Goal: Task Accomplishment & Management: Manage account settings

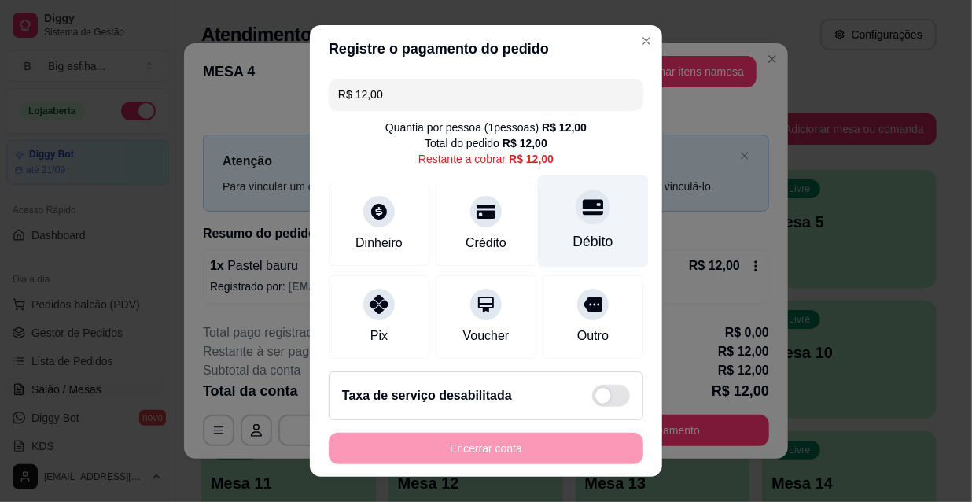
click at [602, 210] on div "Débito" at bounding box center [593, 221] width 111 height 92
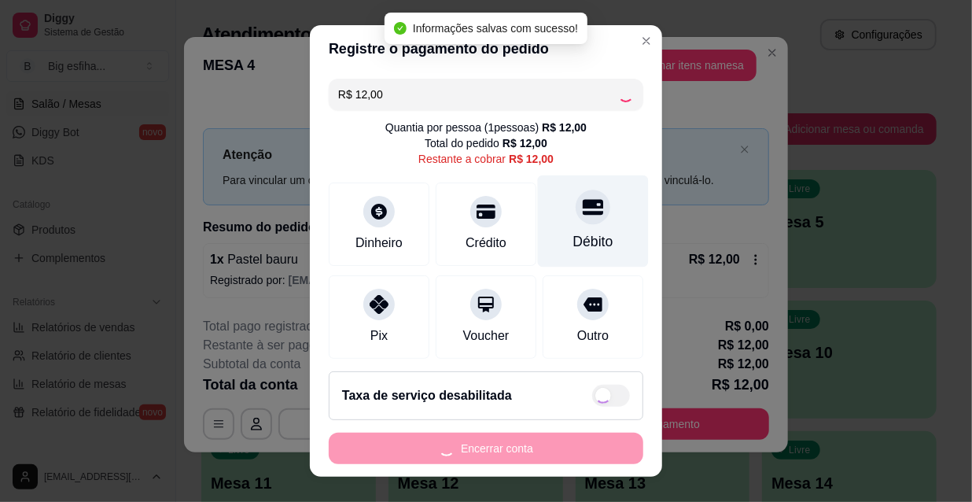
type input "R$ 0,00"
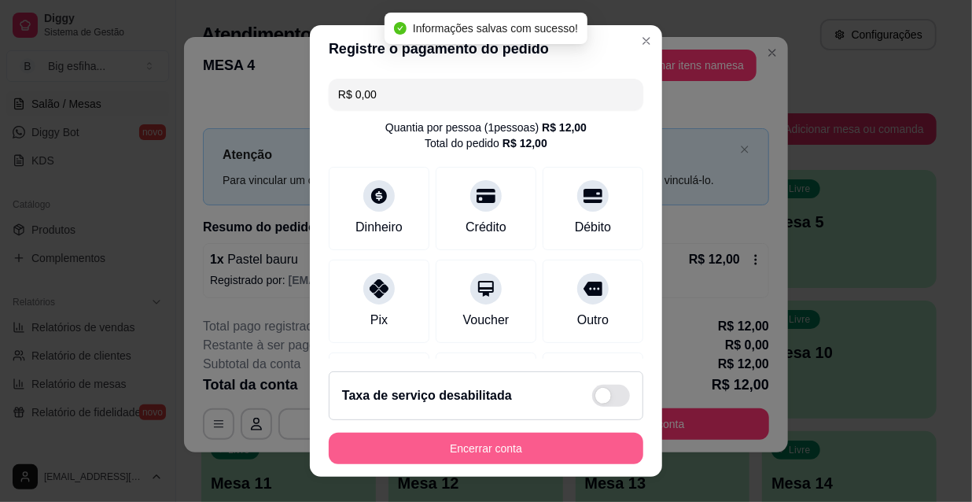
click at [588, 436] on button "Encerrar conta" at bounding box center [486, 448] width 315 height 31
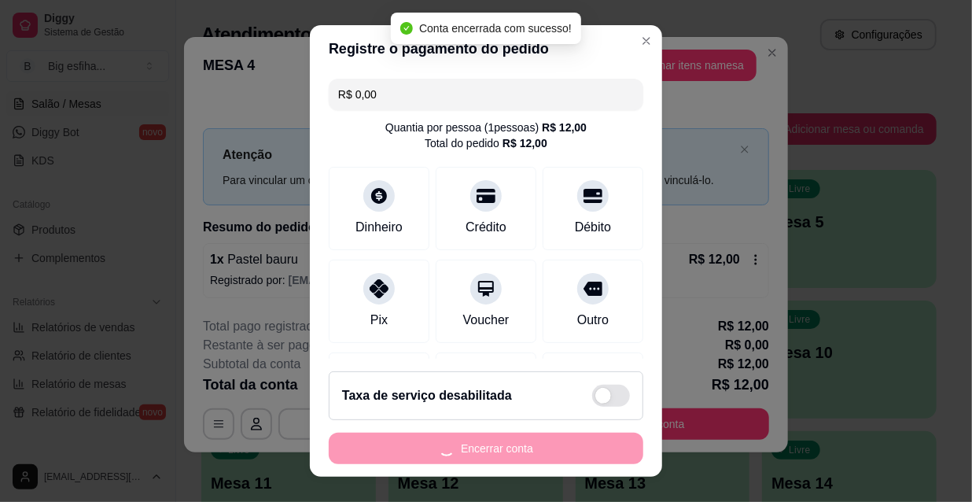
scroll to position [0, 0]
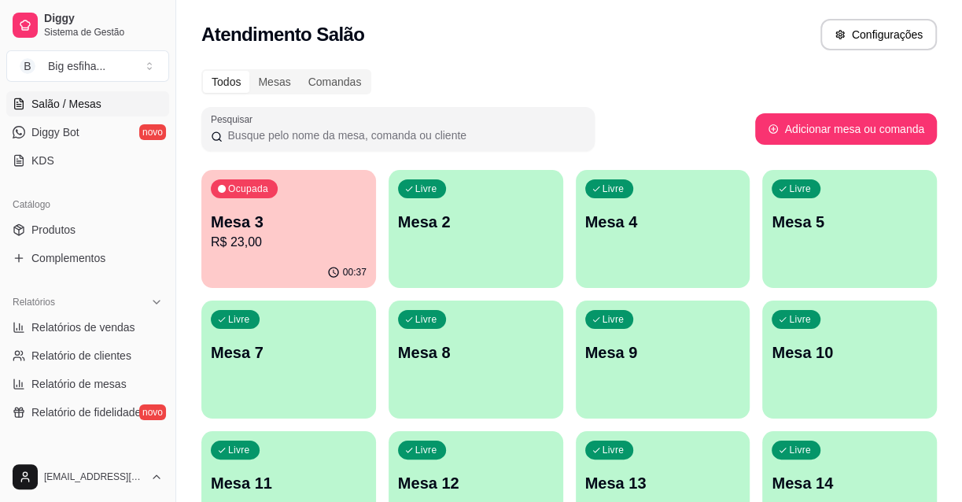
click at [311, 235] on p "R$ 23,00" at bounding box center [289, 242] width 156 height 19
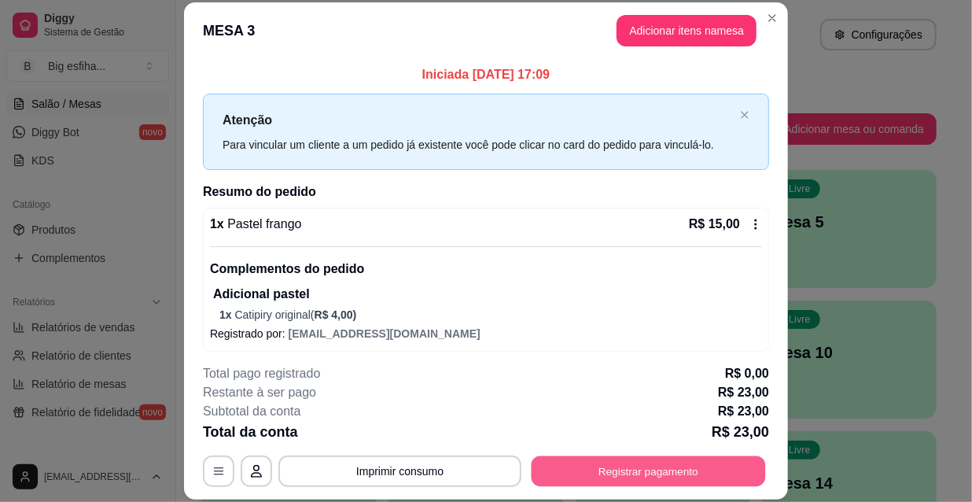
click at [691, 466] on button "Registrar pagamento" at bounding box center [649, 470] width 234 height 31
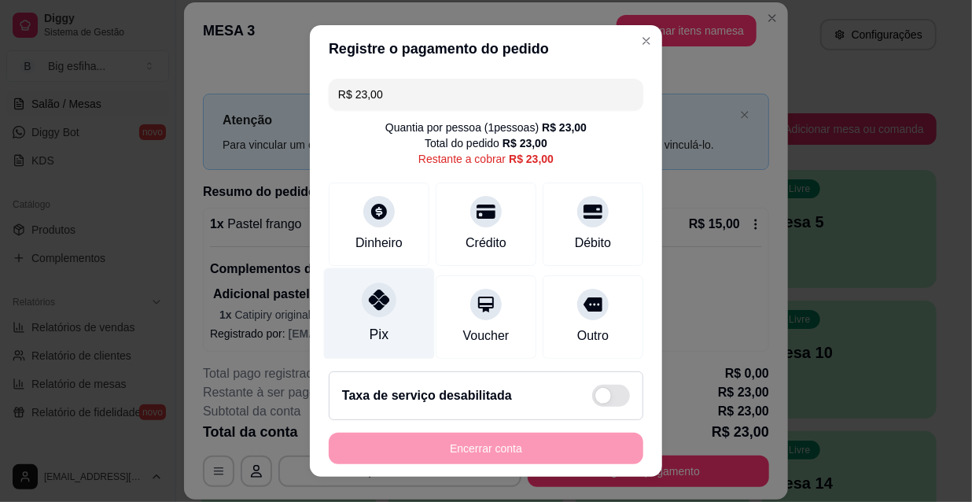
click at [345, 321] on div "Pix" at bounding box center [379, 314] width 111 height 92
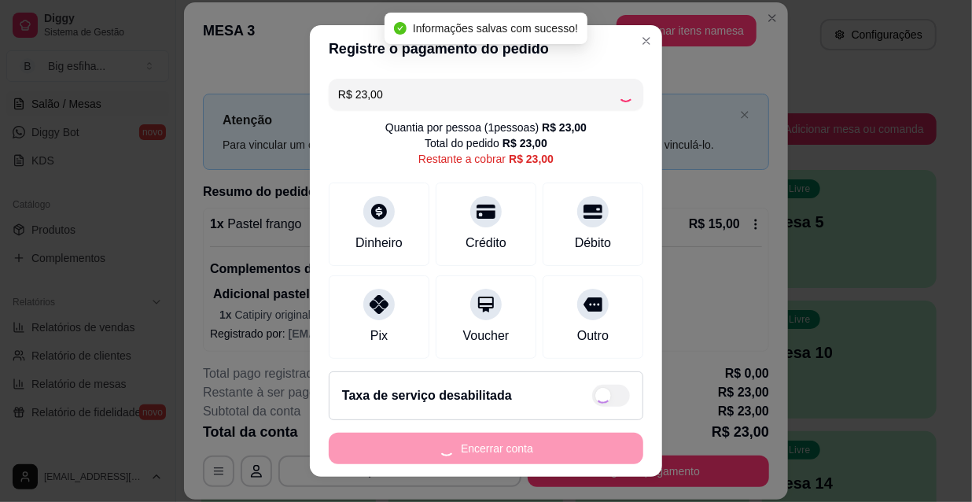
type input "R$ 0,00"
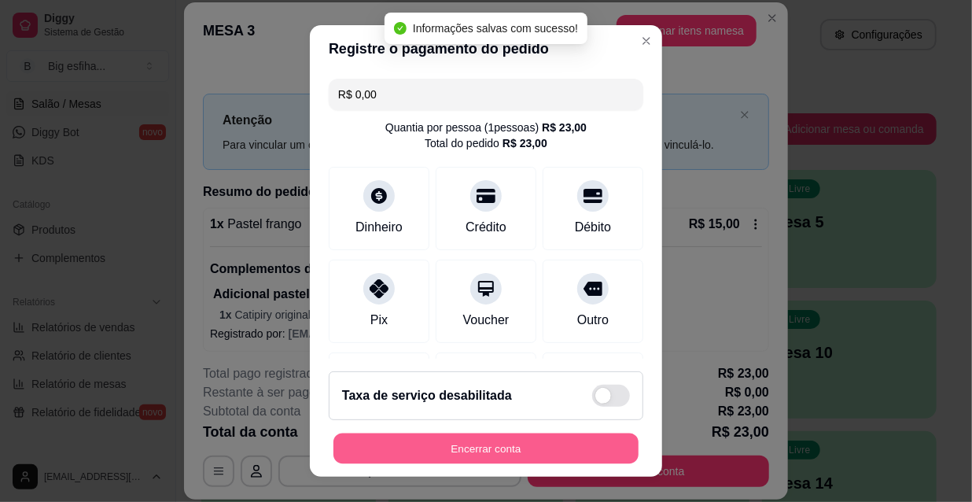
click at [482, 446] on button "Encerrar conta" at bounding box center [485, 448] width 305 height 31
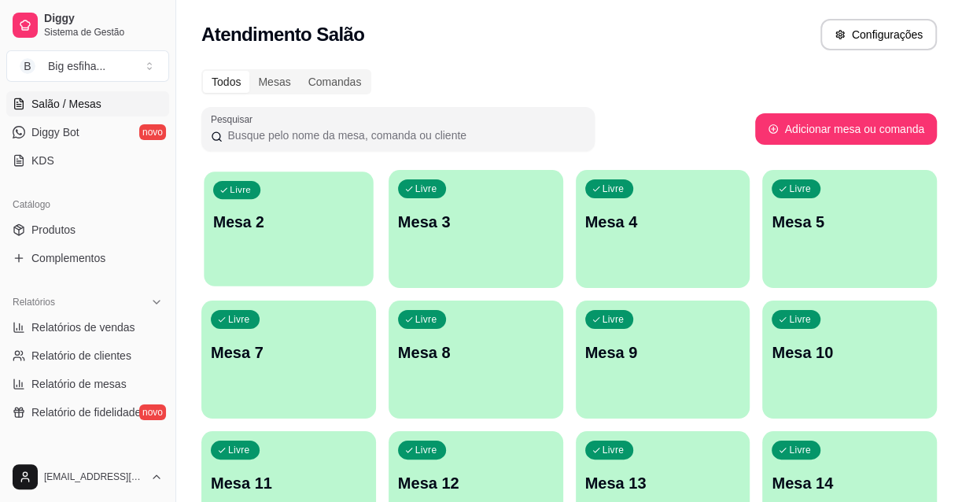
click at [283, 230] on p "Mesa 2" at bounding box center [288, 222] width 151 height 21
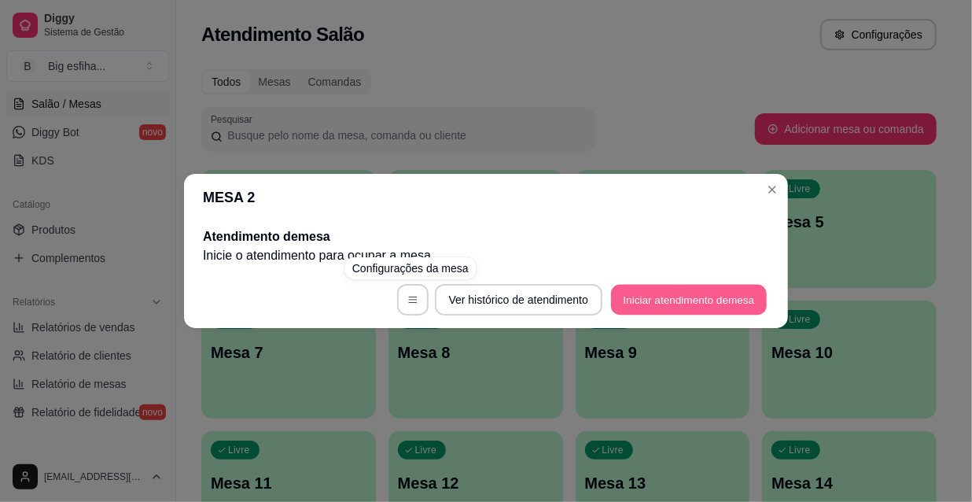
click at [691, 305] on button "Iniciar atendimento de mesa" at bounding box center [689, 300] width 156 height 31
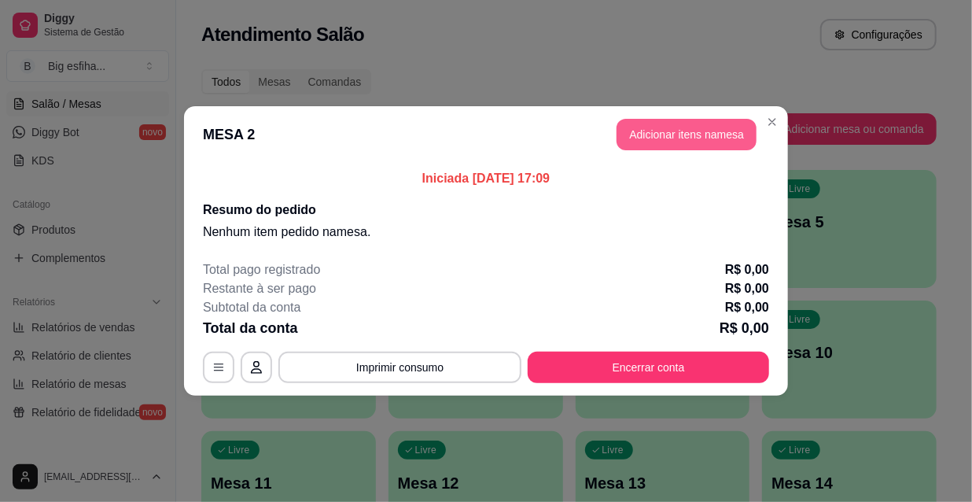
click at [674, 142] on button "Adicionar itens na mesa" at bounding box center [687, 134] width 140 height 31
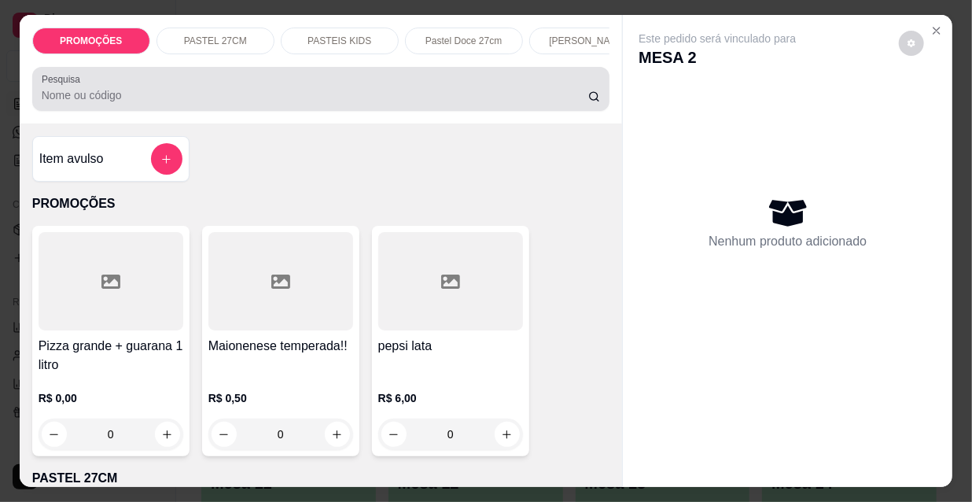
drag, startPoint x: 249, startPoint y: 105, endPoint x: 260, endPoint y: 127, distance: 24.6
click at [260, 123] on div "PROMOÇÕES PASTEL 27CM PASTEIS KIDS Pastel Doce 27cm Esfihas Salgadas Esfihas do…" at bounding box center [321, 69] width 603 height 109
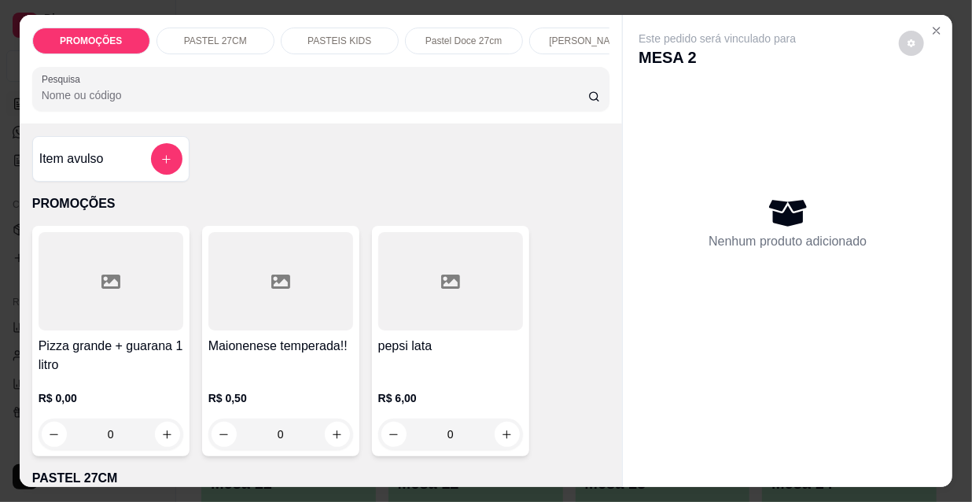
click at [232, 102] on input "Pesquisa" at bounding box center [315, 95] width 547 height 16
click at [112, 101] on input "Pesquisa" at bounding box center [315, 95] width 547 height 16
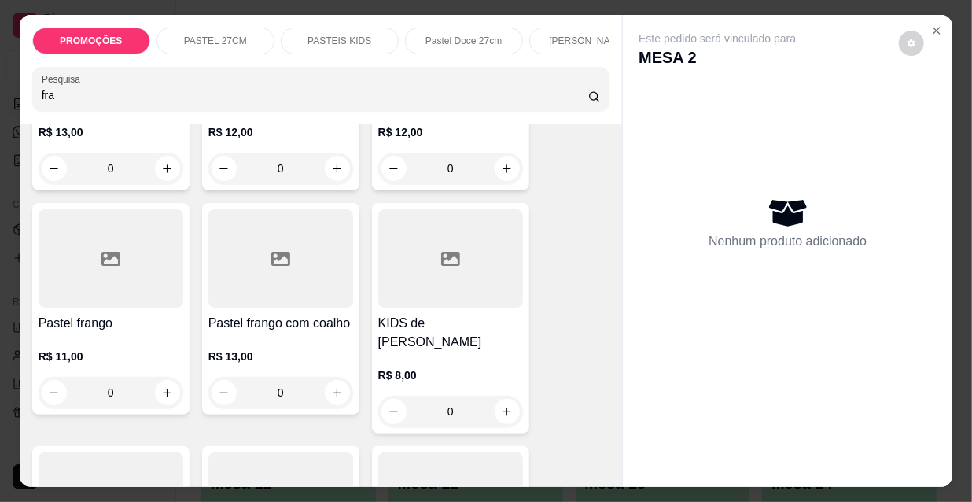
scroll to position [285, 0]
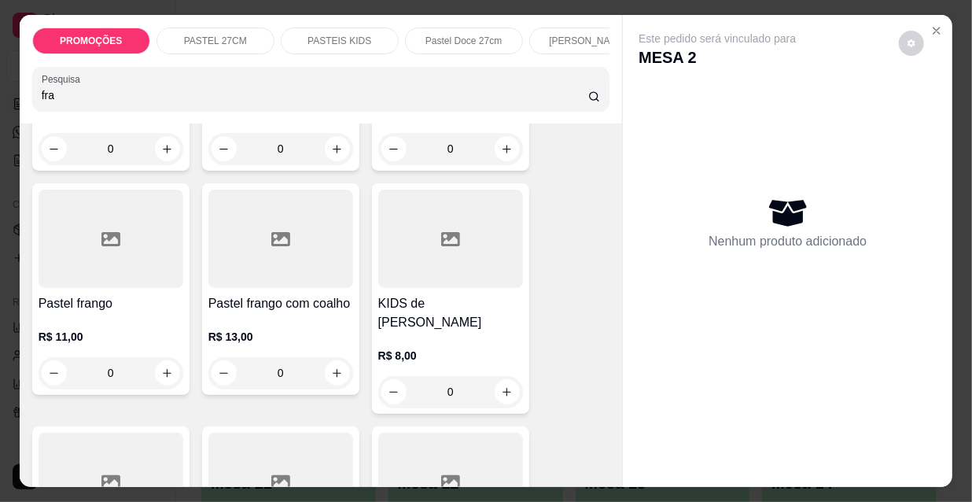
type input "fra"
click at [142, 323] on div "R$ 11,00 0" at bounding box center [111, 350] width 145 height 75
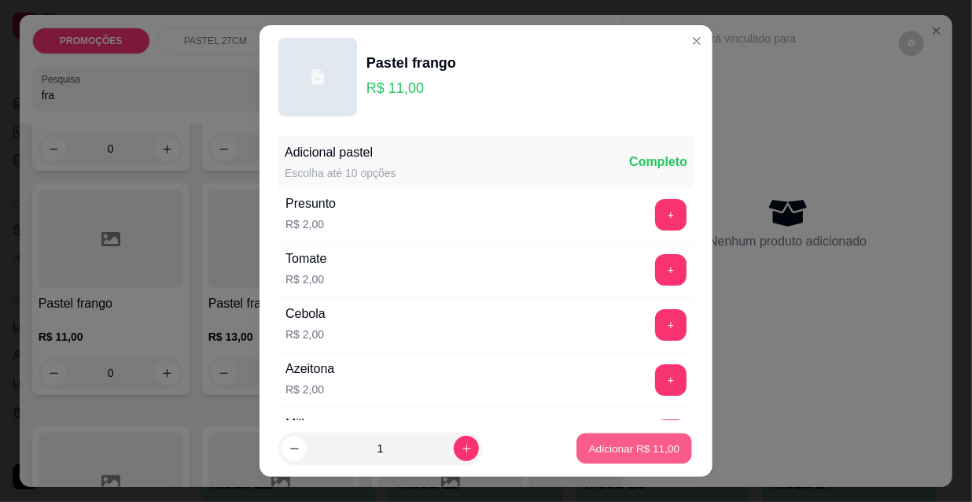
click at [604, 444] on p "Adicionar R$ 11,00" at bounding box center [634, 447] width 91 height 15
type input "1"
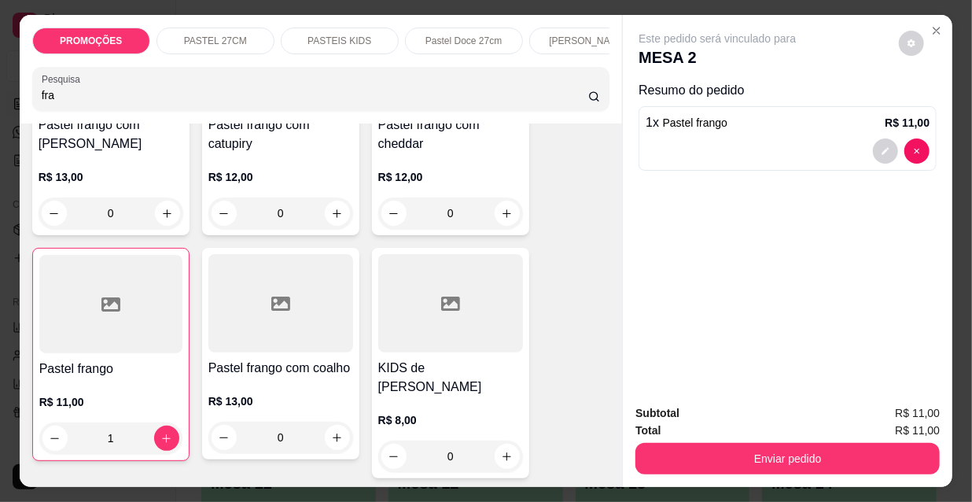
scroll to position [214, 0]
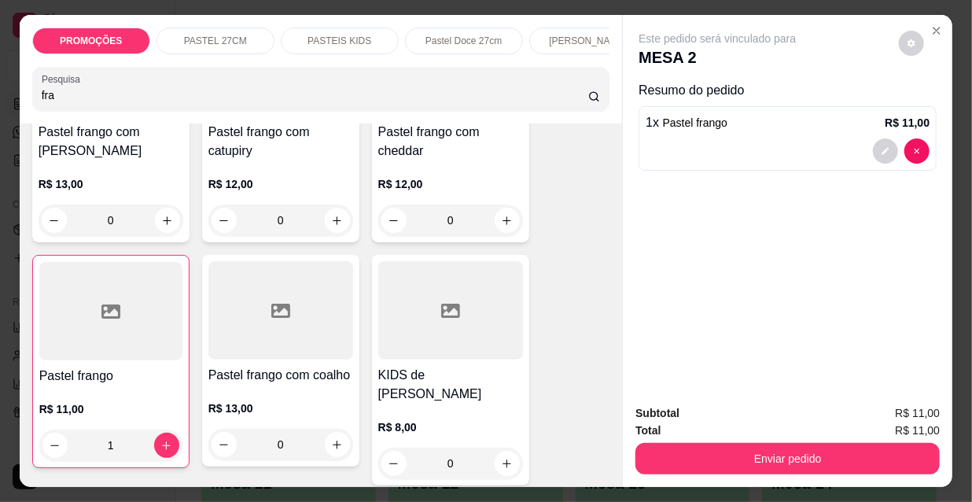
click at [240, 147] on h4 "Pastel frango com catupiry" at bounding box center [280, 142] width 145 height 38
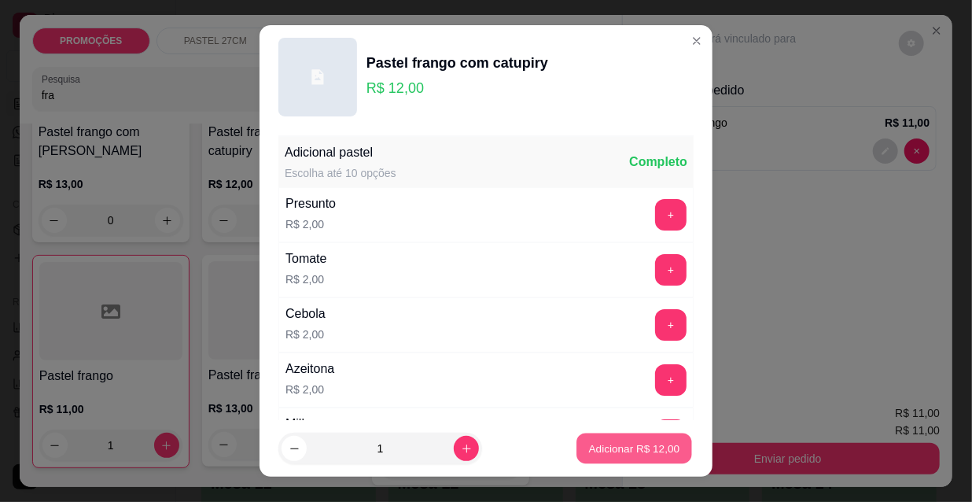
click at [642, 449] on p "Adicionar R$ 12,00" at bounding box center [634, 447] width 91 height 15
type input "1"
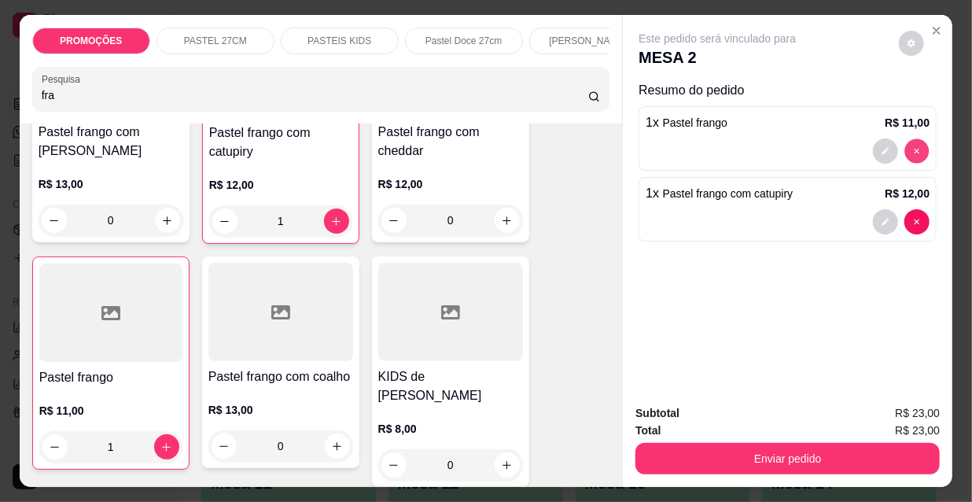
type input "0"
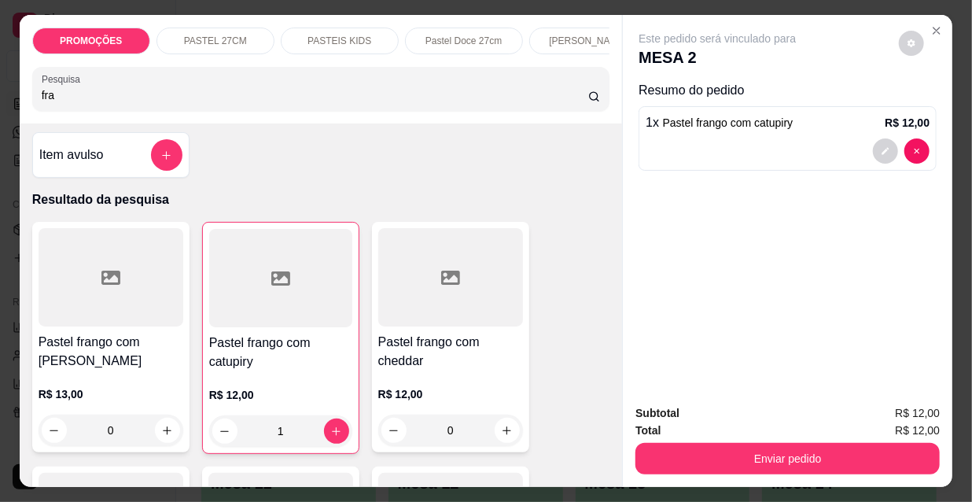
scroll to position [0, 0]
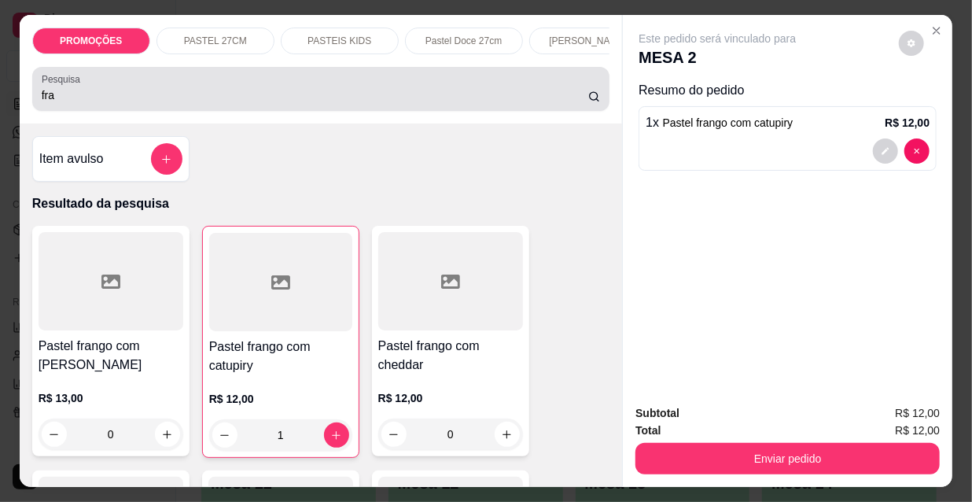
click at [80, 103] on input "fra" at bounding box center [315, 95] width 547 height 16
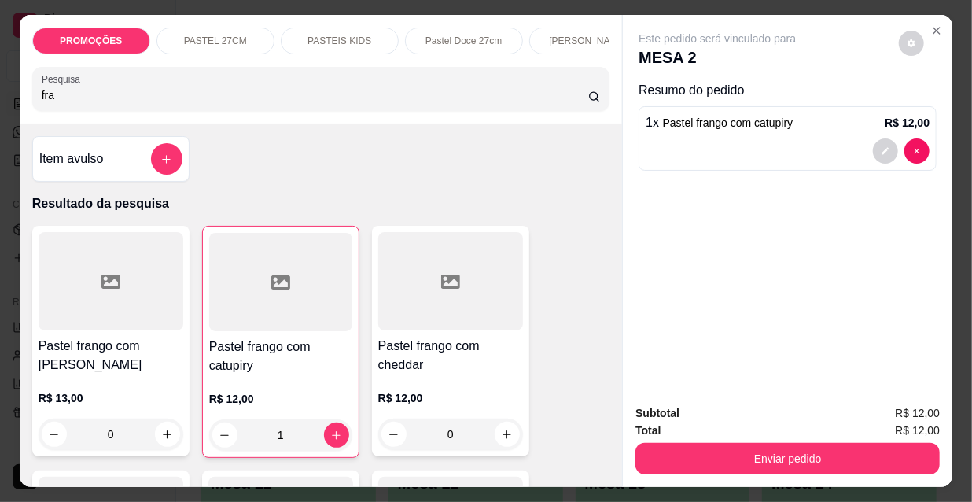
click at [80, 103] on input "fra" at bounding box center [315, 95] width 547 height 16
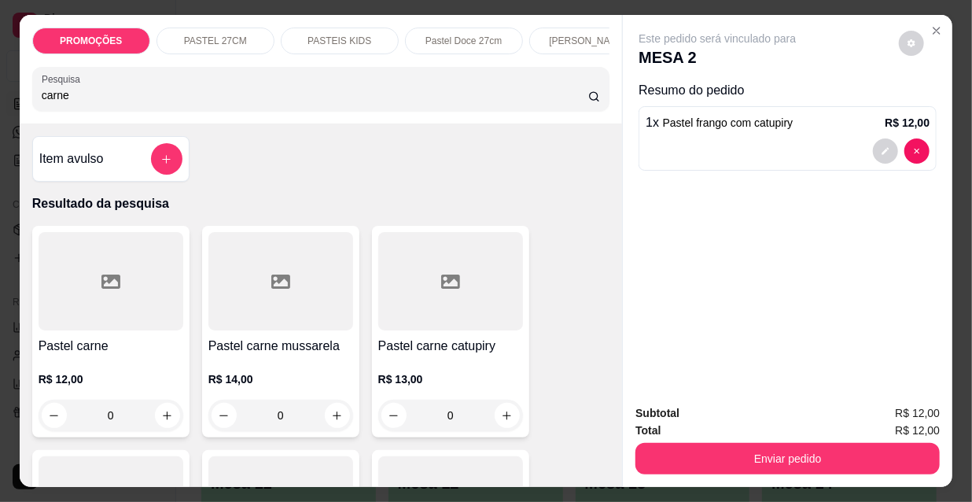
type input "carne"
click at [233, 309] on div at bounding box center [280, 281] width 145 height 98
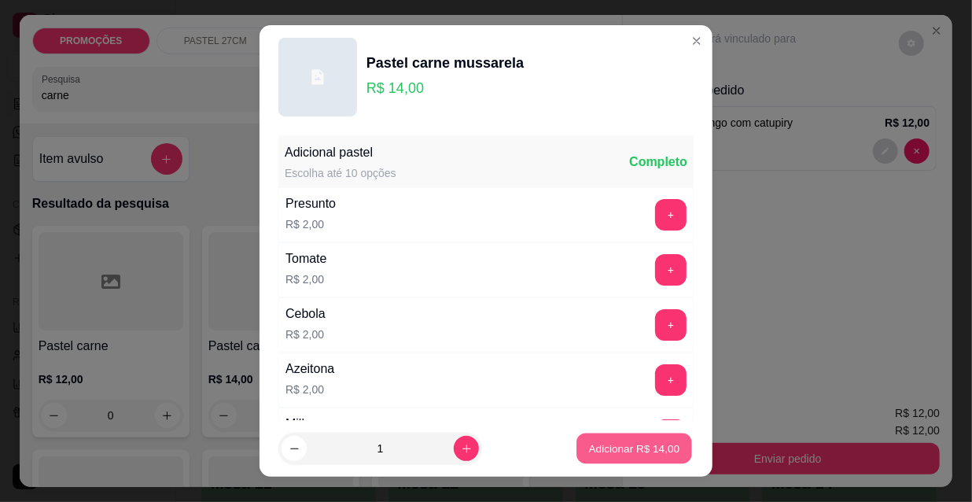
click at [651, 453] on p "Adicionar R$ 14,00" at bounding box center [634, 447] width 91 height 15
type input "1"
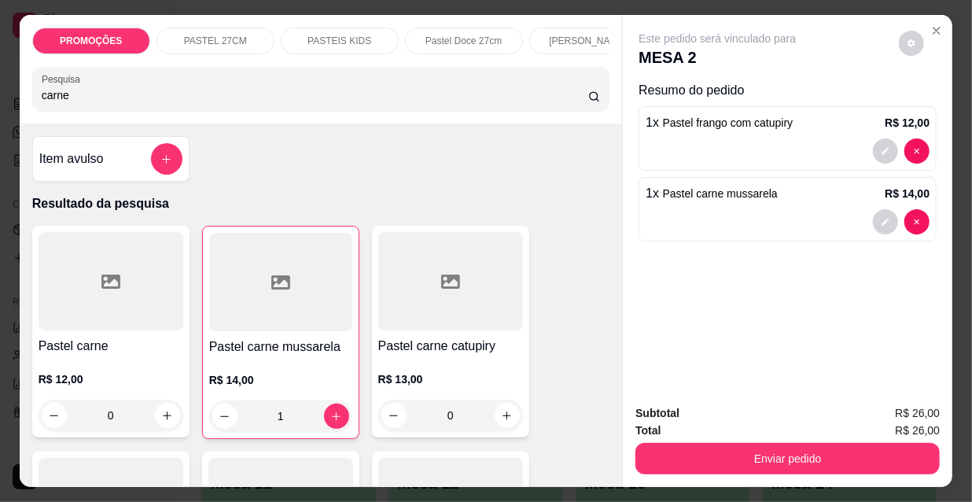
click at [78, 103] on input "carne" at bounding box center [315, 95] width 547 height 16
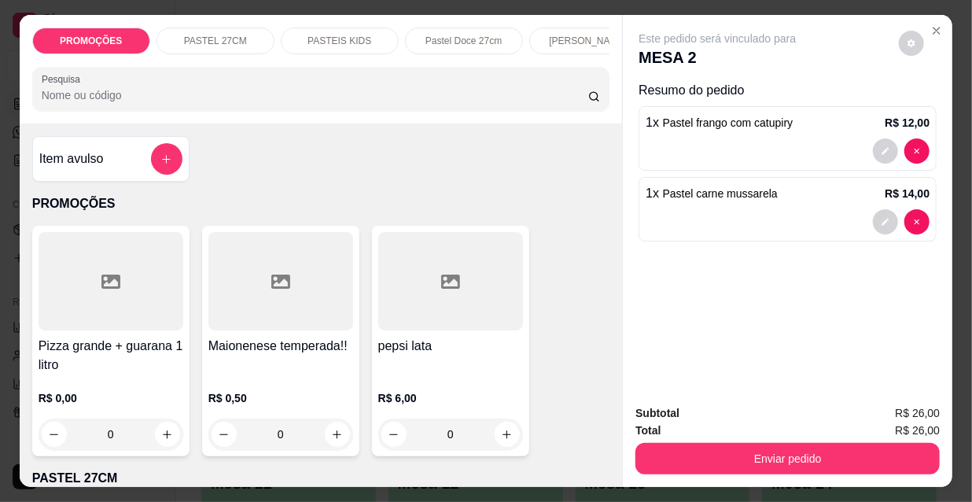
click at [573, 38] on p "[PERSON_NAME]" at bounding box center [588, 41] width 78 height 13
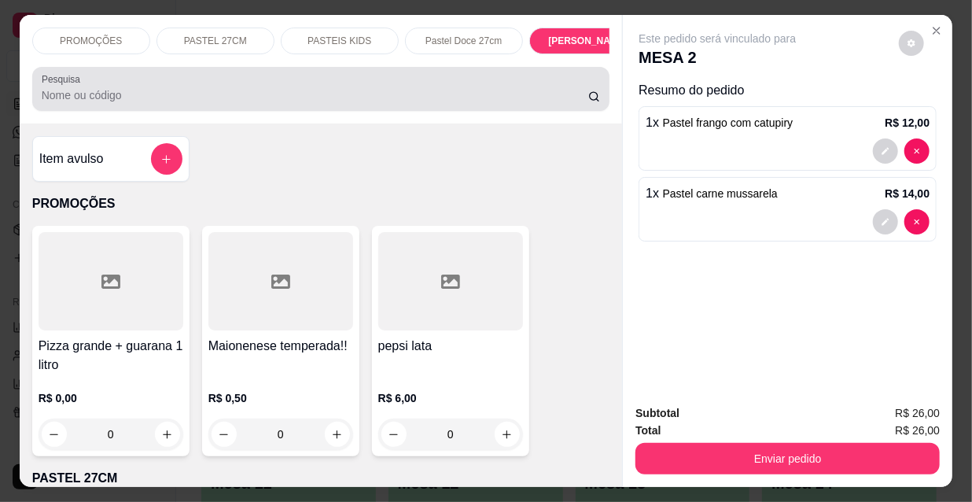
scroll to position [40, 0]
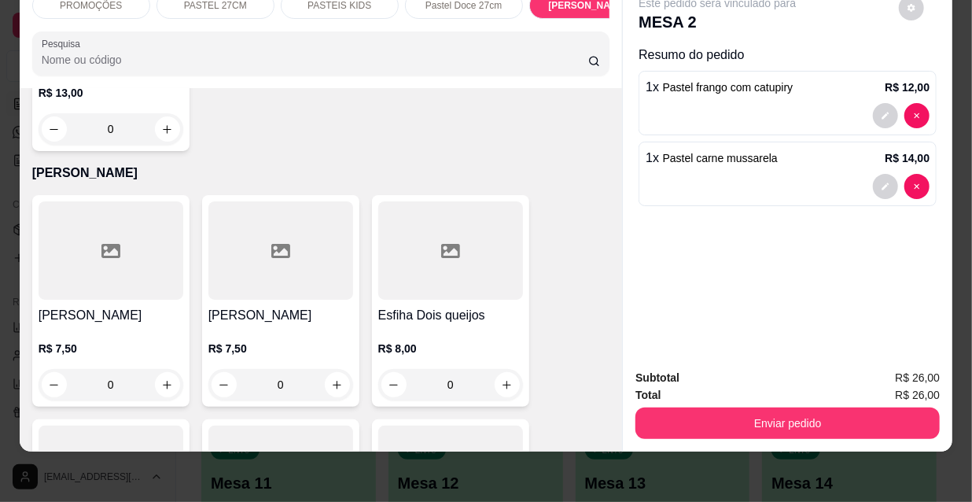
click at [146, 223] on div at bounding box center [111, 250] width 145 height 98
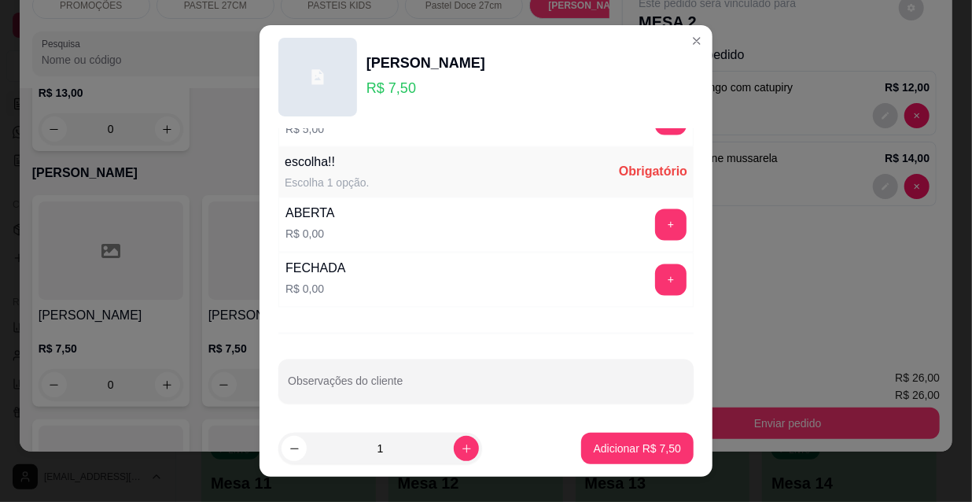
scroll to position [24, 0]
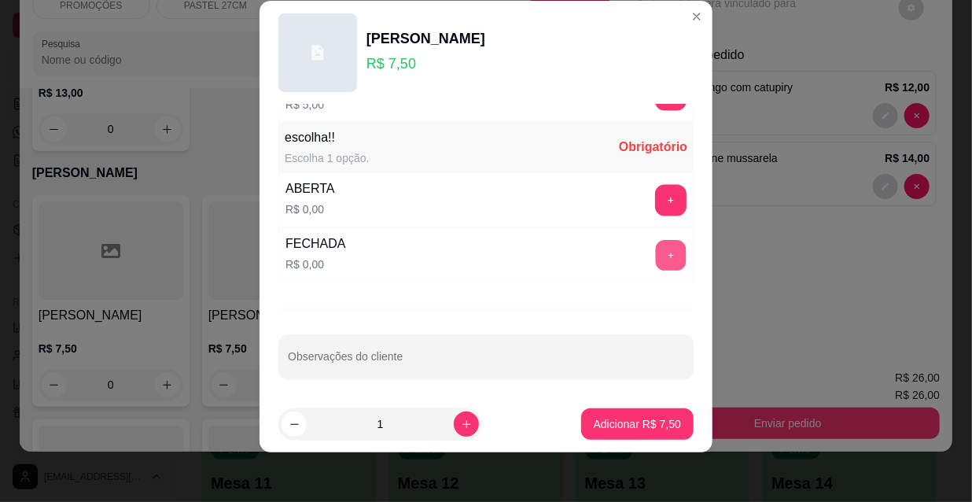
click at [656, 246] on button "+" at bounding box center [671, 256] width 31 height 31
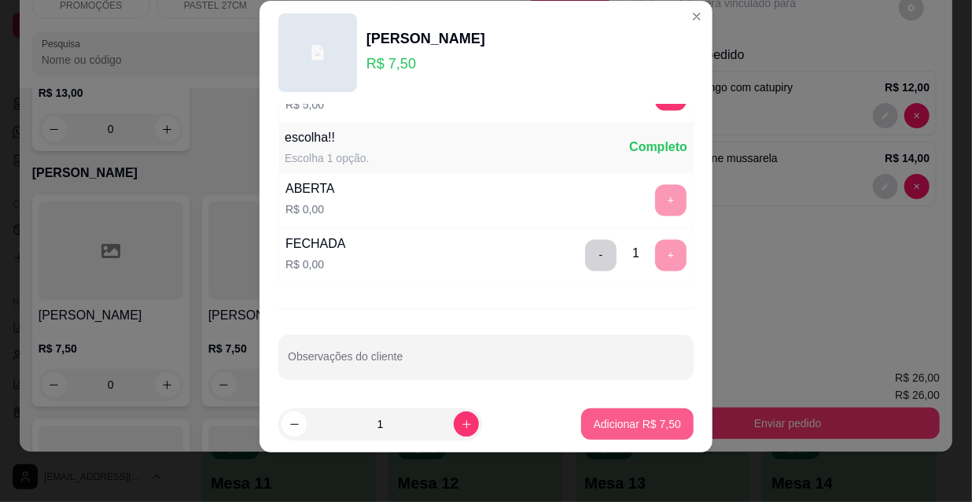
click at [611, 422] on p "Adicionar R$ 7,50" at bounding box center [637, 424] width 87 height 16
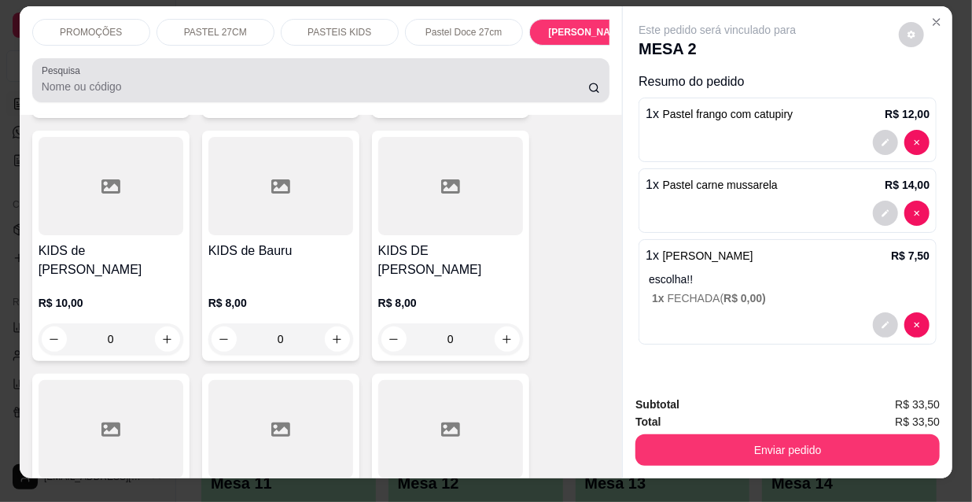
scroll to position [0, 0]
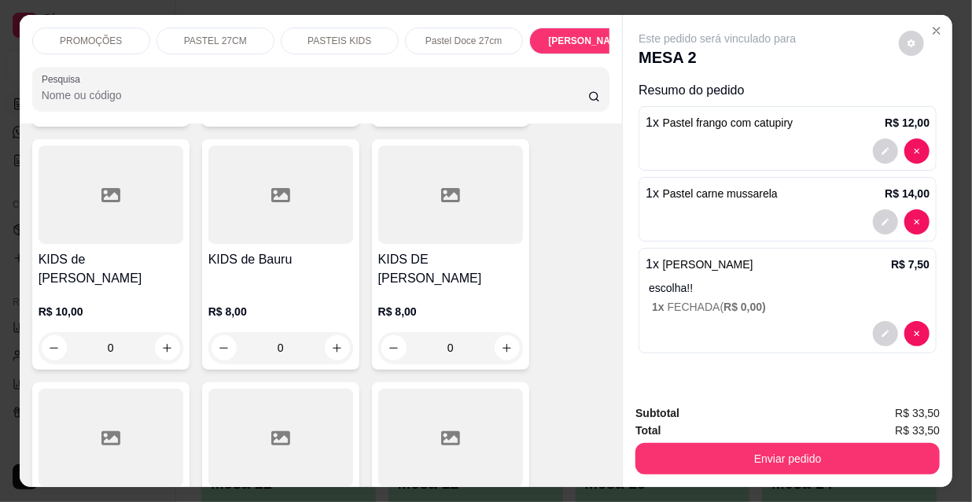
drag, startPoint x: 105, startPoint y: 35, endPoint x: 236, endPoint y: 127, distance: 160.4
click at [105, 35] on p "PROMOÇÕES" at bounding box center [91, 41] width 62 height 13
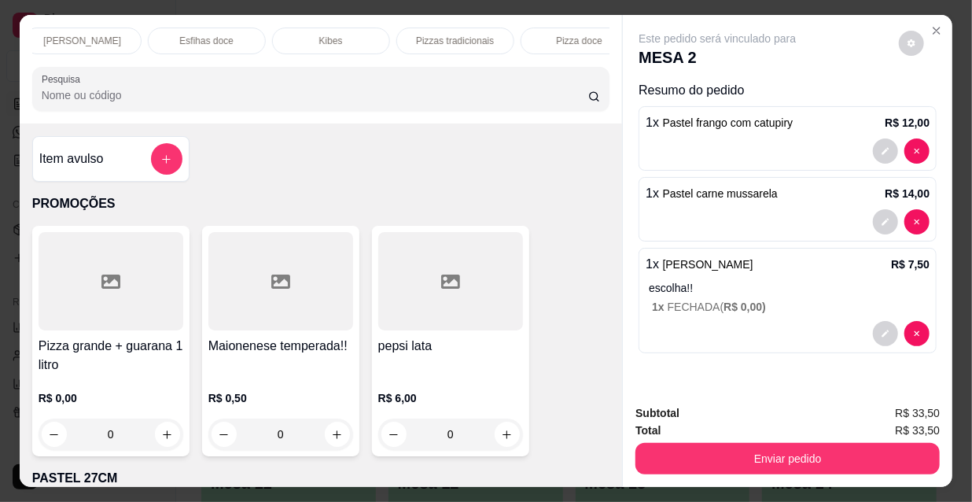
scroll to position [0, 906]
click at [419, 35] on p "Refrigerante" at bounding box center [428, 41] width 52 height 13
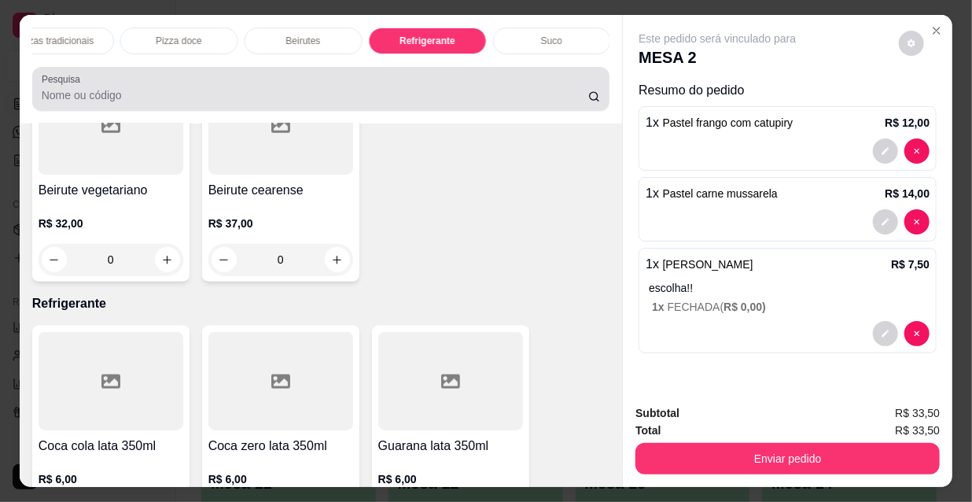
scroll to position [40, 0]
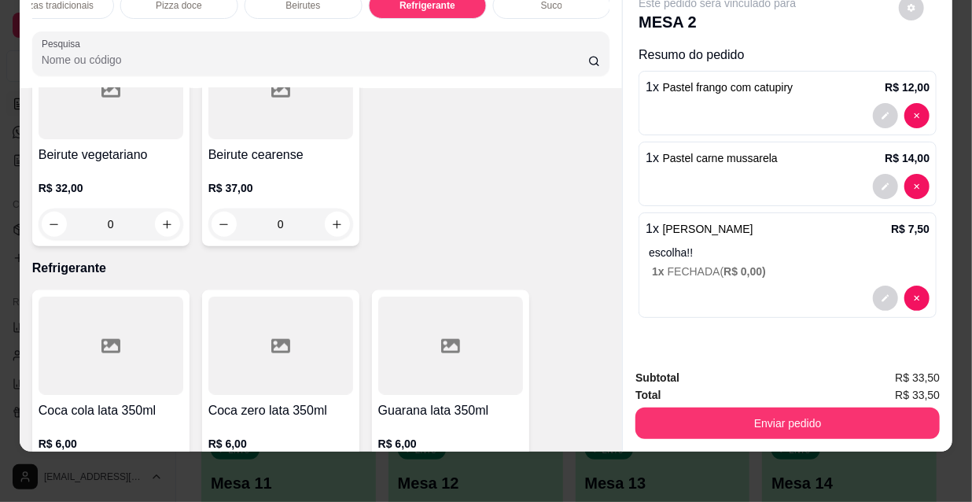
click at [331, 474] on icon "increase-product-quantity" at bounding box center [337, 480] width 12 height 12
type input "1"
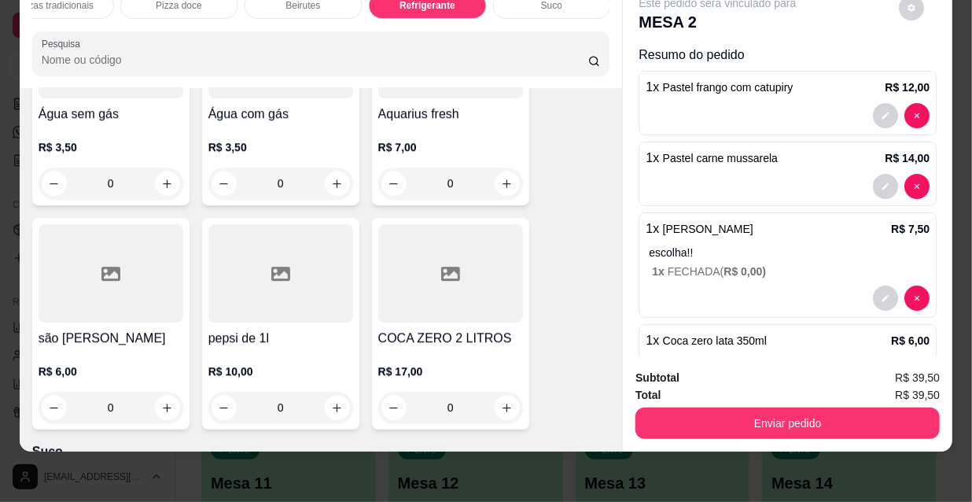
scroll to position [15538, 0]
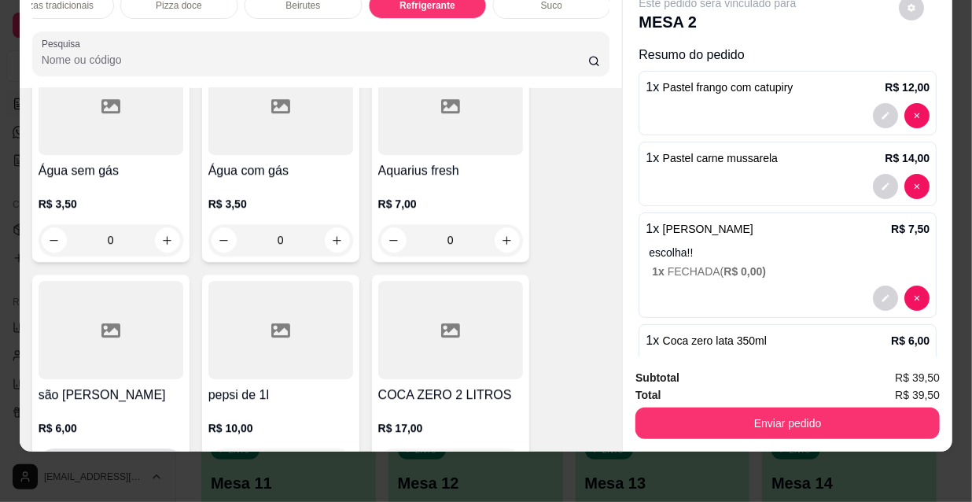
click at [161, 458] on icon "increase-product-quantity" at bounding box center [167, 464] width 12 height 12
type input "1"
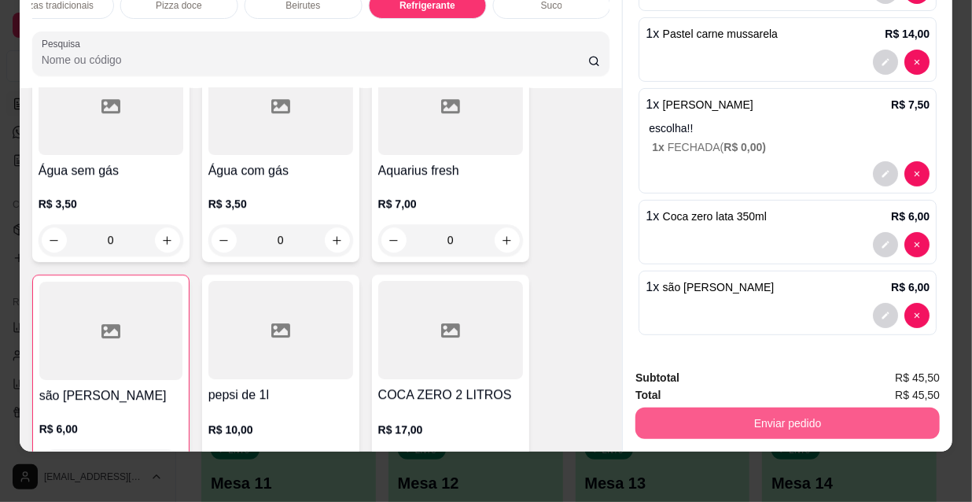
click at [724, 409] on button "Enviar pedido" at bounding box center [787, 422] width 304 height 31
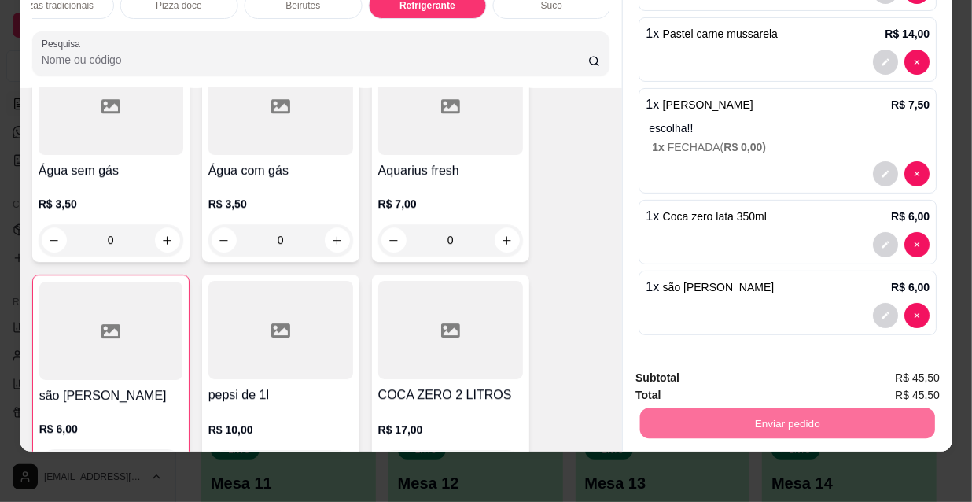
click at [711, 369] on button "Não registrar e enviar pedido" at bounding box center [736, 373] width 159 height 29
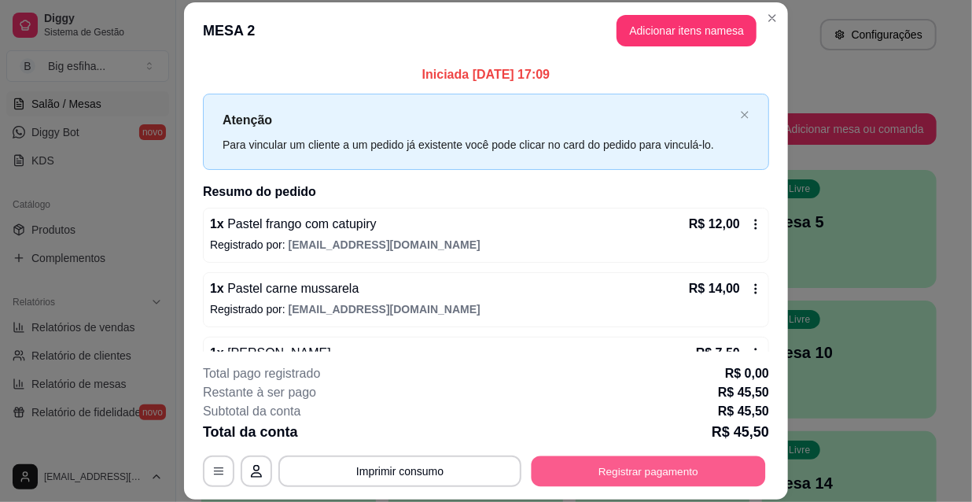
click at [671, 477] on button "Registrar pagamento" at bounding box center [649, 470] width 234 height 31
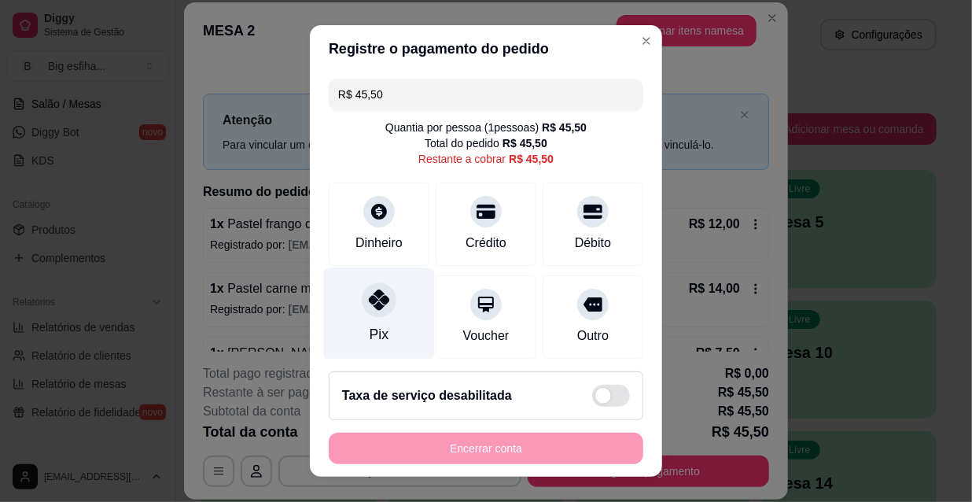
click at [397, 331] on div "Pix" at bounding box center [379, 314] width 111 height 92
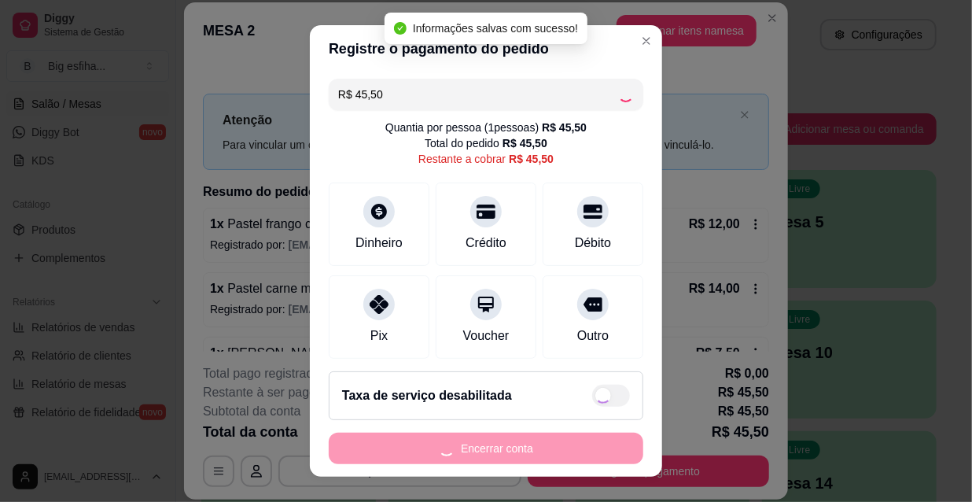
type input "R$ 0,00"
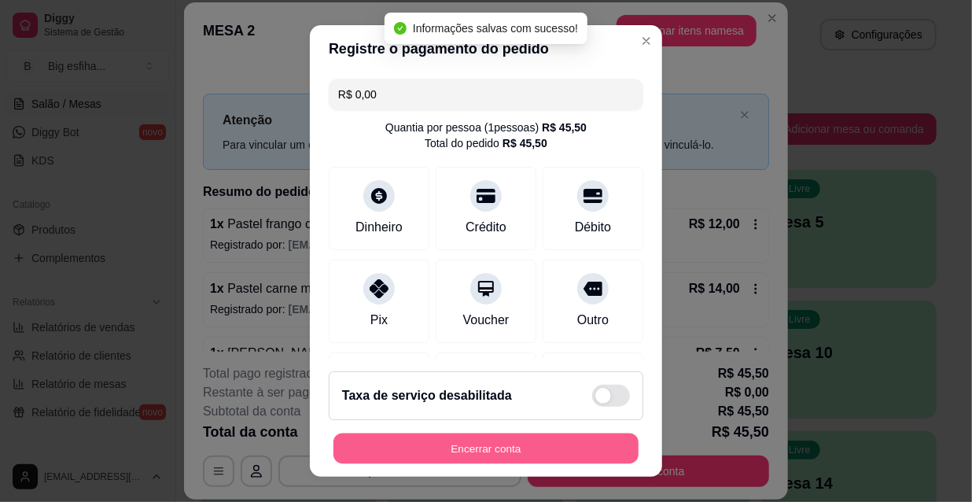
click at [443, 445] on button "Encerrar conta" at bounding box center [485, 448] width 305 height 31
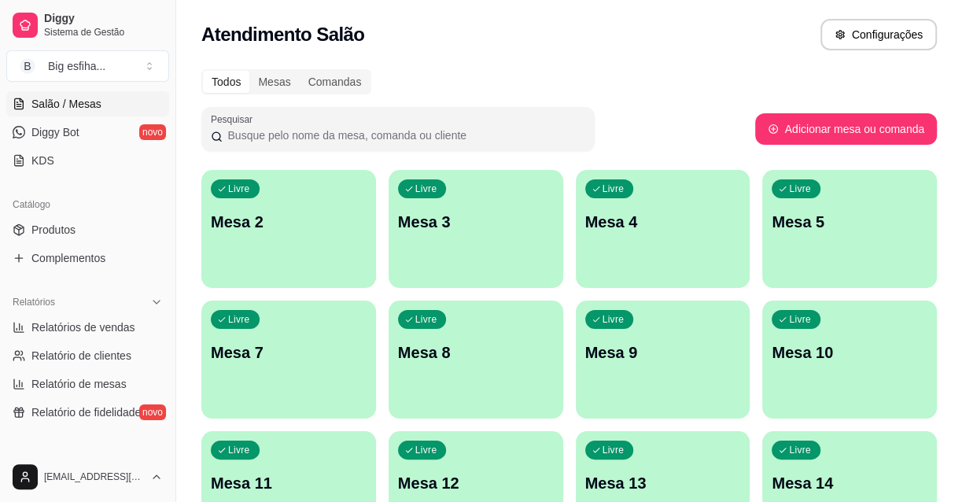
click at [342, 241] on div "Livre Mesa 2" at bounding box center [288, 219] width 175 height 99
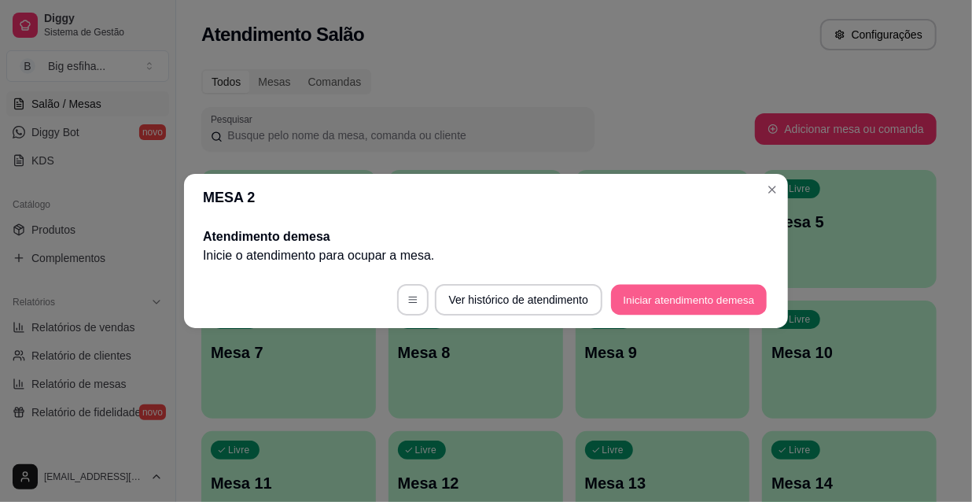
click at [712, 296] on button "Iniciar atendimento de mesa" at bounding box center [689, 300] width 156 height 31
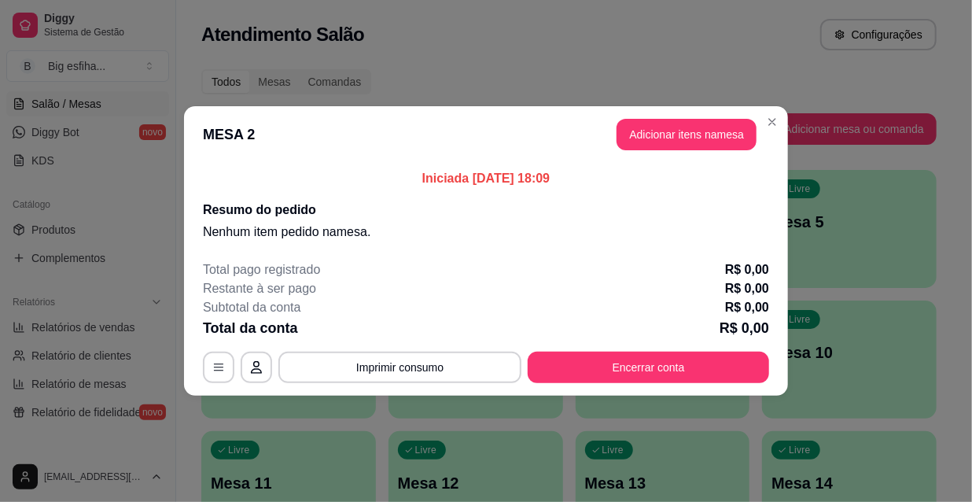
click at [705, 117] on header "MESA 2 Adicionar itens na mesa" at bounding box center [486, 134] width 604 height 57
click at [687, 138] on button "Adicionar itens na mesa" at bounding box center [686, 135] width 135 height 31
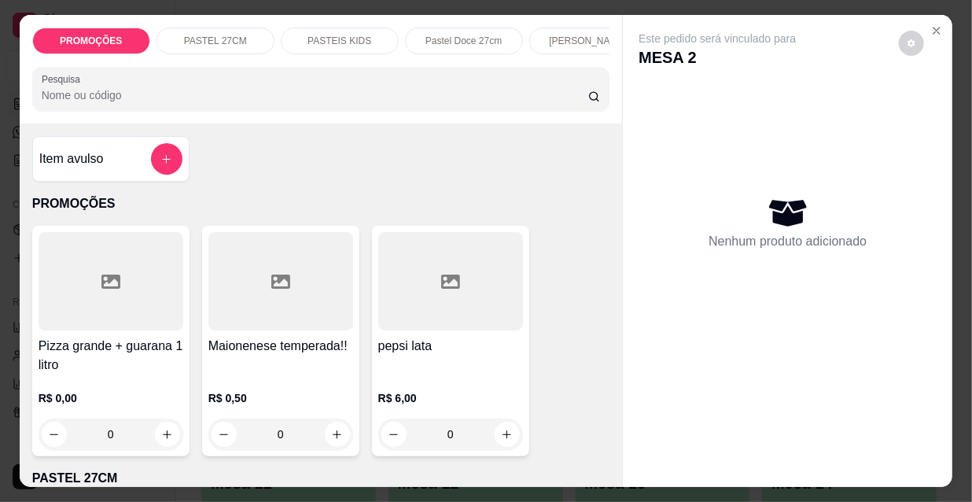
drag, startPoint x: 619, startPoint y: 26, endPoint x: 571, endPoint y: 31, distance: 48.3
click at [613, 26] on div "PROMOÇÕES PASTEL 27CM PASTEIS KIDS Pastel Doce 27cm Esfihas Salgadas Esfihas do…" at bounding box center [486, 251] width 933 height 472
click at [597, 35] on p "[PERSON_NAME]" at bounding box center [588, 41] width 78 height 13
click at [595, 67] on div "Pesquisa" at bounding box center [321, 89] width 578 height 44
click at [571, 67] on div "Pesquisa" at bounding box center [321, 89] width 578 height 44
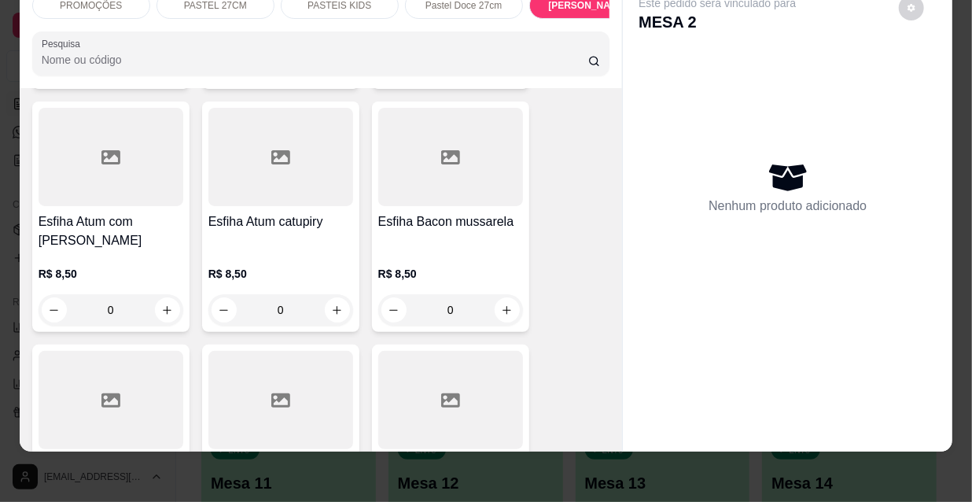
scroll to position [8045, 0]
click at [458, 294] on div "0" at bounding box center [450, 309] width 145 height 31
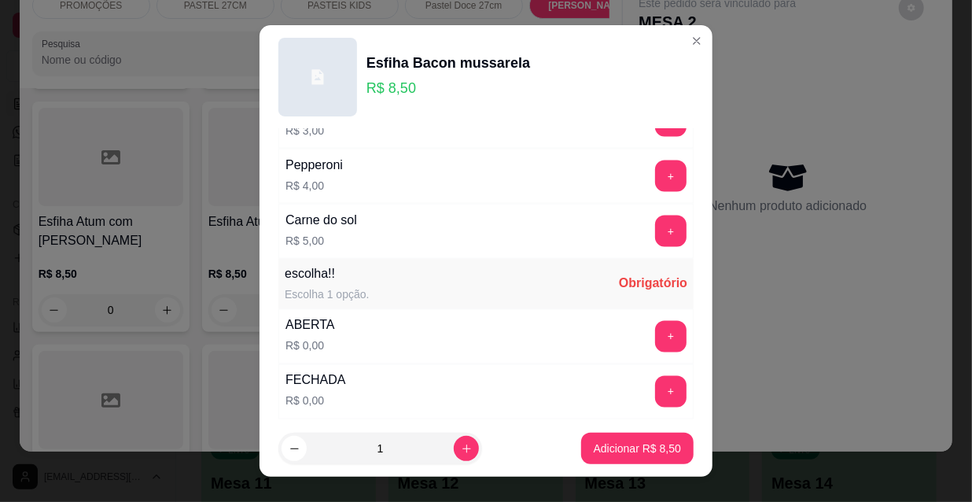
scroll to position [1306, 0]
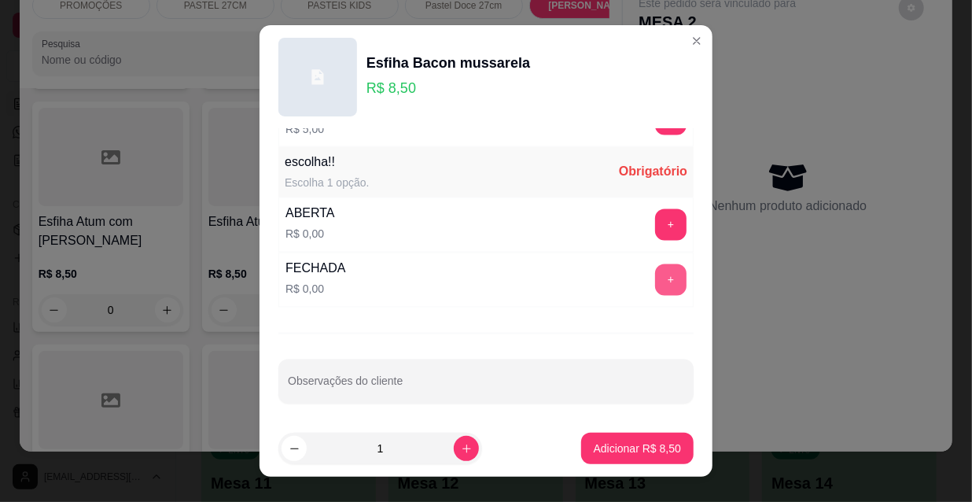
click at [655, 264] on button "+" at bounding box center [670, 279] width 31 height 31
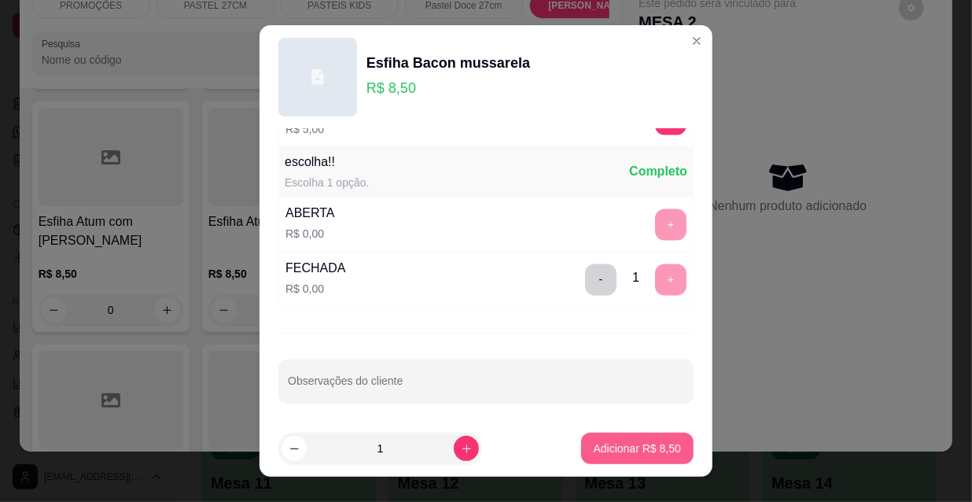
click at [630, 446] on p "Adicionar R$ 8,50" at bounding box center [637, 448] width 87 height 16
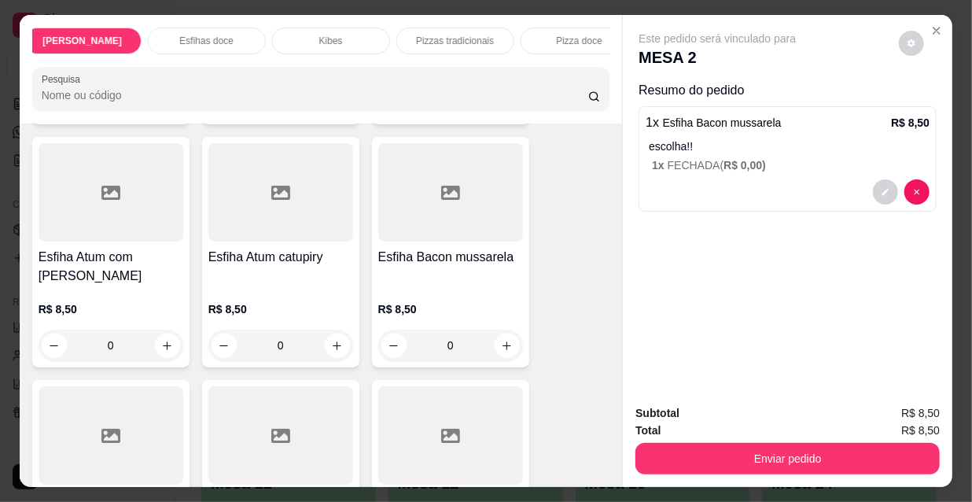
scroll to position [0, 906]
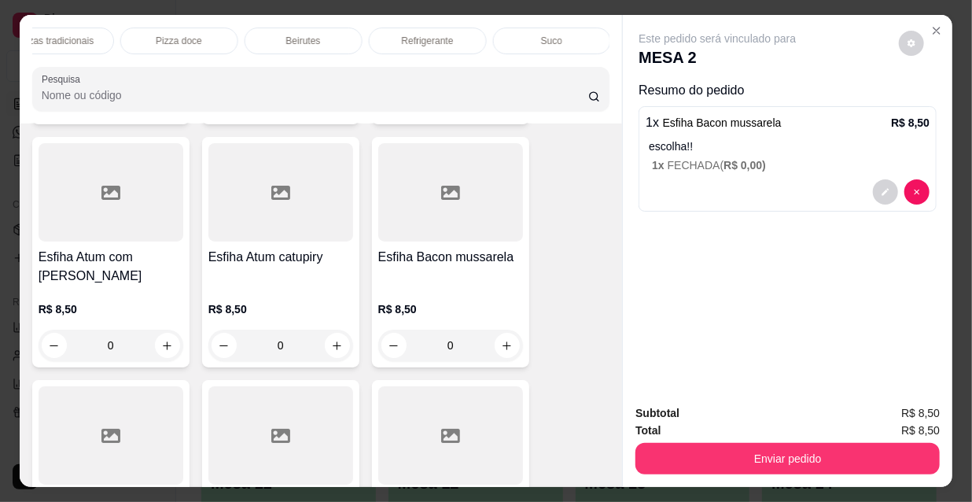
click at [549, 60] on div "PROMOÇÕES PASTEL 27CM PASTEIS KIDS Pastel Doce 27cm Esfihas Salgadas Esfihas do…" at bounding box center [321, 69] width 603 height 109
drag, startPoint x: 550, startPoint y: 65, endPoint x: 527, endPoint y: 50, distance: 27.9
click at [550, 66] on div "PROMOÇÕES PASTEL 27CM PASTEIS KIDS Pastel Doce 27cm Esfihas Salgadas Esfihas do…" at bounding box center [321, 69] width 603 height 109
click at [461, 38] on div "Refrigerante" at bounding box center [428, 41] width 118 height 27
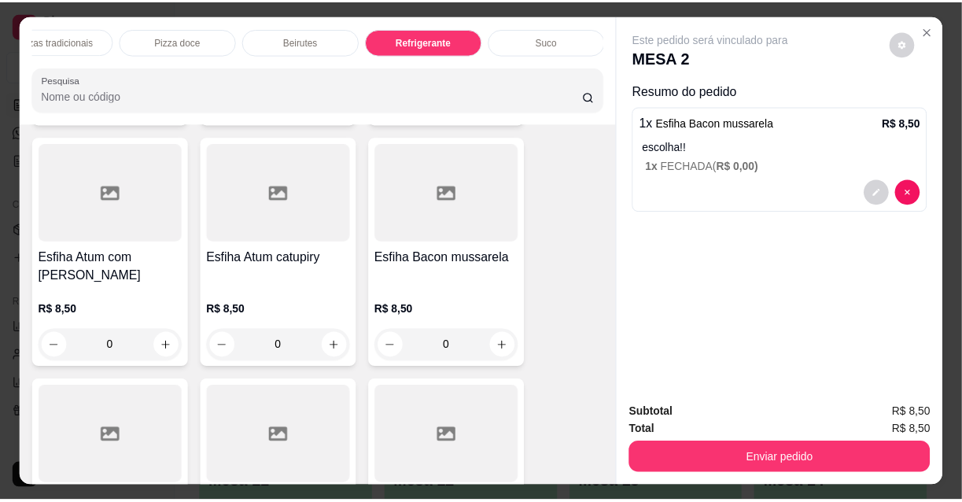
scroll to position [40, 0]
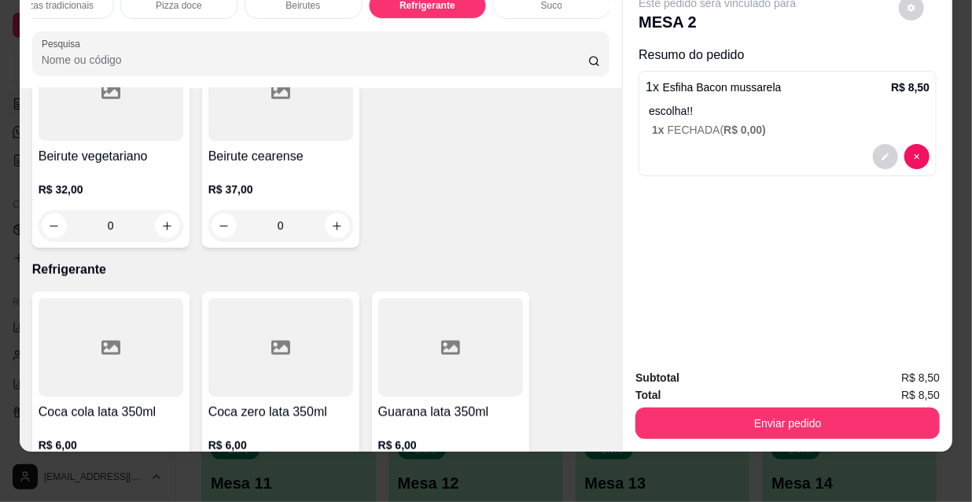
click at [503, 476] on icon "increase-product-quantity" at bounding box center [507, 482] width 12 height 12
type input "1"
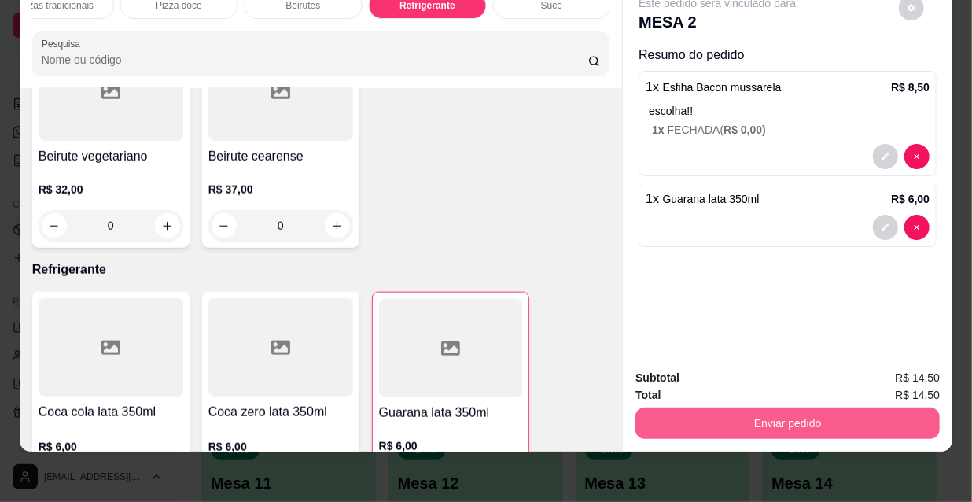
click at [796, 416] on button "Enviar pedido" at bounding box center [787, 422] width 304 height 31
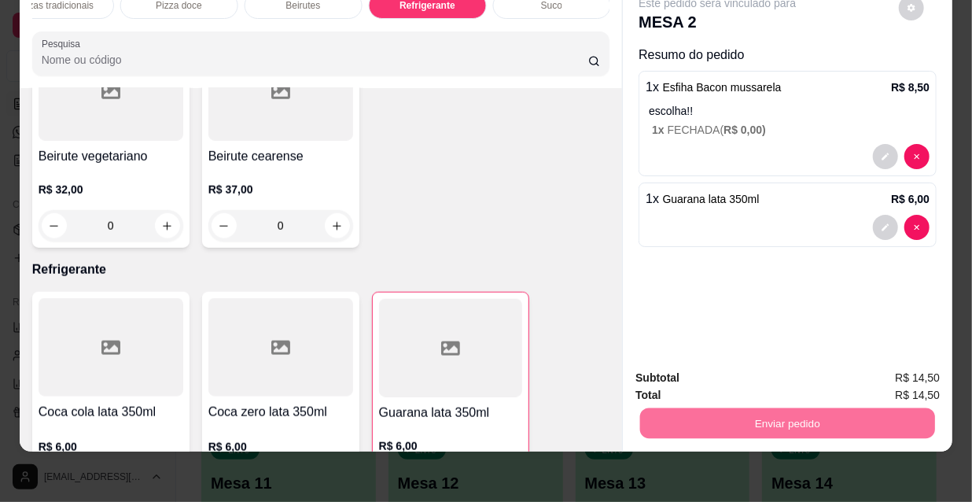
click at [718, 370] on button "Não registrar e enviar pedido" at bounding box center [736, 373] width 159 height 29
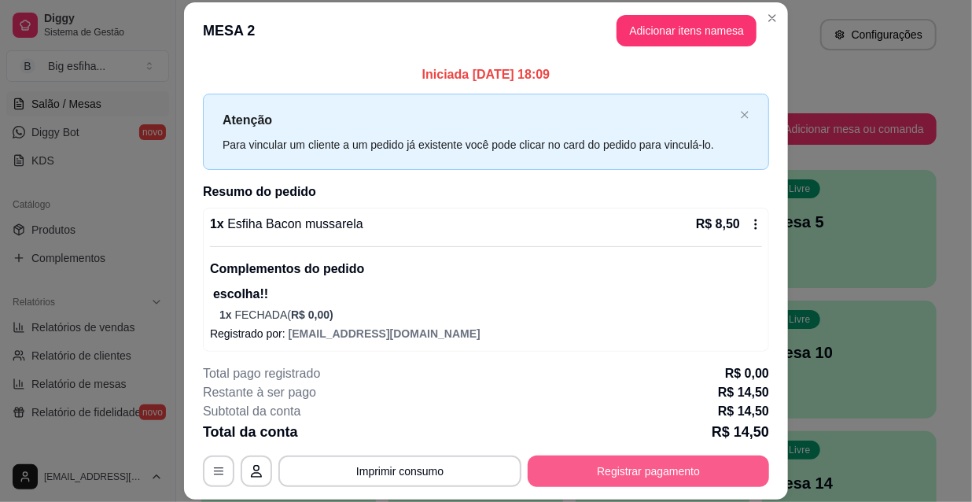
click at [620, 472] on button "Registrar pagamento" at bounding box center [648, 470] width 241 height 31
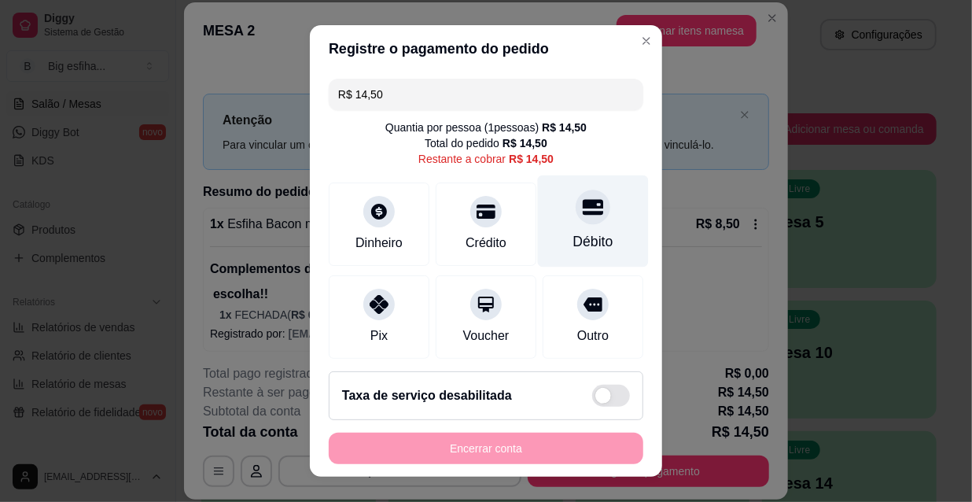
click at [591, 217] on div "Débito" at bounding box center [593, 221] width 111 height 92
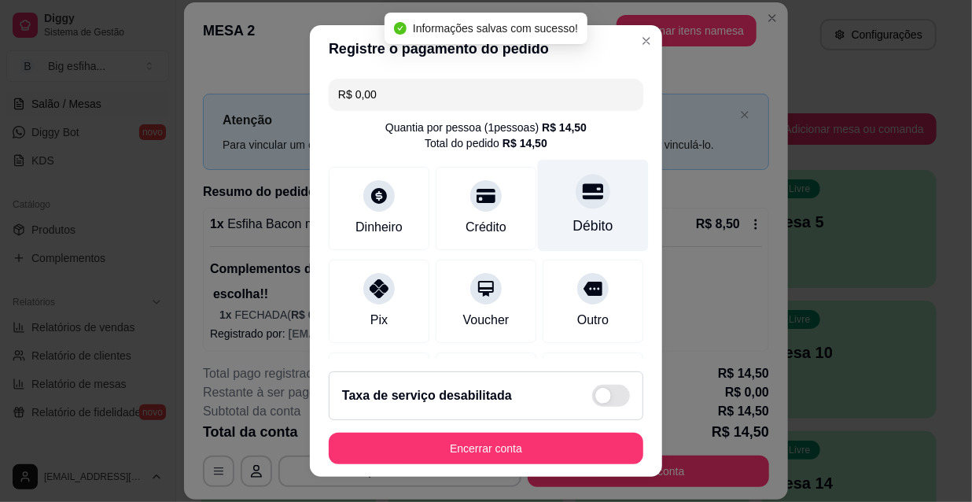
type input "R$ 0,00"
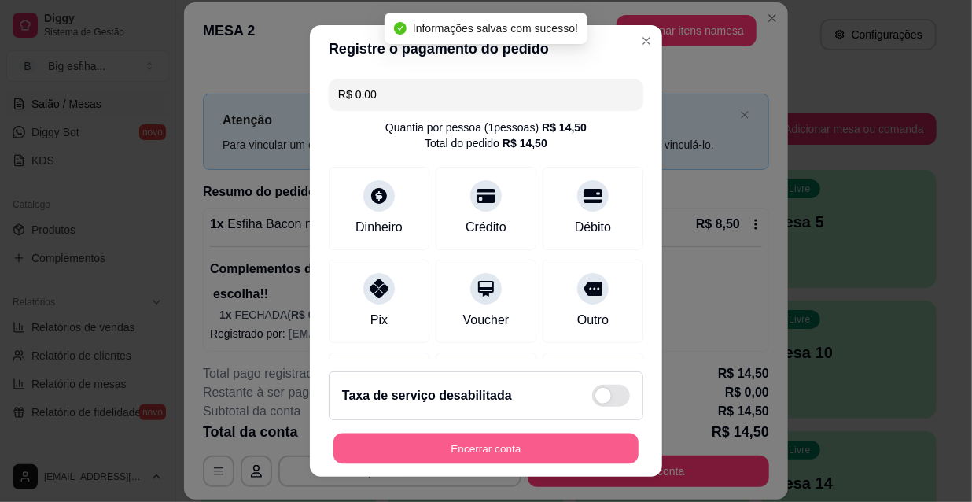
click at [573, 433] on button "Encerrar conta" at bounding box center [485, 448] width 305 height 31
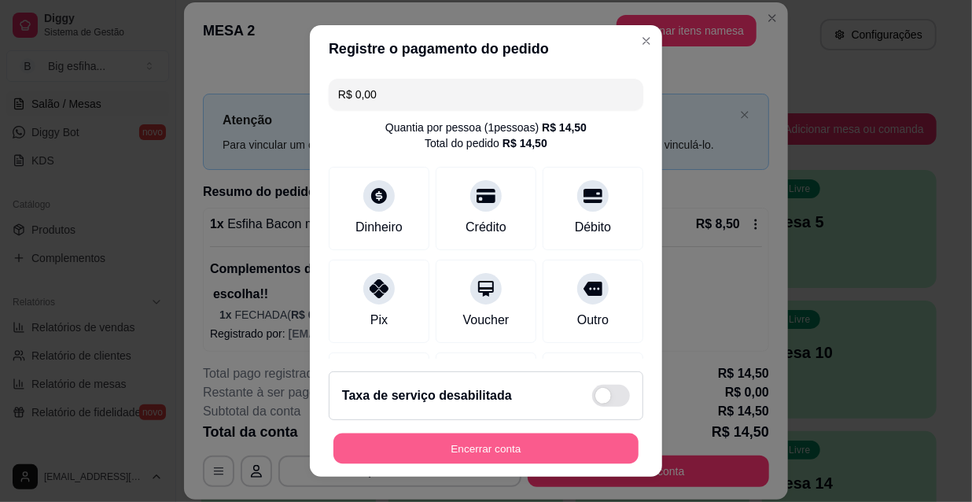
click at [539, 447] on button "Encerrar conta" at bounding box center [485, 448] width 305 height 31
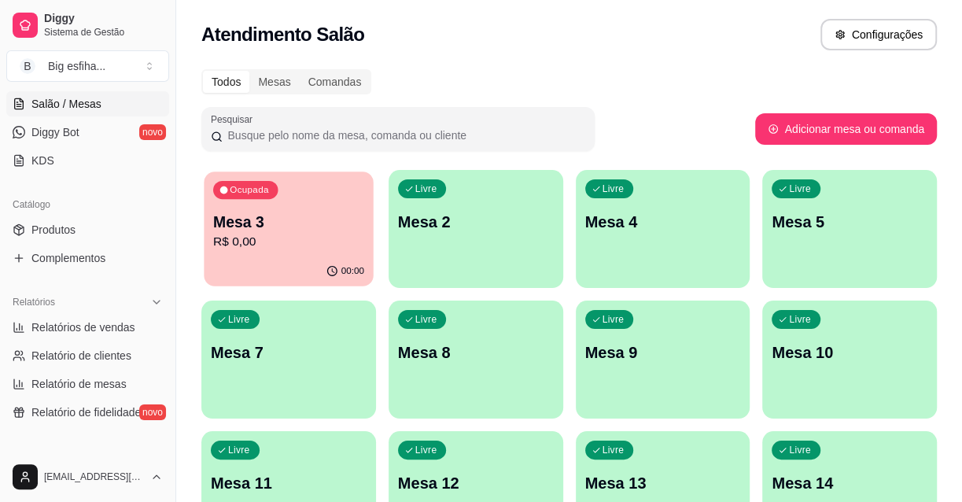
click at [204, 243] on div "Ocupada Mesa 3 R$ 0,00" at bounding box center [288, 213] width 169 height 85
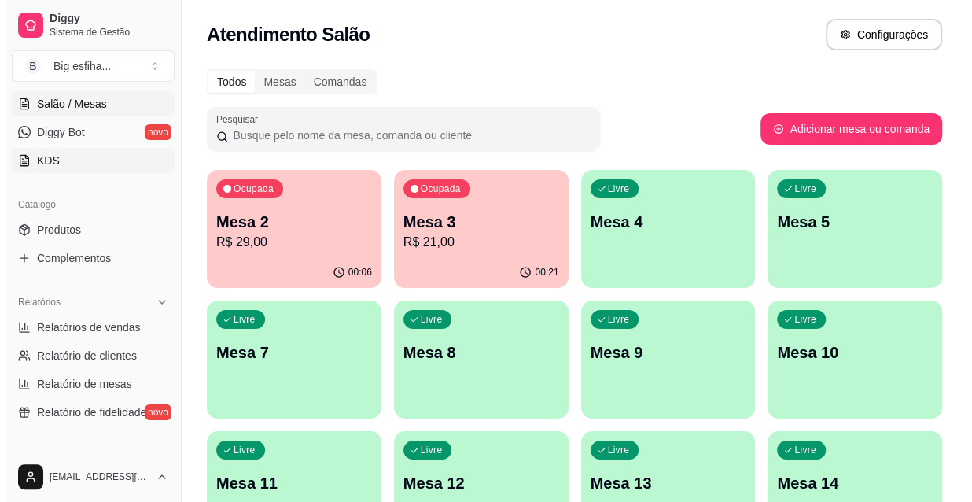
scroll to position [0, 0]
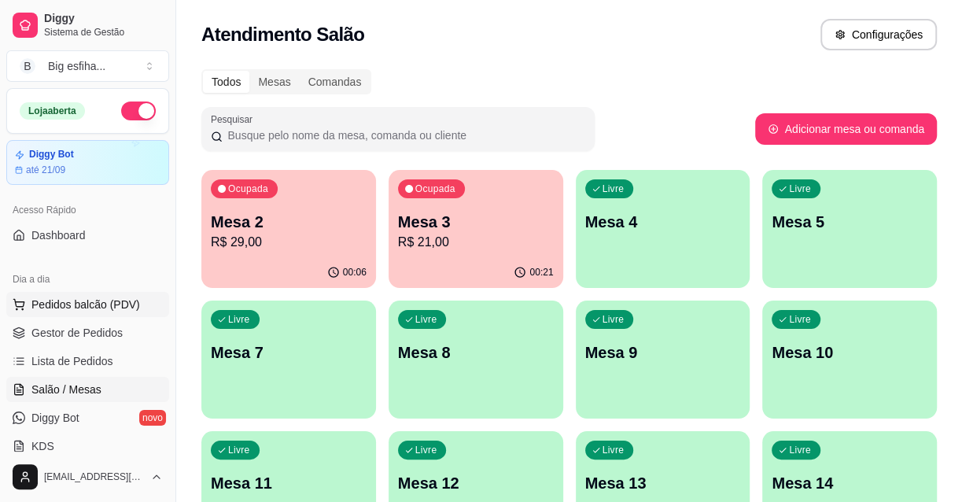
click at [81, 301] on span "Pedidos balcão (PDV)" at bounding box center [85, 304] width 109 height 16
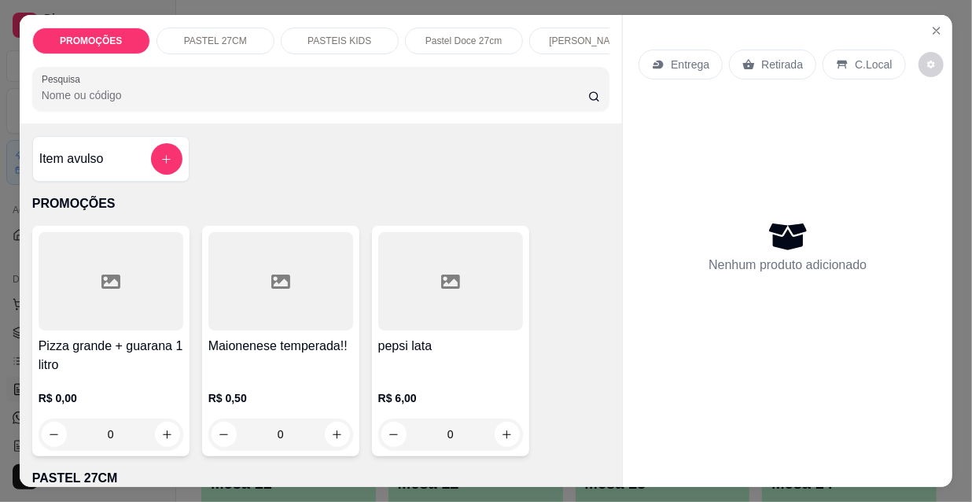
click at [659, 64] on icon at bounding box center [658, 64] width 13 height 13
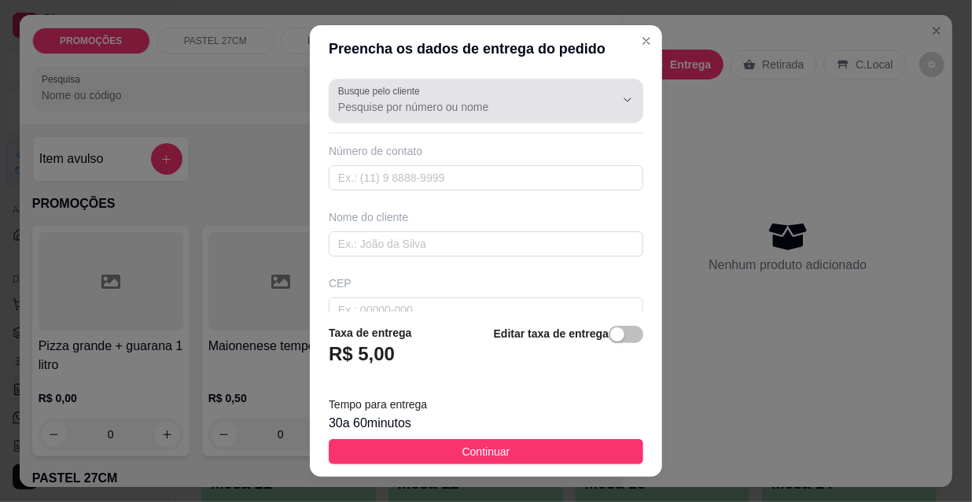
click at [362, 118] on div "Busque pelo cliente" at bounding box center [486, 101] width 315 height 44
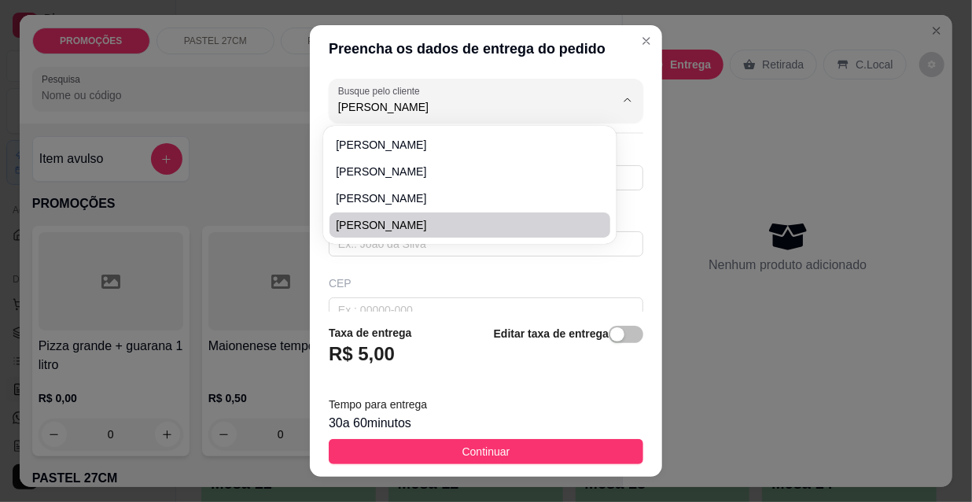
click at [425, 218] on span "[PERSON_NAME]" at bounding box center [462, 225] width 252 height 16
type input "[PERSON_NAME]"
type input "8597332000"
type input "[PERSON_NAME]"
type input "R. [PERSON_NAME], 665 - Meireles ap 1003"
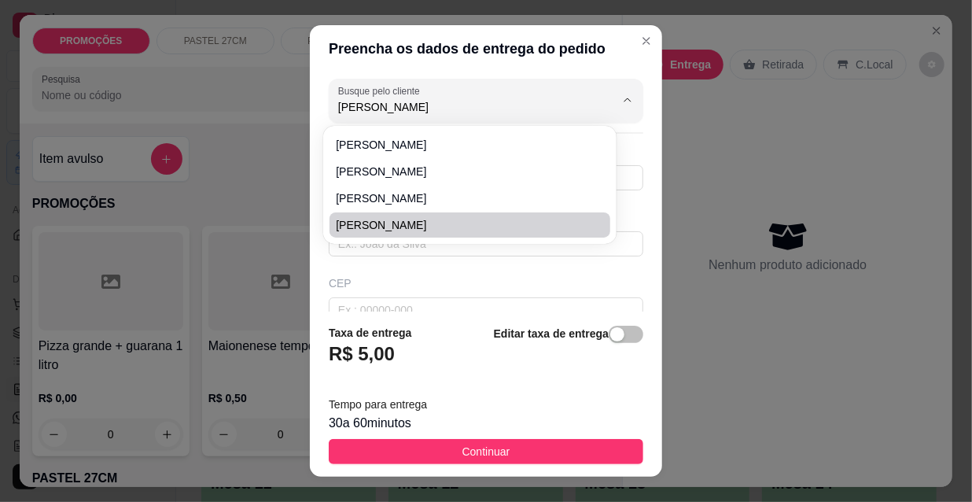
type input "ap 1003F"
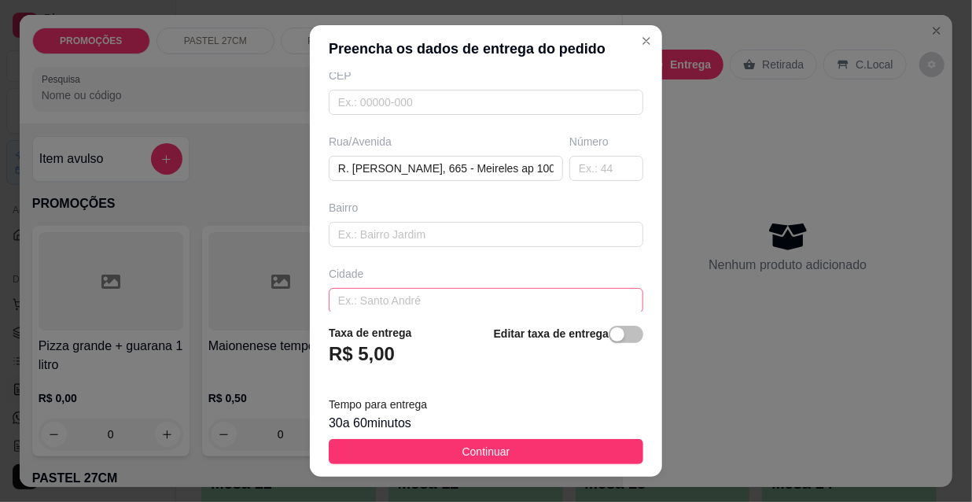
scroll to position [214, 0]
type input "[PERSON_NAME]"
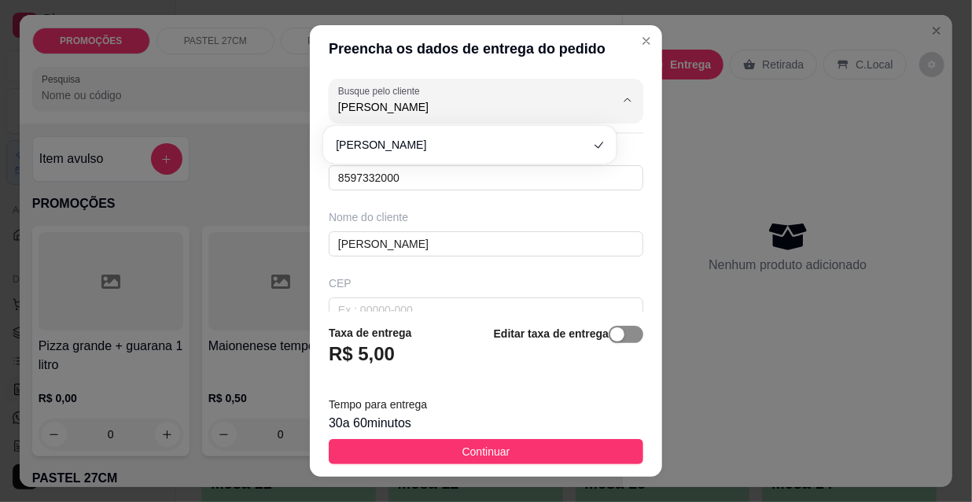
click at [610, 339] on div "button" at bounding box center [617, 334] width 14 height 14
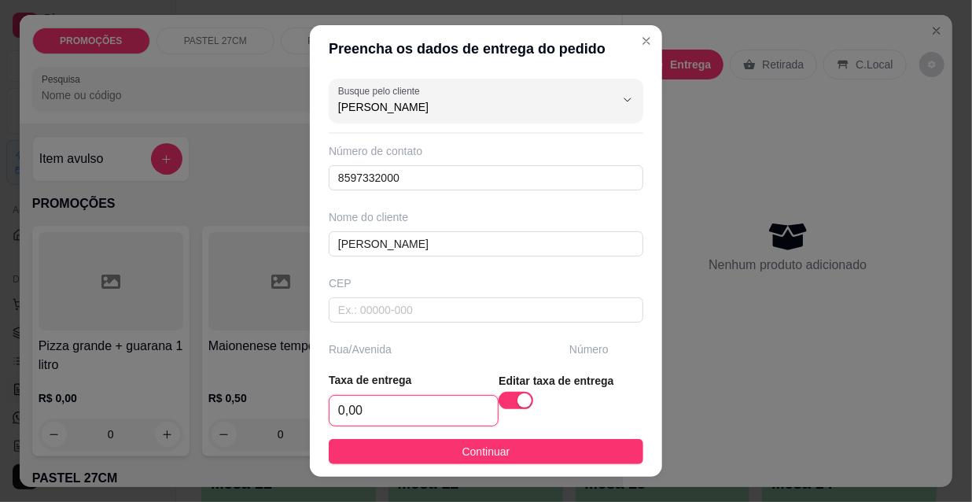
click at [436, 417] on input "0,00" at bounding box center [414, 411] width 168 height 30
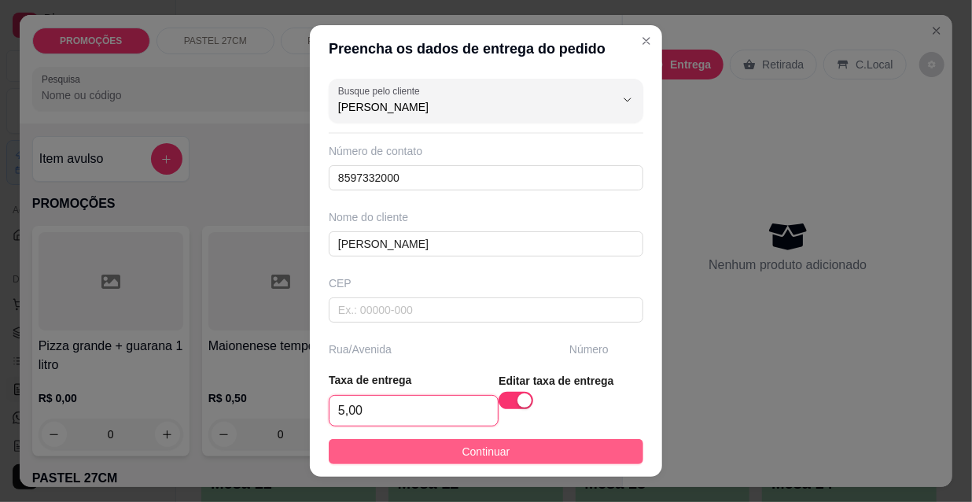
type input "5,00"
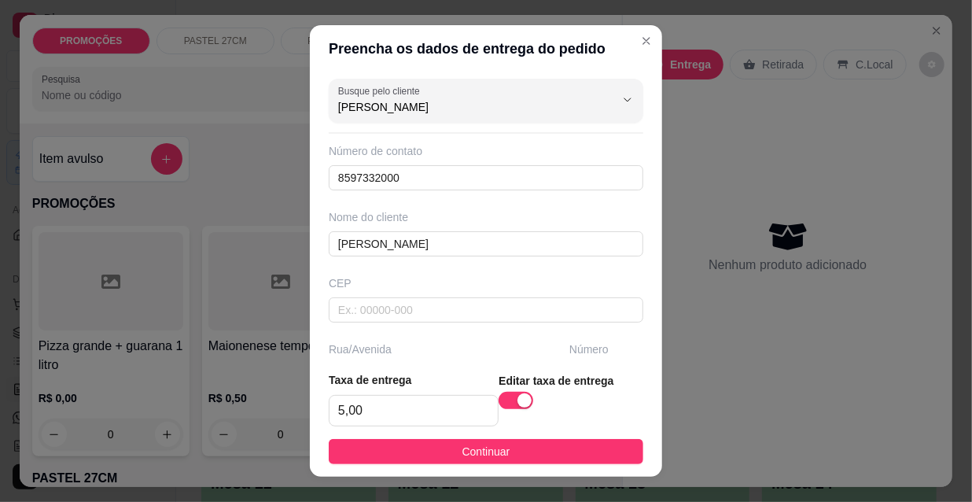
click at [359, 455] on button "Continuar" at bounding box center [486, 451] width 315 height 25
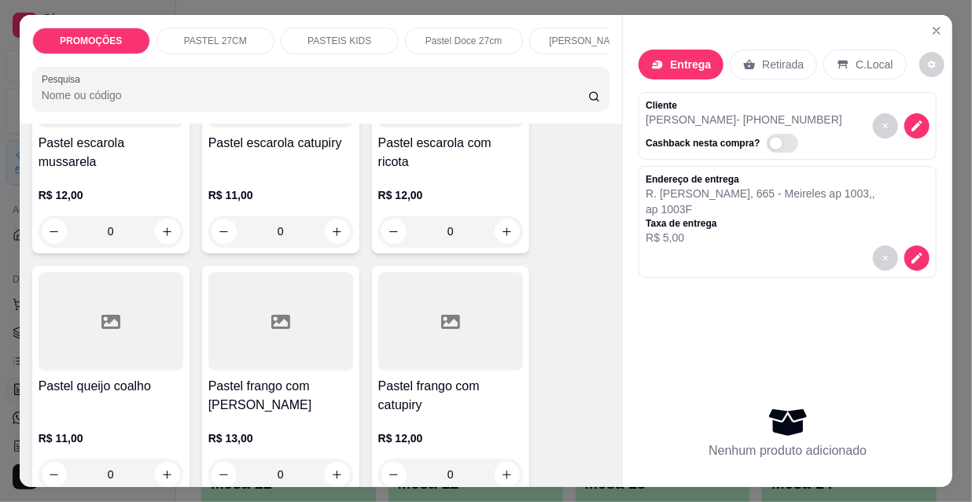
scroll to position [2573, 0]
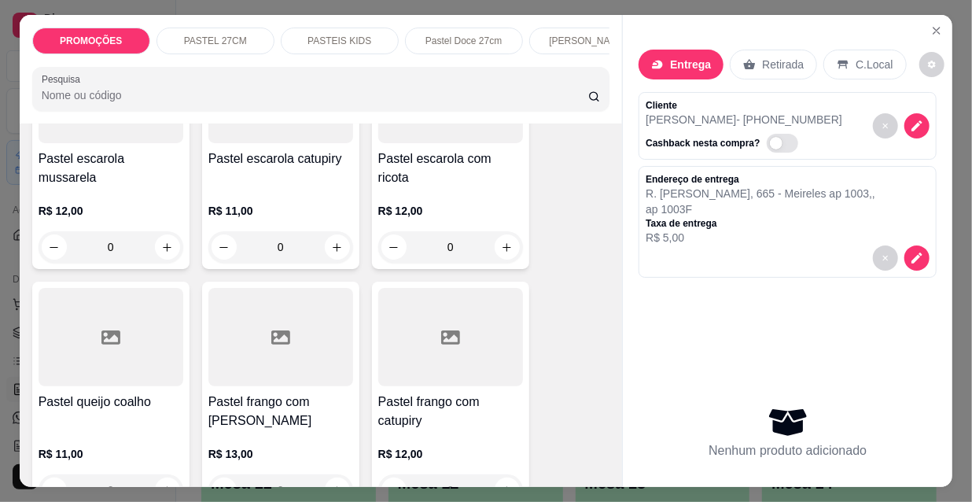
click at [39, 392] on h4 "Pastel queijo coalho" at bounding box center [111, 401] width 145 height 19
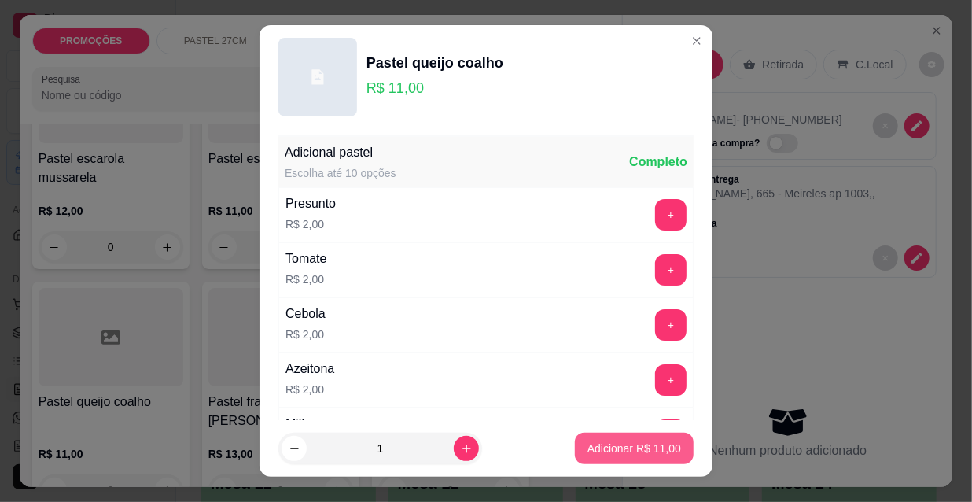
click at [609, 446] on p "Adicionar R$ 11,00" at bounding box center [634, 448] width 94 height 16
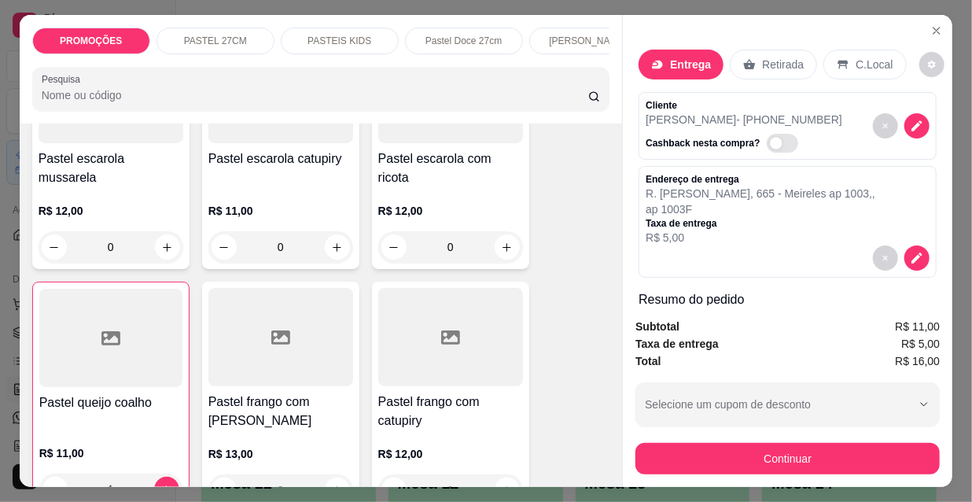
type input "1"
click at [504, 46] on div "Pastel Doce 27cm" at bounding box center [464, 41] width 118 height 27
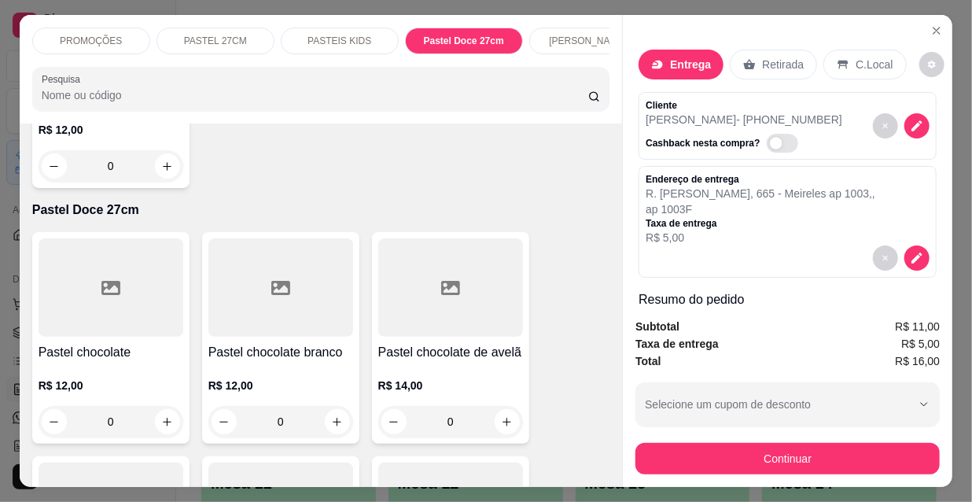
scroll to position [0, 506]
click at [343, 32] on div "Kibes" at bounding box center [331, 41] width 118 height 27
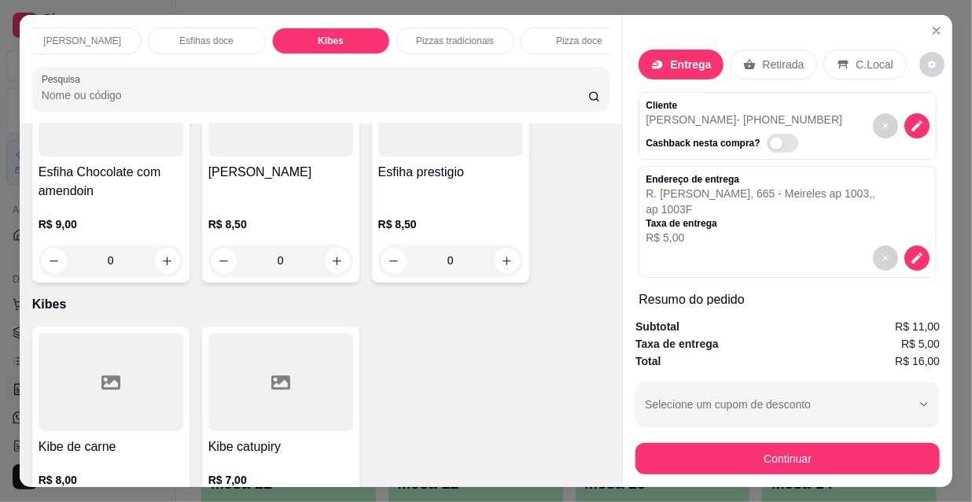
scroll to position [40, 0]
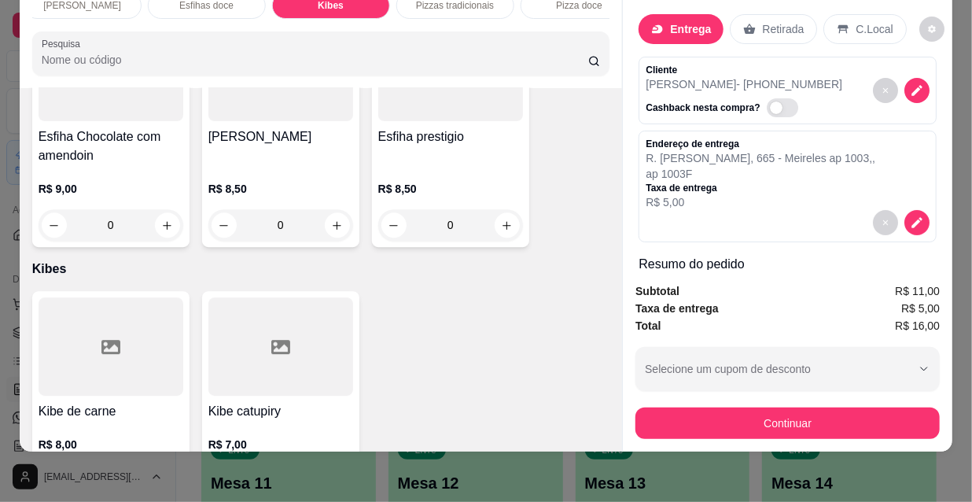
click at [163, 477] on icon "increase-product-quantity" at bounding box center [167, 481] width 9 height 9
type input "1"
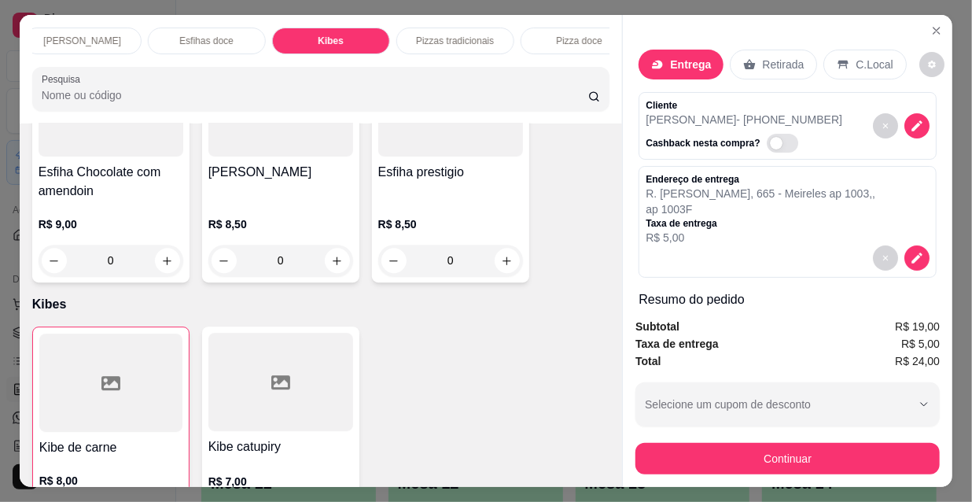
scroll to position [0, 906]
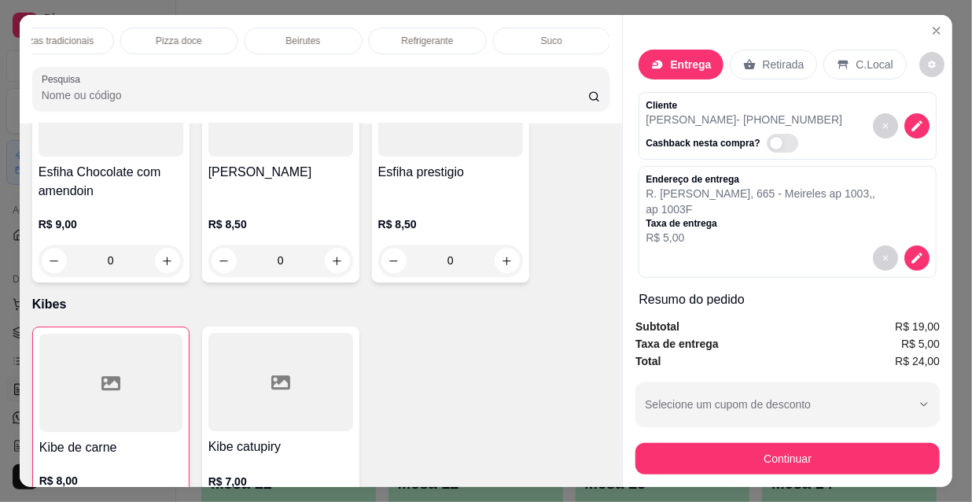
click at [415, 20] on div "PROMOÇÕES PASTEL 27CM PASTEIS KIDS Pastel Doce 27cm Esfihas Salgadas Esfihas do…" at bounding box center [321, 69] width 603 height 109
click at [421, 35] on p "Refrigerante" at bounding box center [428, 41] width 52 height 13
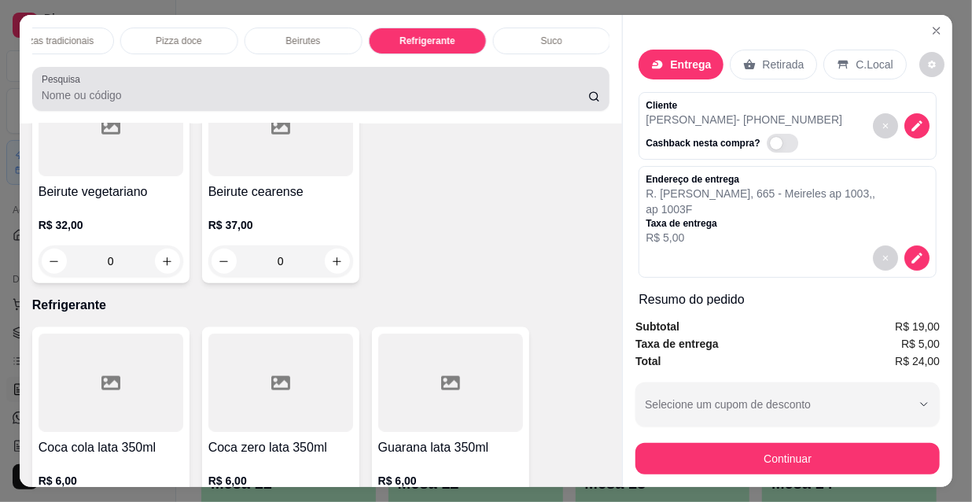
scroll to position [40, 0]
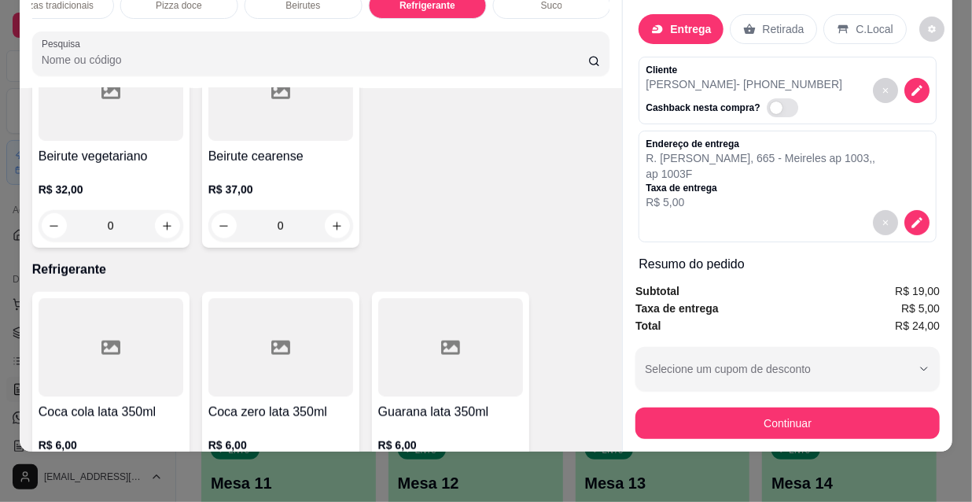
click at [161, 476] on icon "increase-product-quantity" at bounding box center [167, 482] width 12 height 12
type input "1"
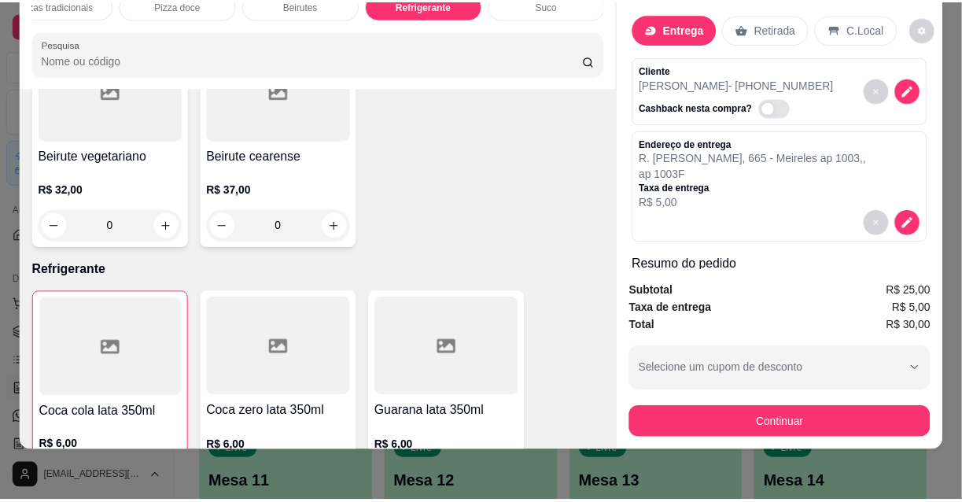
scroll to position [237, 0]
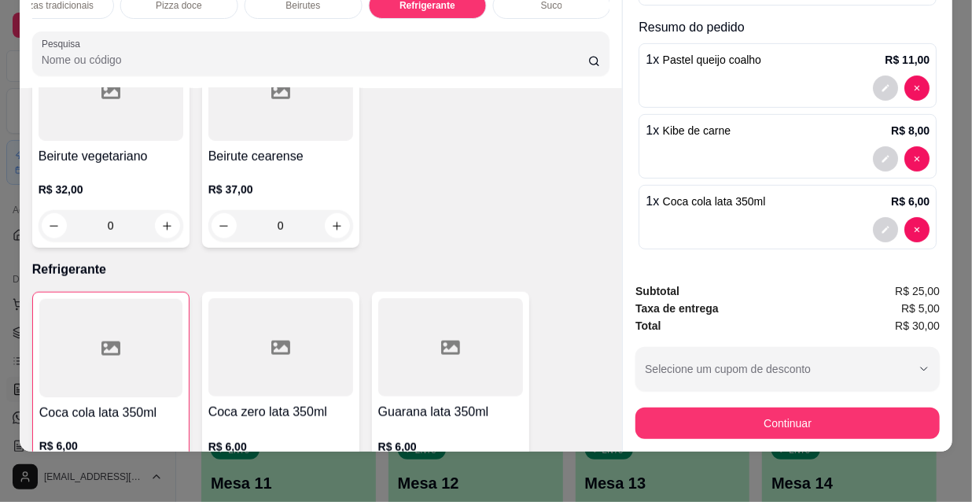
click at [739, 415] on button "Continuar" at bounding box center [787, 422] width 304 height 31
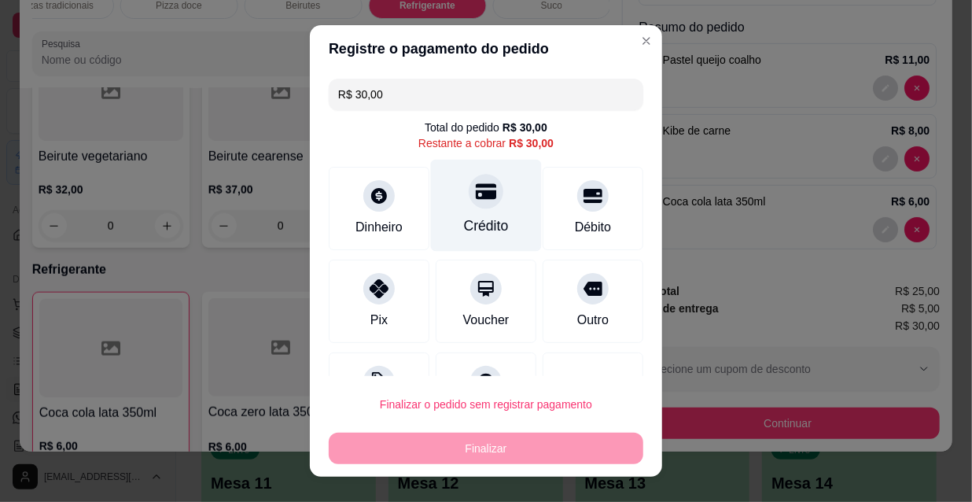
click at [476, 196] on icon at bounding box center [486, 191] width 20 height 16
type input "R$ 0,00"
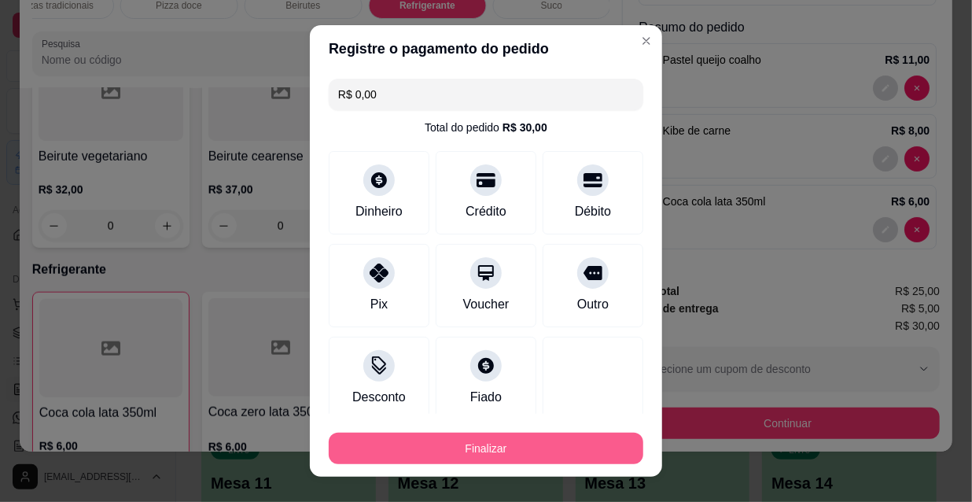
click at [455, 474] on footer "Finalizar" at bounding box center [486, 445] width 352 height 63
click at [460, 455] on button "Finalizar" at bounding box center [486, 448] width 315 height 31
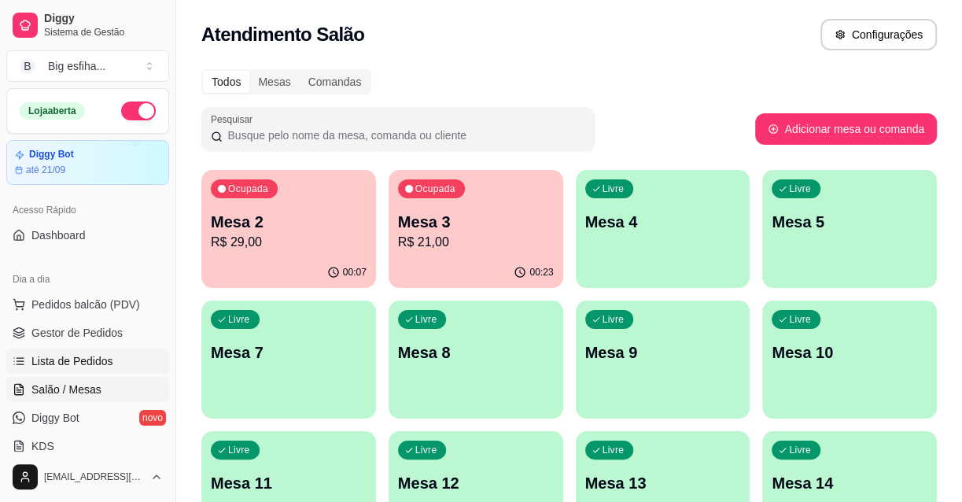
click at [54, 358] on span "Lista de Pedidos" at bounding box center [72, 361] width 82 height 16
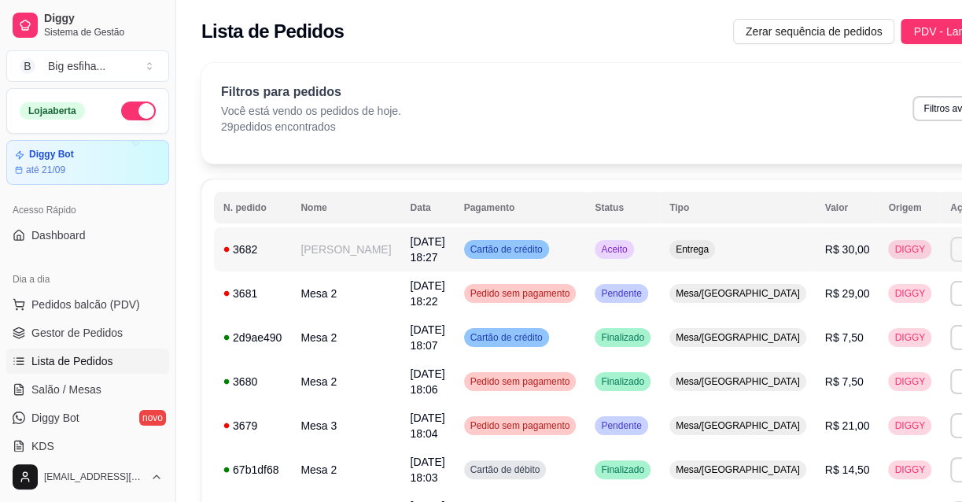
click at [950, 255] on button "Imprimir" at bounding box center [978, 249] width 56 height 25
click at [889, 293] on button "IMPRESSORA" at bounding box center [859, 304] width 114 height 25
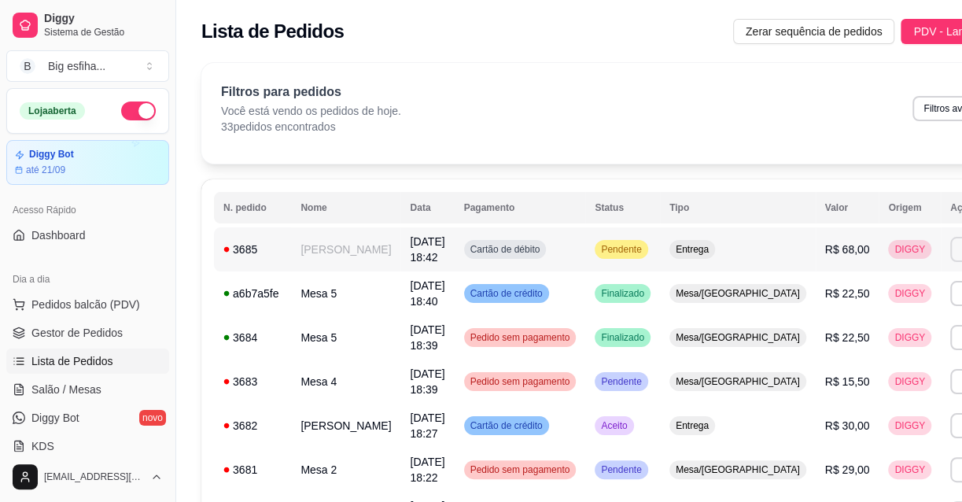
click at [950, 250] on button "Imprimir" at bounding box center [978, 249] width 56 height 25
click at [850, 298] on button "IMPRESSORA" at bounding box center [859, 304] width 110 height 24
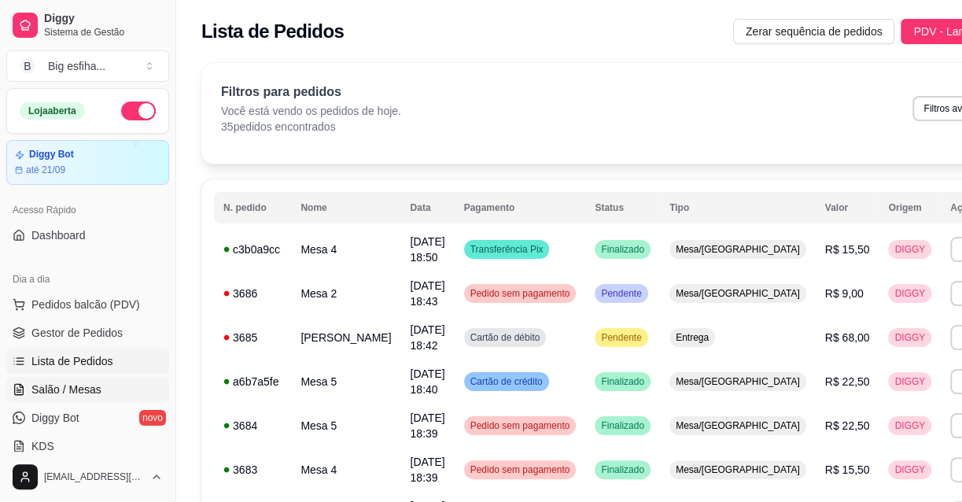
click at [78, 387] on span "Salão / Mesas" at bounding box center [66, 389] width 70 height 16
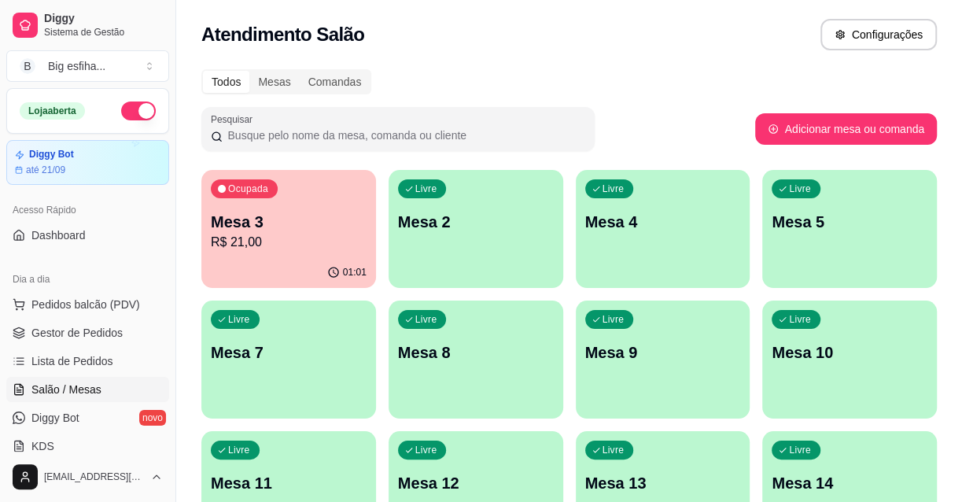
click at [297, 252] on div "Ocupada Mesa 3 R$ 21,00" at bounding box center [288, 213] width 175 height 87
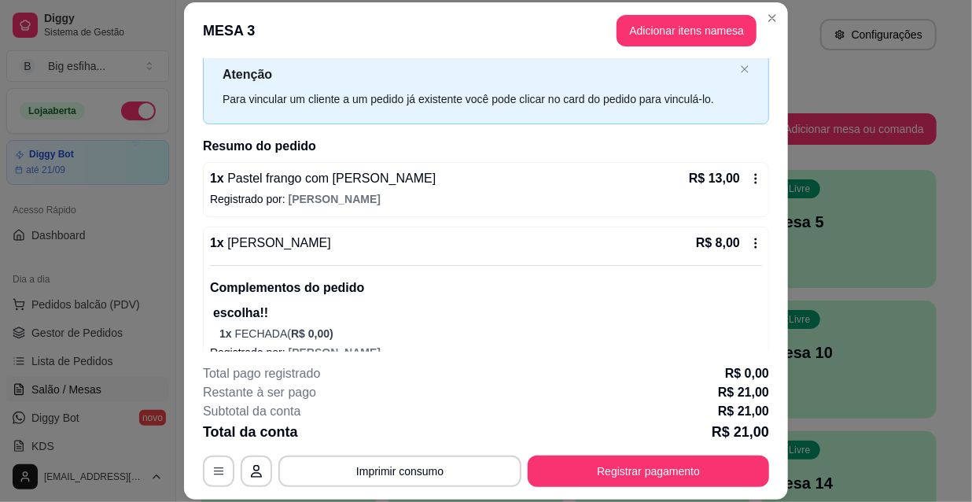
scroll to position [70, 0]
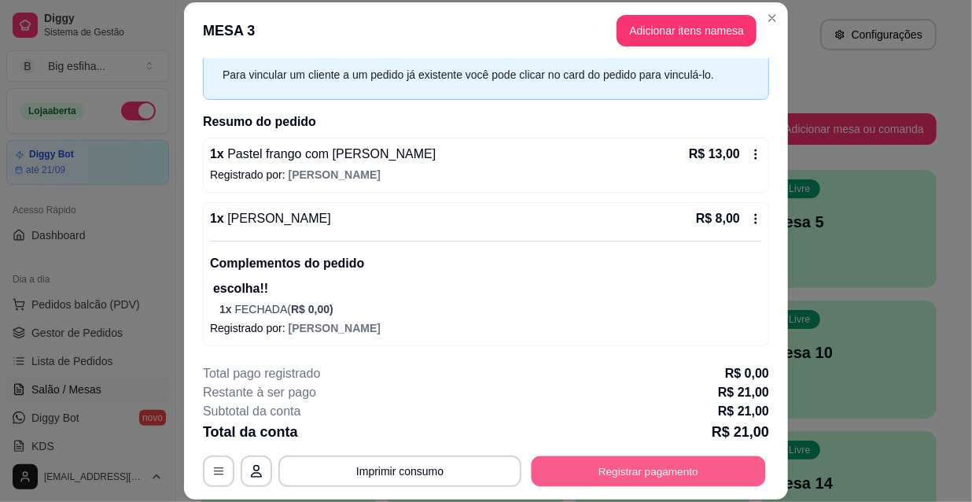
click at [665, 472] on button "Registrar pagamento" at bounding box center [649, 470] width 234 height 31
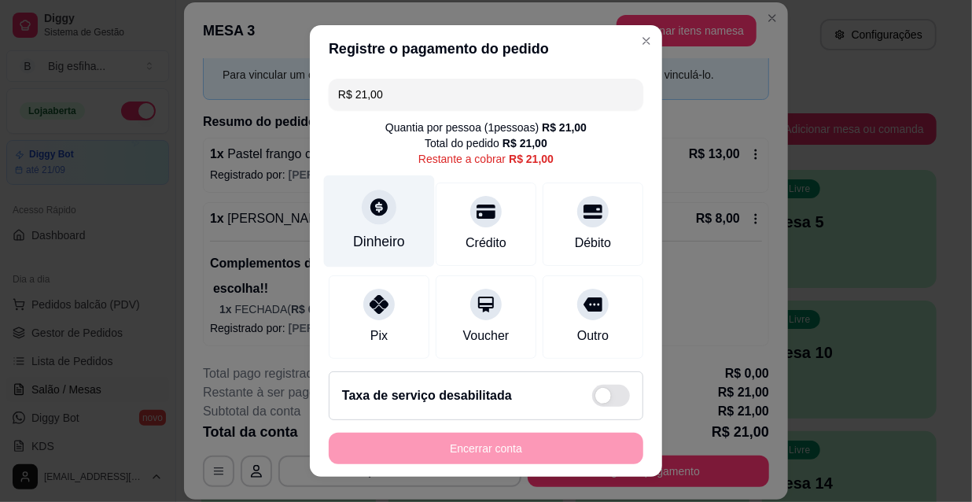
click at [360, 223] on div "Dinheiro" at bounding box center [379, 221] width 111 height 92
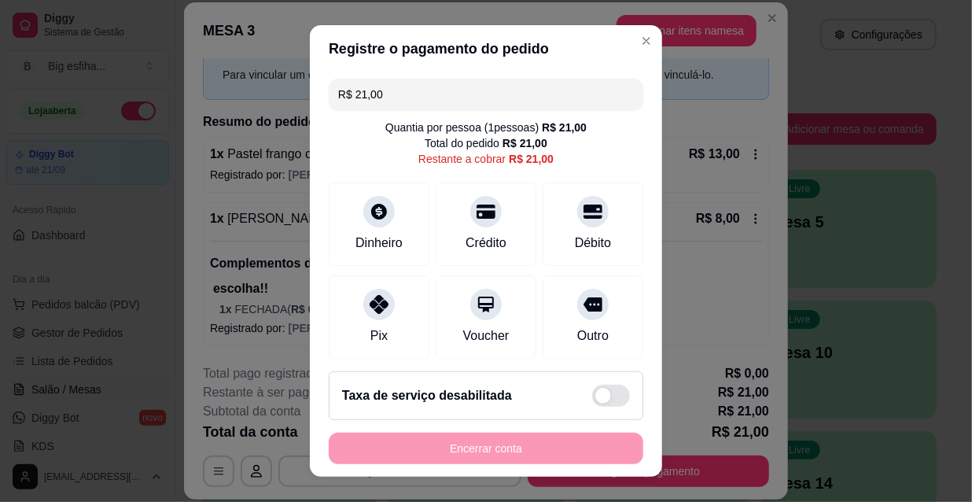
click at [381, 238] on input "0,00" at bounding box center [486, 235] width 315 height 31
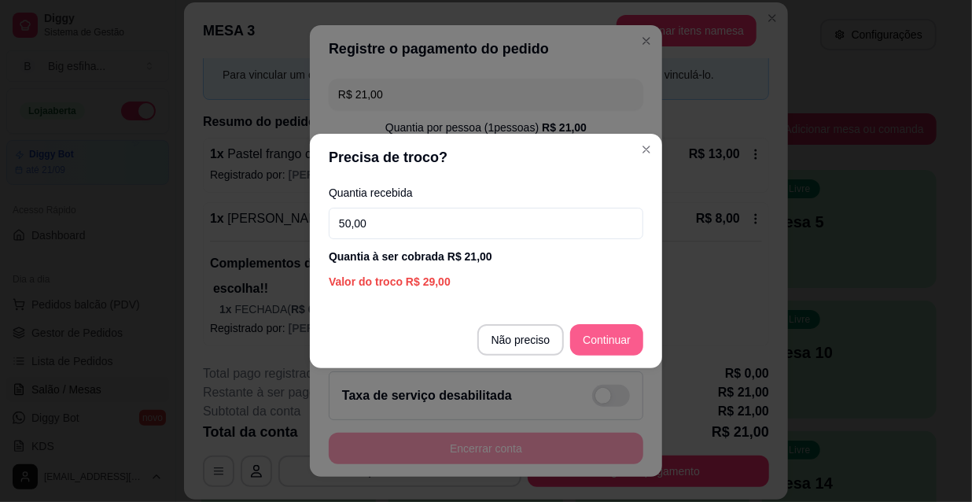
type input "50,00"
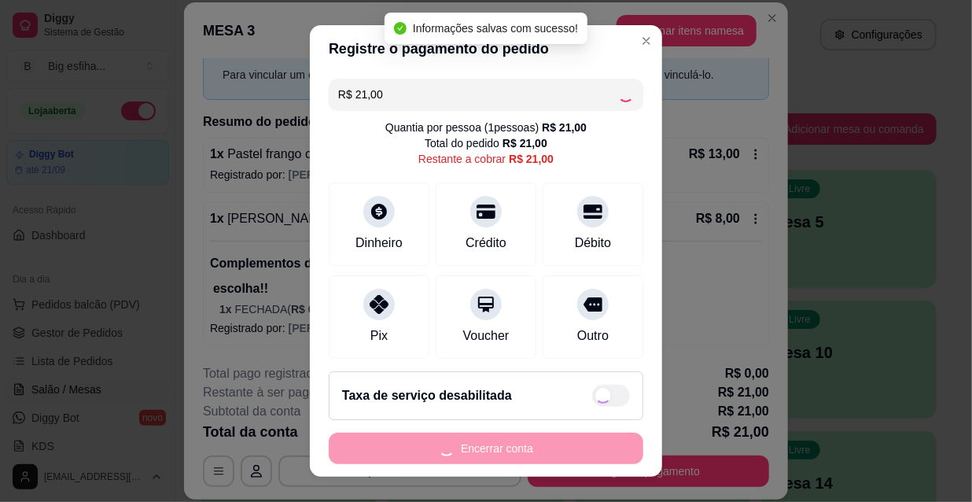
type input "R$ 0,00"
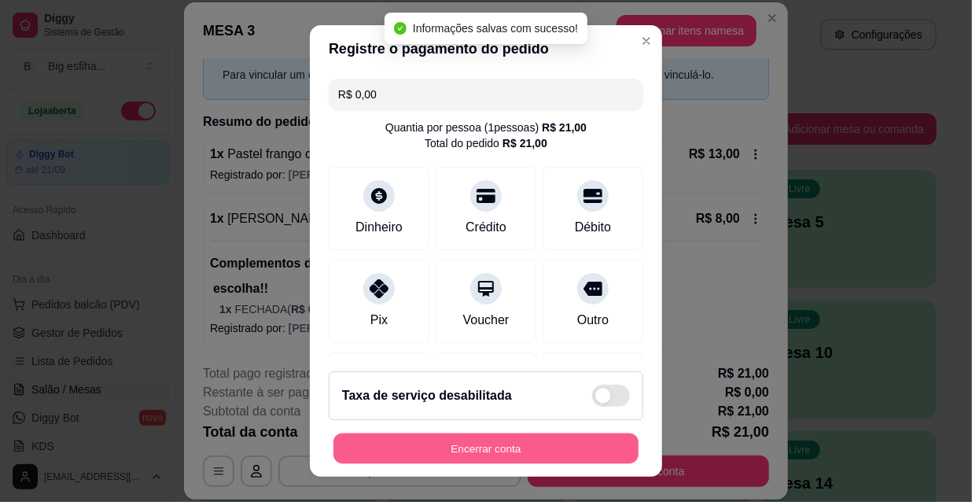
click at [495, 448] on button "Encerrar conta" at bounding box center [485, 448] width 305 height 31
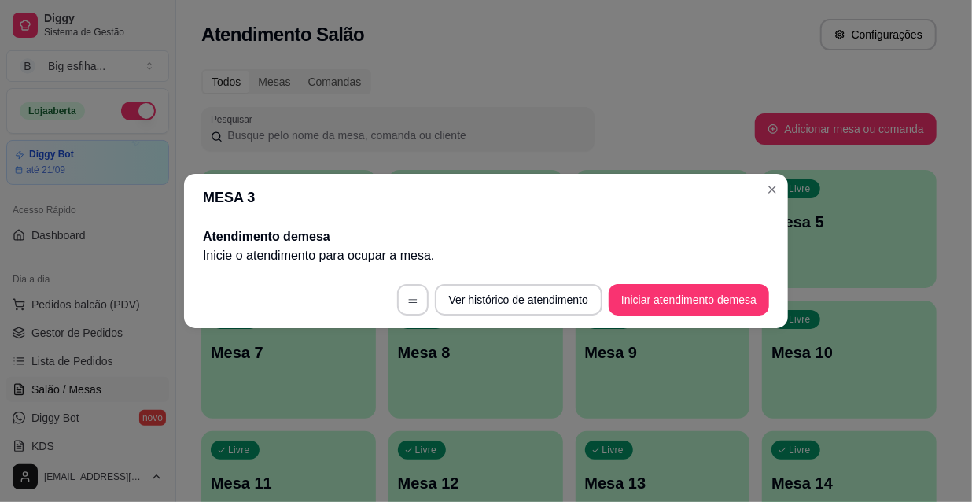
scroll to position [0, 0]
click at [371, 357] on div "MESA 3 Atendimento de mesa Inicie o atendimento para ocupar a mesa . Ver histór…" at bounding box center [486, 251] width 972 height 502
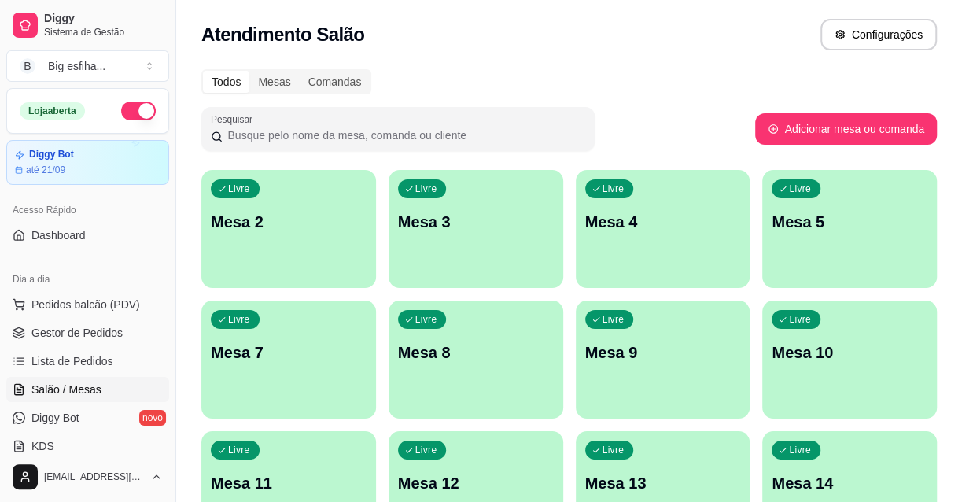
click at [282, 243] on div "Livre Mesa 2" at bounding box center [288, 219] width 175 height 99
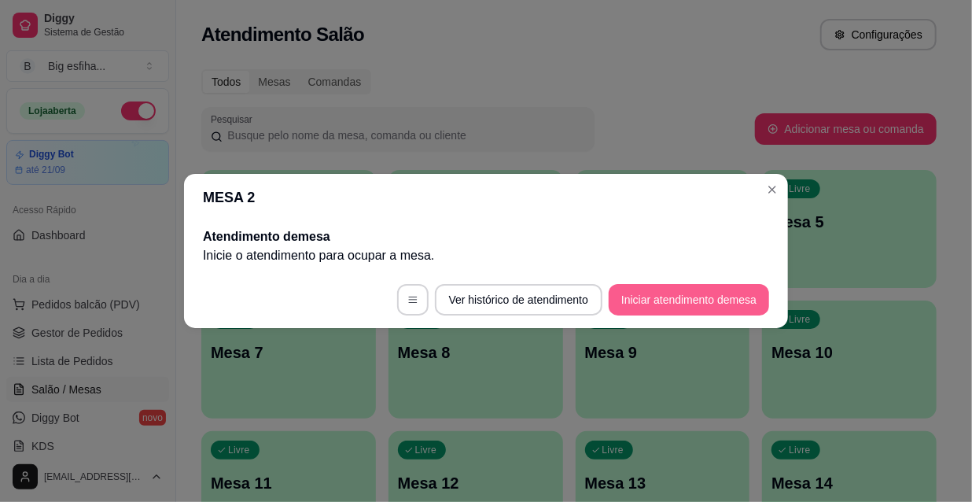
click at [681, 304] on button "Iniciar atendimento de mesa" at bounding box center [689, 299] width 160 height 31
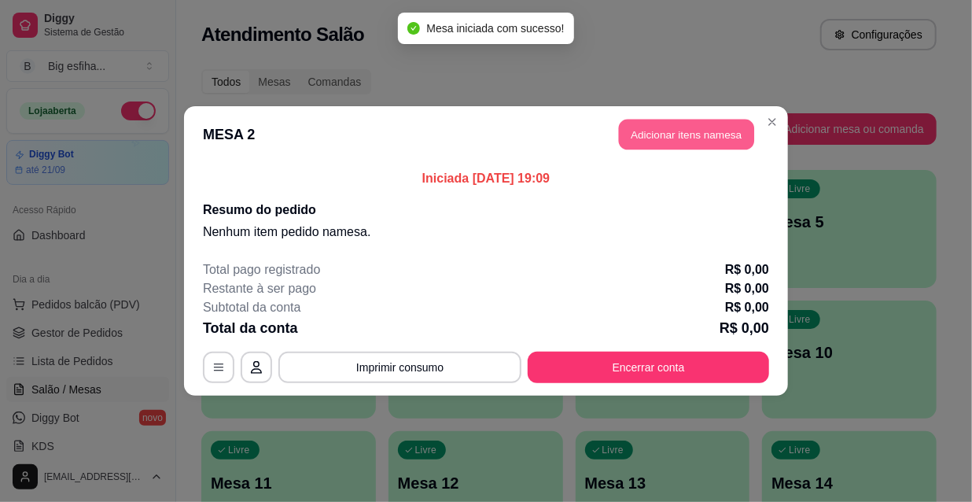
click at [690, 149] on button "Adicionar itens na mesa" at bounding box center [686, 135] width 135 height 31
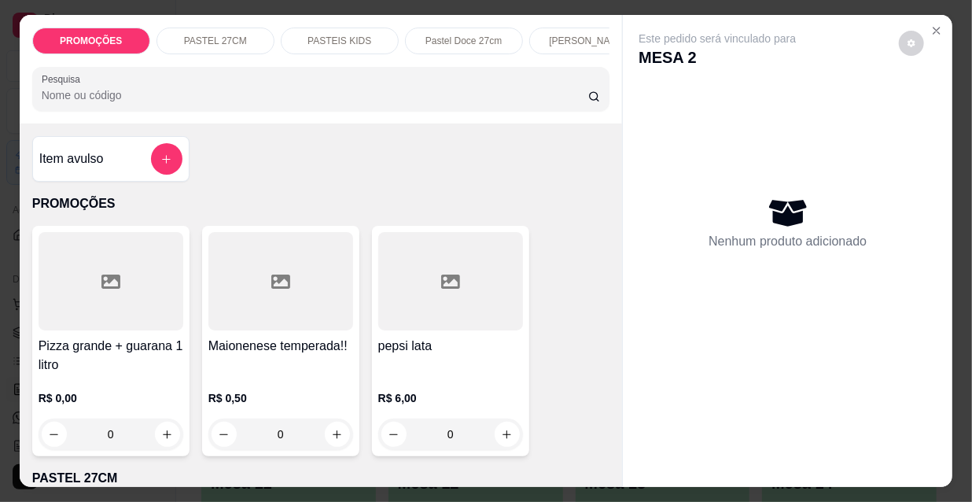
click at [546, 35] on div "[PERSON_NAME]" at bounding box center [588, 41] width 118 height 27
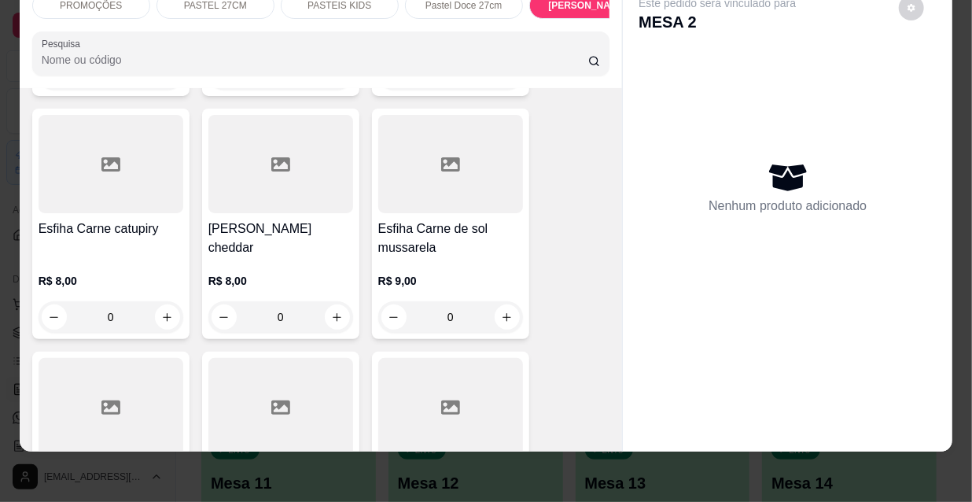
scroll to position [8974, 0]
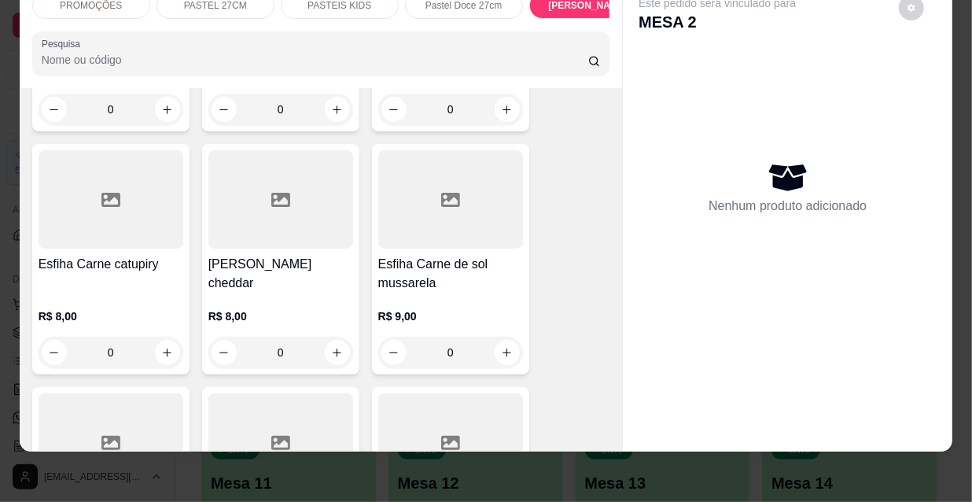
click at [220, 393] on div at bounding box center [280, 442] width 145 height 98
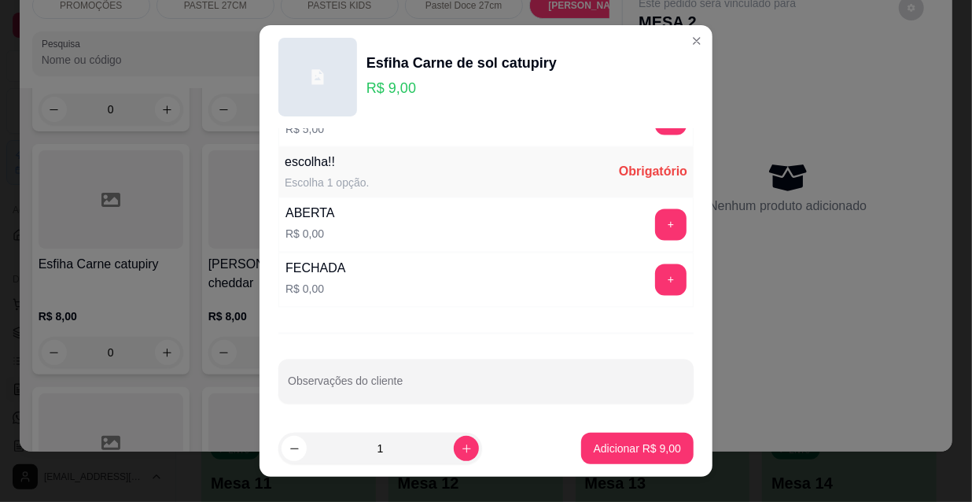
scroll to position [24, 0]
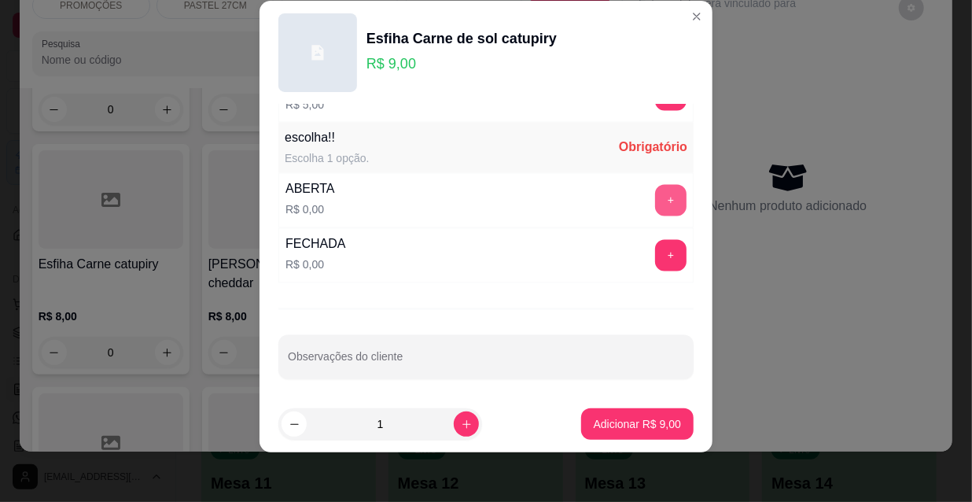
click at [655, 196] on button "+" at bounding box center [670, 200] width 31 height 31
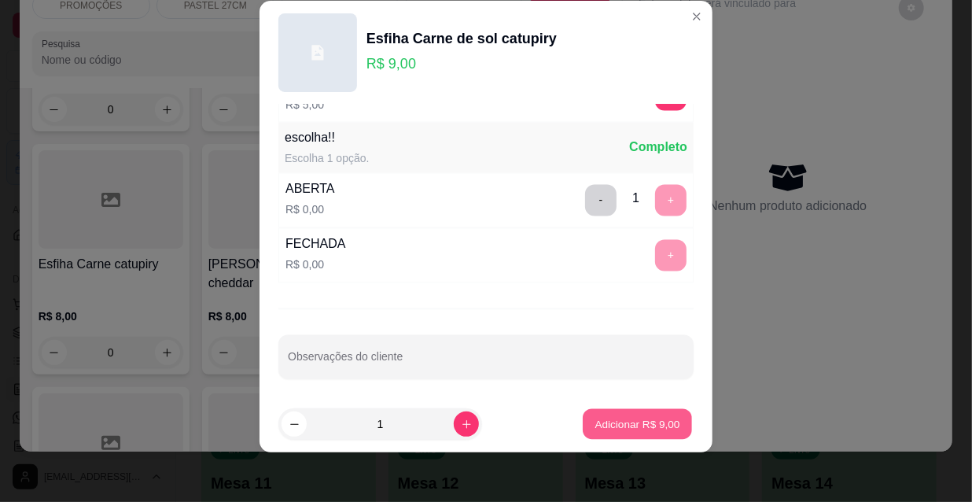
click at [614, 429] on p "Adicionar R$ 9,00" at bounding box center [637, 423] width 85 height 15
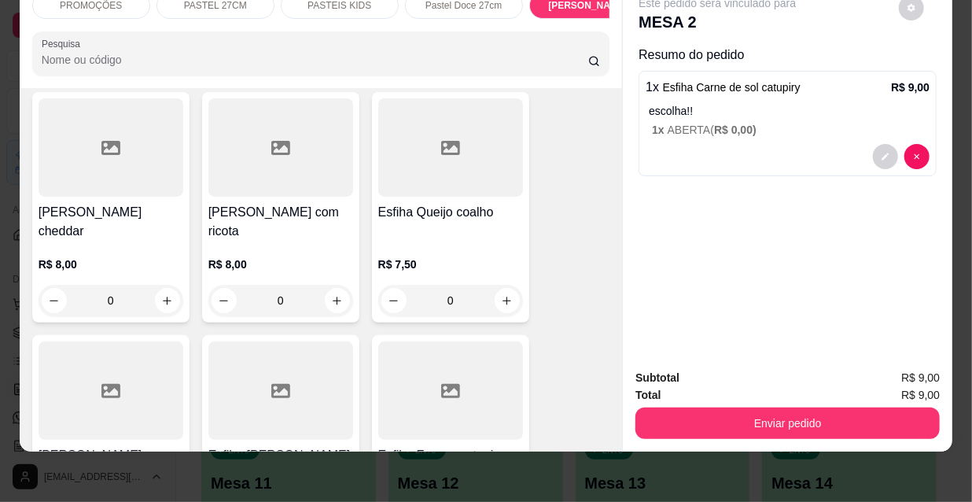
scroll to position [9761, 0]
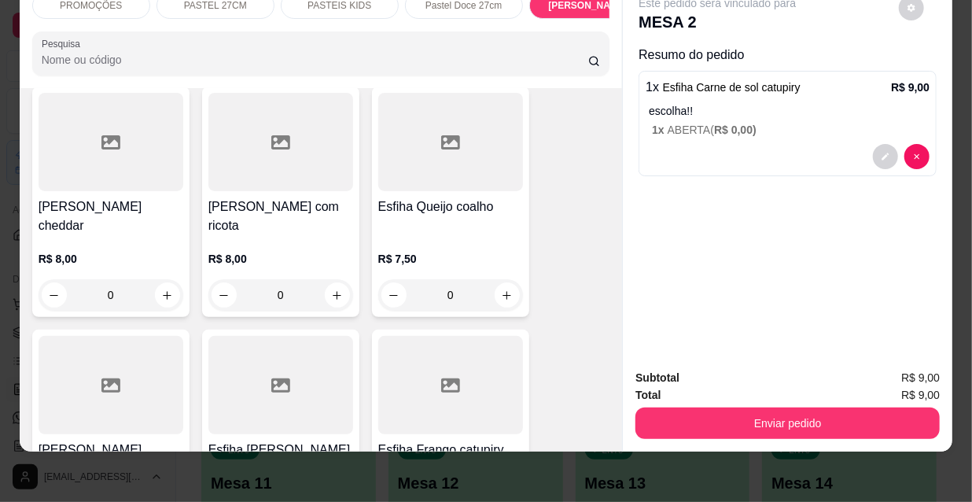
click at [280, 440] on h4 "Esfiha [PERSON_NAME]" at bounding box center [280, 449] width 145 height 19
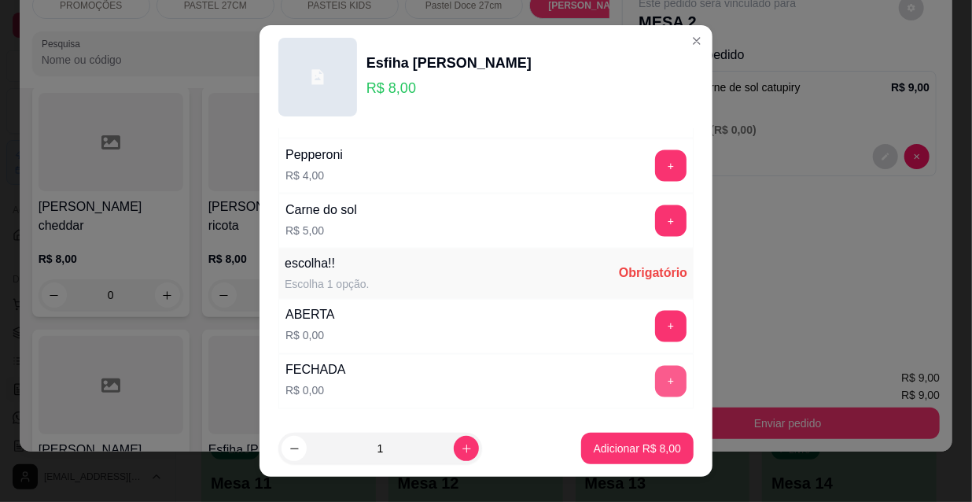
scroll to position [1306, 0]
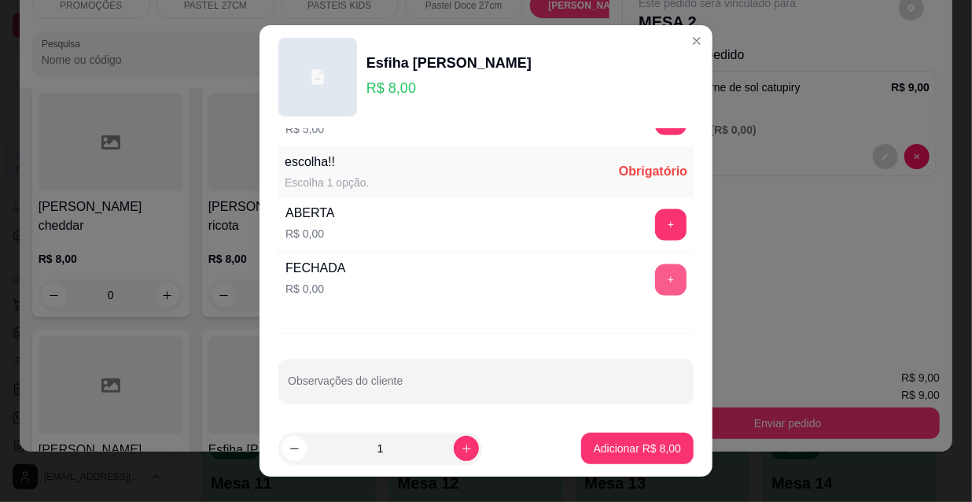
click at [655, 267] on button "+" at bounding box center [670, 279] width 31 height 31
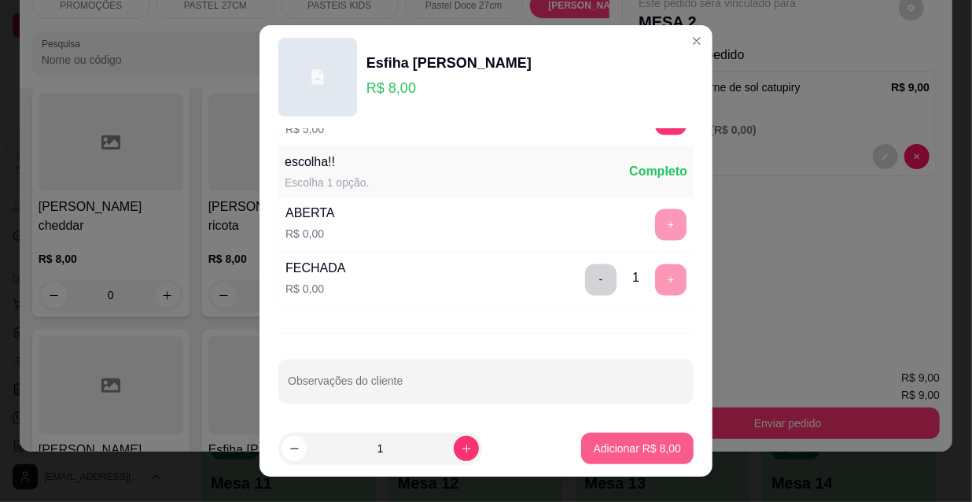
click at [623, 436] on button "Adicionar R$ 8,00" at bounding box center [637, 448] width 112 height 31
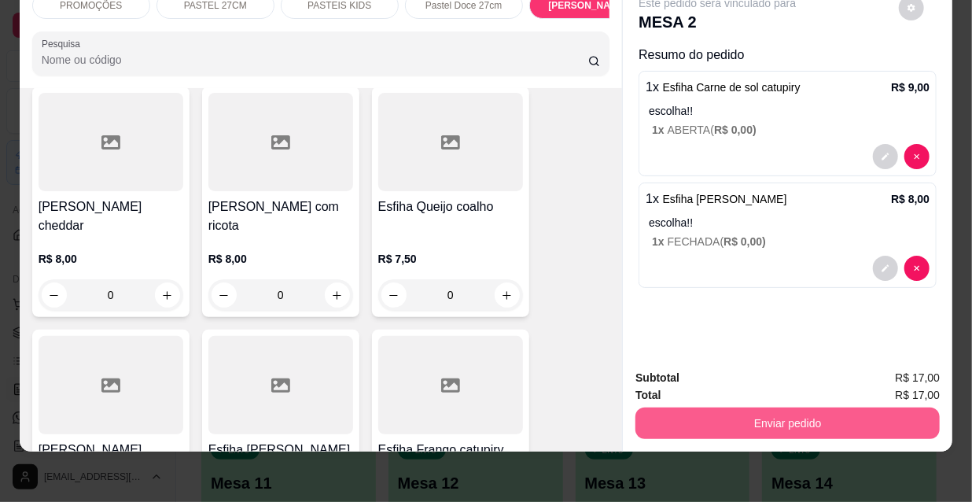
click at [804, 417] on button "Enviar pedido" at bounding box center [787, 422] width 304 height 31
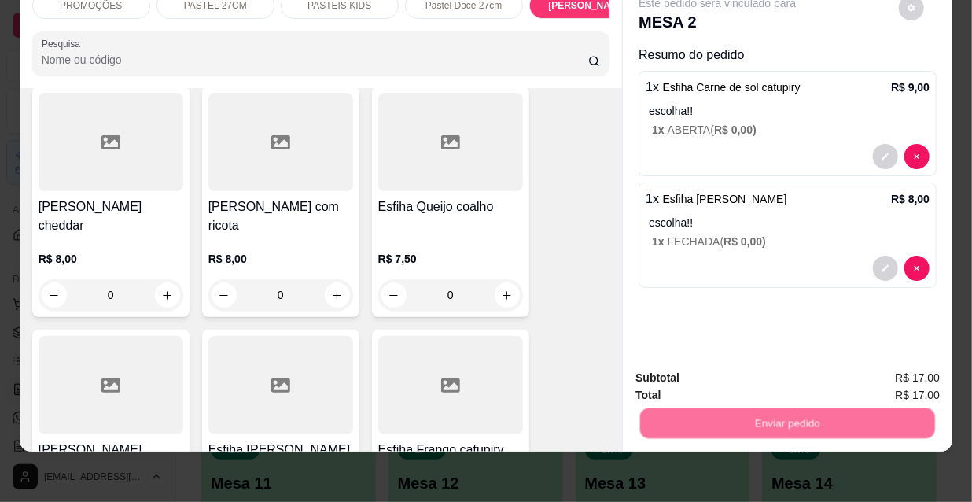
click at [716, 377] on button "Não registrar e enviar pedido" at bounding box center [737, 374] width 164 height 30
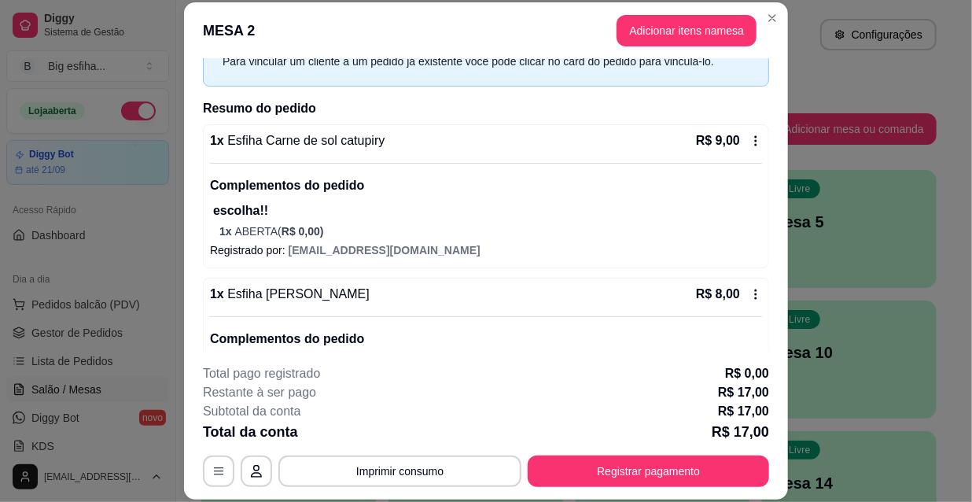
scroll to position [159, 0]
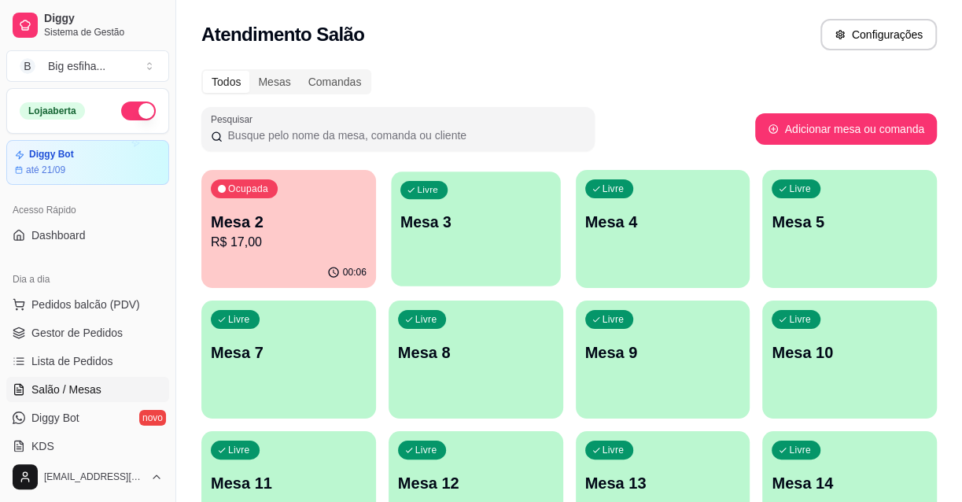
click at [417, 221] on p "Mesa 3" at bounding box center [475, 222] width 151 height 21
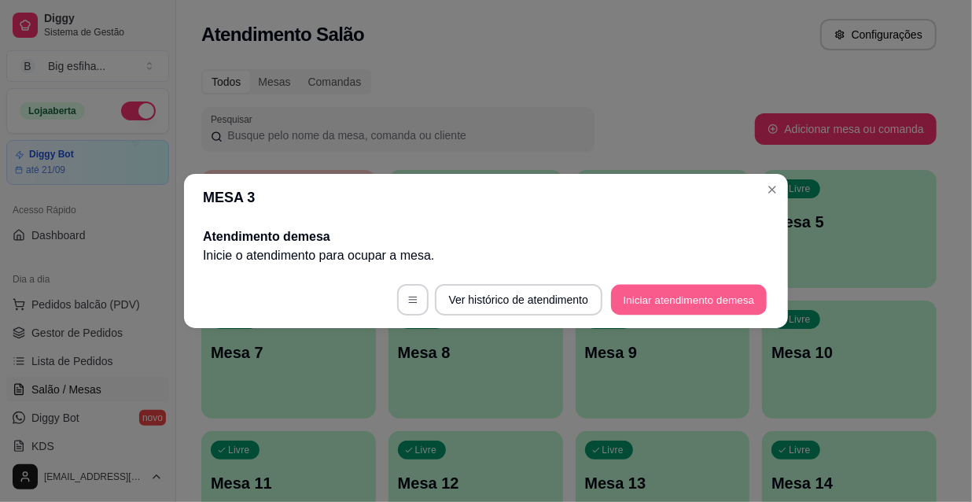
click at [707, 289] on button "Iniciar atendimento de mesa" at bounding box center [689, 300] width 156 height 31
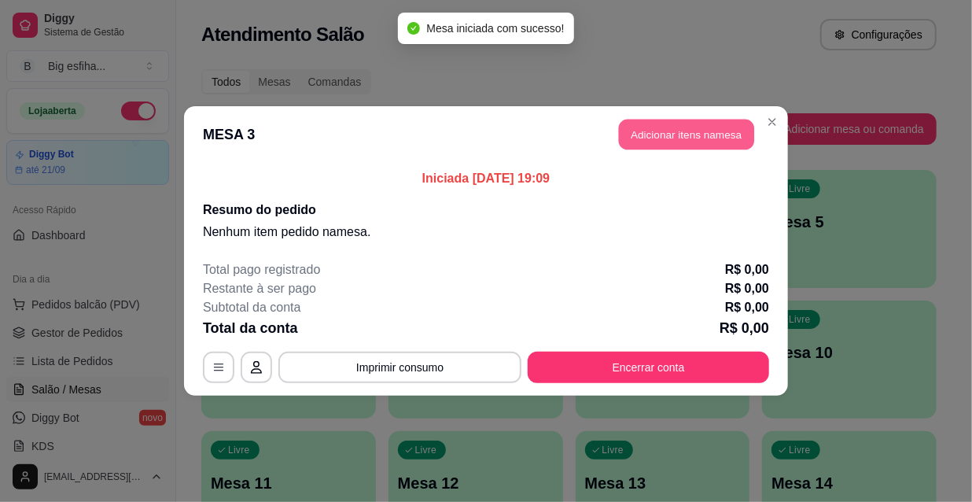
click at [658, 145] on button "Adicionar itens na mesa" at bounding box center [686, 135] width 135 height 31
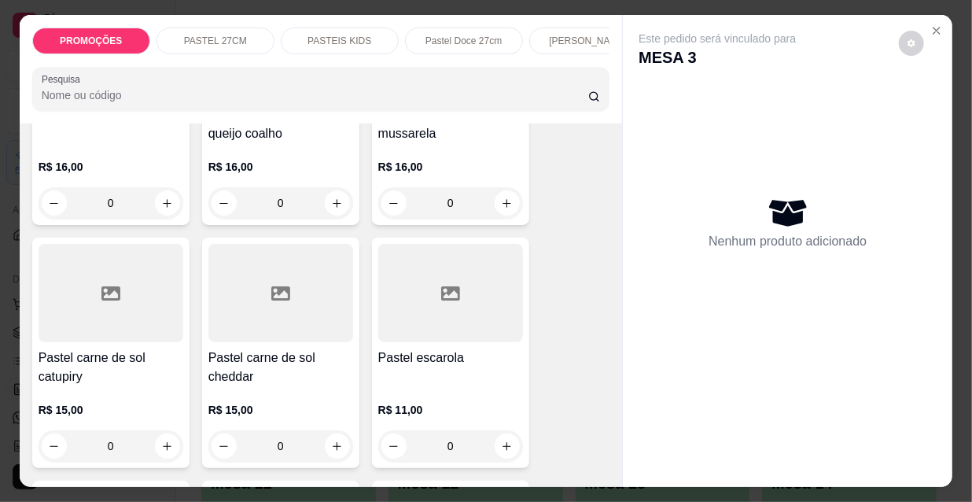
scroll to position [2145, 0]
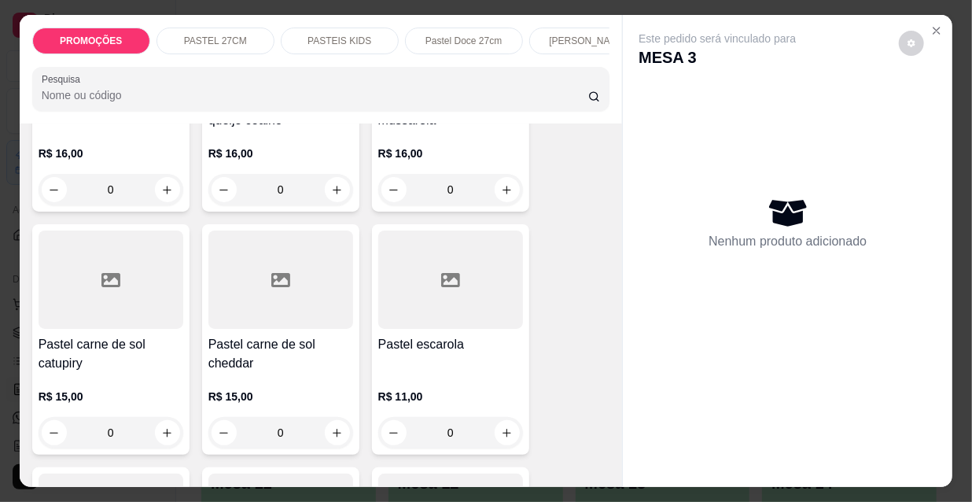
click at [307, 335] on h4 "Pastel carne de sol cheddar" at bounding box center [280, 354] width 145 height 38
click at [83, 373] on div "R$ 15,00 0" at bounding box center [111, 410] width 145 height 75
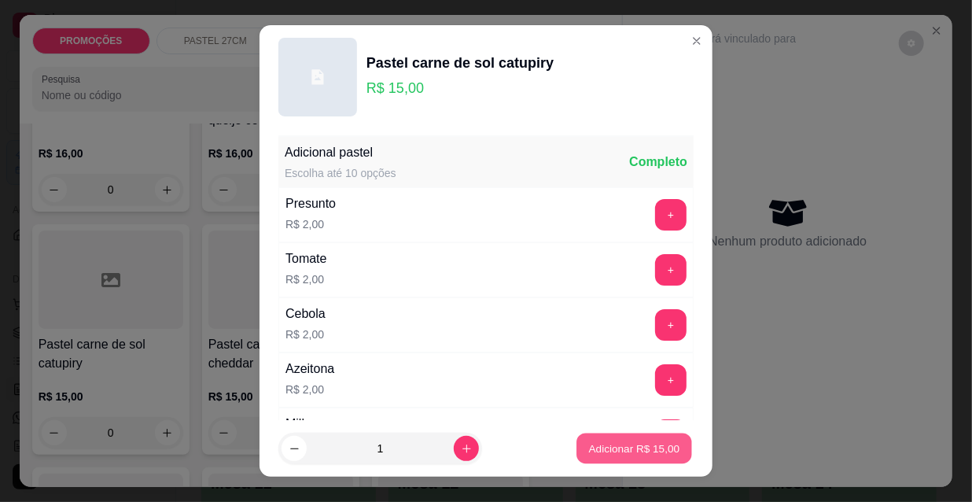
click at [642, 447] on p "Adicionar R$ 15,00" at bounding box center [634, 447] width 91 height 15
type input "1"
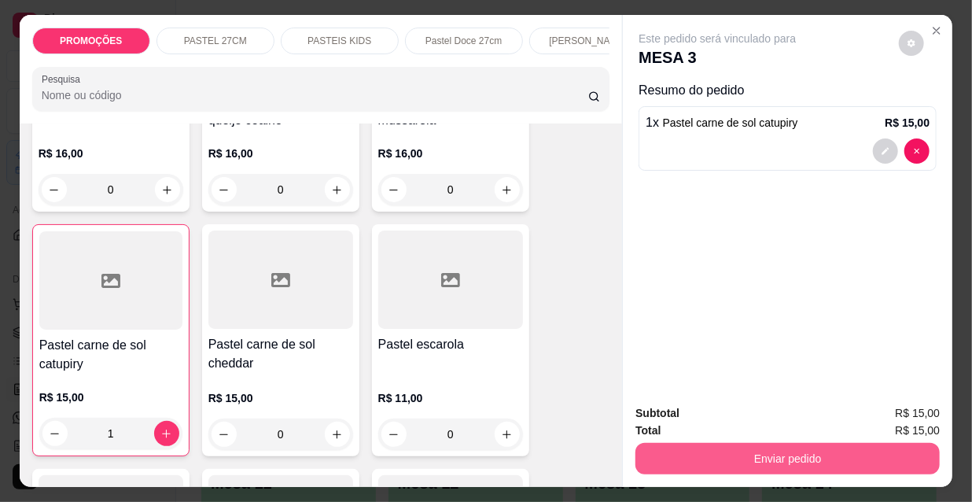
click at [769, 455] on button "Enviar pedido" at bounding box center [787, 458] width 304 height 31
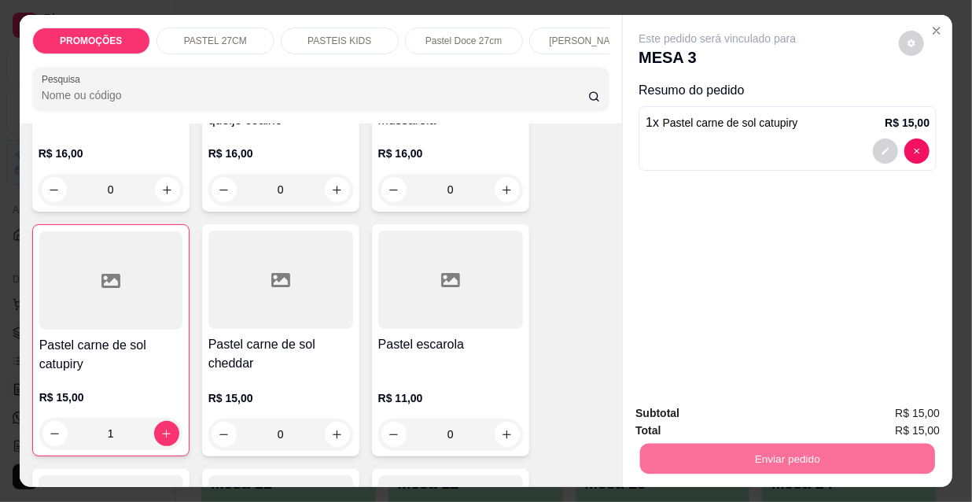
click at [722, 405] on button "Não registrar e enviar pedido" at bounding box center [736, 413] width 159 height 29
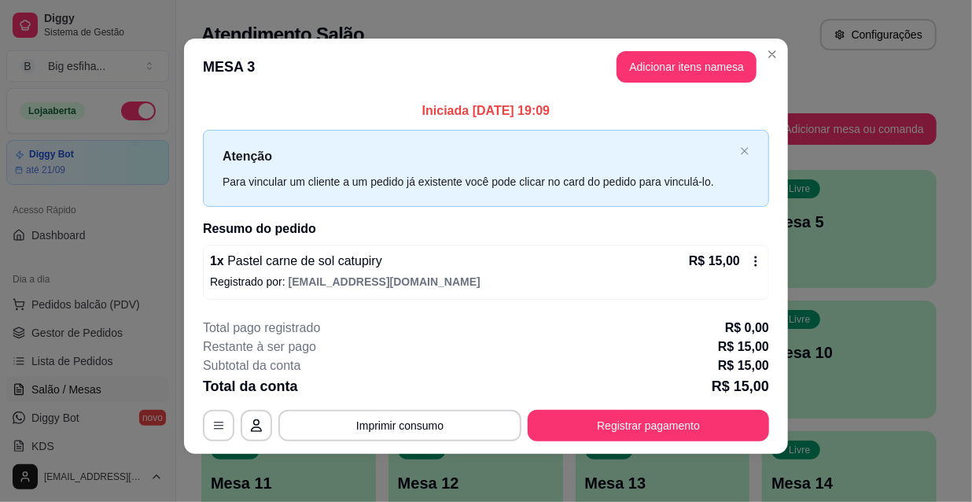
scroll to position [6, 0]
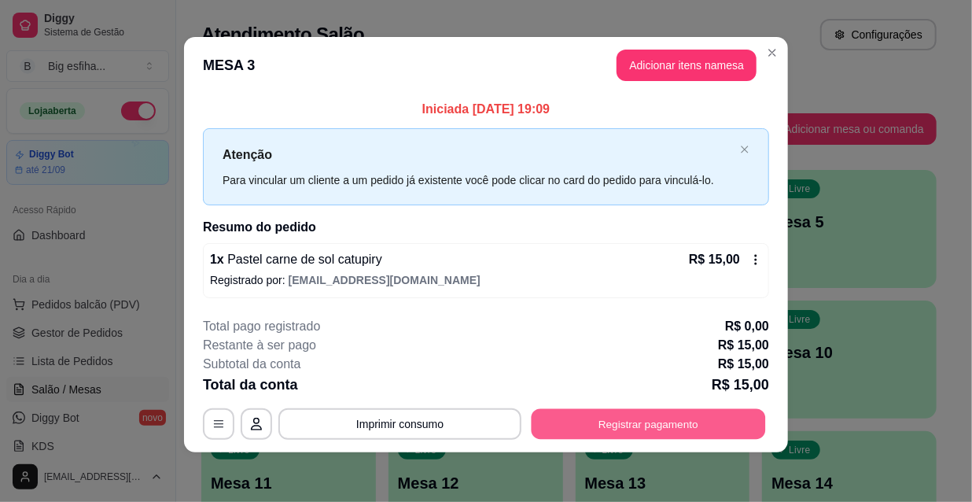
click at [748, 411] on button "Registrar pagamento" at bounding box center [649, 423] width 234 height 31
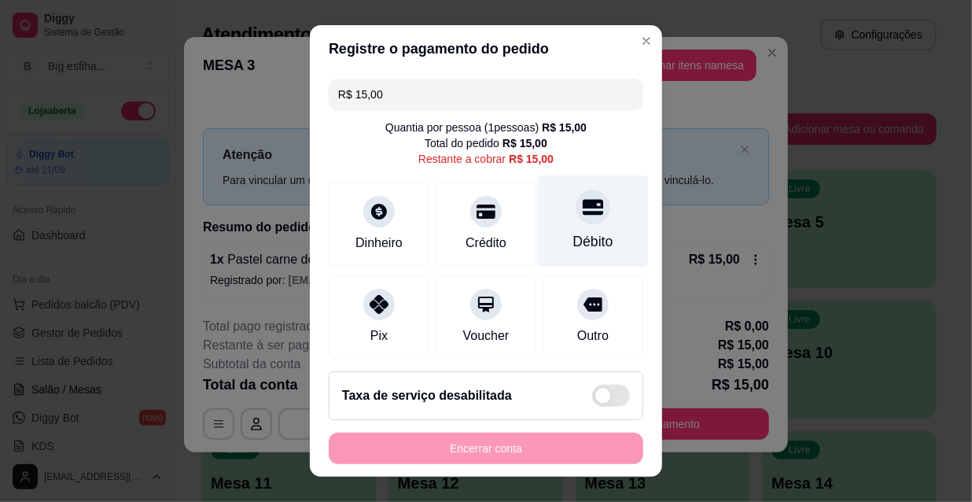
drag, startPoint x: 583, startPoint y: 219, endPoint x: 592, endPoint y: 227, distance: 12.8
click at [584, 219] on div "Débito" at bounding box center [593, 221] width 111 height 92
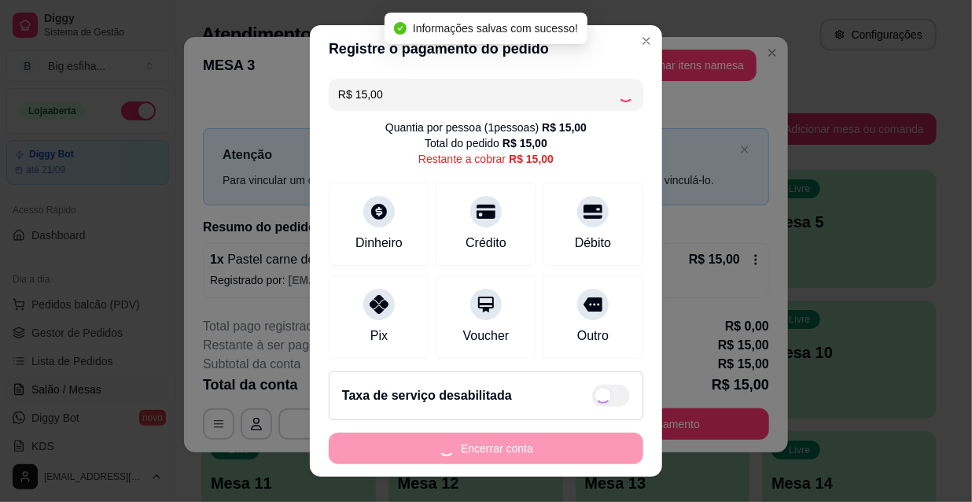
type input "R$ 0,00"
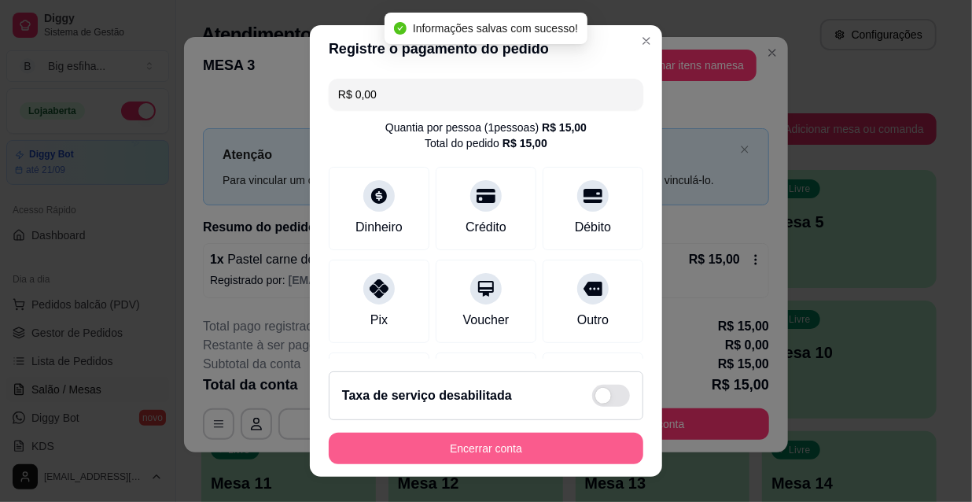
click at [473, 444] on button "Encerrar conta" at bounding box center [486, 448] width 315 height 31
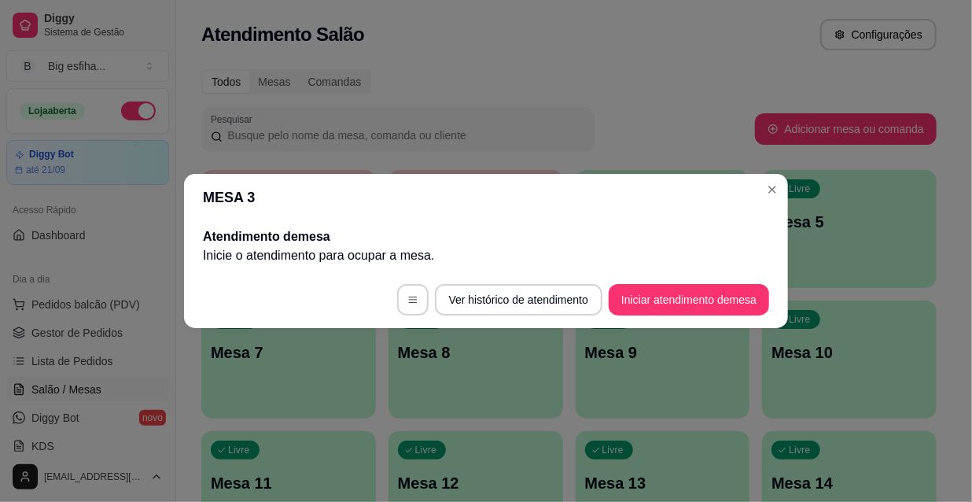
scroll to position [0, 0]
click at [385, 413] on div "MESA 3 Atendimento de mesa Inicie o atendimento para ocupar a mesa . Ver histór…" at bounding box center [486, 251] width 972 height 502
drag, startPoint x: 440, startPoint y: 427, endPoint x: 431, endPoint y: 406, distance: 23.2
click at [441, 427] on div "MESA 3 Atendimento de mesa Inicie o atendimento para ocupar a mesa . Ver histór…" at bounding box center [486, 251] width 972 height 502
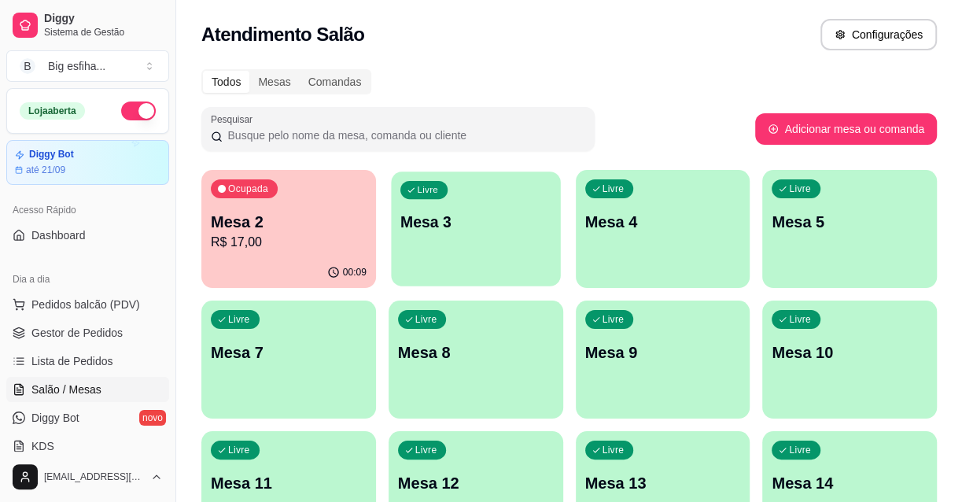
click at [477, 253] on div "Livre Mesa 3" at bounding box center [475, 219] width 169 height 96
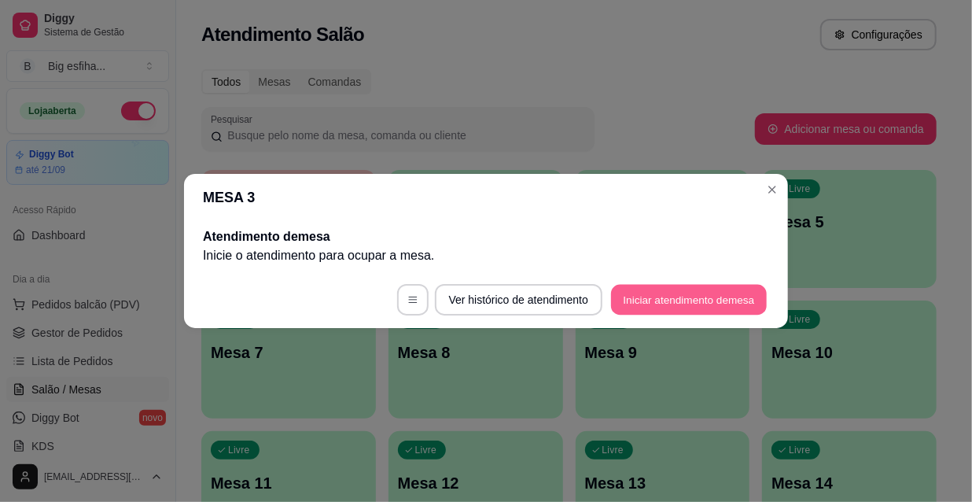
click at [676, 302] on button "Iniciar atendimento de mesa" at bounding box center [689, 300] width 156 height 31
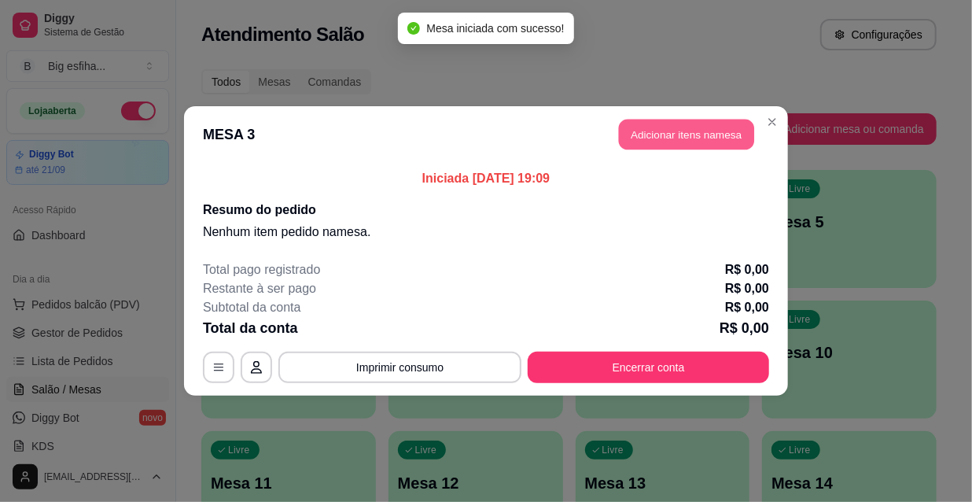
click at [684, 128] on button "Adicionar itens na mesa" at bounding box center [686, 135] width 135 height 31
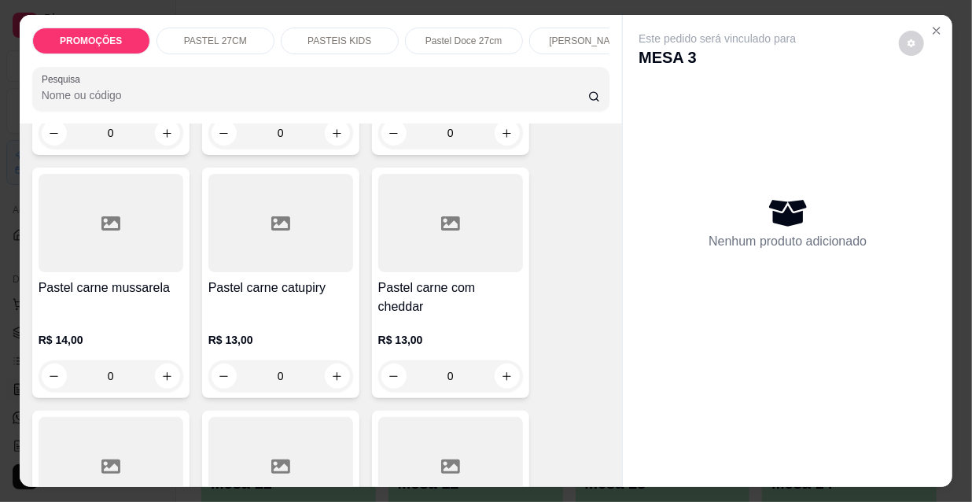
scroll to position [1787, 0]
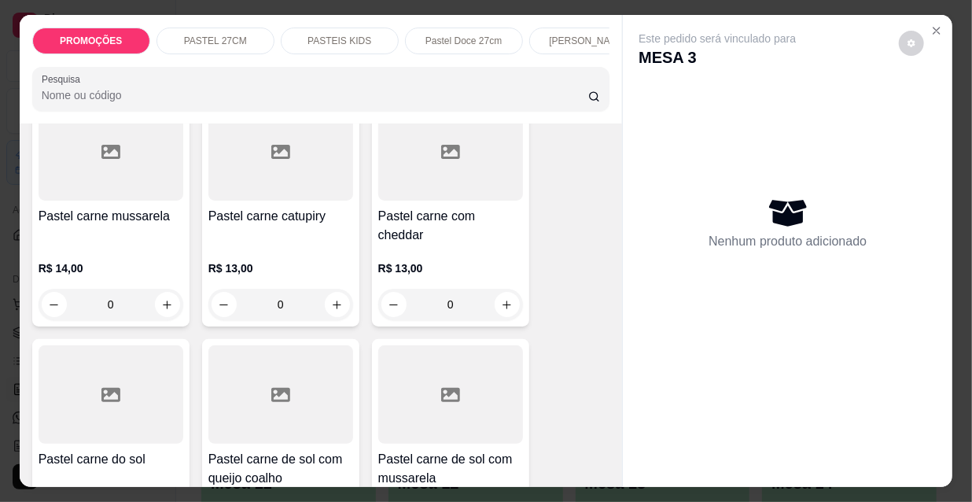
click at [132, 260] on p "R$ 14,00" at bounding box center [111, 268] width 145 height 16
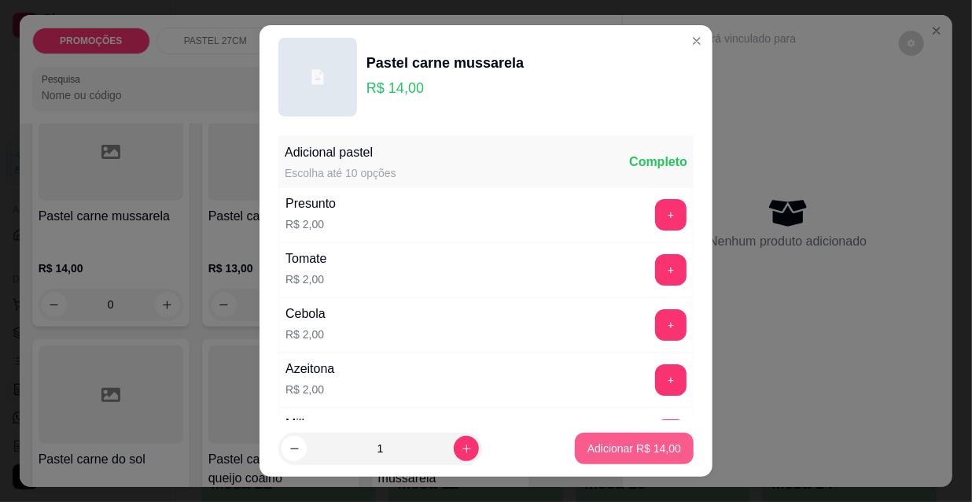
click at [604, 453] on p "Adicionar R$ 14,00" at bounding box center [634, 448] width 94 height 16
type input "1"
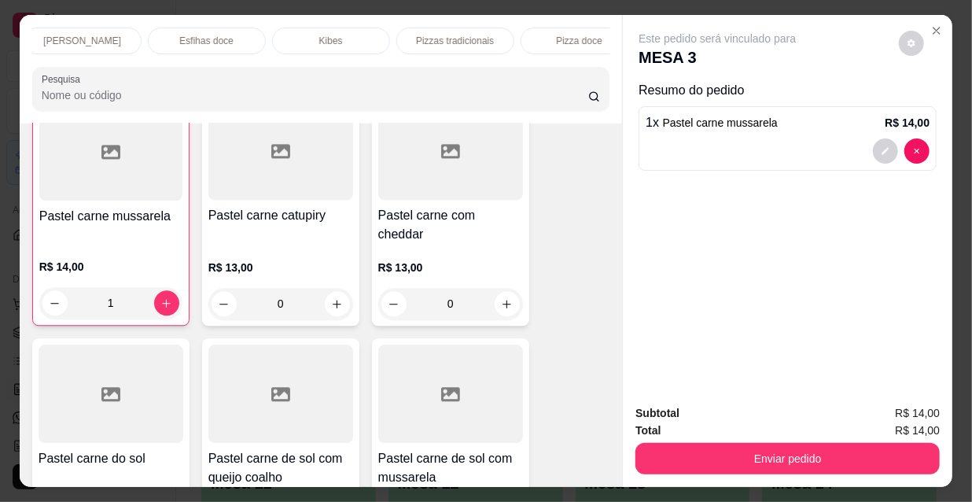
scroll to position [0, 906]
click at [470, 34] on div "Refrigerante" at bounding box center [428, 41] width 118 height 27
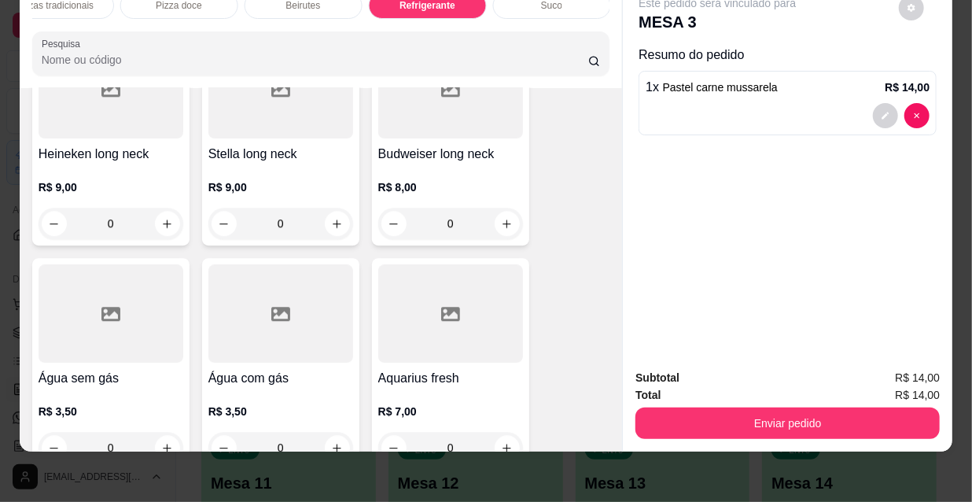
scroll to position [15461, 0]
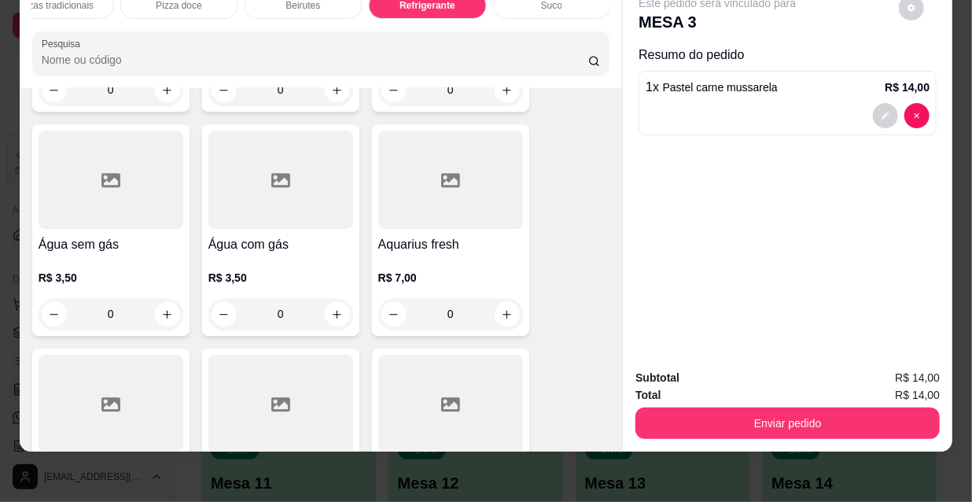
type input "1"
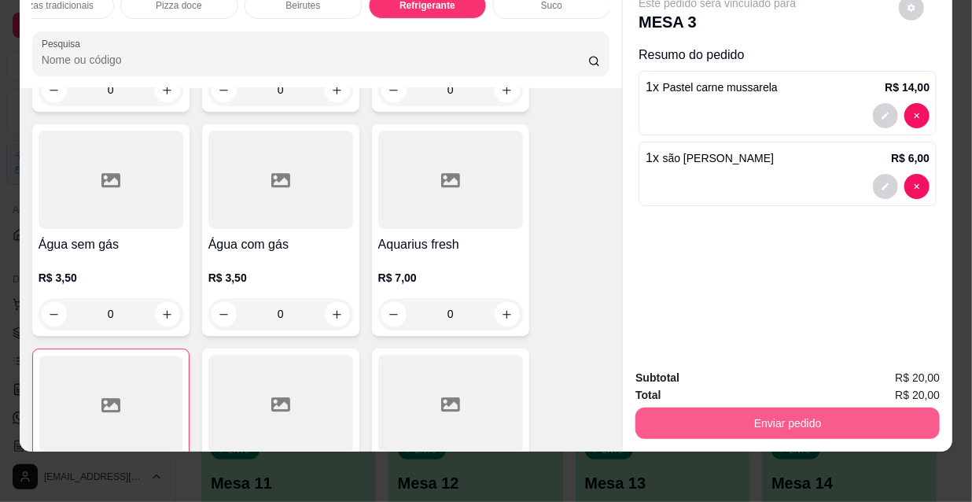
click at [738, 407] on button "Enviar pedido" at bounding box center [787, 422] width 304 height 31
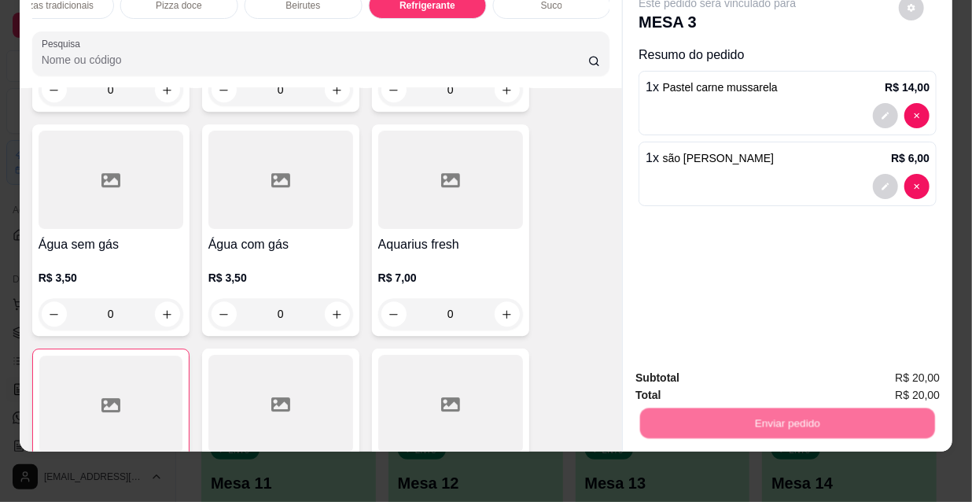
click at [740, 362] on button "Não registrar e enviar pedido" at bounding box center [737, 374] width 164 height 30
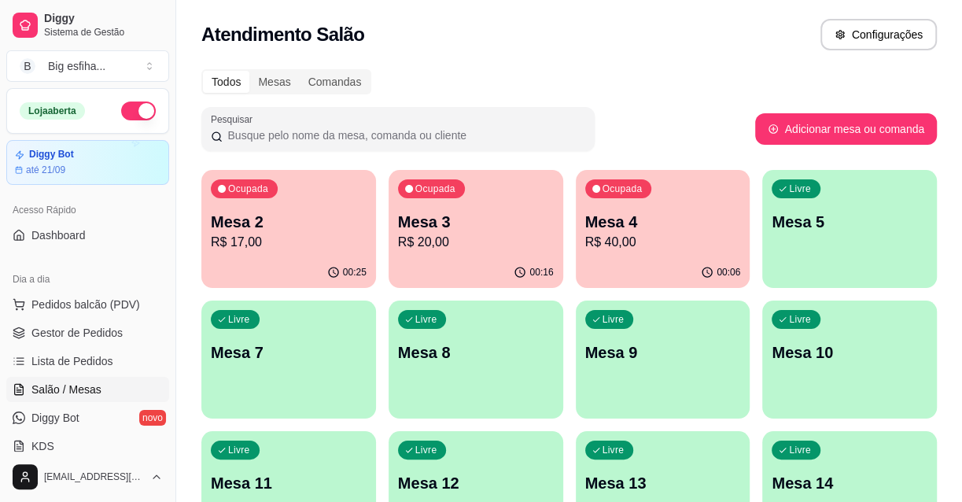
click at [471, 244] on p "R$ 20,00" at bounding box center [476, 242] width 156 height 19
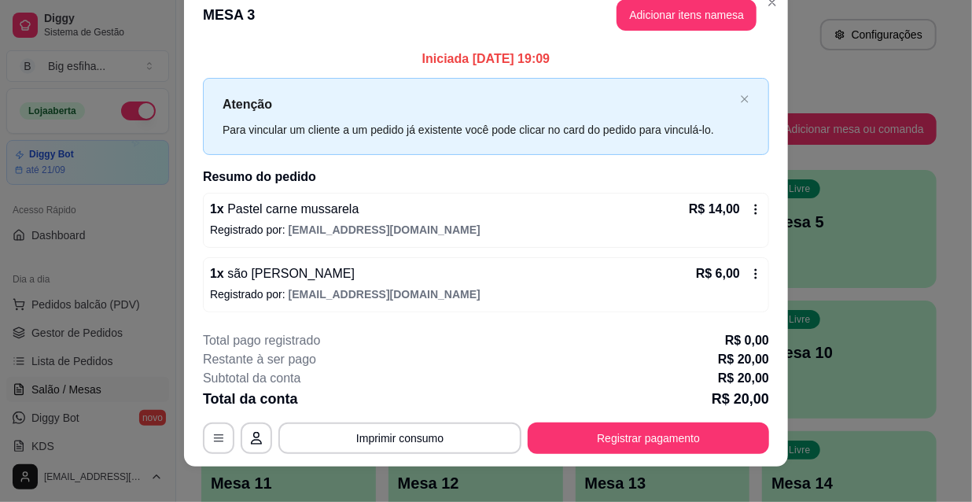
scroll to position [39, 0]
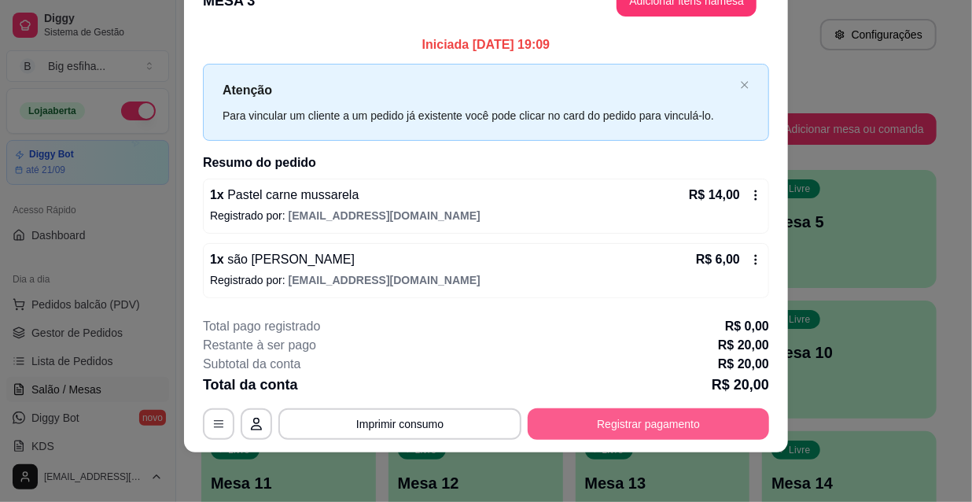
click at [664, 422] on button "Registrar pagamento" at bounding box center [648, 423] width 241 height 31
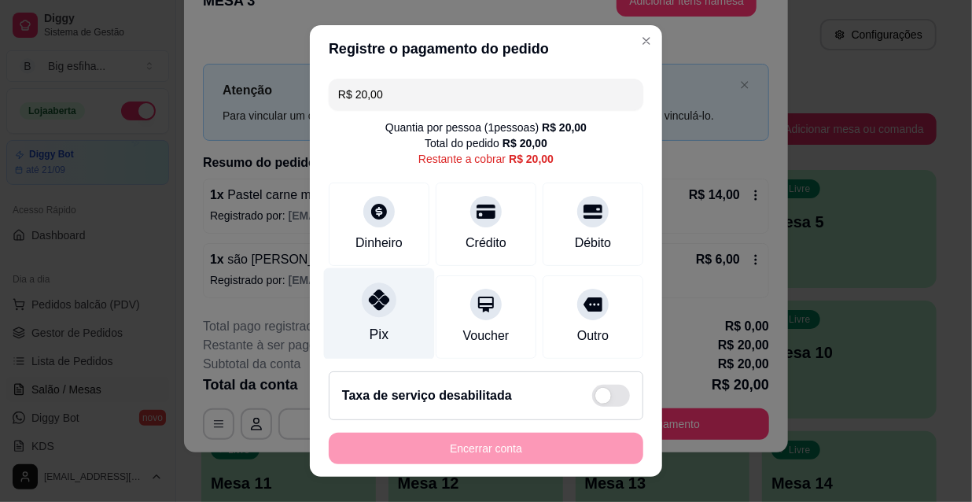
click at [396, 315] on div "Pix" at bounding box center [379, 314] width 111 height 92
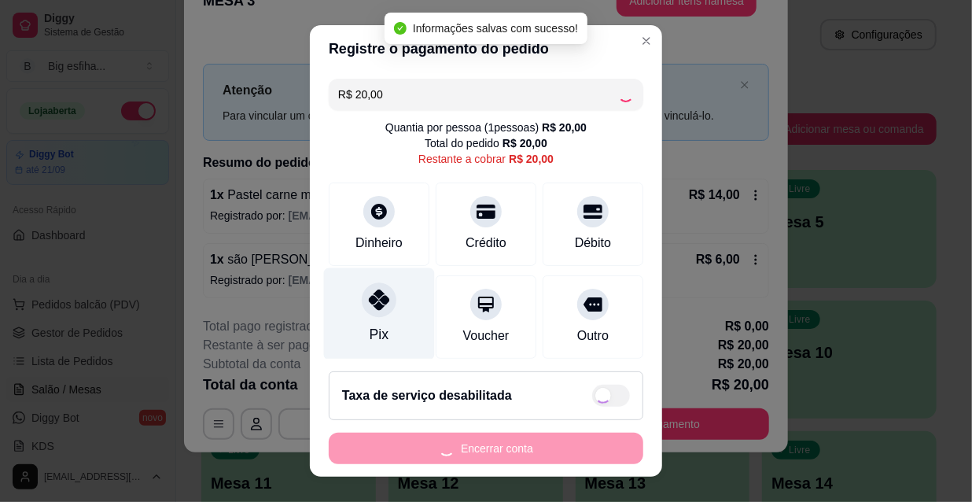
type input "R$ 0,00"
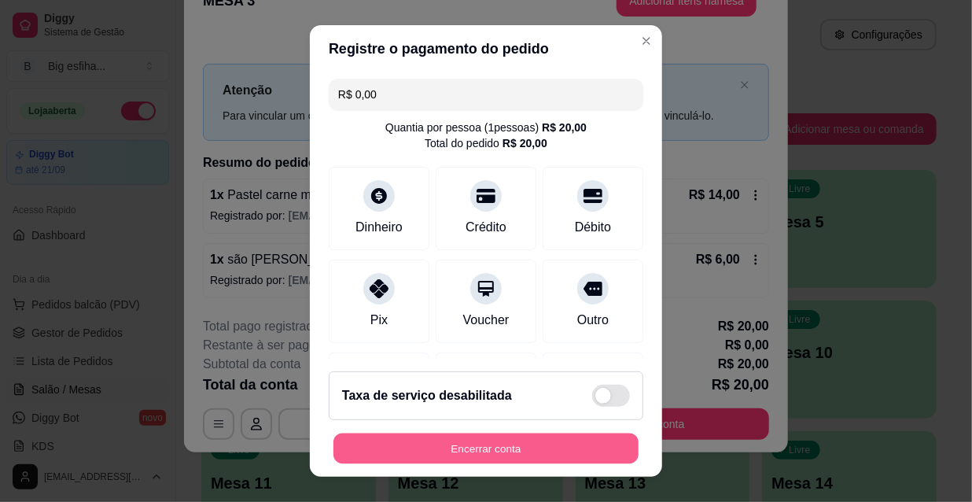
click at [495, 444] on button "Encerrar conta" at bounding box center [485, 448] width 305 height 31
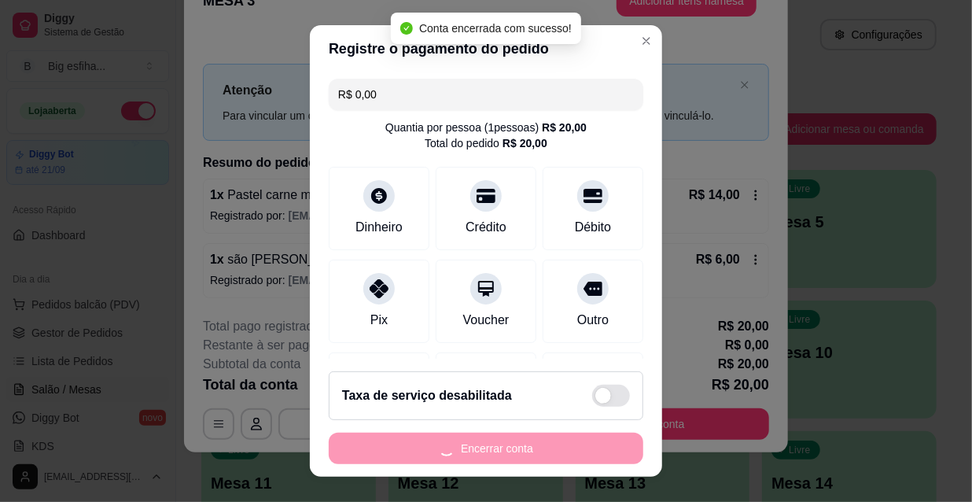
scroll to position [0, 0]
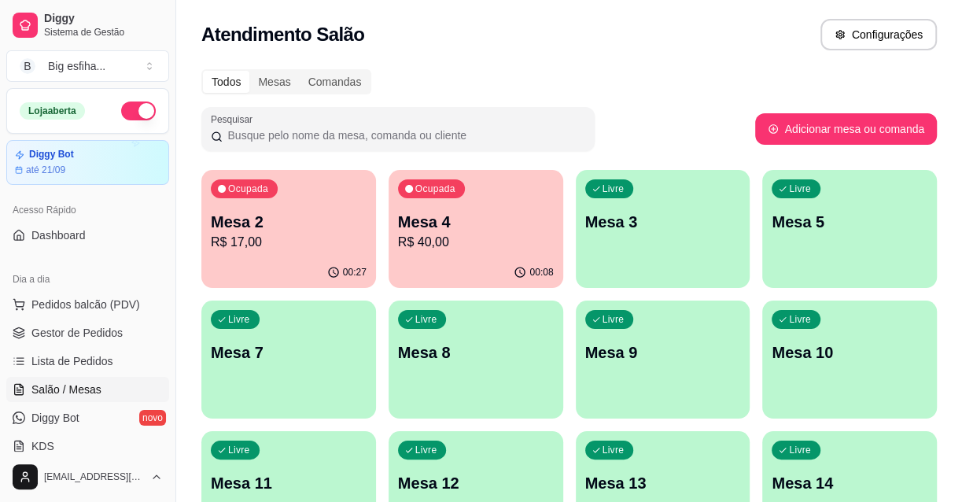
click at [320, 252] on div "Ocupada Mesa 2 R$ 17,00" at bounding box center [288, 213] width 175 height 87
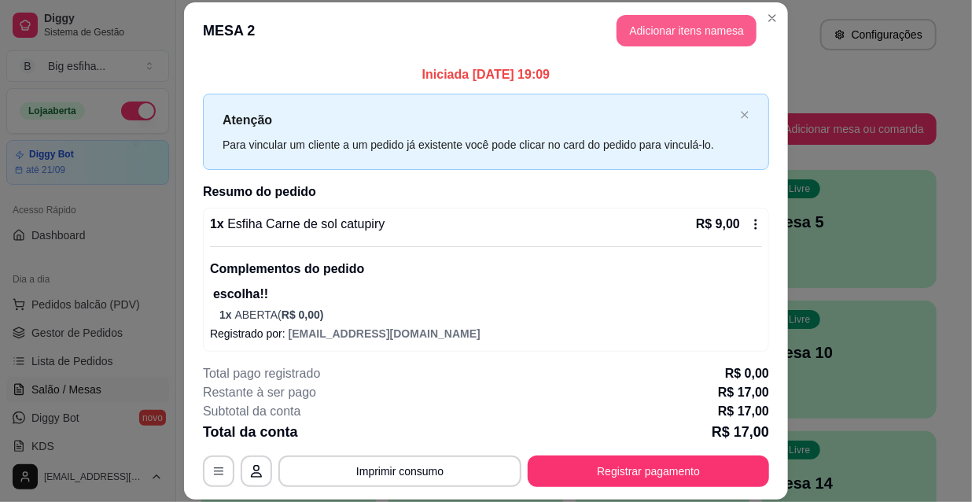
click at [705, 24] on button "Adicionar itens na mesa" at bounding box center [687, 30] width 140 height 31
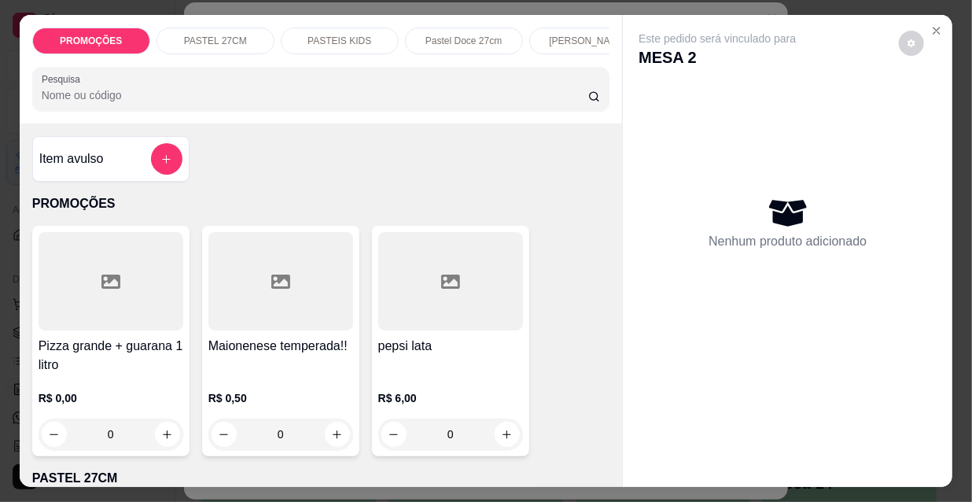
click at [566, 67] on div "PROMOÇÕES PASTEL 27CM PASTEIS KIDS Pastel Doce 27cm Esfihas Salgadas Esfihas do…" at bounding box center [321, 69] width 603 height 109
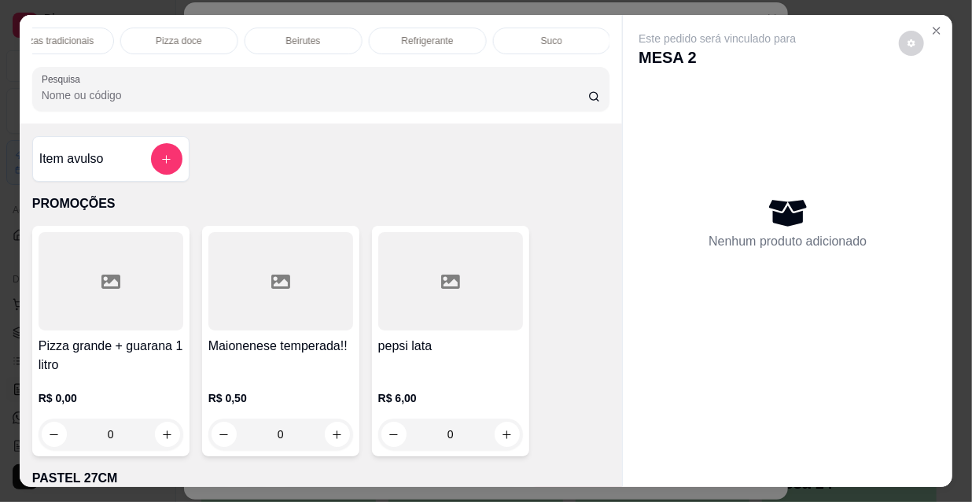
click at [437, 39] on p "Refrigerante" at bounding box center [428, 41] width 52 height 13
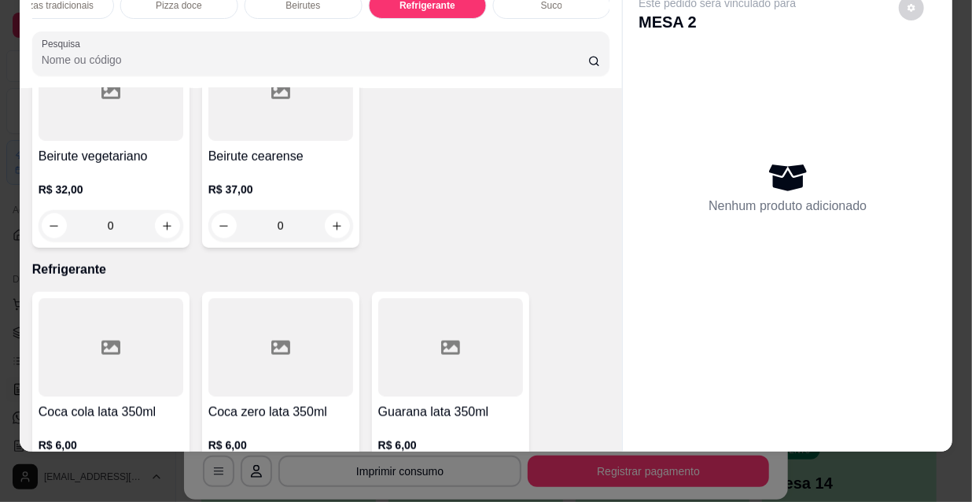
click at [334, 476] on icon "increase-product-quantity" at bounding box center [337, 482] width 12 height 12
type input "1"
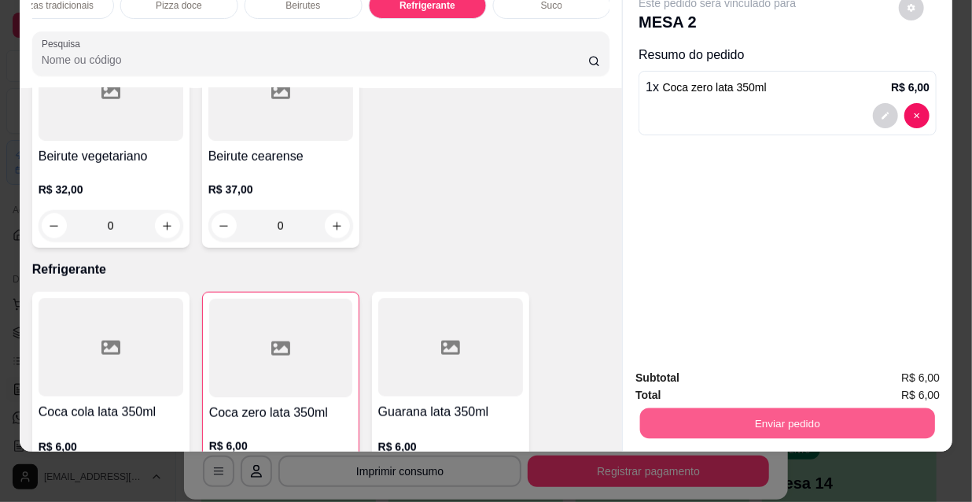
click at [771, 418] on button "Enviar pedido" at bounding box center [787, 422] width 295 height 31
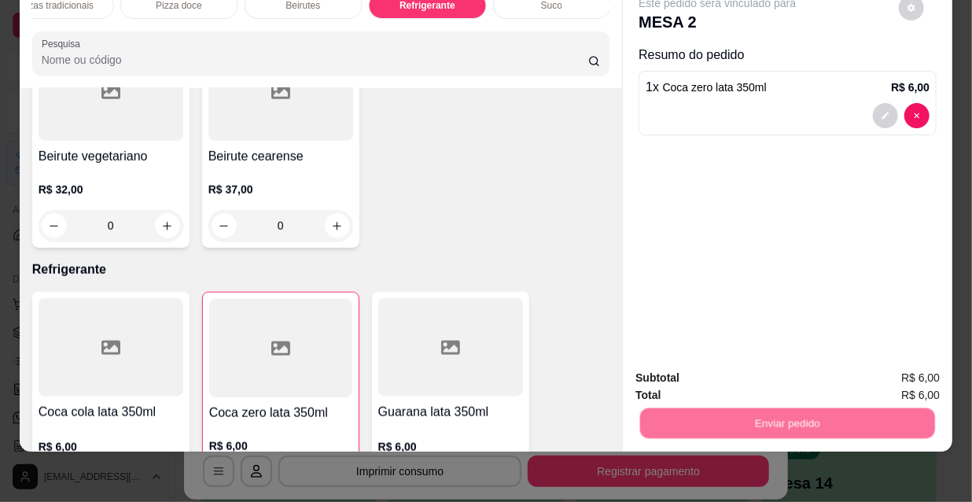
click at [717, 369] on button "Não registrar e enviar pedido" at bounding box center [737, 374] width 164 height 30
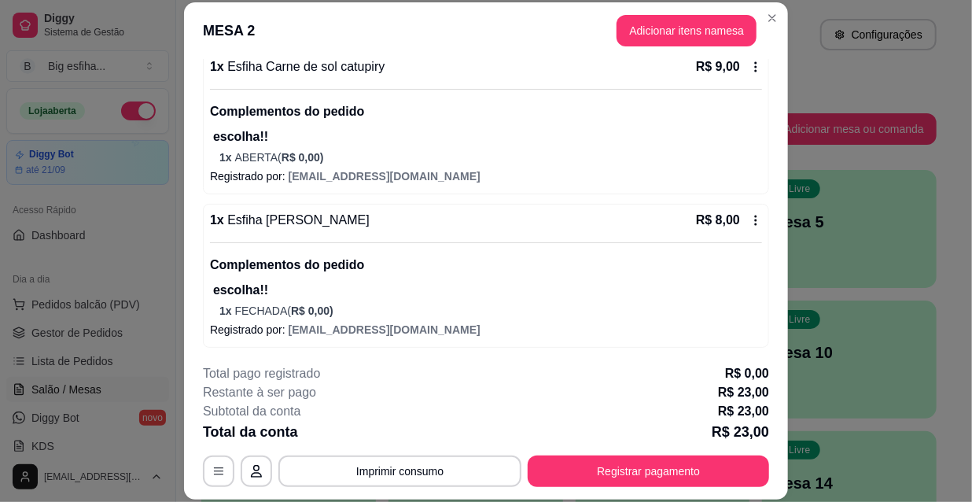
scroll to position [223, 0]
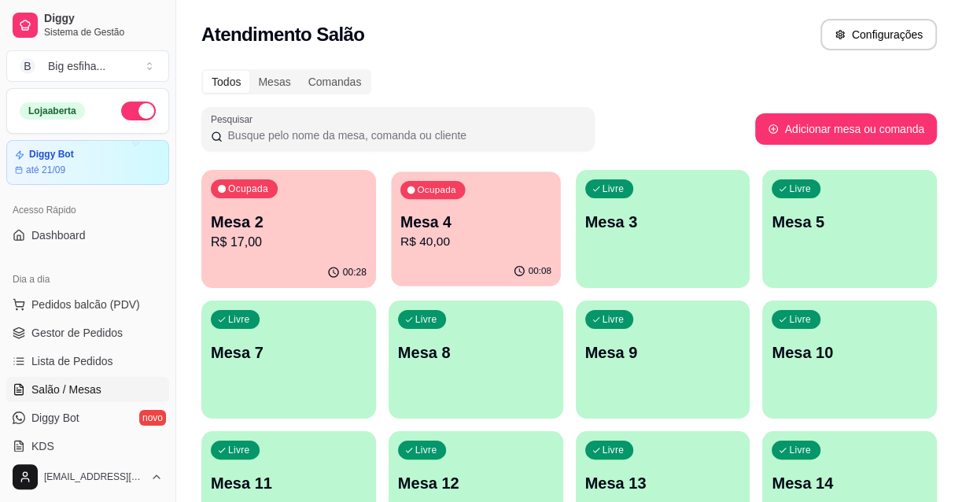
click at [448, 236] on p "R$ 40,00" at bounding box center [475, 242] width 151 height 18
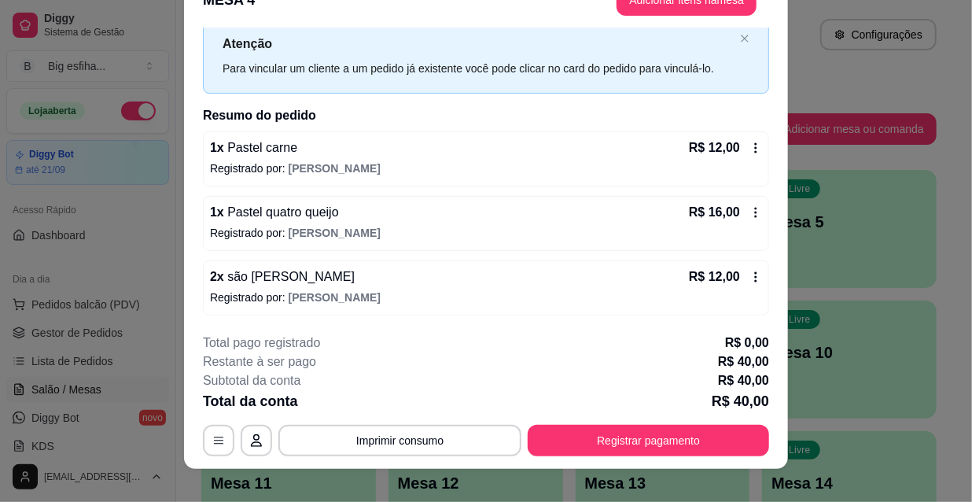
scroll to position [47, 0]
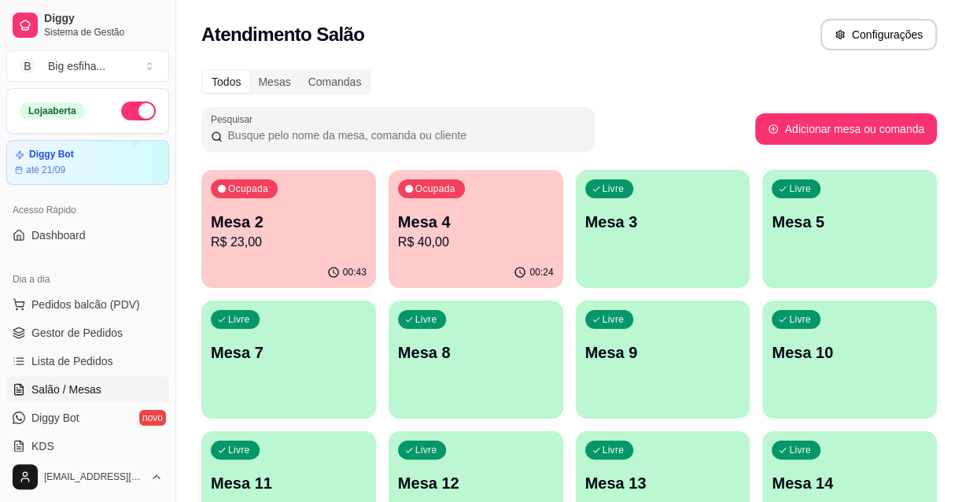
drag, startPoint x: 90, startPoint y: 394, endPoint x: 91, endPoint y: 375, distance: 18.9
click at [90, 393] on span "Salão / Mesas" at bounding box center [66, 389] width 70 height 16
click at [90, 360] on span "Lista de Pedidos" at bounding box center [72, 361] width 82 height 16
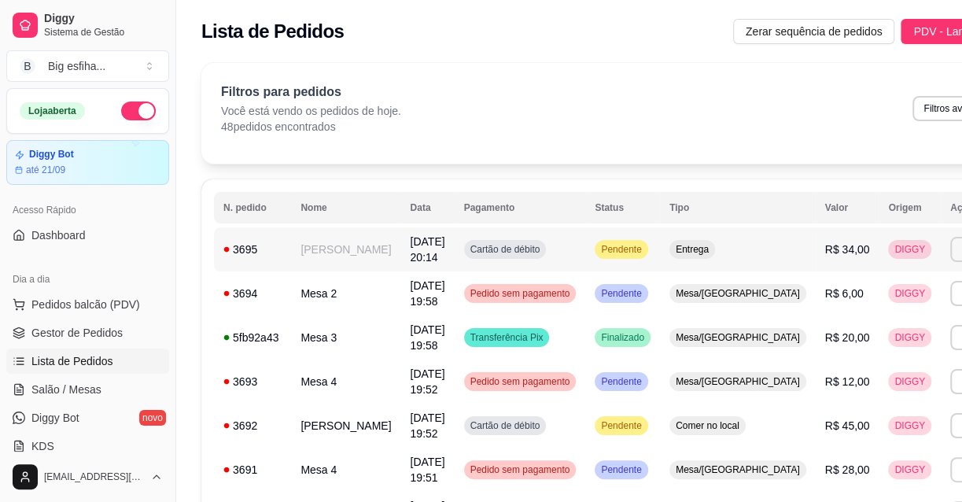
click at [950, 247] on button "Imprimir" at bounding box center [978, 249] width 56 height 25
click at [863, 298] on button "IMPRESSORA" at bounding box center [859, 304] width 110 height 24
click at [41, 392] on span "Salão / Mesas" at bounding box center [66, 389] width 70 height 16
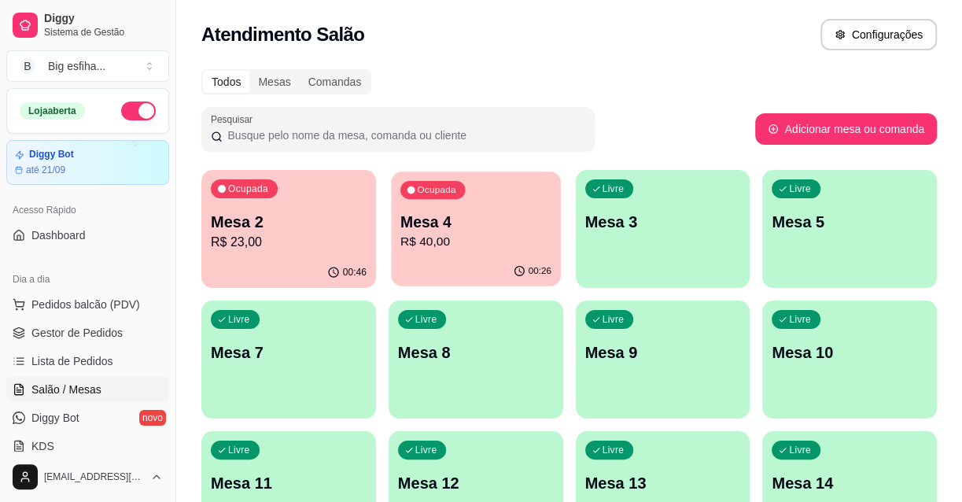
click at [475, 245] on p "R$ 40,00" at bounding box center [475, 242] width 151 height 18
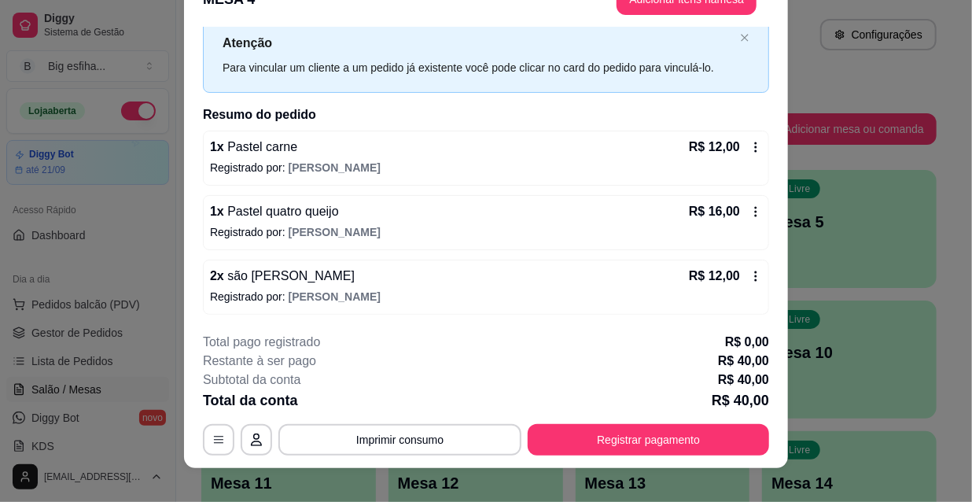
scroll to position [47, 0]
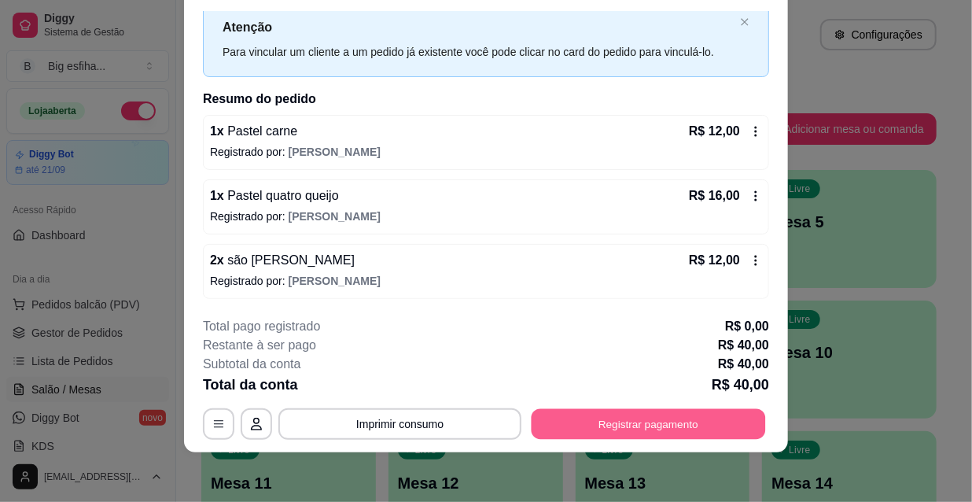
click at [674, 420] on button "Registrar pagamento" at bounding box center [649, 423] width 234 height 31
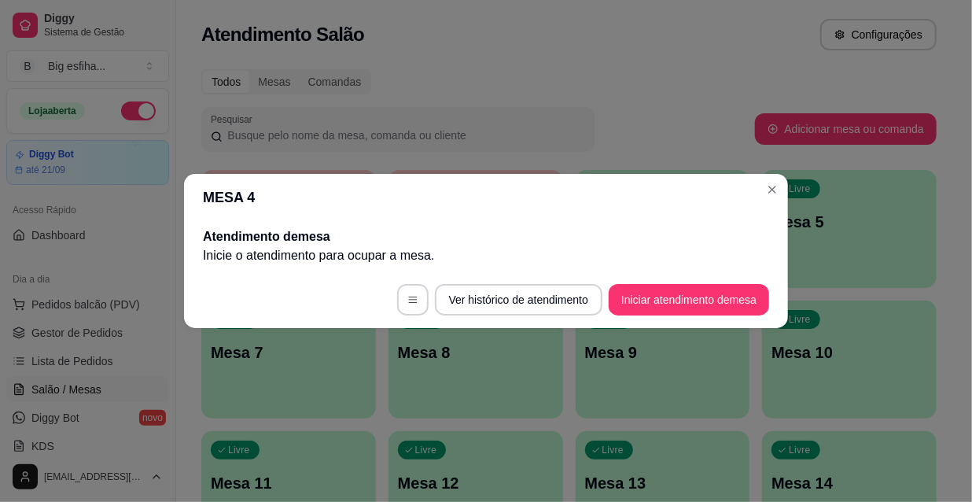
scroll to position [0, 0]
click at [446, 238] on h2 "Atendimento de mesa" at bounding box center [486, 236] width 566 height 19
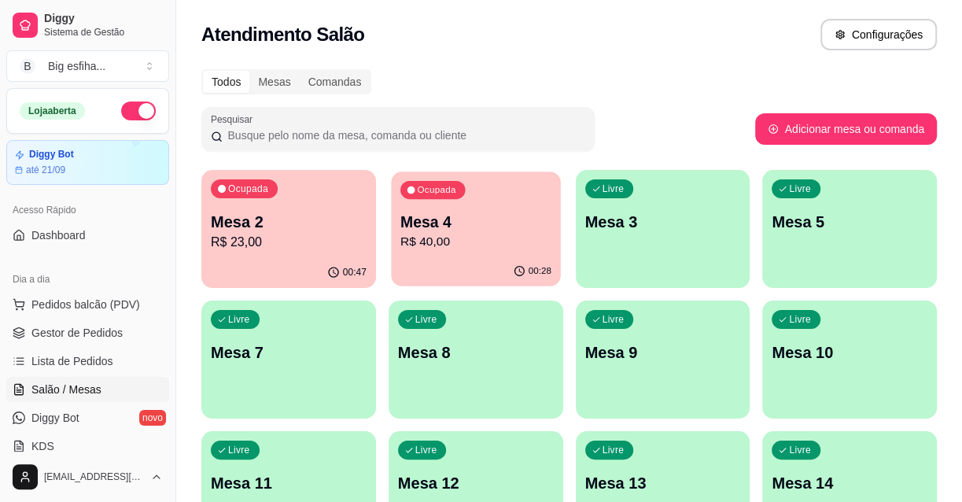
click at [554, 215] on div "Ocupada Mesa 4 R$ 40,00" at bounding box center [475, 213] width 169 height 85
click at [250, 214] on p "Mesa 2" at bounding box center [289, 222] width 156 height 22
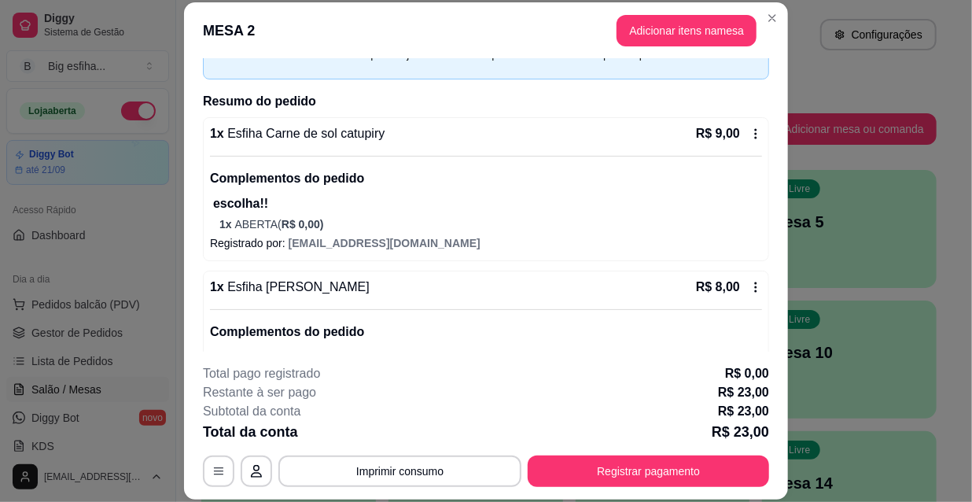
scroll to position [223, 0]
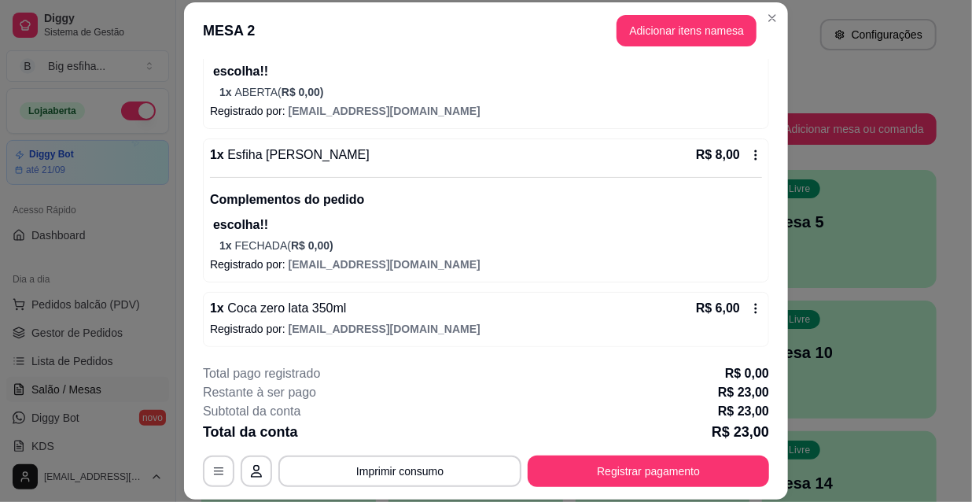
click at [635, 488] on footer "**********" at bounding box center [486, 426] width 604 height 148
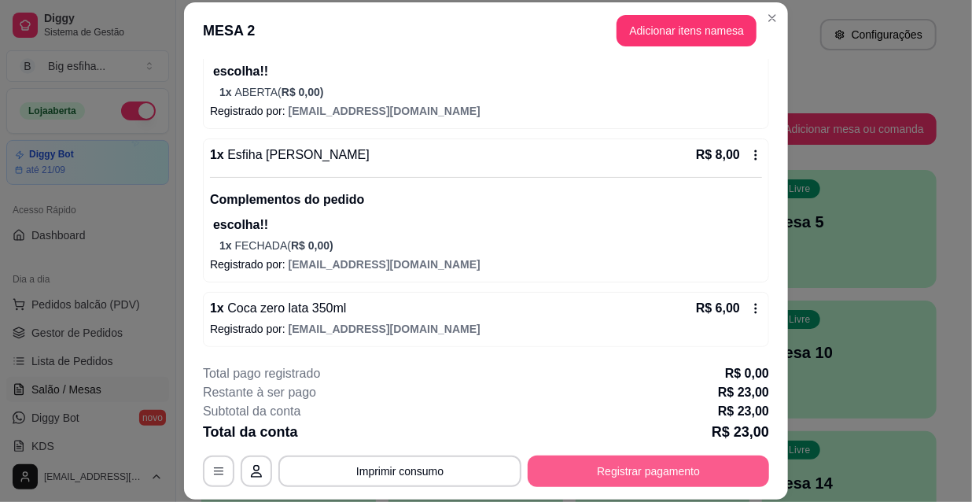
click at [595, 458] on button "Registrar pagamento" at bounding box center [648, 470] width 241 height 31
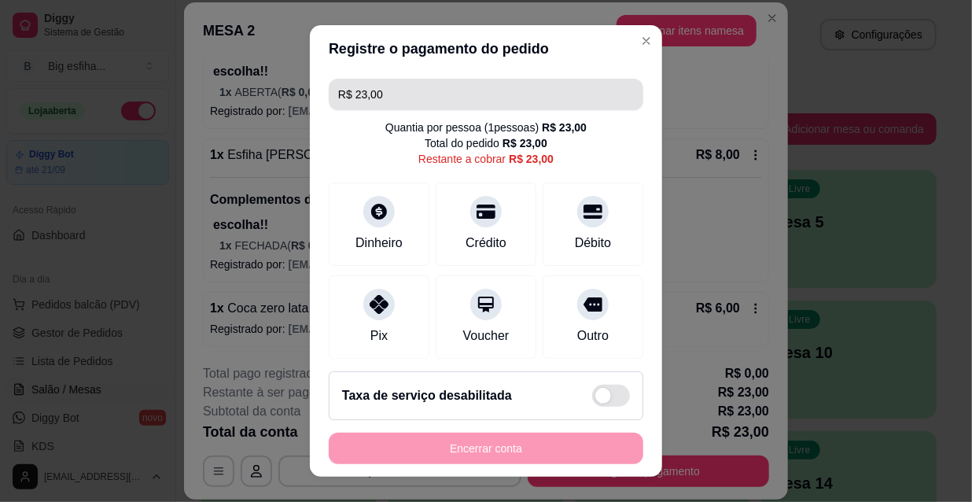
click at [409, 85] on input "R$ 23,00" at bounding box center [486, 94] width 296 height 31
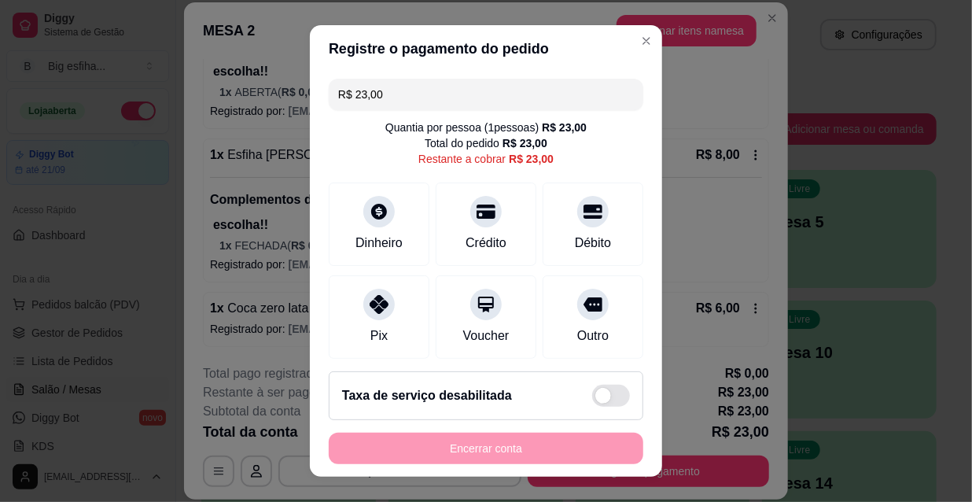
click at [409, 85] on input "R$ 23,00" at bounding box center [486, 94] width 296 height 31
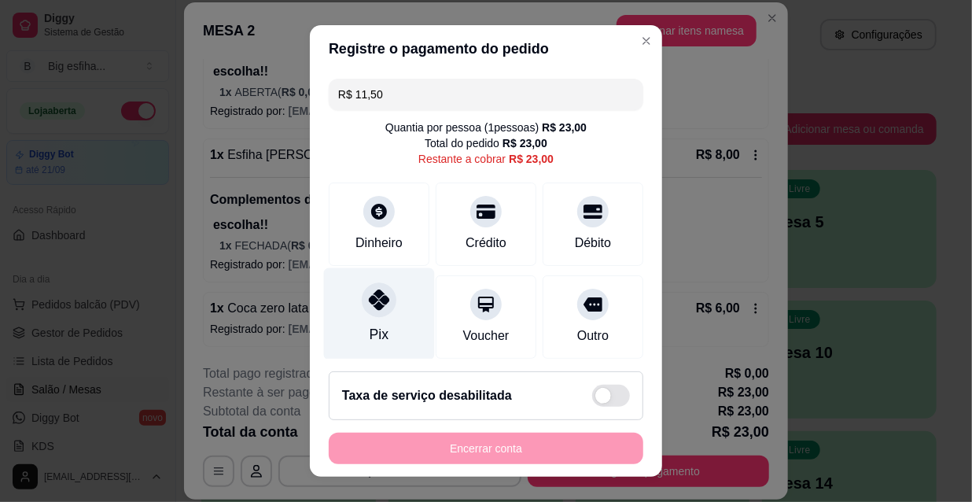
click at [353, 329] on div "Pix" at bounding box center [379, 314] width 111 height 92
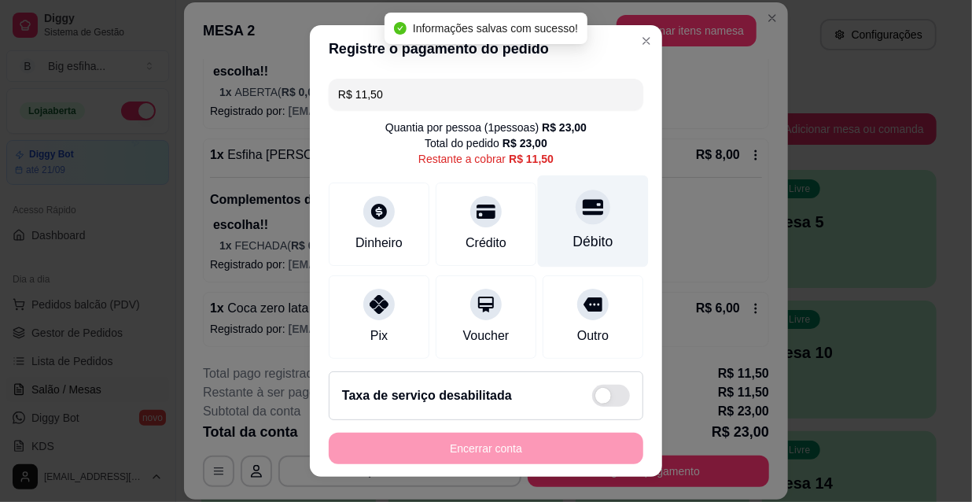
click at [573, 234] on div "Débito" at bounding box center [593, 241] width 40 height 20
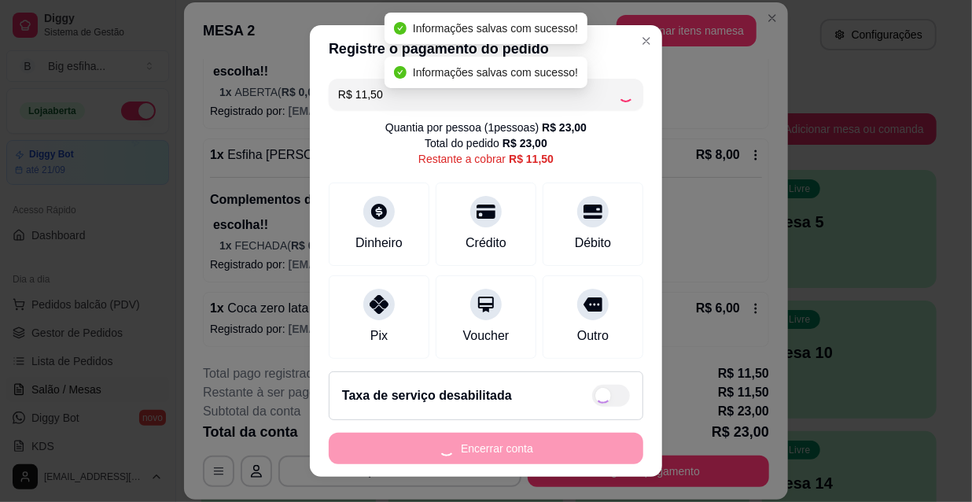
type input "R$ 0,00"
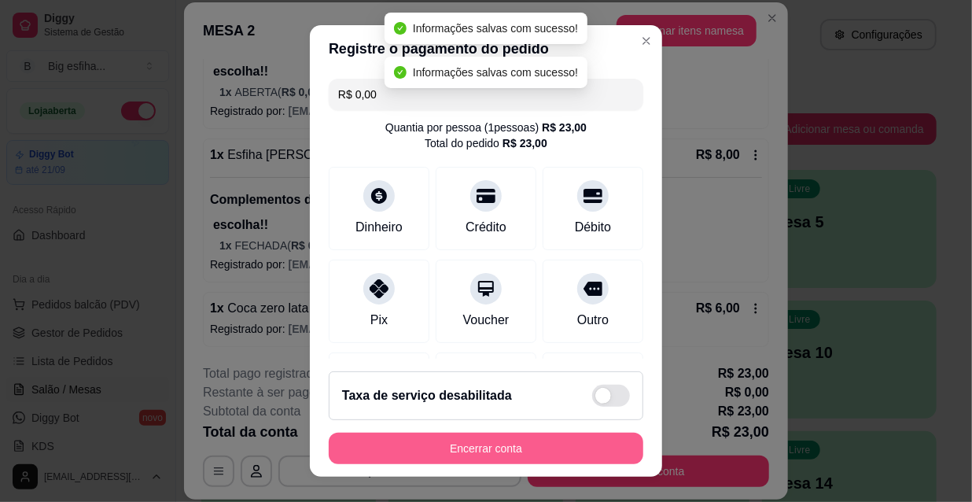
click at [499, 443] on button "Encerrar conta" at bounding box center [486, 448] width 315 height 31
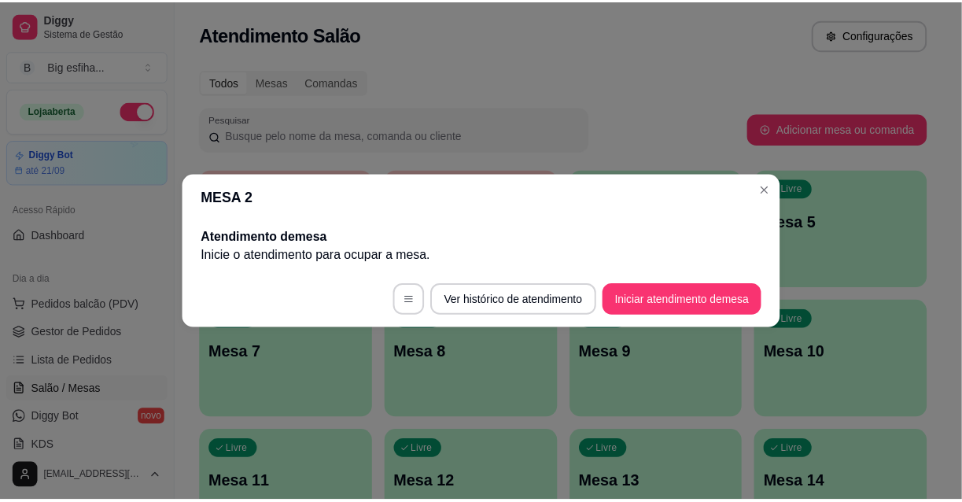
scroll to position [0, 0]
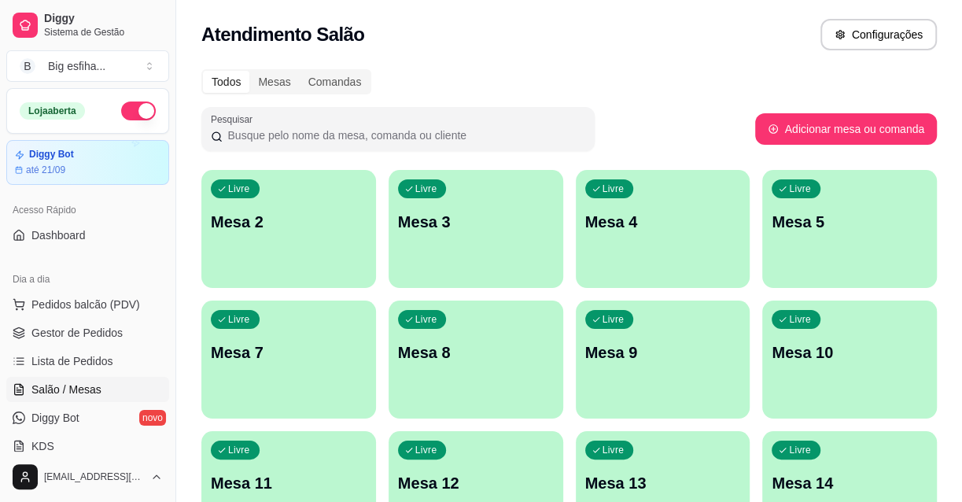
click at [85, 370] on link "Lista de Pedidos" at bounding box center [87, 360] width 163 height 25
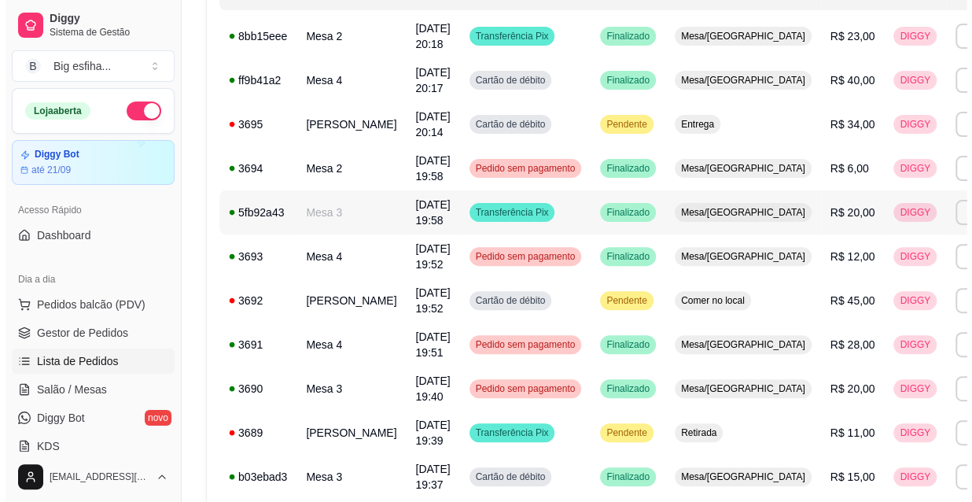
scroll to position [214, 0]
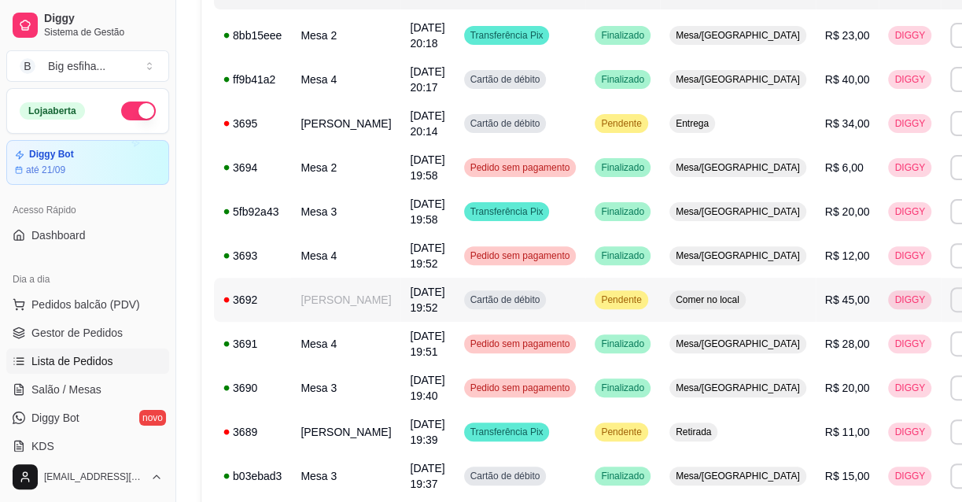
click at [526, 281] on td "Cartão de débito" at bounding box center [520, 300] width 131 height 44
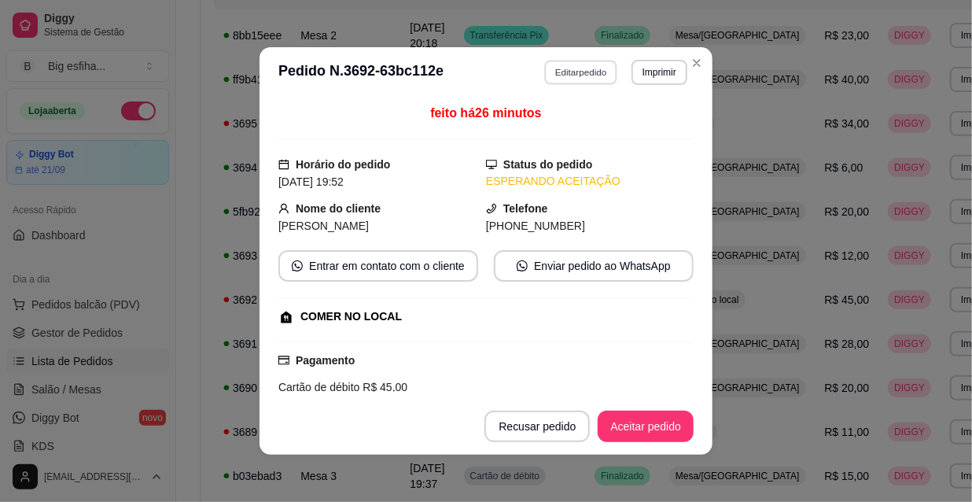
click at [565, 83] on button "Editar pedido" at bounding box center [581, 72] width 73 height 24
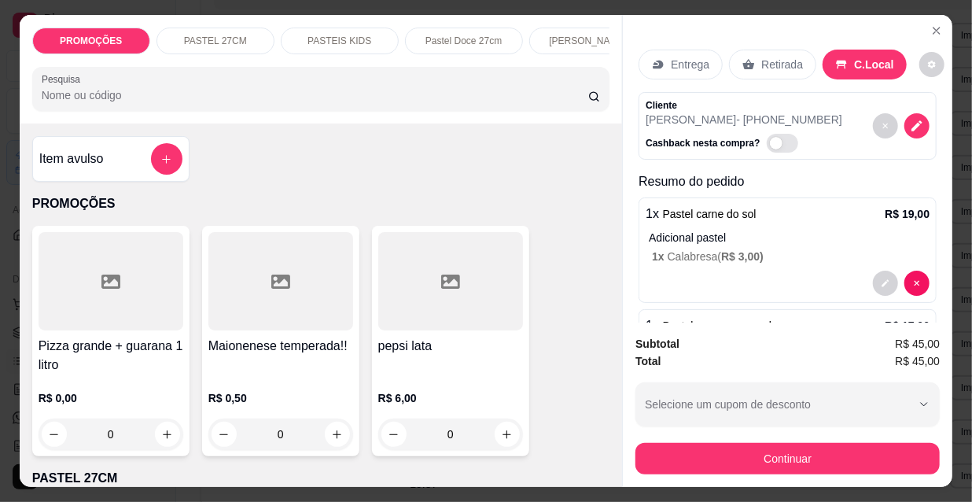
scroll to position [0, 906]
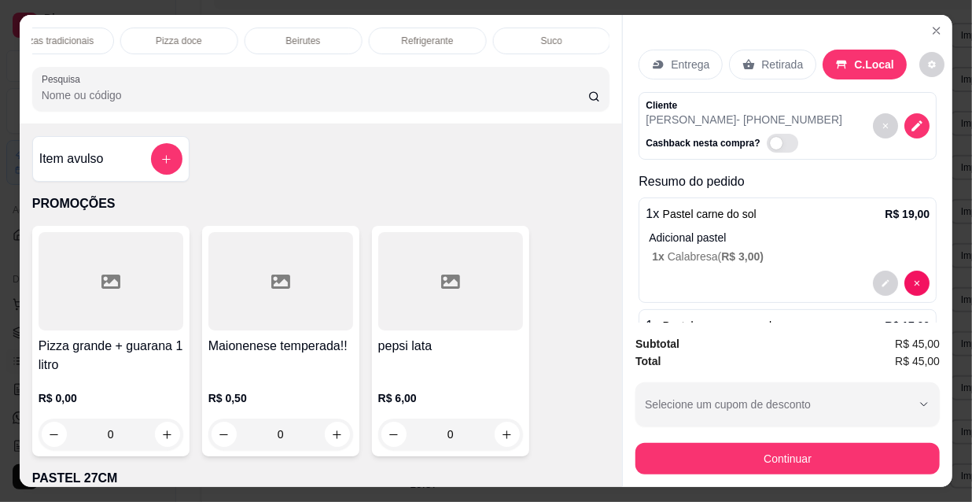
click at [422, 28] on div "Refrigerante" at bounding box center [428, 41] width 118 height 27
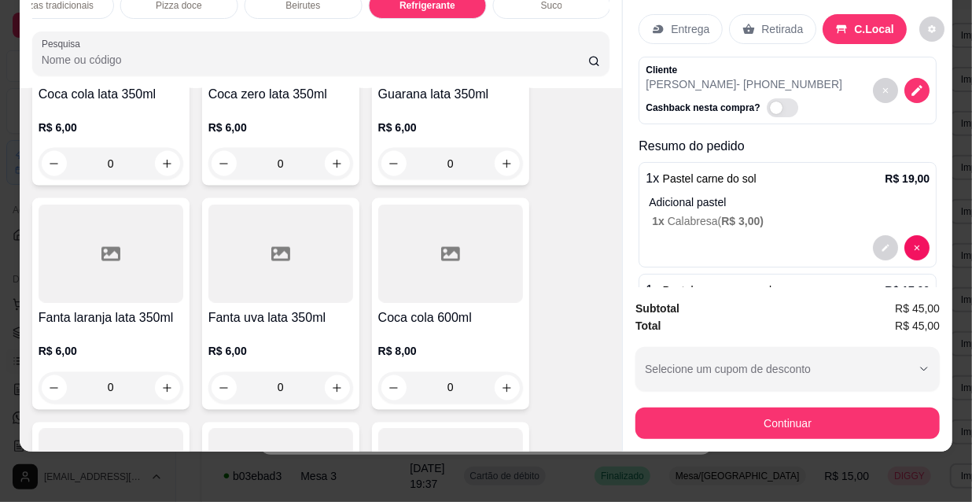
scroll to position [14602, 0]
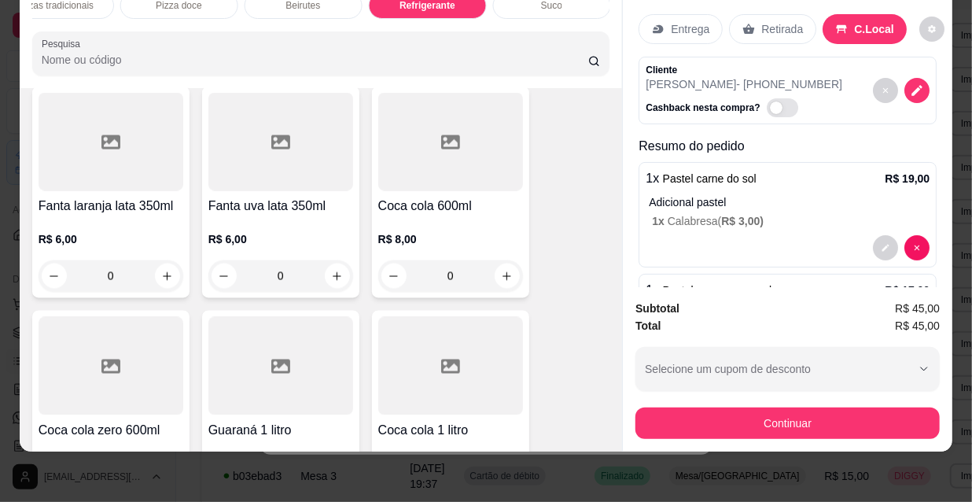
click at [503, 495] on icon "increase-product-quantity" at bounding box center [507, 501] width 12 height 12
type input "1"
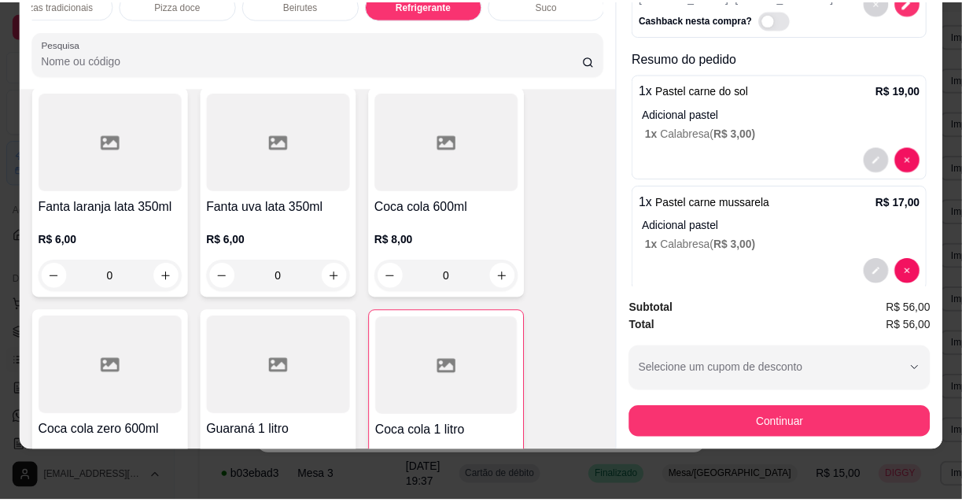
scroll to position [80, 0]
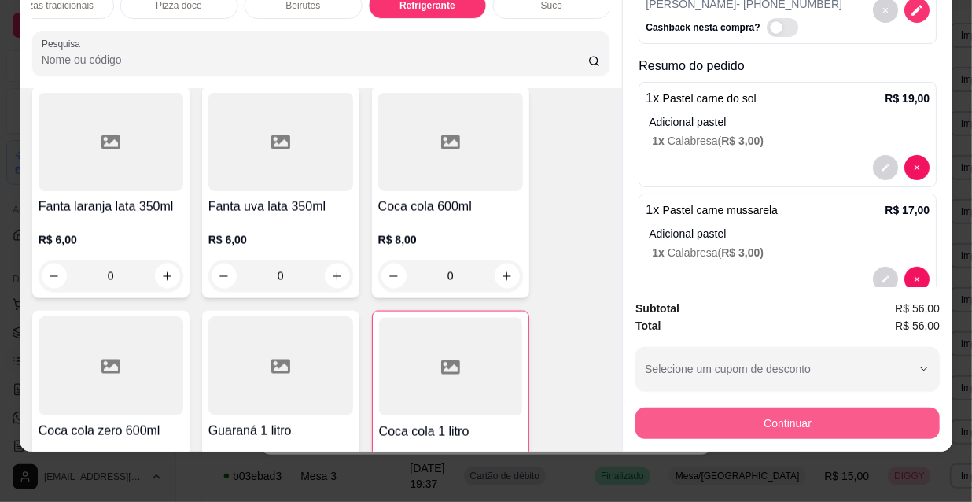
click at [738, 407] on button "Continuar" at bounding box center [787, 422] width 304 height 31
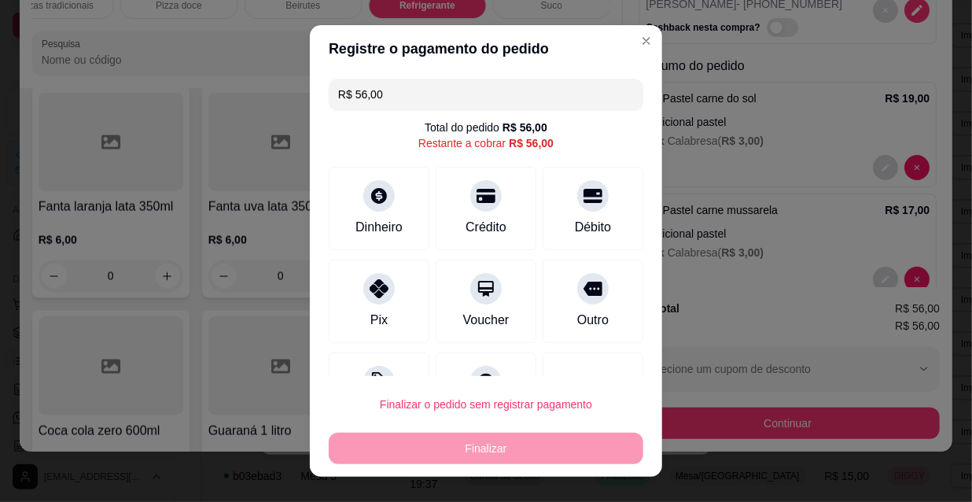
click at [407, 109] on input "R$ 56,00" at bounding box center [486, 94] width 296 height 31
click at [405, 107] on input "R$ 56,00" at bounding box center [486, 94] width 296 height 31
click at [402, 105] on input "R$ 56,00" at bounding box center [486, 94] width 296 height 31
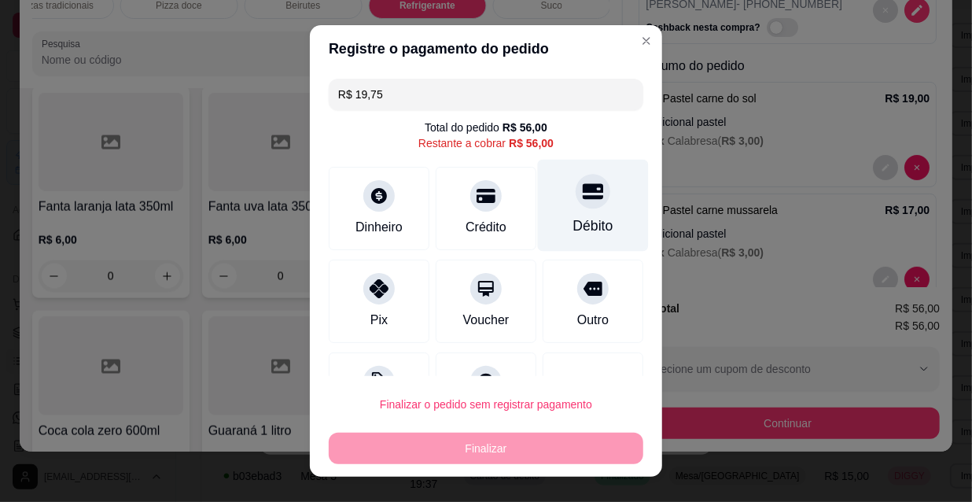
click at [576, 204] on div at bounding box center [593, 191] width 35 height 35
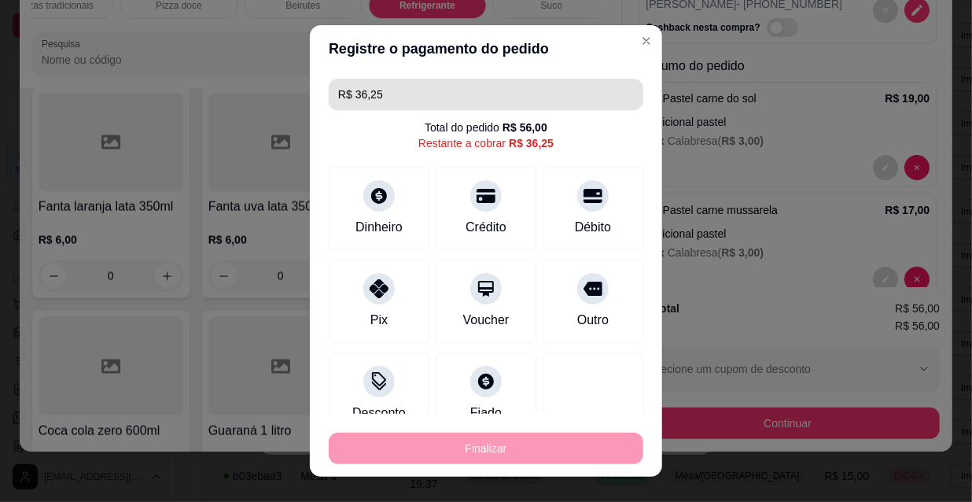
click at [393, 95] on input "R$ 36,25" at bounding box center [486, 94] width 296 height 31
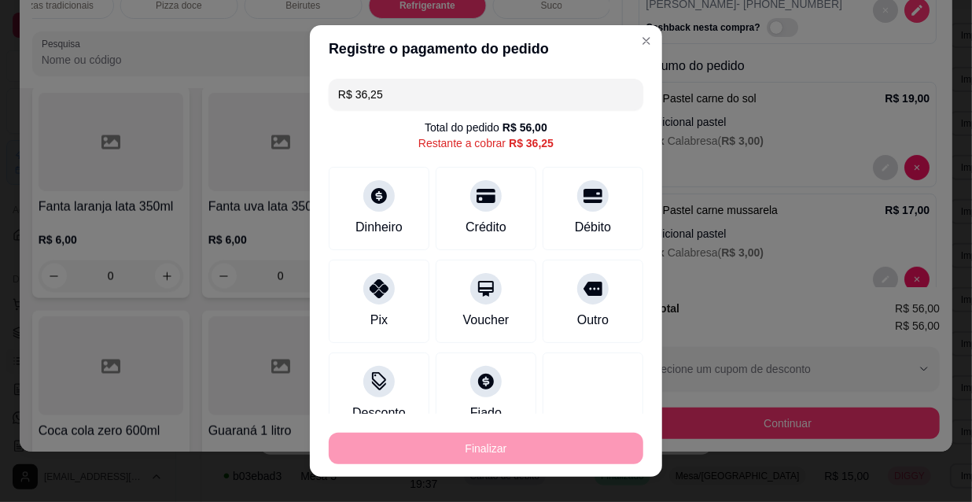
click at [393, 95] on input "R$ 36,25" at bounding box center [486, 94] width 296 height 31
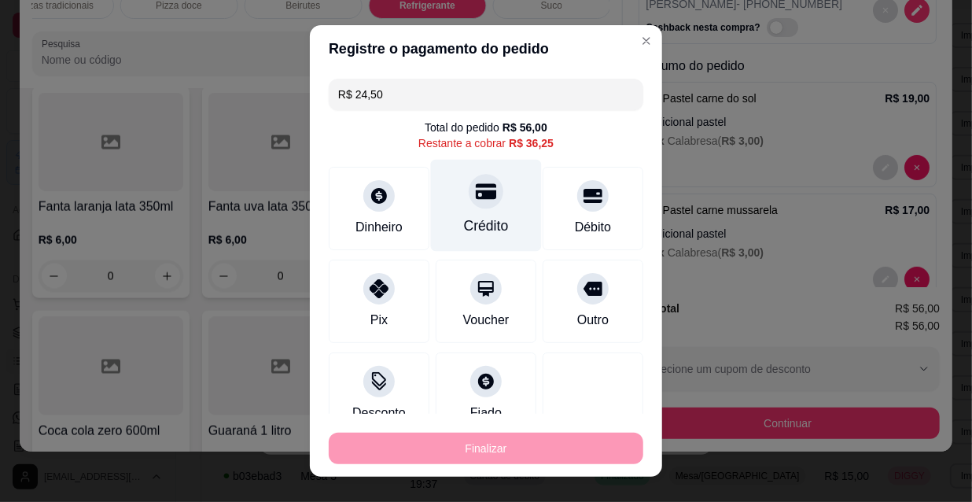
click at [476, 187] on icon at bounding box center [486, 191] width 20 height 20
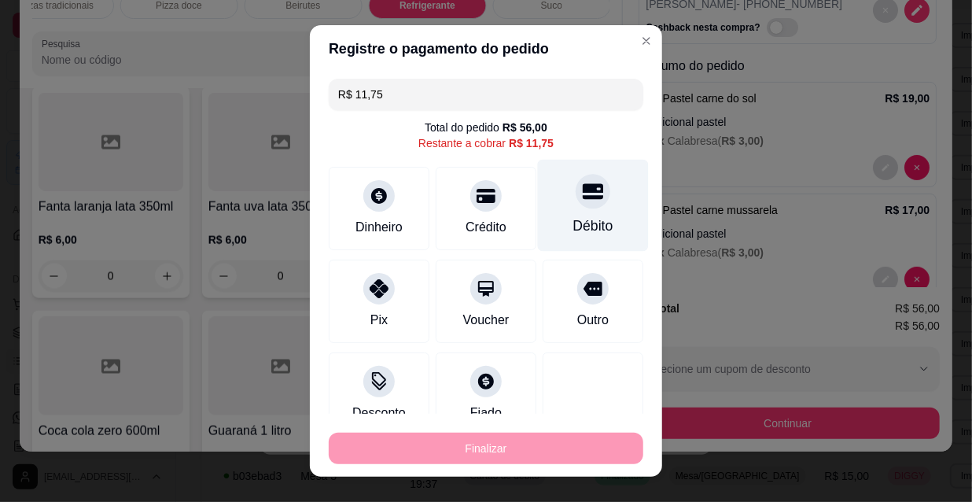
click at [541, 193] on div "Débito" at bounding box center [593, 206] width 111 height 92
type input "R$ 0,00"
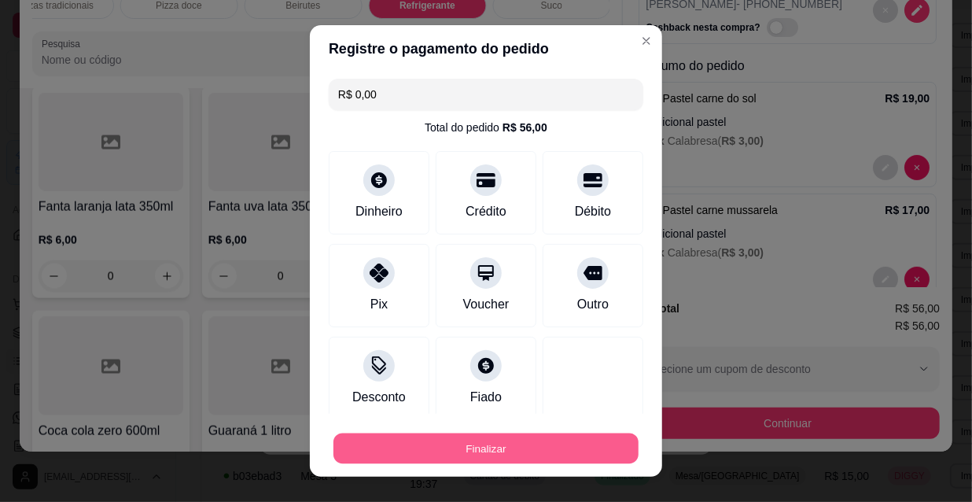
click at [451, 443] on button "Finalizar" at bounding box center [485, 448] width 305 height 31
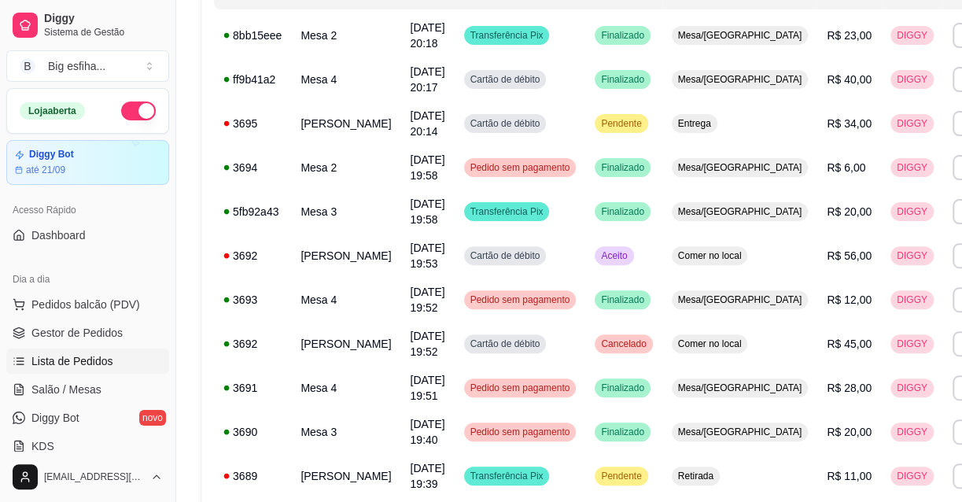
click at [53, 389] on span "Salão / Mesas" at bounding box center [66, 389] width 70 height 16
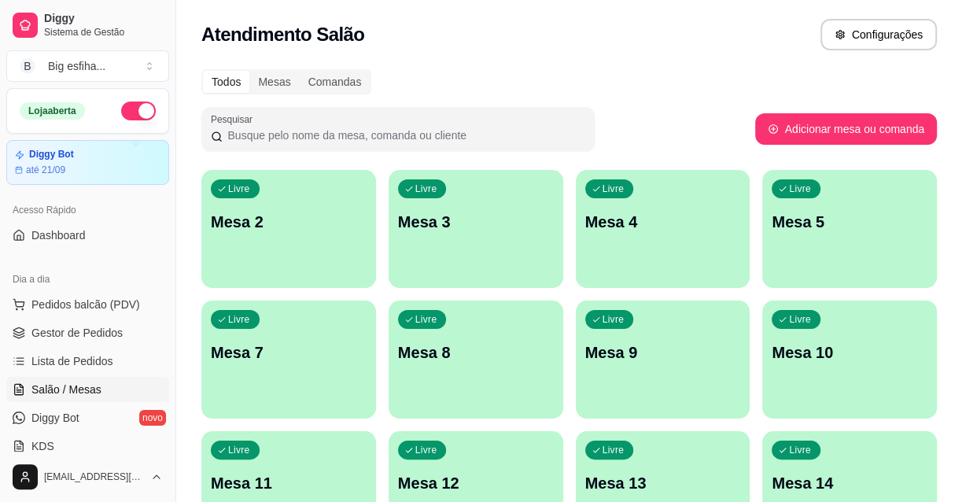
click at [353, 211] on div "Livre Mesa 2" at bounding box center [288, 219] width 175 height 99
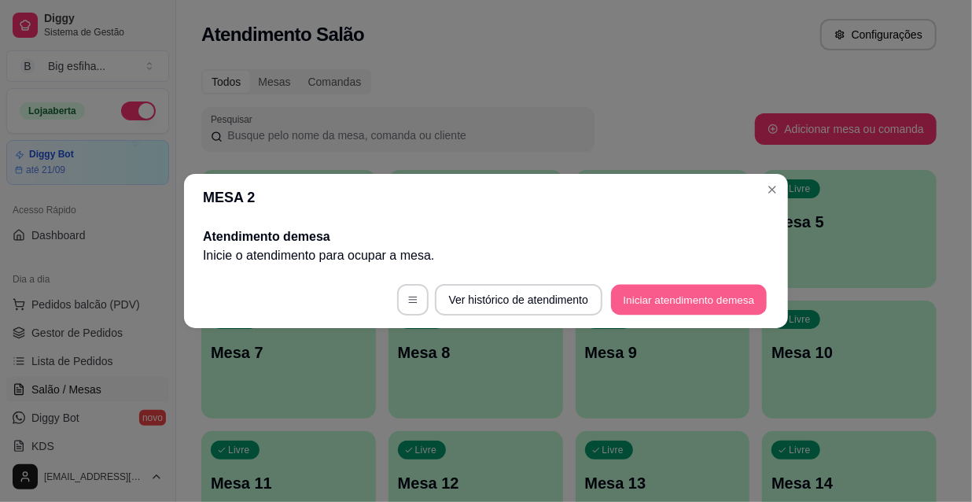
click at [611, 313] on button "Iniciar atendimento de mesa" at bounding box center [689, 300] width 156 height 31
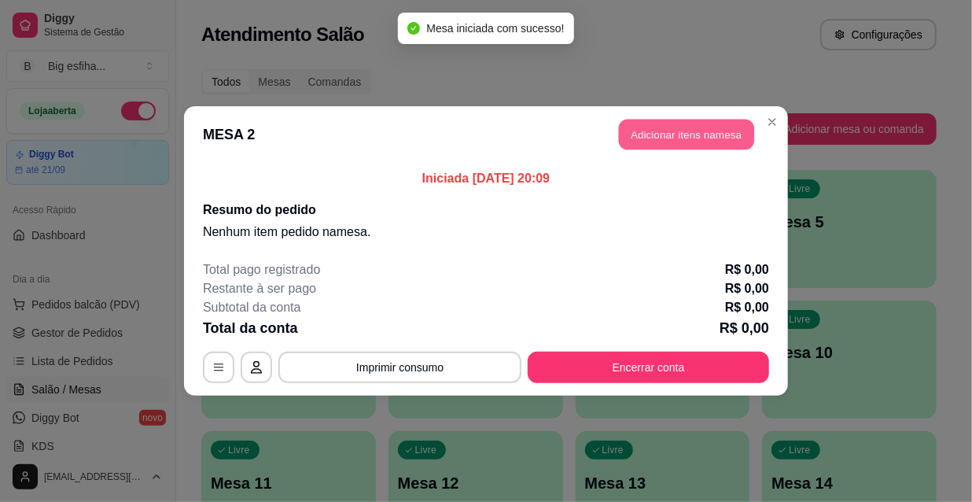
click at [665, 126] on button "Adicionar itens na mesa" at bounding box center [686, 135] width 135 height 31
click at [670, 134] on div "Nenhum produto adicionado" at bounding box center [788, 222] width 298 height 308
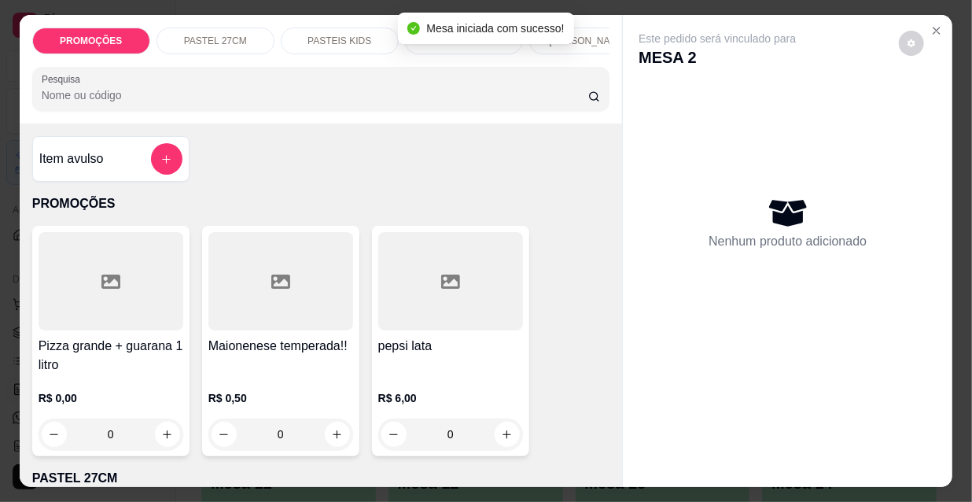
click at [568, 46] on div "[PERSON_NAME]" at bounding box center [588, 41] width 118 height 27
click at [568, 73] on div at bounding box center [321, 88] width 559 height 31
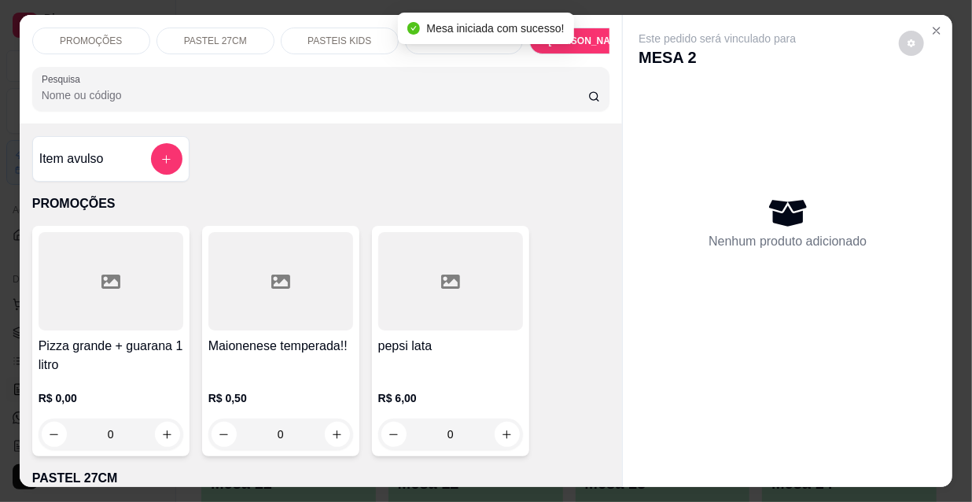
scroll to position [7259, 0]
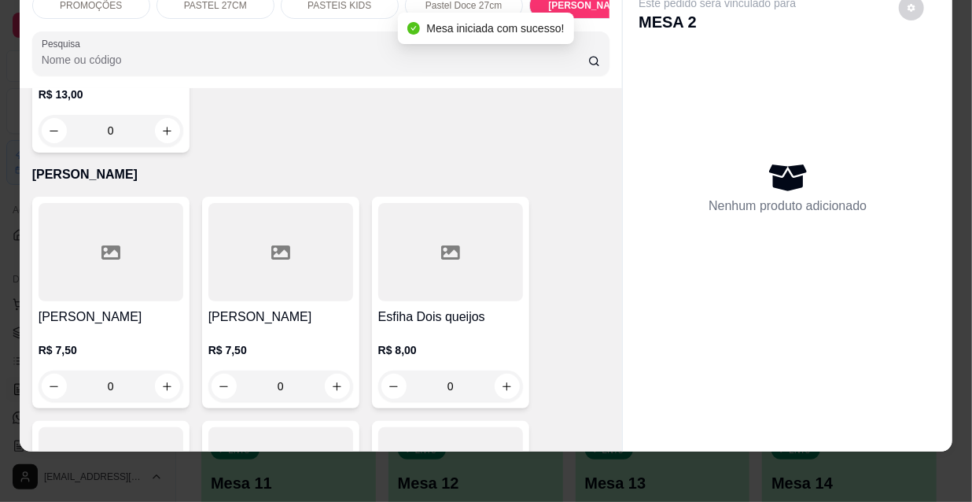
click at [571, 52] on input "Pesquisa" at bounding box center [315, 60] width 547 height 16
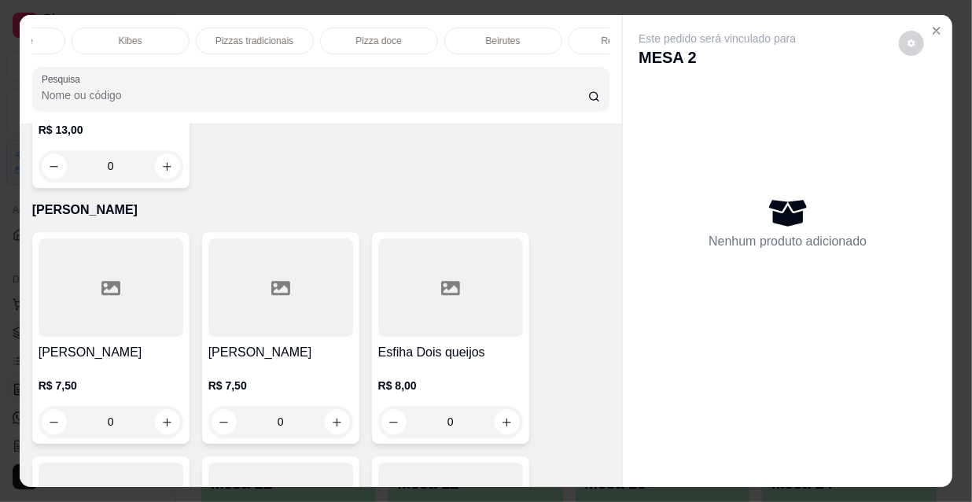
scroll to position [0, 906]
click at [423, 35] on p "Refrigerante" at bounding box center [428, 41] width 52 height 13
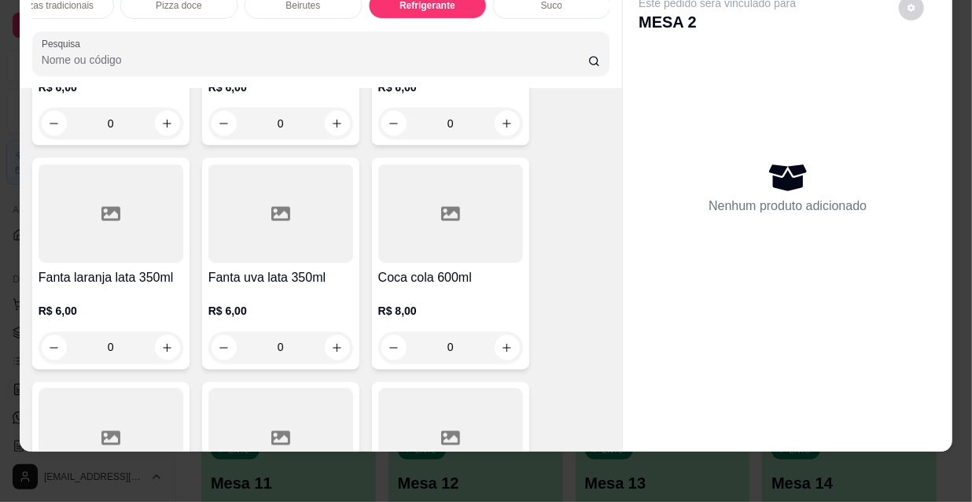
scroll to position [14602, 0]
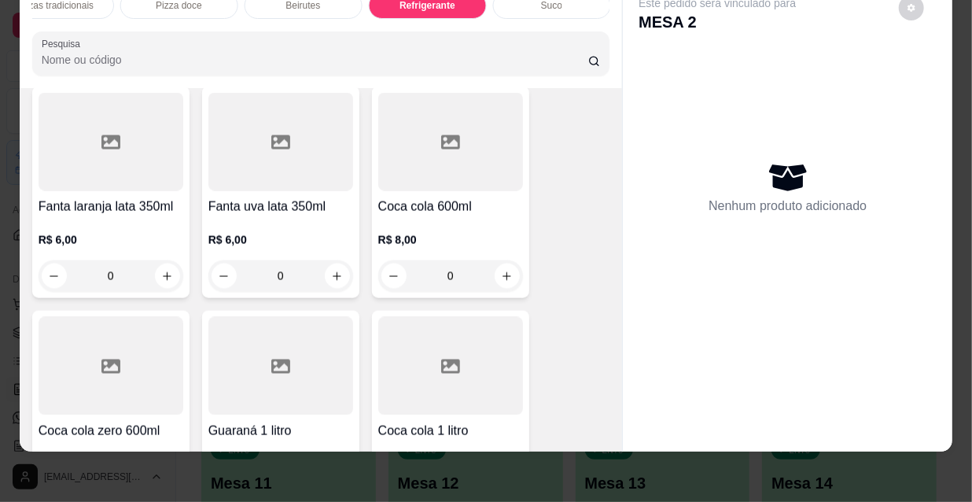
click at [501, 495] on icon "increase-product-quantity" at bounding box center [507, 501] width 12 height 12
type input "1"
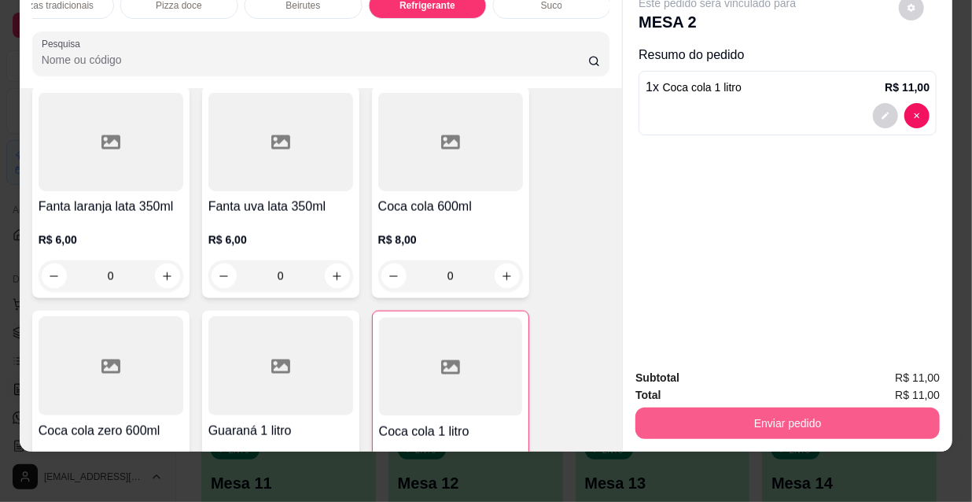
click at [705, 415] on button "Enviar pedido" at bounding box center [787, 422] width 304 height 31
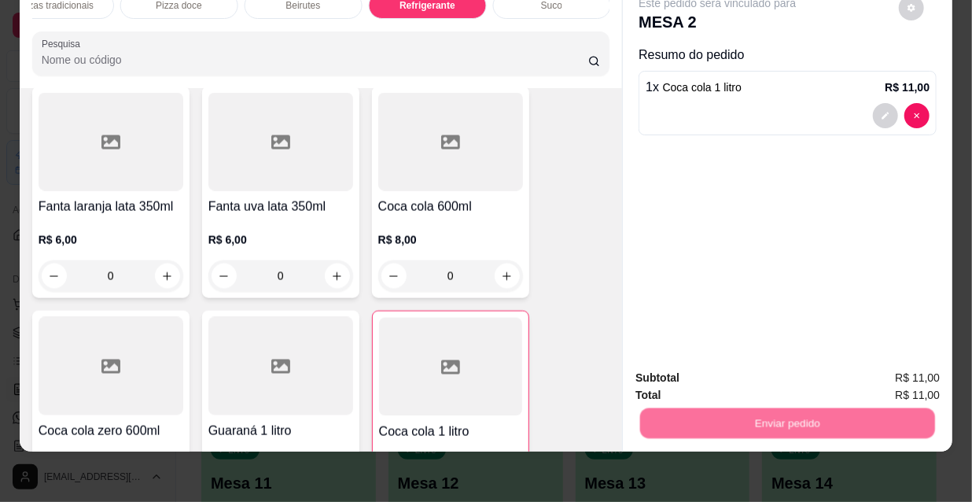
click at [723, 369] on button "Não registrar e enviar pedido" at bounding box center [737, 374] width 164 height 30
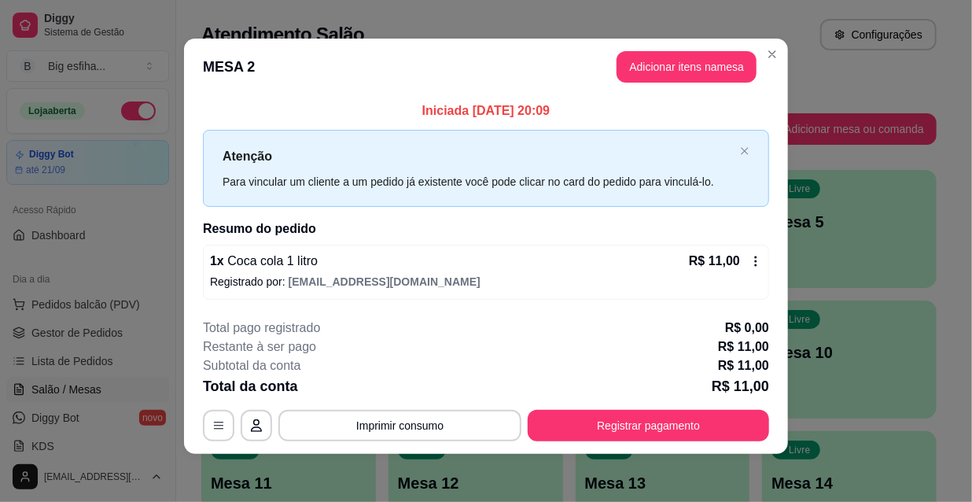
scroll to position [6, 0]
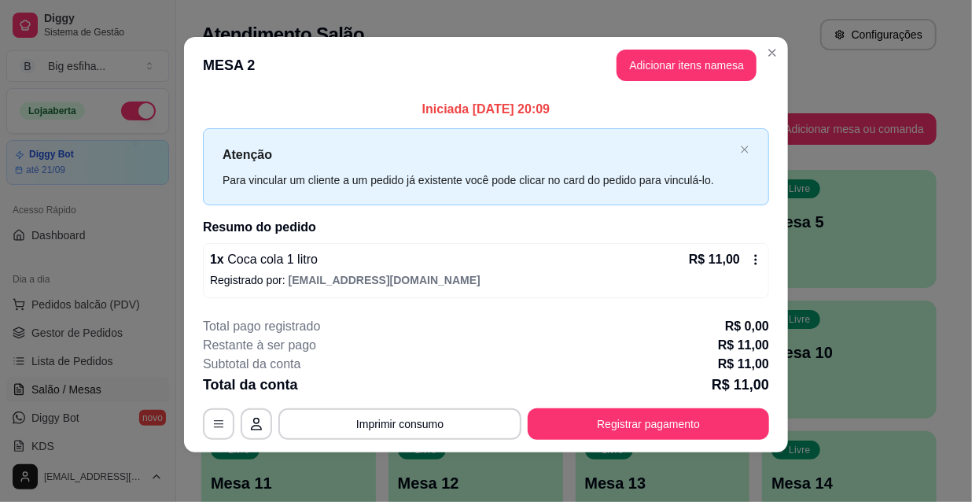
click at [701, 417] on button "Registrar pagamento" at bounding box center [648, 423] width 241 height 31
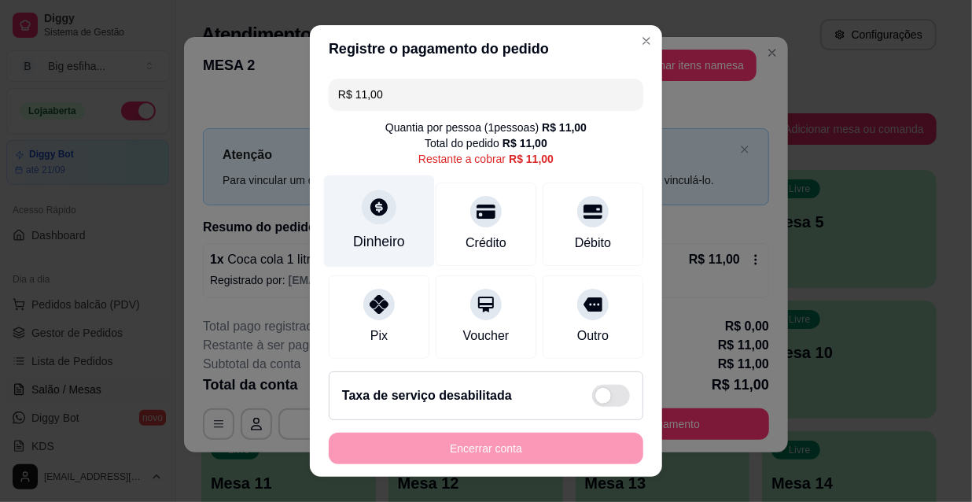
click at [374, 252] on div "Dinheiro" at bounding box center [379, 221] width 111 height 92
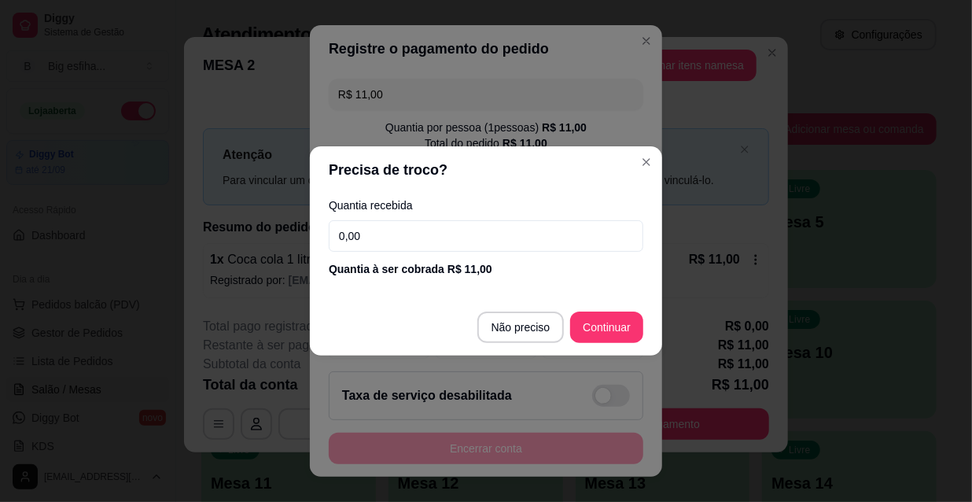
click at [418, 247] on input "0,00" at bounding box center [486, 235] width 315 height 31
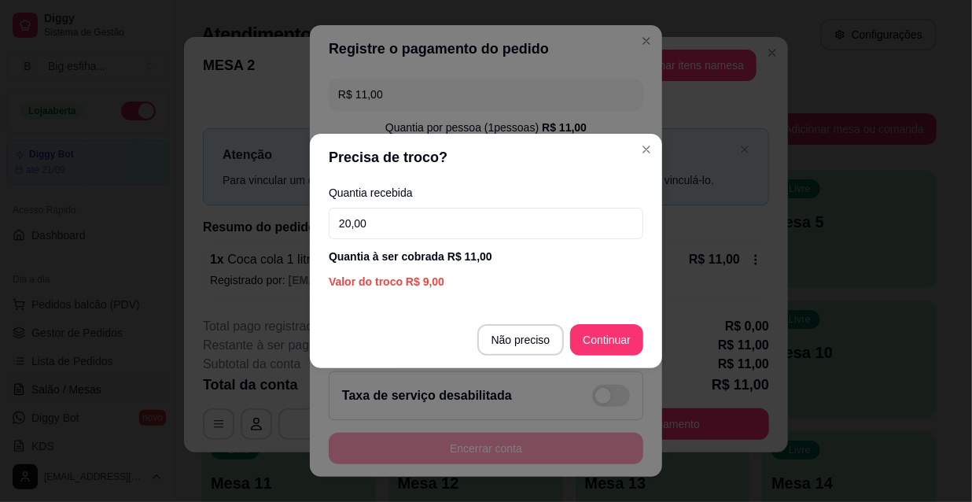
type input "20,00"
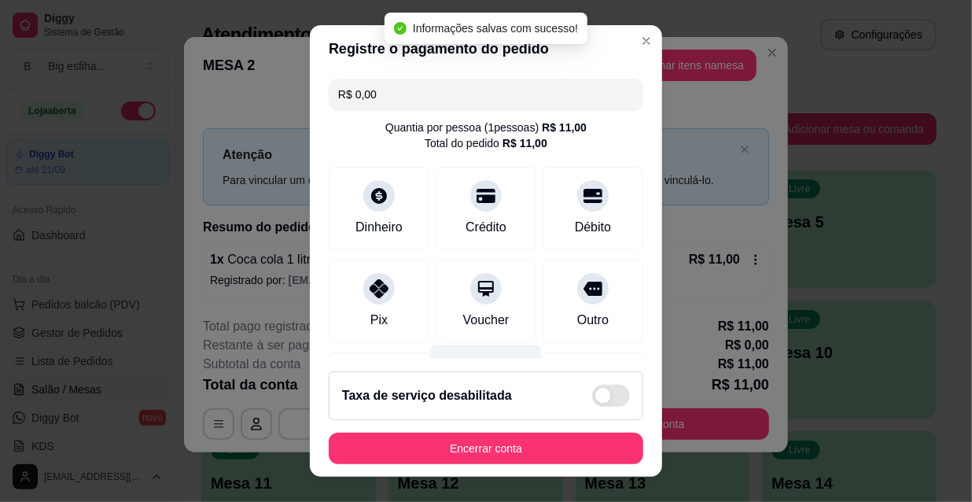
type input "R$ 0,00"
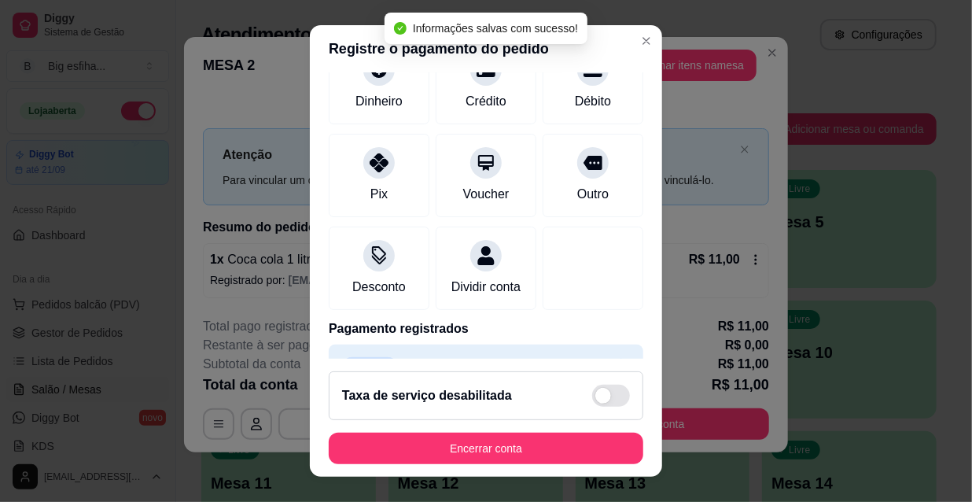
scroll to position [182, 0]
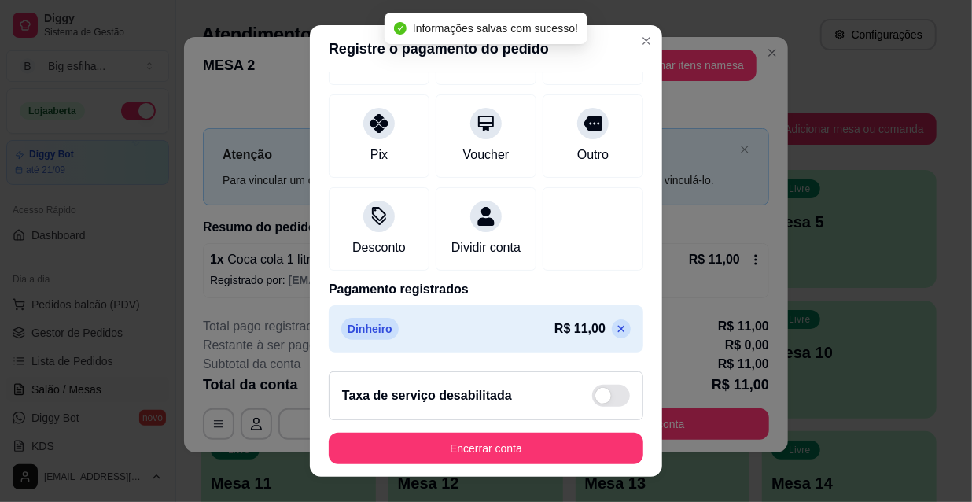
click at [507, 465] on footer "Taxa de serviço desabilitada Encerrar conta" at bounding box center [486, 418] width 352 height 118
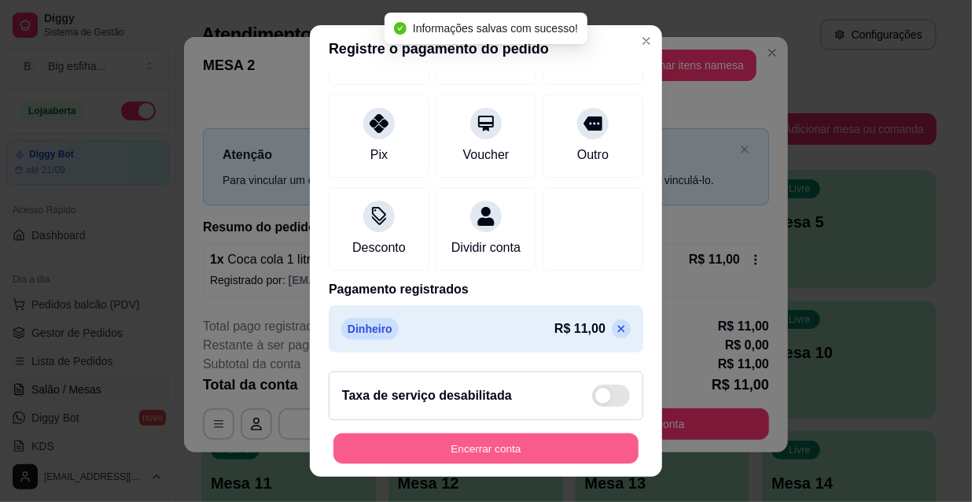
click at [495, 455] on button "Encerrar conta" at bounding box center [485, 448] width 305 height 31
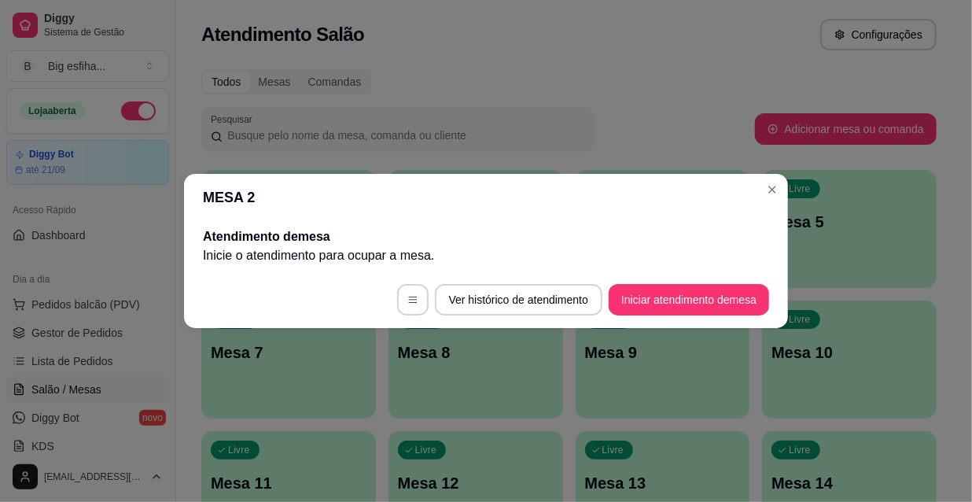
scroll to position [0, 0]
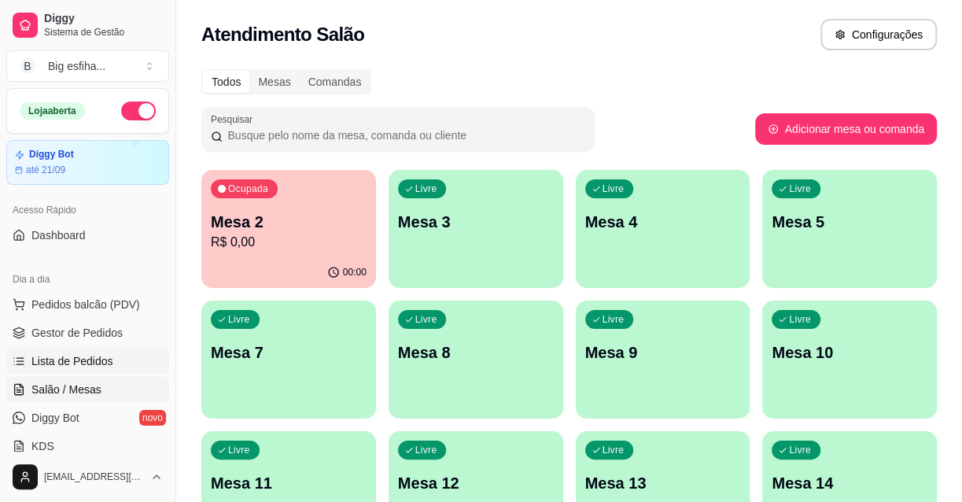
click at [101, 365] on span "Lista de Pedidos" at bounding box center [72, 361] width 82 height 16
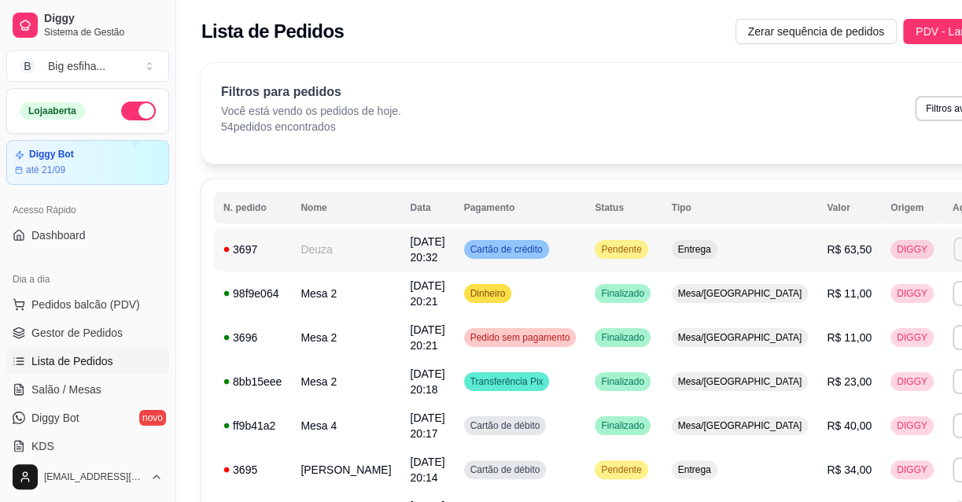
click at [953, 251] on button "Imprimir" at bounding box center [980, 249] width 54 height 24
click at [860, 302] on button "IMPRESSORA" at bounding box center [859, 304] width 110 height 24
click at [455, 231] on td "Cartão de crédito" at bounding box center [520, 249] width 131 height 44
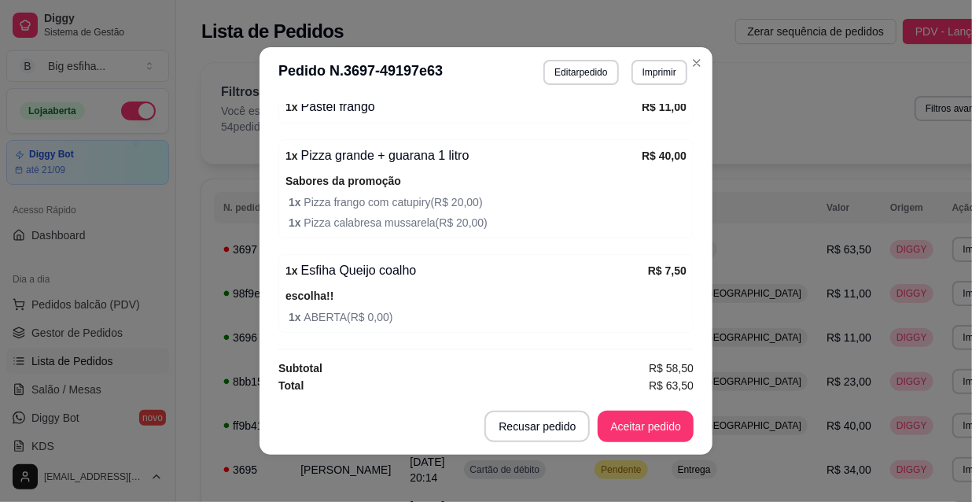
scroll to position [2, 0]
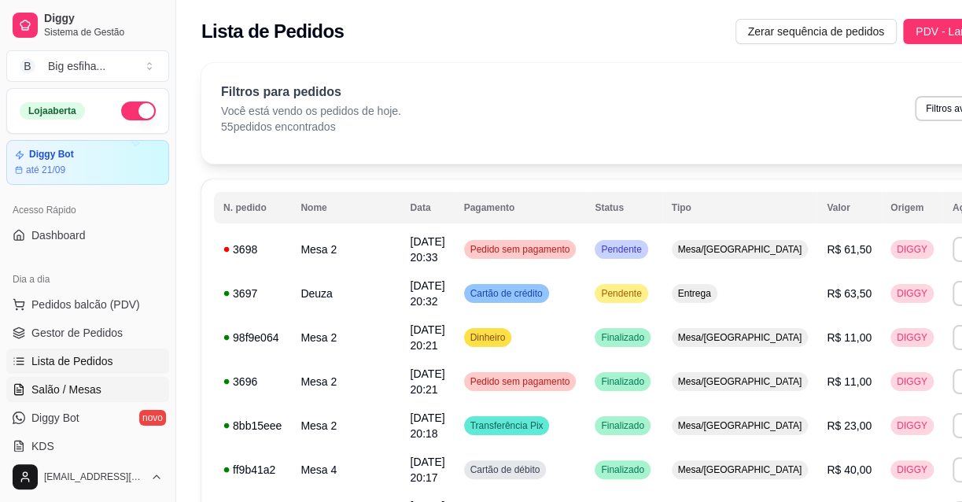
click at [66, 388] on span "Salão / Mesas" at bounding box center [66, 389] width 70 height 16
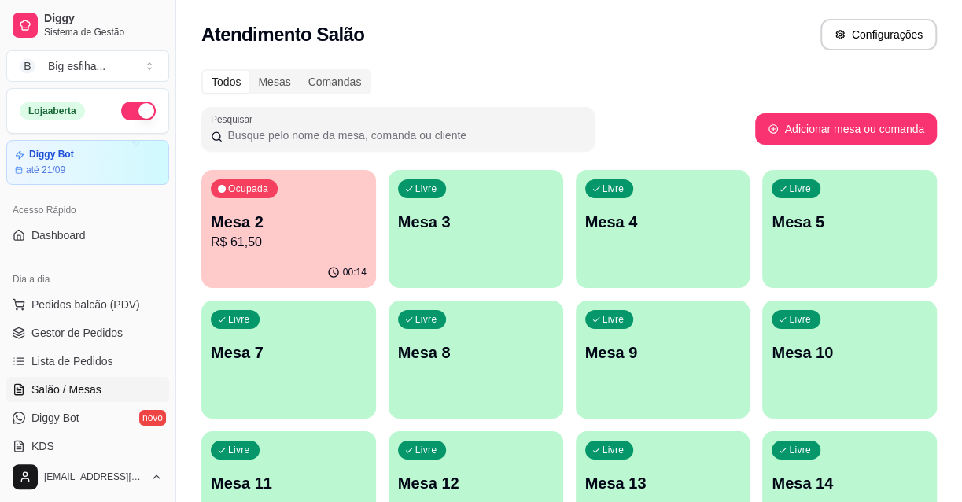
click at [462, 204] on div "Livre Mesa 3" at bounding box center [475, 219] width 175 height 99
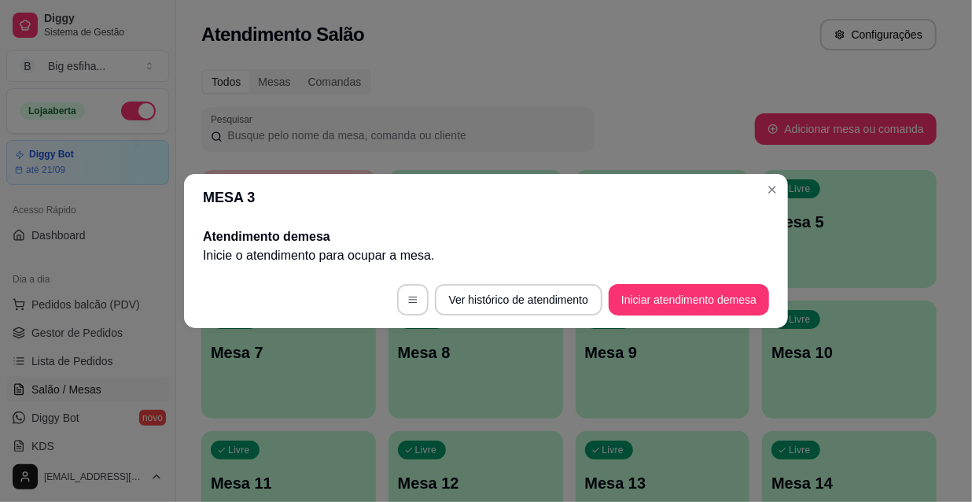
click at [651, 318] on footer "Ver histórico de atendimento Iniciar atendimento de mesa" at bounding box center [486, 299] width 604 height 57
click at [654, 295] on button "Iniciar atendimento de mesa" at bounding box center [689, 299] width 160 height 31
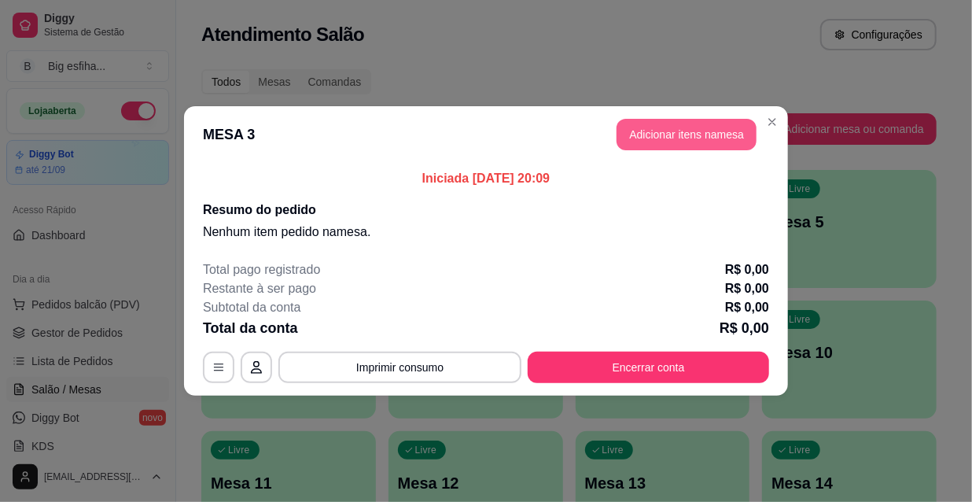
click at [654, 146] on button "Adicionar itens na mesa" at bounding box center [687, 134] width 140 height 31
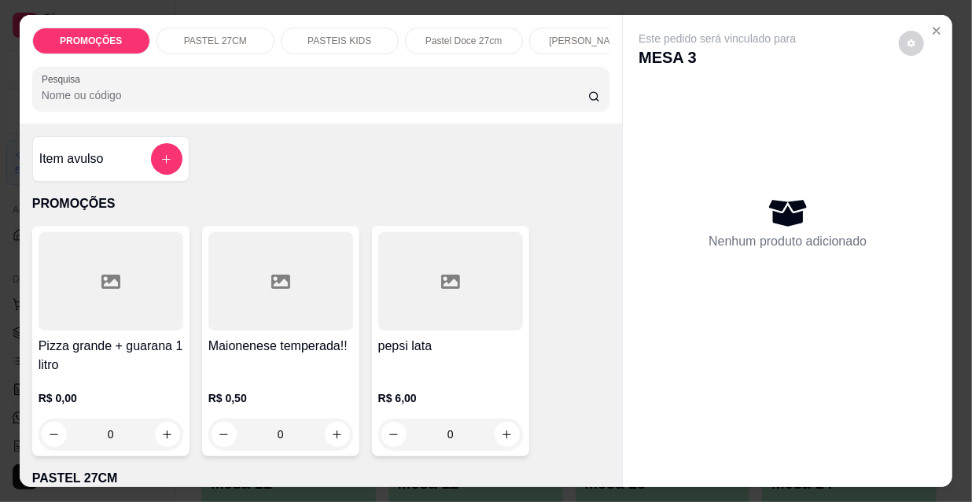
scroll to position [0, 906]
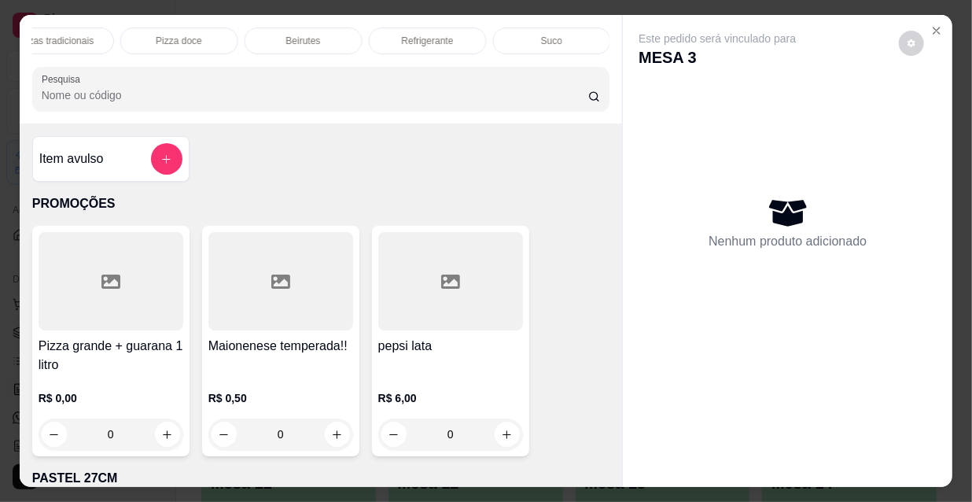
click at [442, 35] on p "Refrigerante" at bounding box center [428, 41] width 52 height 13
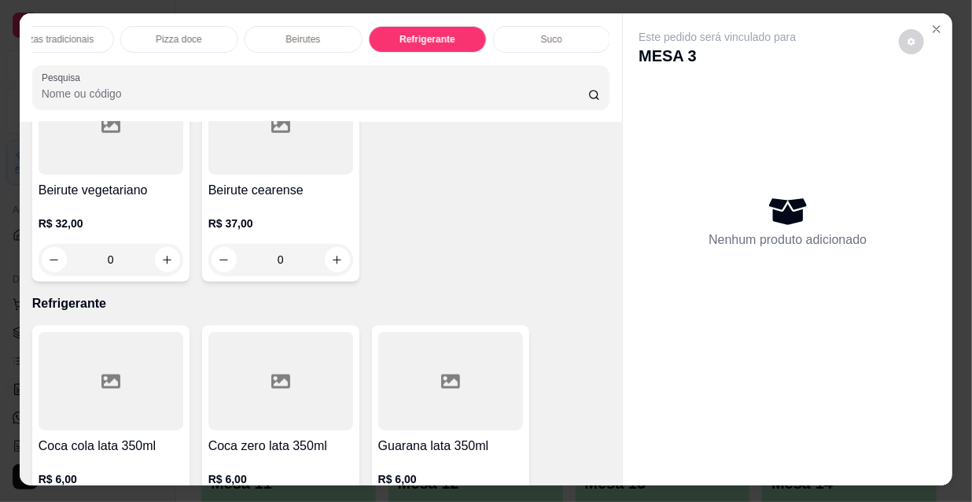
scroll to position [0, 0]
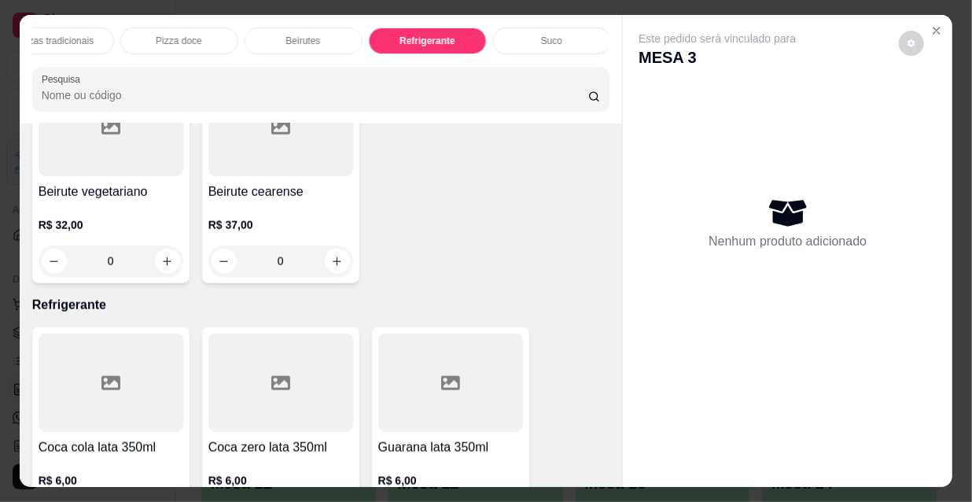
drag, startPoint x: 57, startPoint y: 30, endPoint x: 385, endPoint y: 221, distance: 379.5
click at [57, 35] on p "Pizzas tradicionais" at bounding box center [55, 41] width 78 height 13
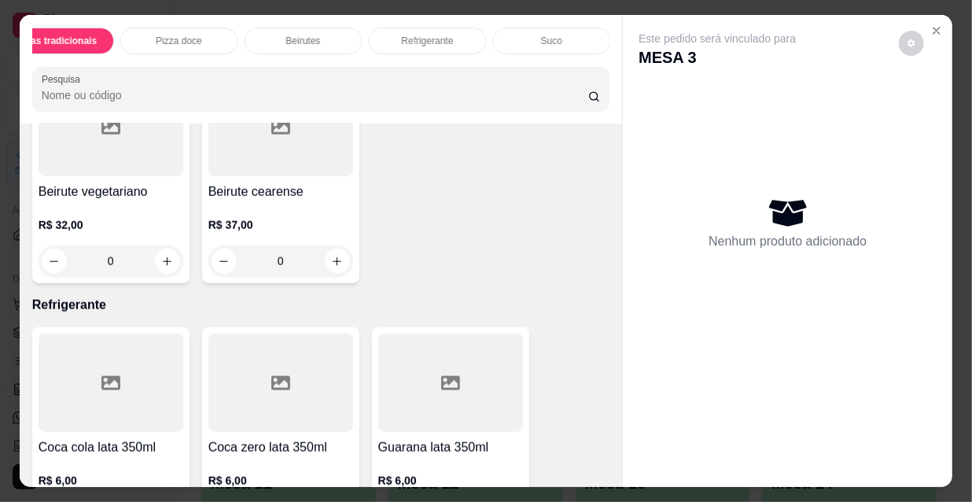
scroll to position [40, 0]
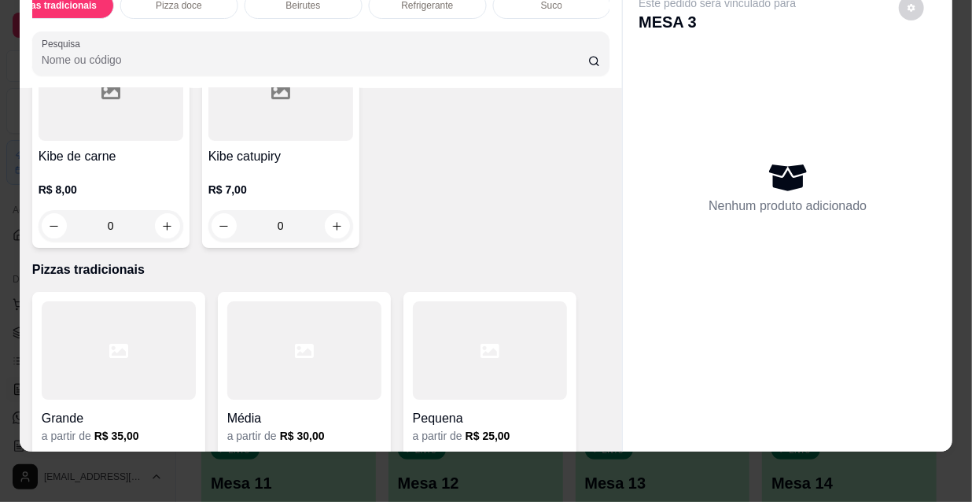
click at [82, 301] on div at bounding box center [119, 350] width 154 height 98
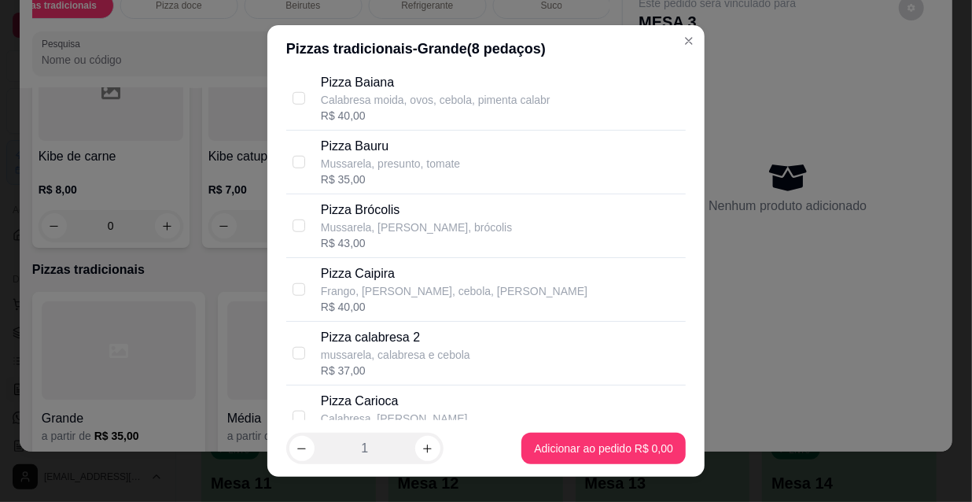
scroll to position [715, 0]
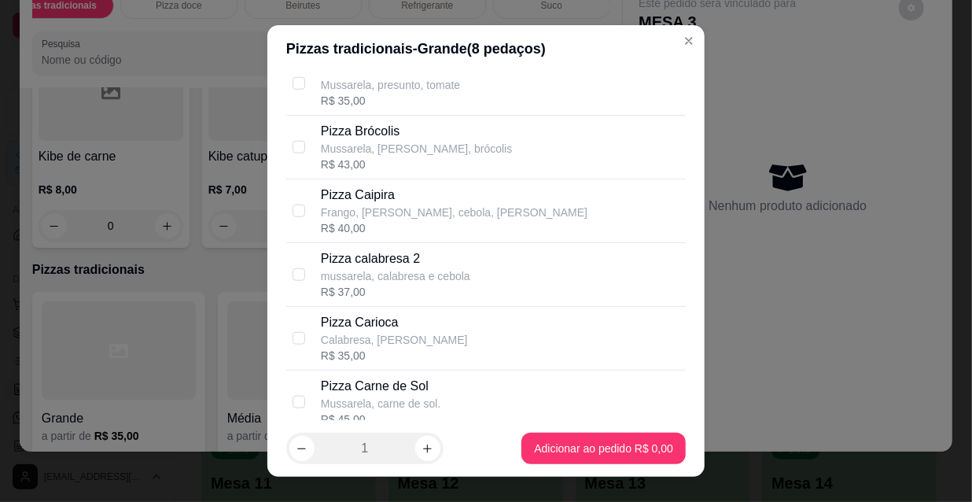
click at [418, 329] on div "Pizza Carioca Calabresa, mussarela R$ 35,00" at bounding box center [500, 338] width 359 height 50
checkbox input "true"
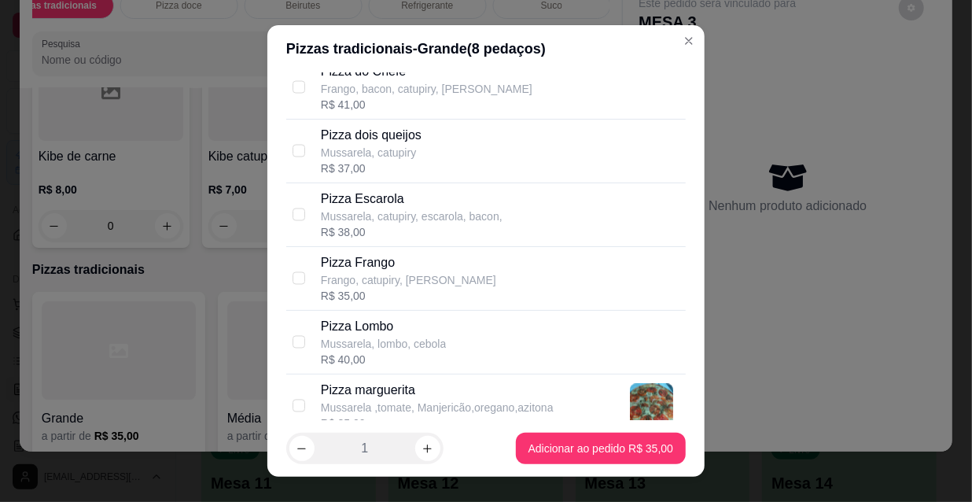
scroll to position [1358, 0]
drag, startPoint x: 426, startPoint y: 270, endPoint x: 485, endPoint y: 369, distance: 115.3
click at [425, 270] on p "Frango, catupiry, [PERSON_NAME]" at bounding box center [408, 278] width 175 height 16
checkbox input "true"
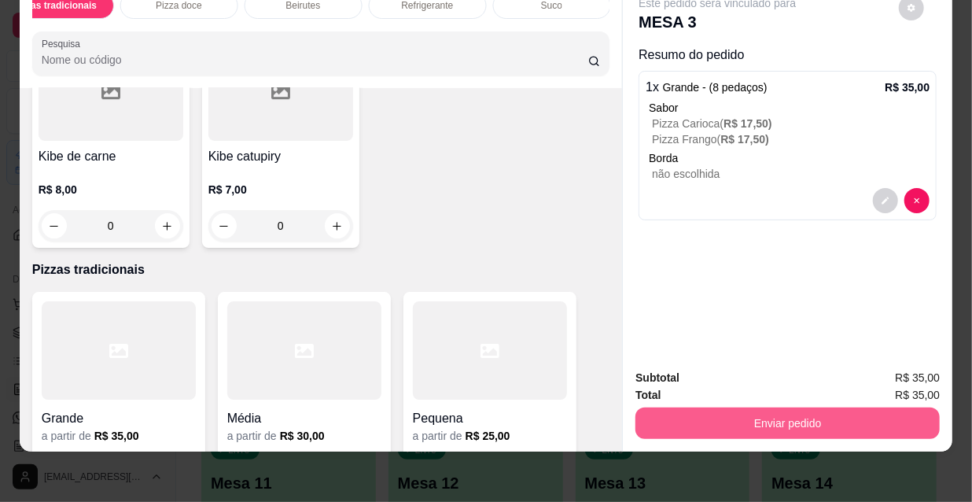
click at [770, 411] on button "Enviar pedido" at bounding box center [787, 422] width 304 height 31
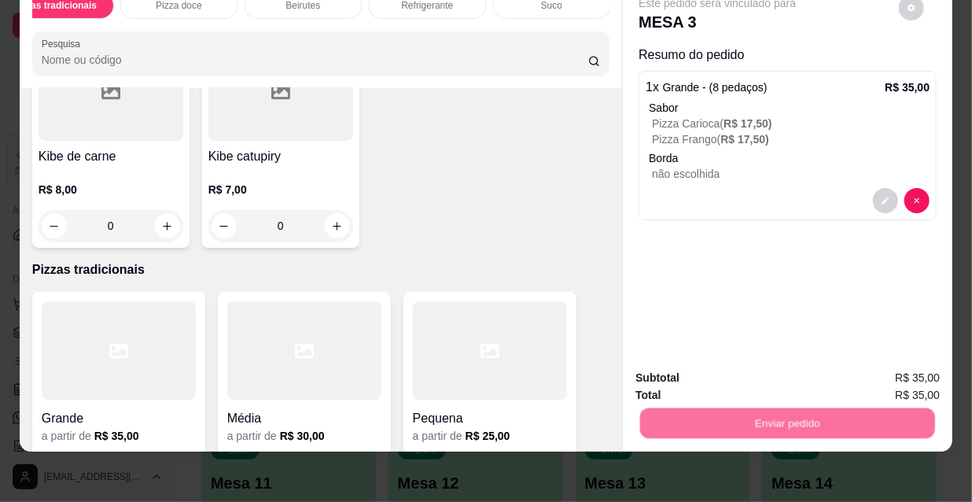
click at [743, 376] on button "Não registrar e enviar pedido" at bounding box center [736, 373] width 159 height 29
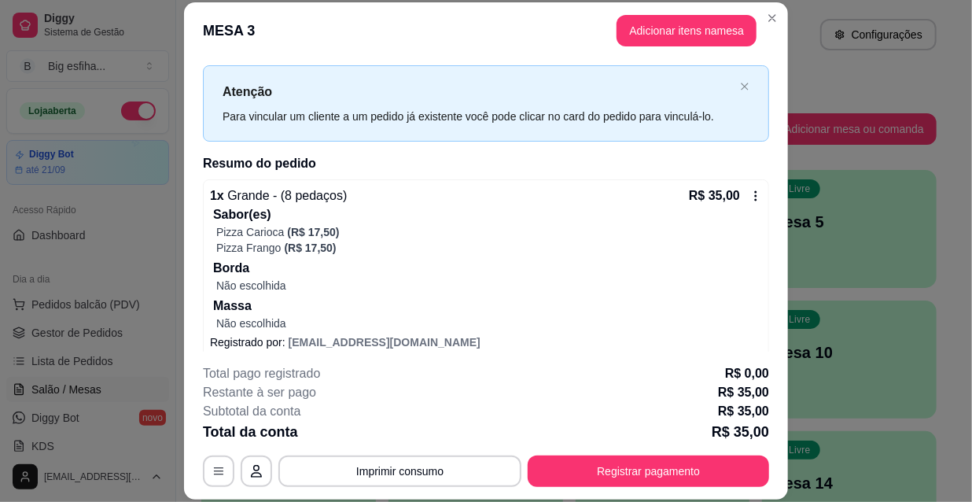
scroll to position [42, 0]
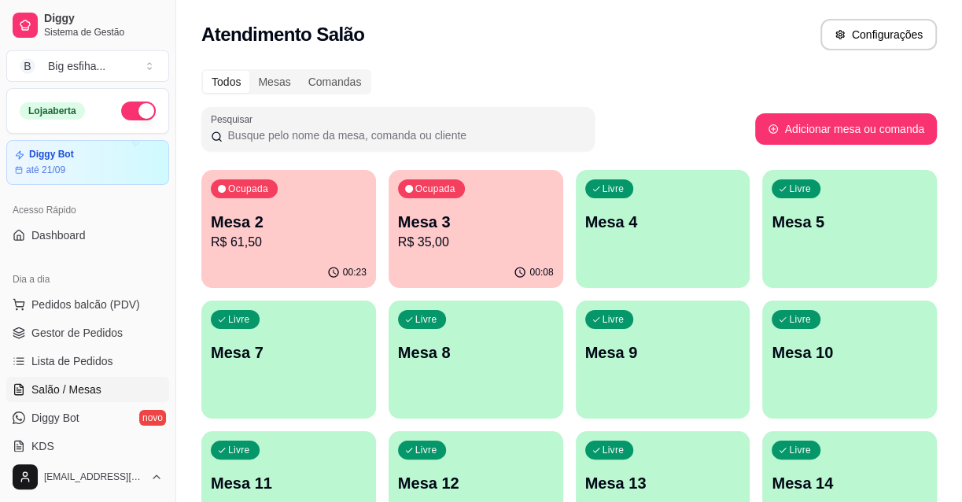
click at [635, 252] on div "Livre Mesa 4" at bounding box center [663, 219] width 175 height 99
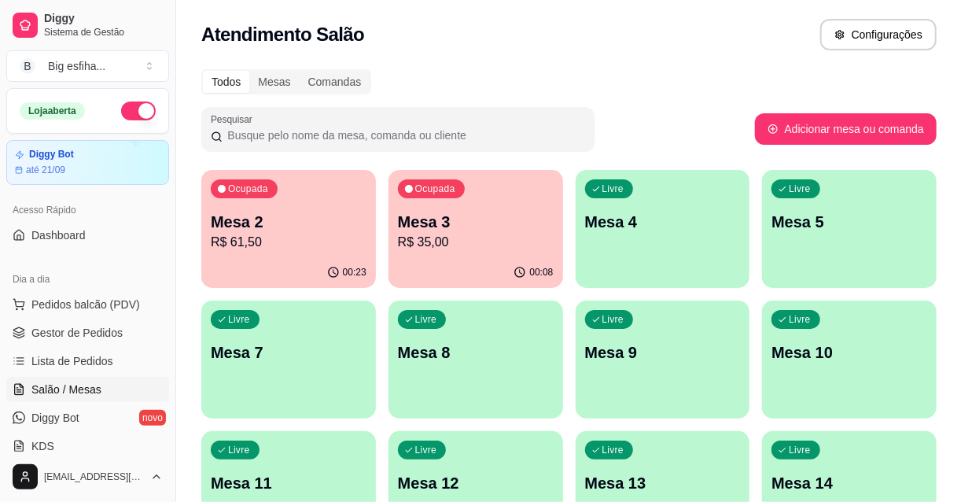
click at [702, 295] on footer at bounding box center [486, 293] width 604 height 25
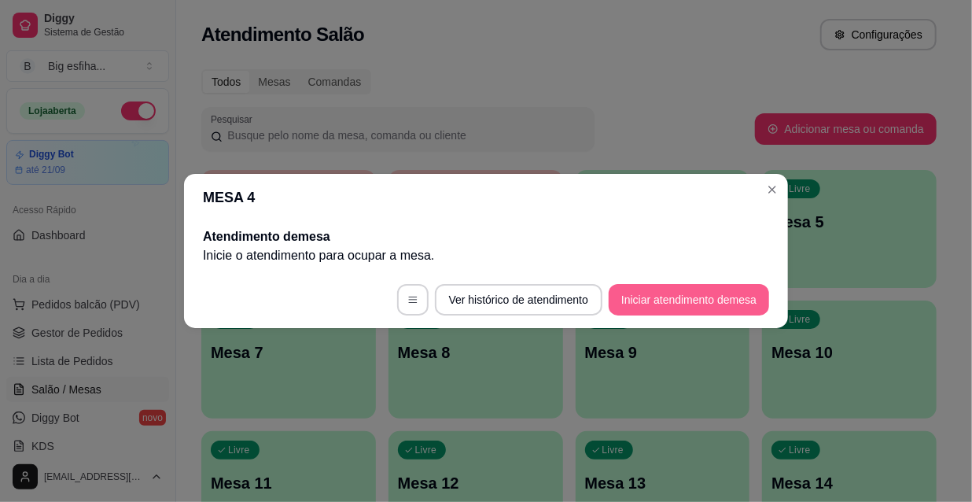
click at [701, 295] on button "Iniciar atendimento de mesa" at bounding box center [689, 299] width 160 height 31
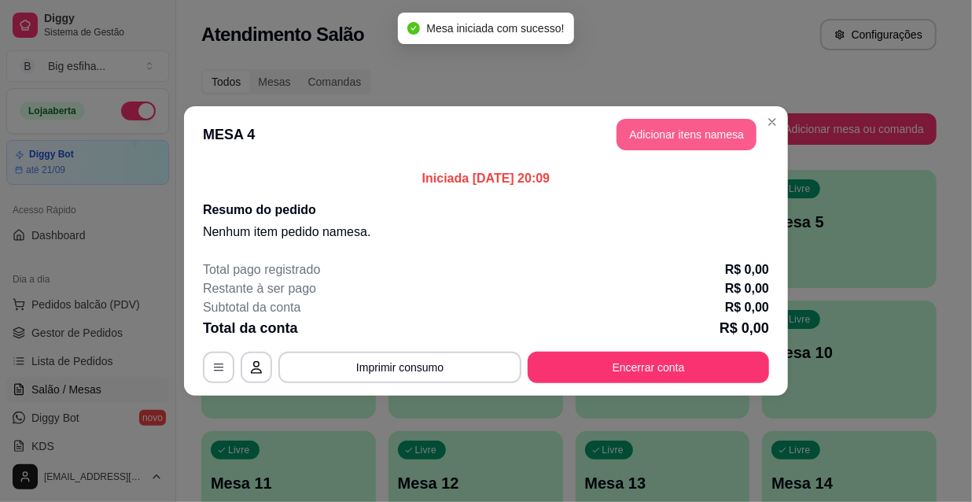
click at [660, 127] on button "Adicionar itens na mesa" at bounding box center [687, 134] width 140 height 31
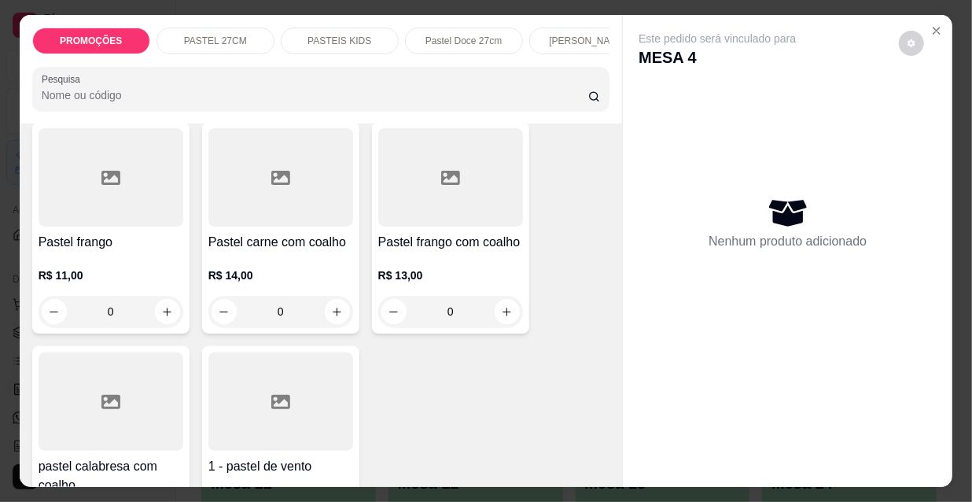
scroll to position [4718, 0]
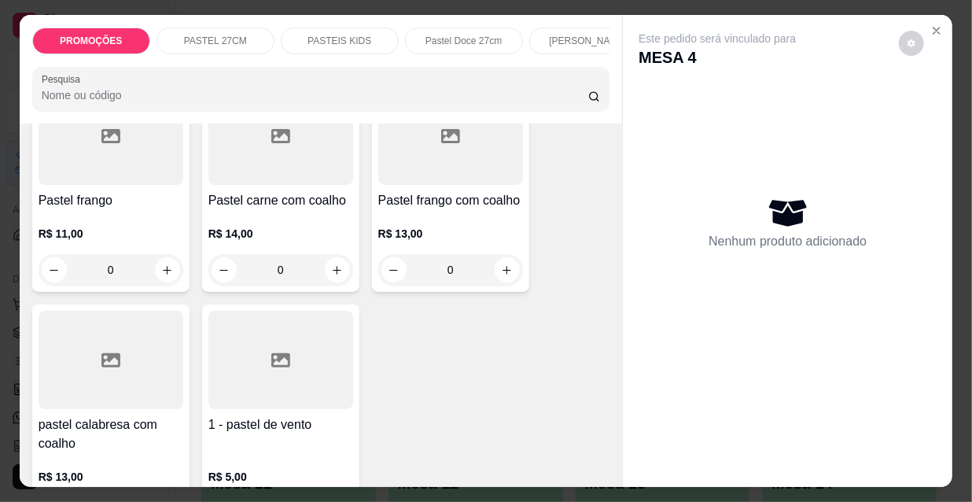
click at [477, 210] on div "R$ 13,00 0" at bounding box center [450, 247] width 145 height 75
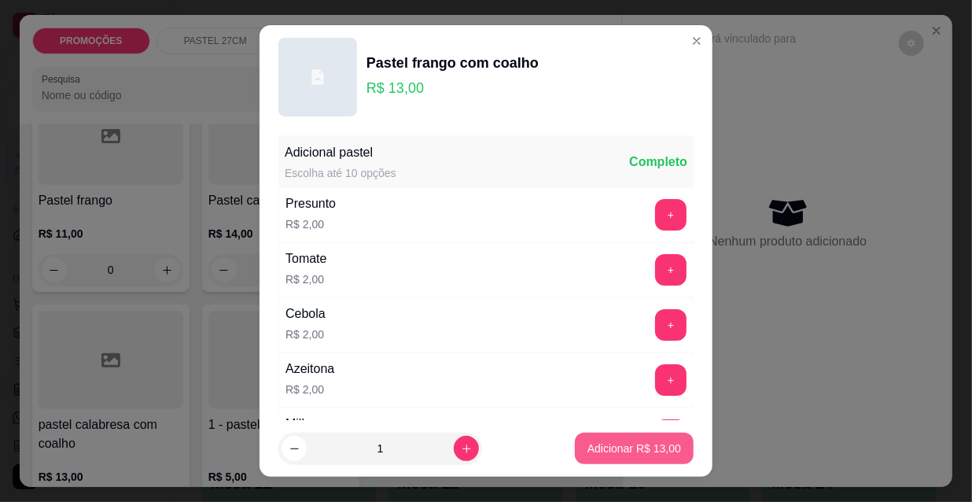
click at [627, 447] on p "Adicionar R$ 13,00" at bounding box center [634, 448] width 94 height 16
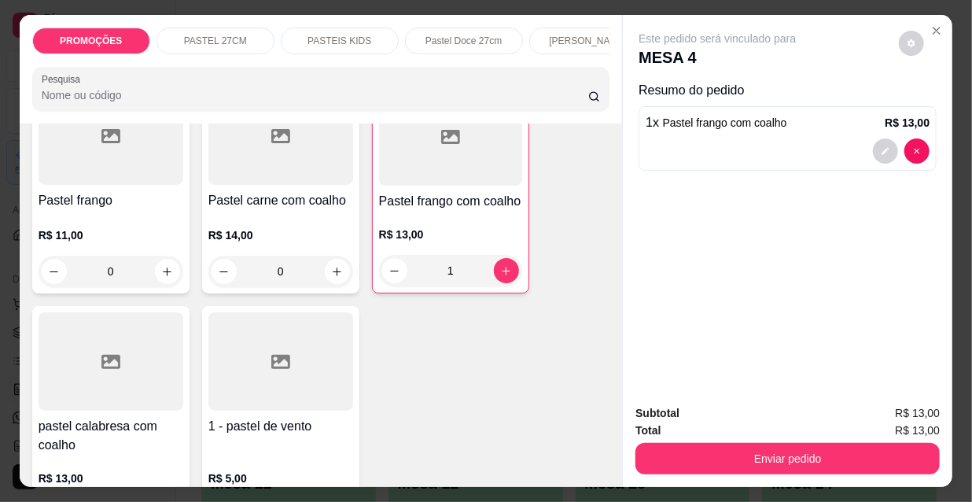
type input "1"
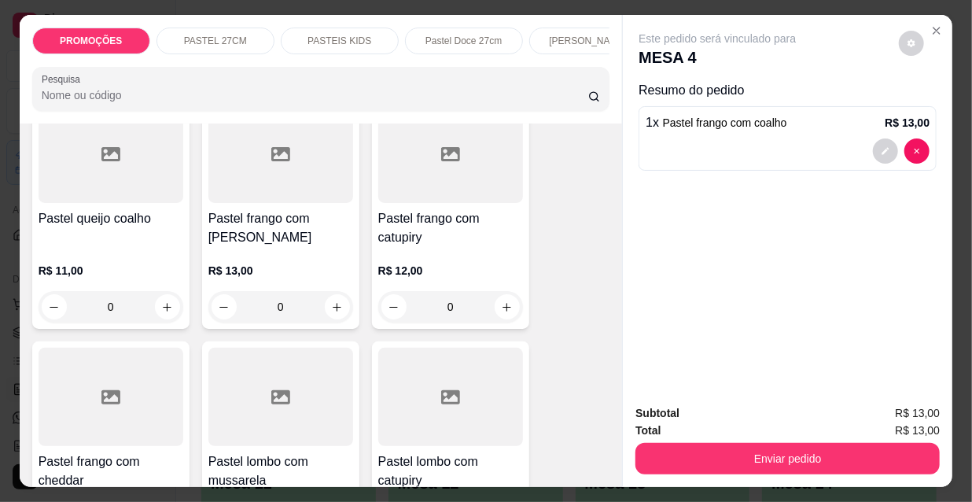
scroll to position [2645, 0]
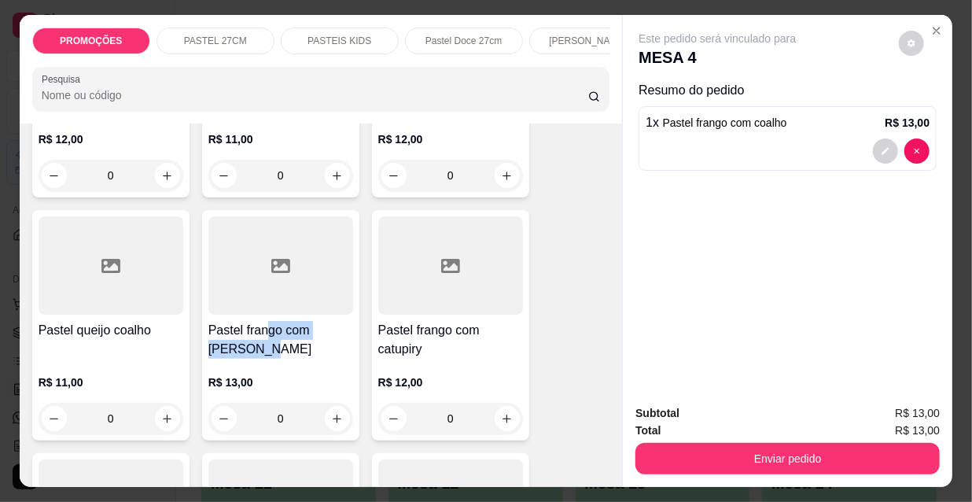
click at [261, 321] on h4 "Pastel frango com [PERSON_NAME]" at bounding box center [280, 340] width 145 height 38
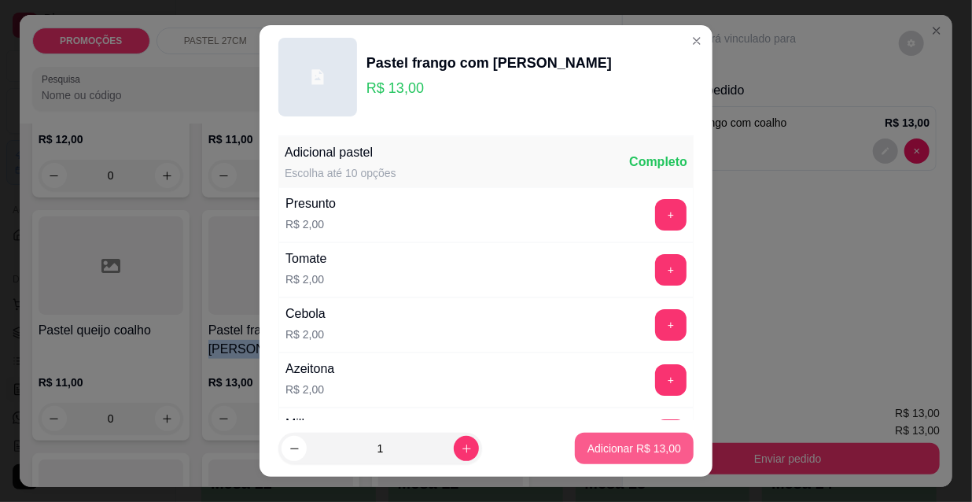
click at [608, 446] on p "Adicionar R$ 13,00" at bounding box center [634, 448] width 94 height 16
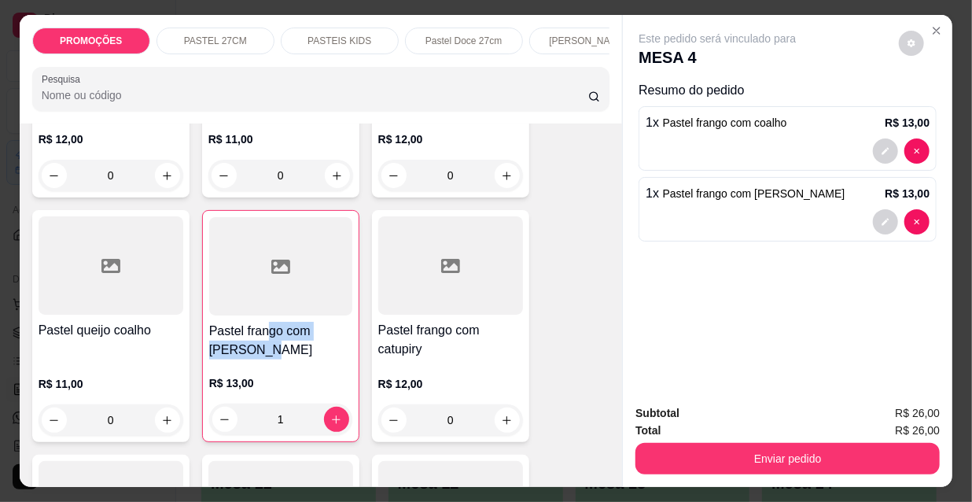
type input "1"
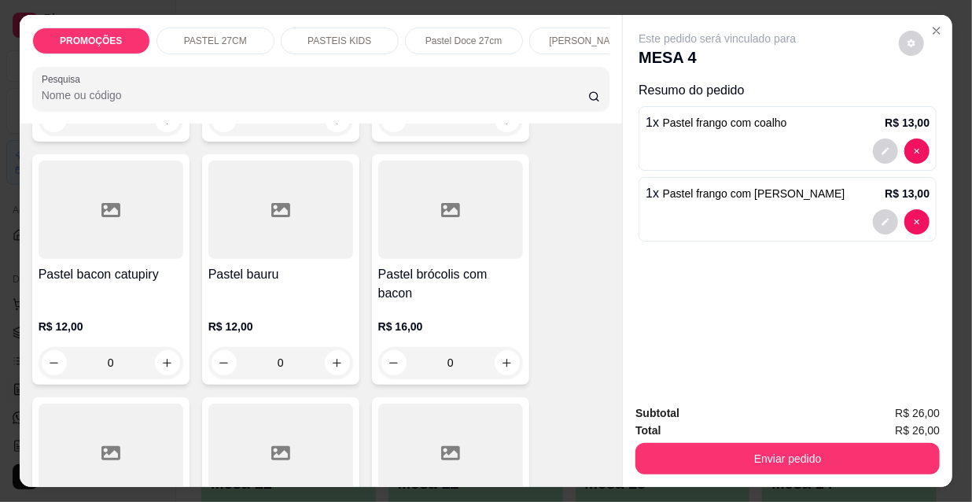
scroll to position [1215, 0]
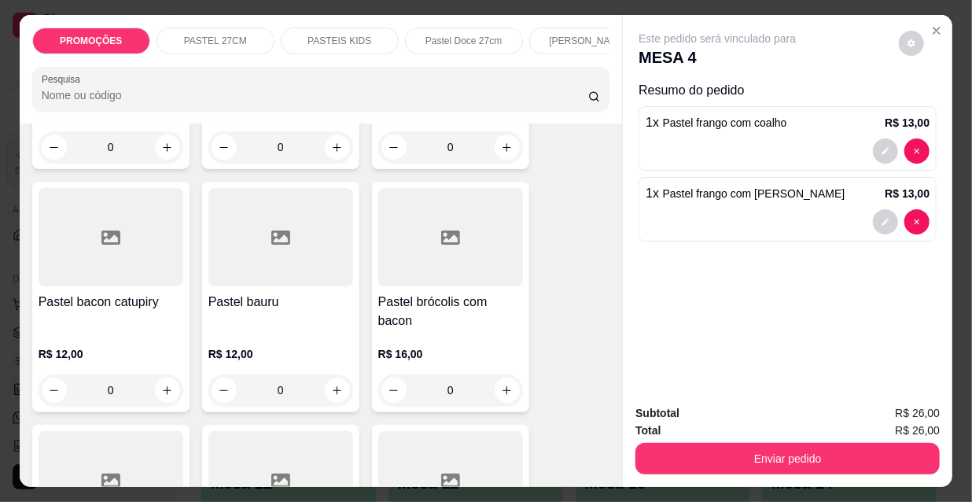
click at [293, 256] on div at bounding box center [280, 237] width 145 height 98
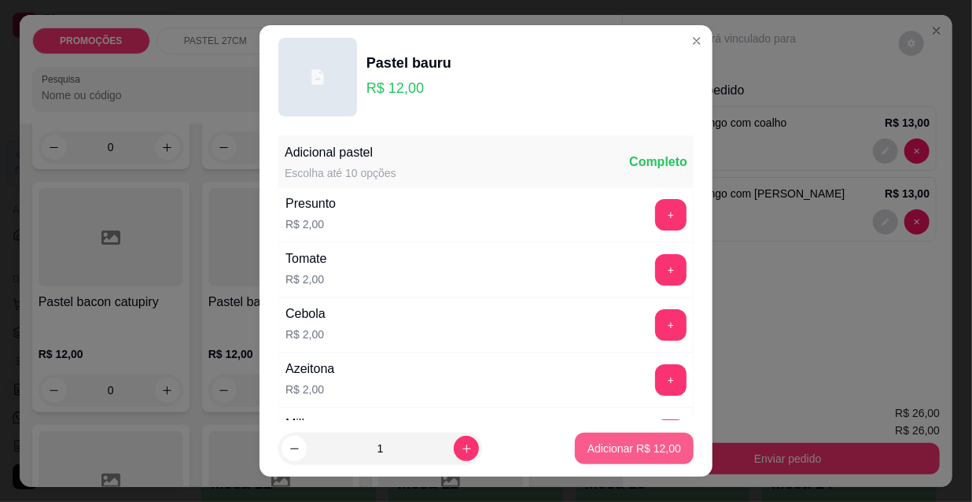
click at [602, 452] on p "Adicionar R$ 12,00" at bounding box center [634, 448] width 94 height 16
type input "1"
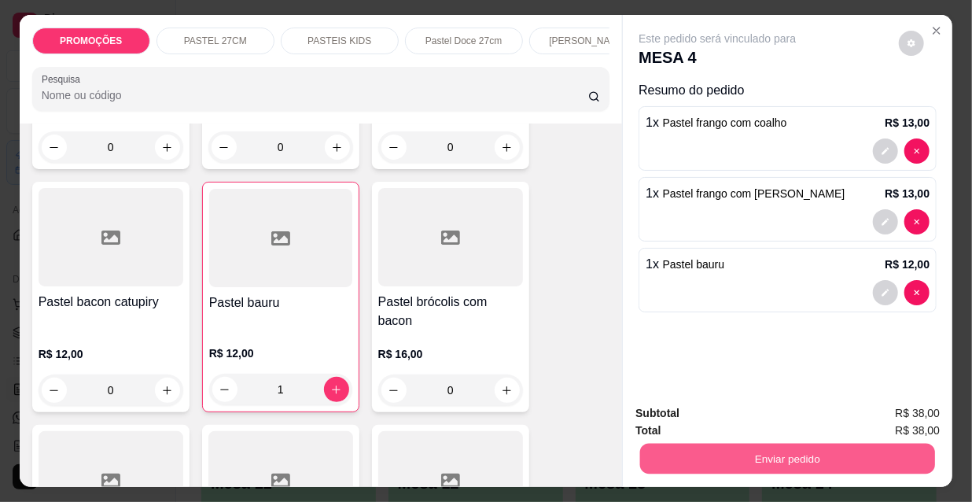
click at [722, 453] on button "Enviar pedido" at bounding box center [787, 458] width 295 height 31
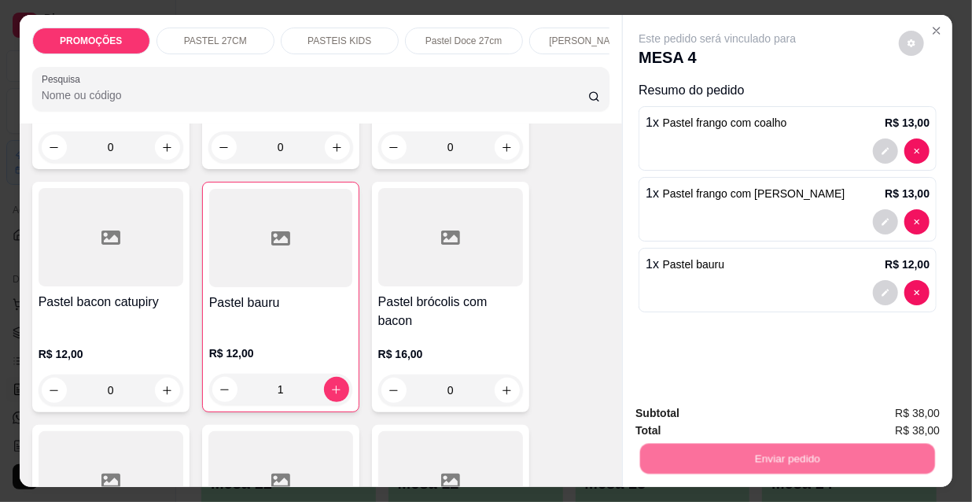
click at [709, 414] on button "Não registrar e enviar pedido" at bounding box center [737, 414] width 164 height 30
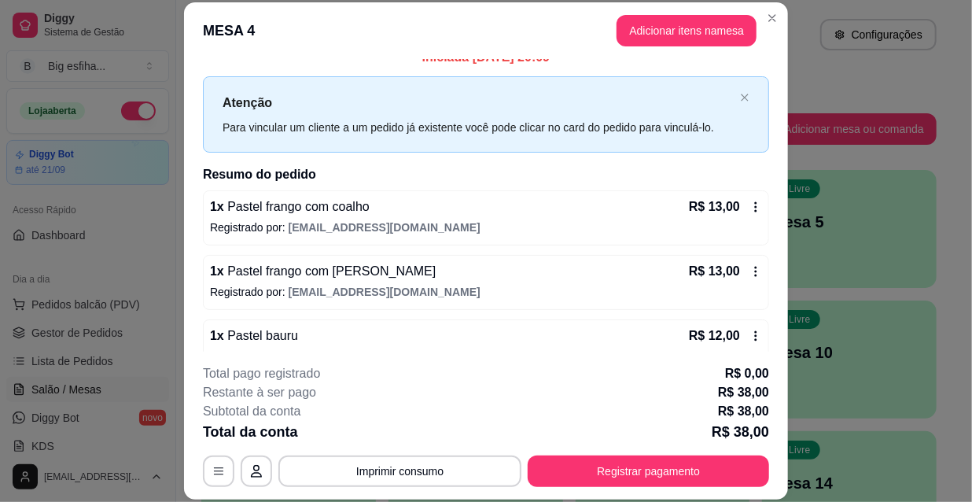
scroll to position [46, 0]
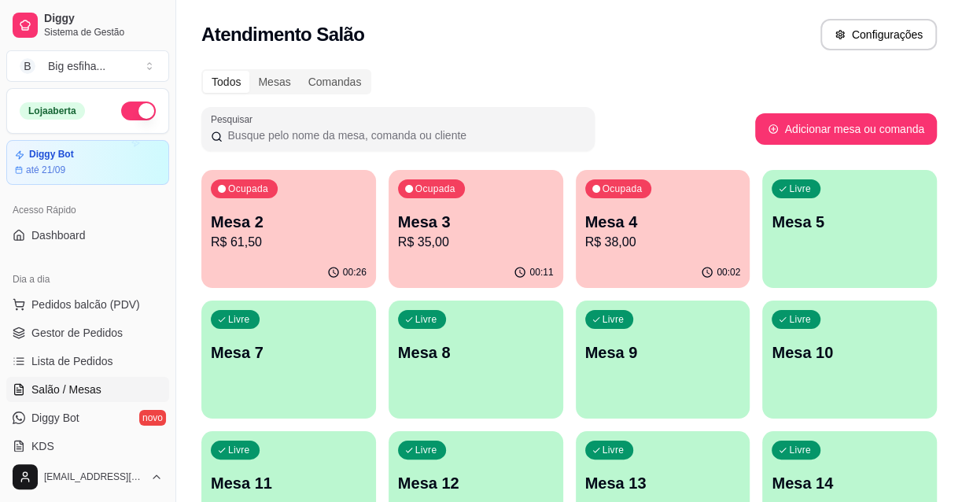
click at [283, 215] on p "Mesa 2" at bounding box center [289, 222] width 156 height 22
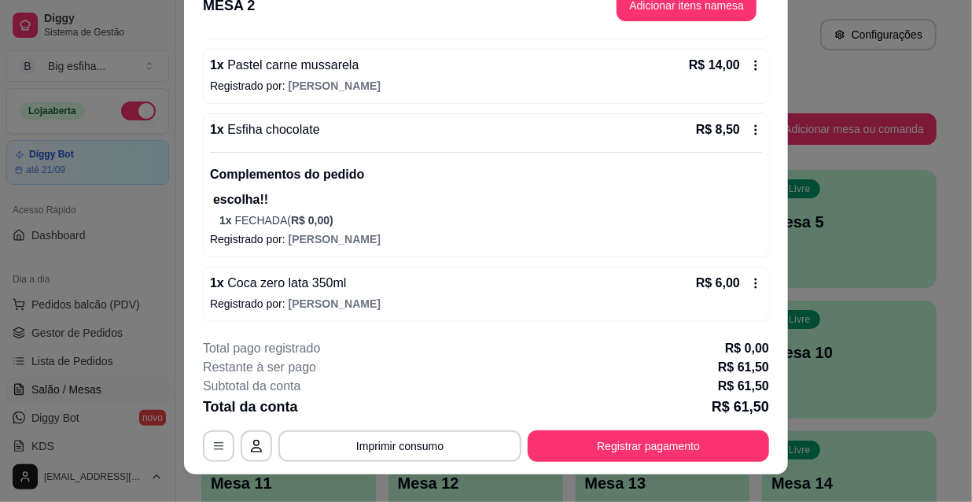
scroll to position [47, 0]
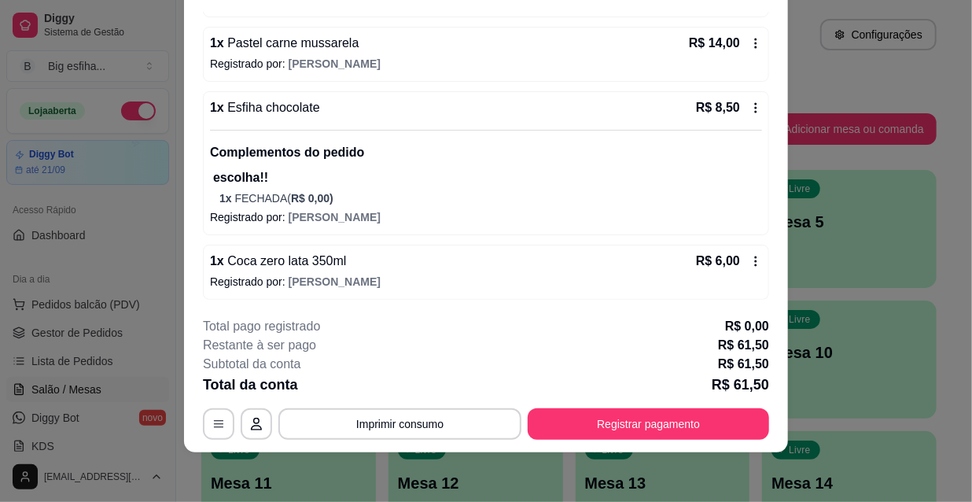
click at [672, 411] on button "Registrar pagamento" at bounding box center [648, 423] width 241 height 31
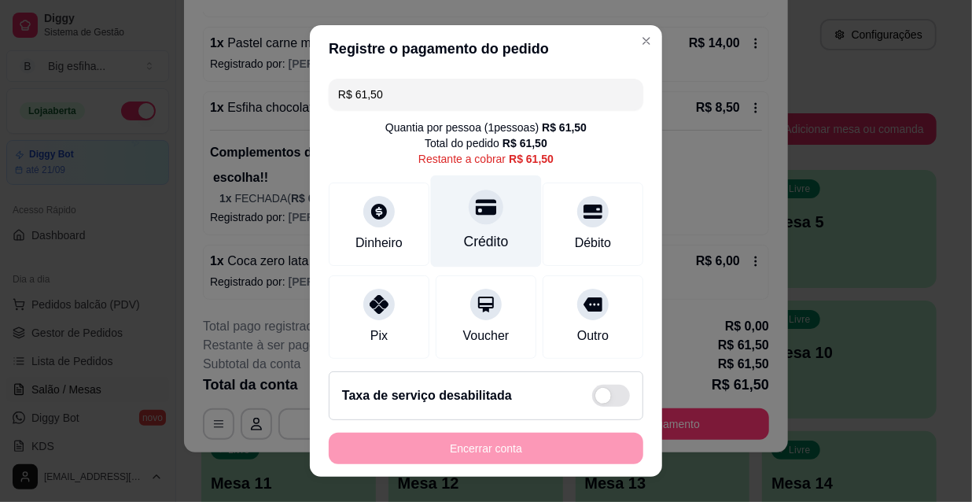
click at [449, 228] on div "Crédito" at bounding box center [486, 221] width 111 height 92
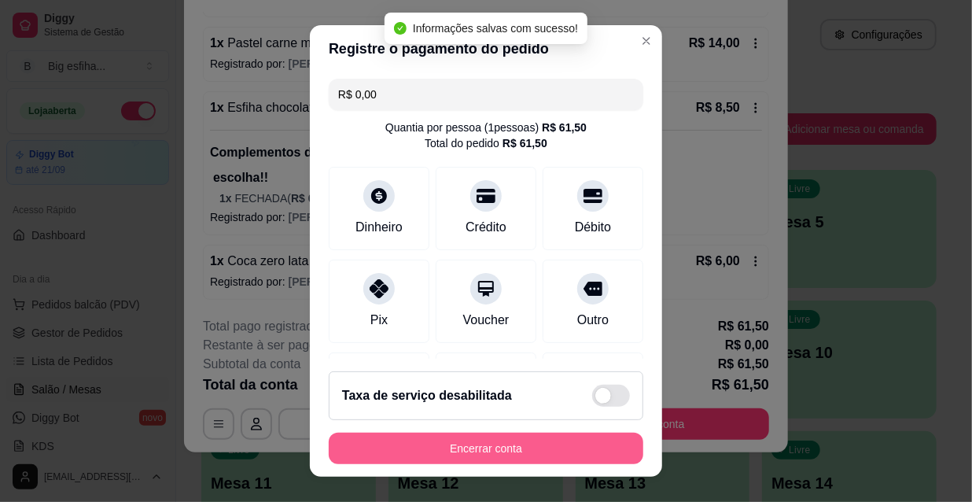
type input "R$ 0,00"
click at [503, 451] on button "Encerrar conta" at bounding box center [486, 448] width 315 height 31
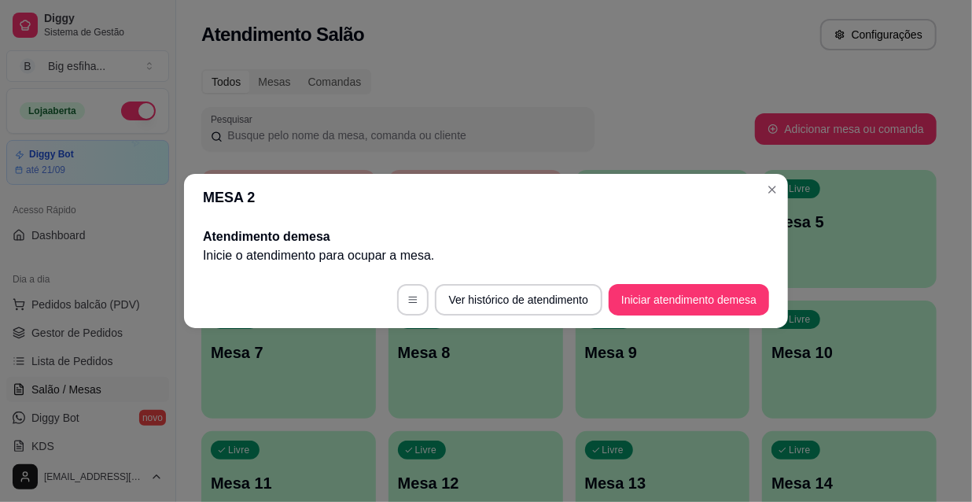
scroll to position [0, 0]
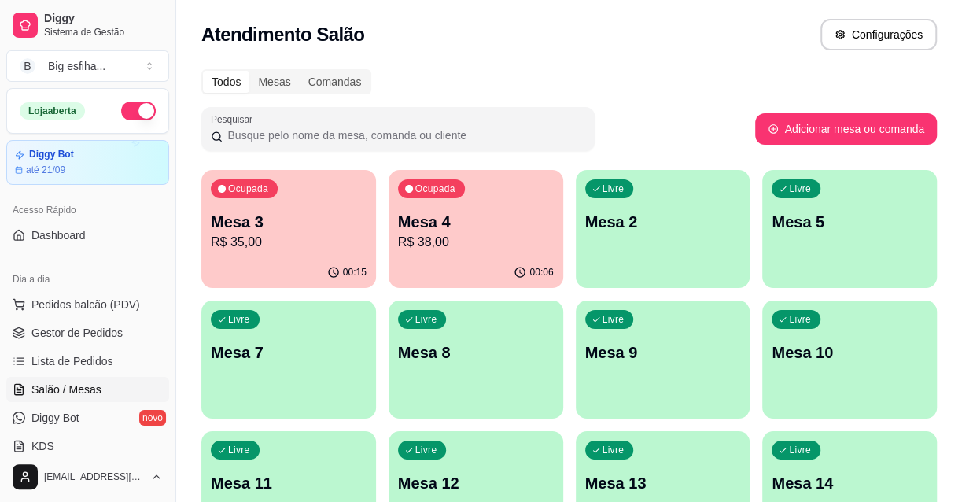
click at [241, 244] on p "R$ 35,00" at bounding box center [289, 242] width 156 height 19
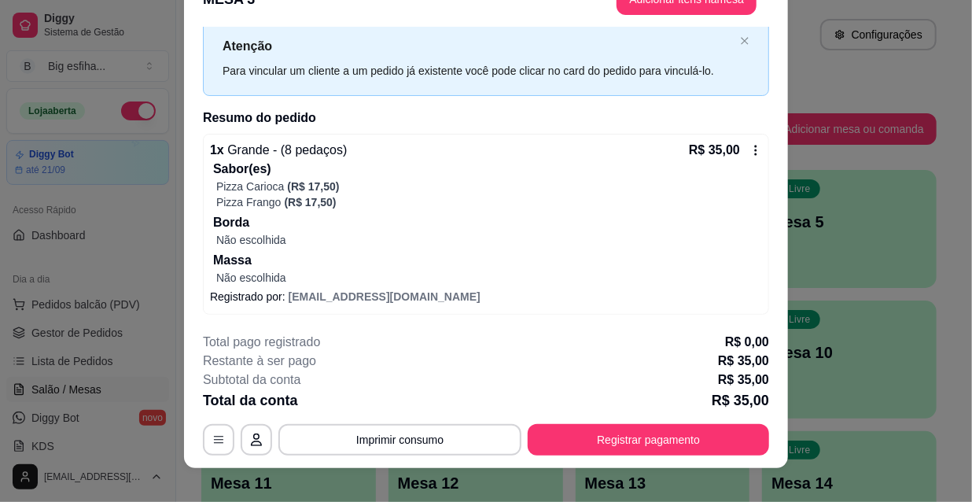
scroll to position [47, 0]
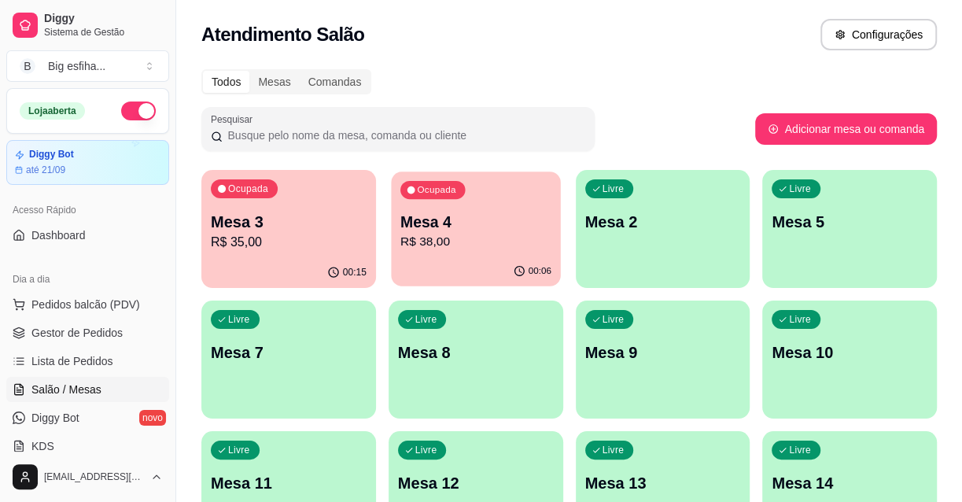
click at [447, 218] on p "Mesa 4" at bounding box center [475, 222] width 151 height 21
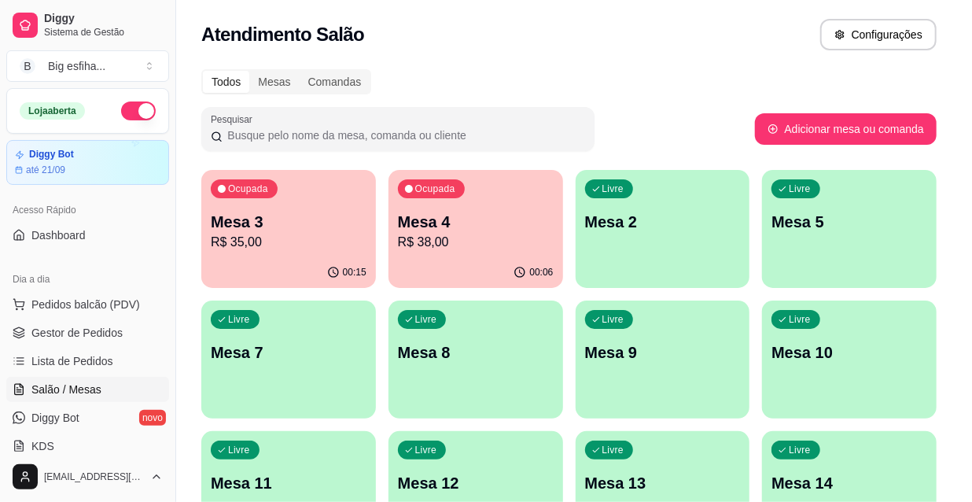
scroll to position [46, 0]
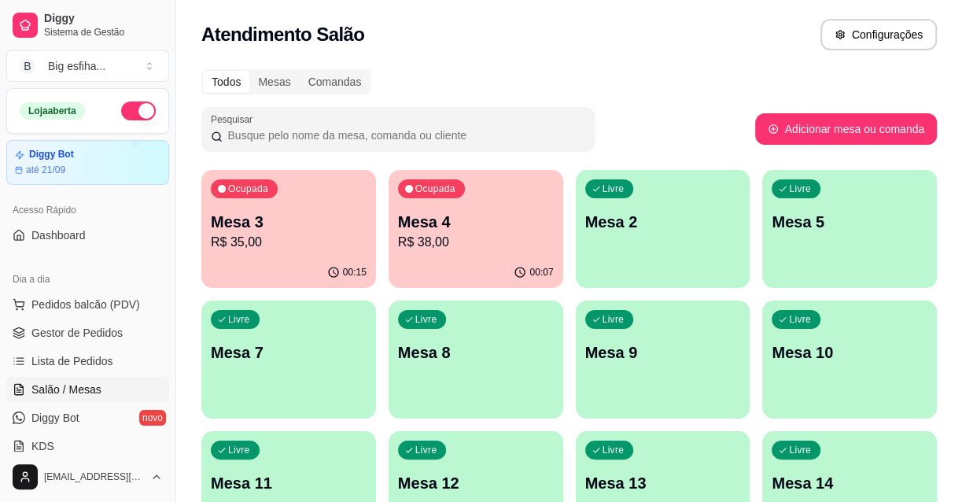
click at [620, 228] on p "Mesa 2" at bounding box center [663, 222] width 156 height 22
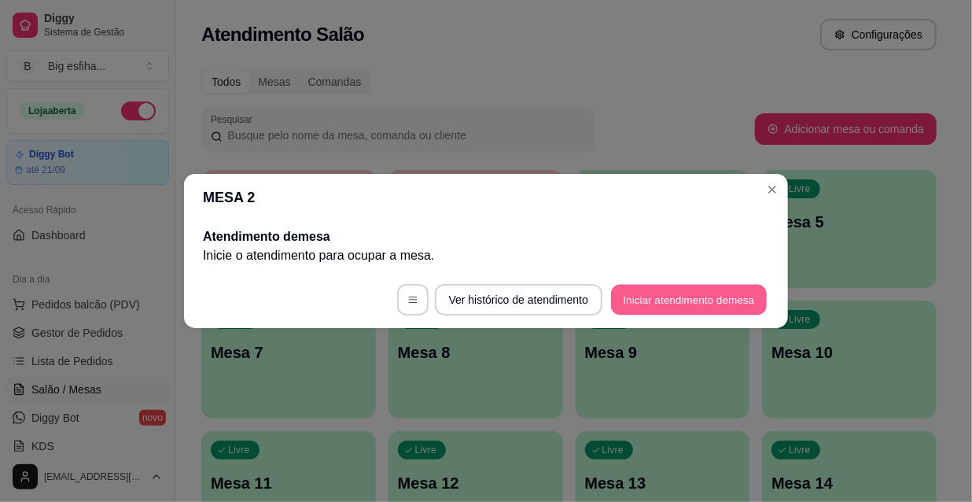
click at [698, 301] on button "Iniciar atendimento de mesa" at bounding box center [689, 300] width 156 height 31
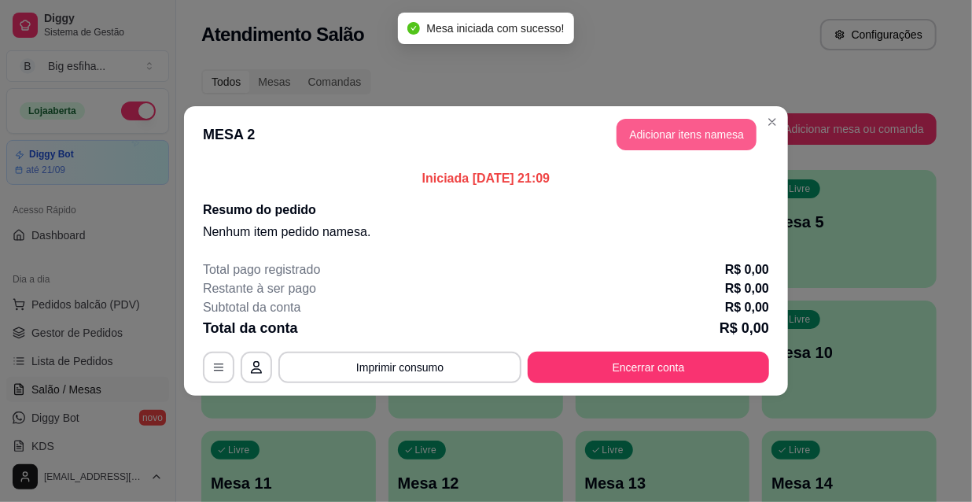
click at [677, 123] on button "Adicionar itens na mesa" at bounding box center [687, 134] width 140 height 31
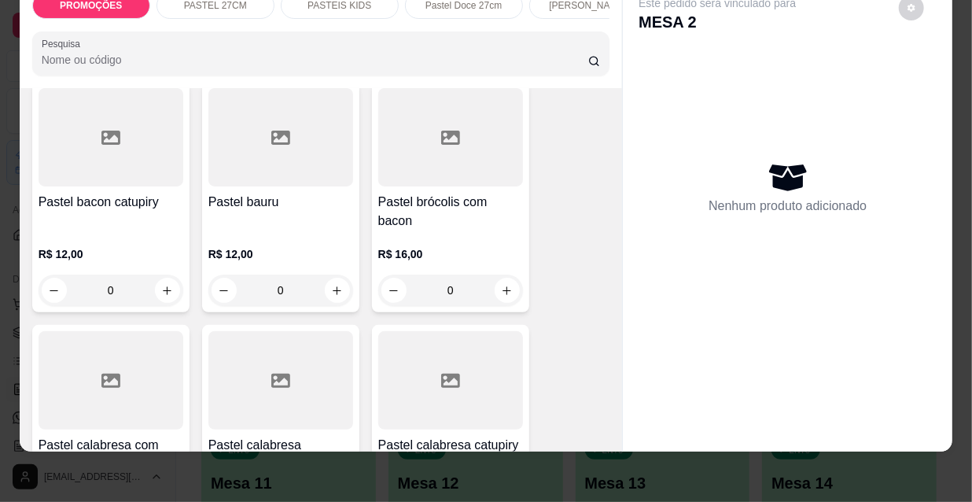
scroll to position [1287, 0]
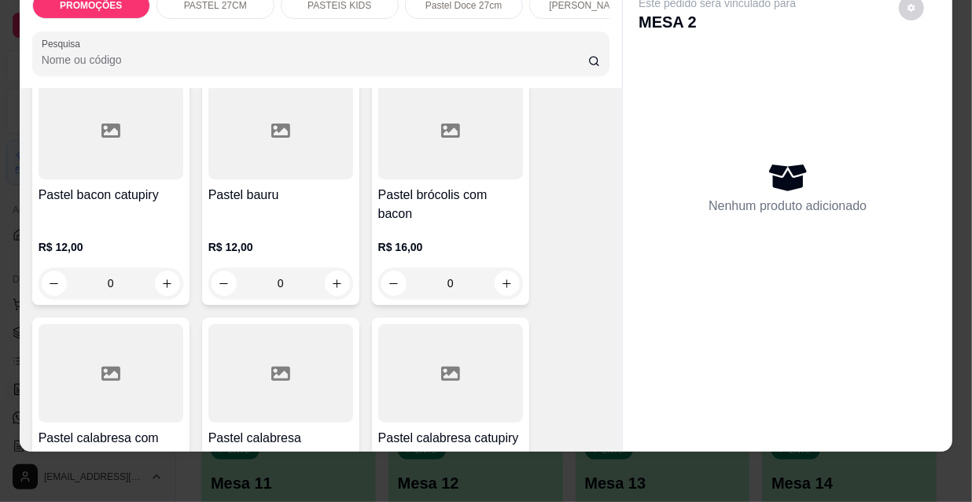
click at [299, 267] on div "0" at bounding box center [280, 282] width 145 height 31
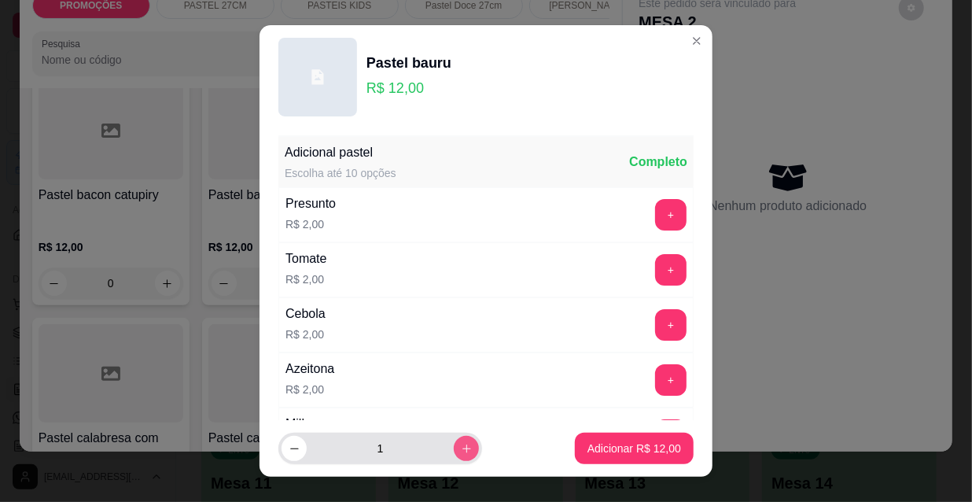
click at [454, 450] on button "increase-product-quantity" at bounding box center [466, 448] width 25 height 25
type input "2"
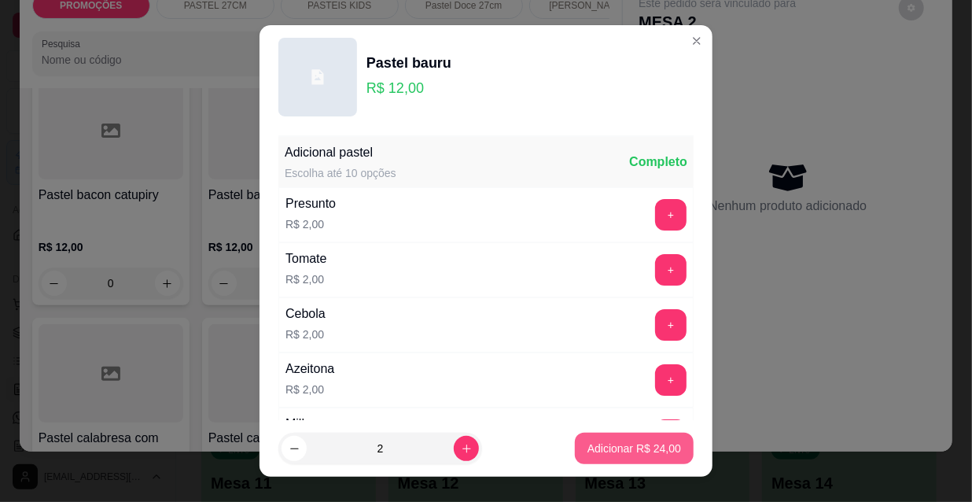
click at [596, 453] on p "Adicionar R$ 24,00" at bounding box center [634, 448] width 94 height 16
type input "2"
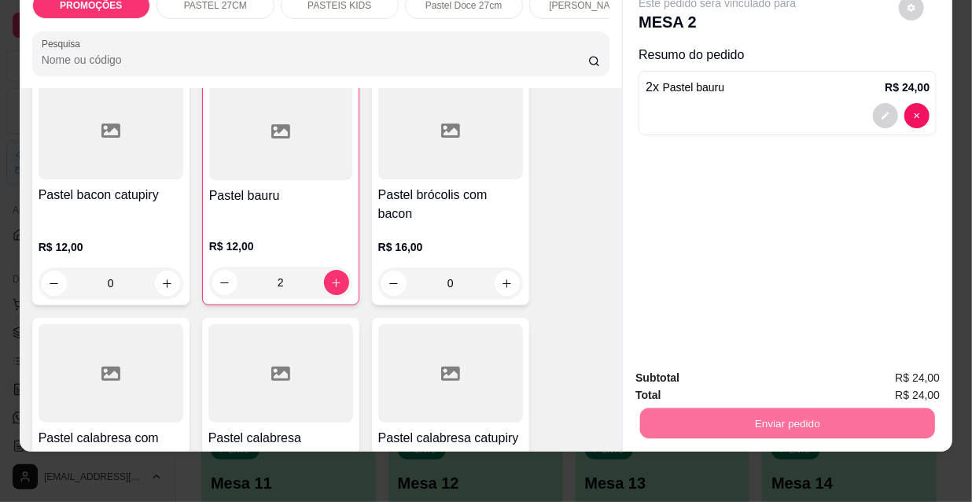
click at [718, 370] on button "Não registrar e enviar pedido" at bounding box center [736, 373] width 159 height 29
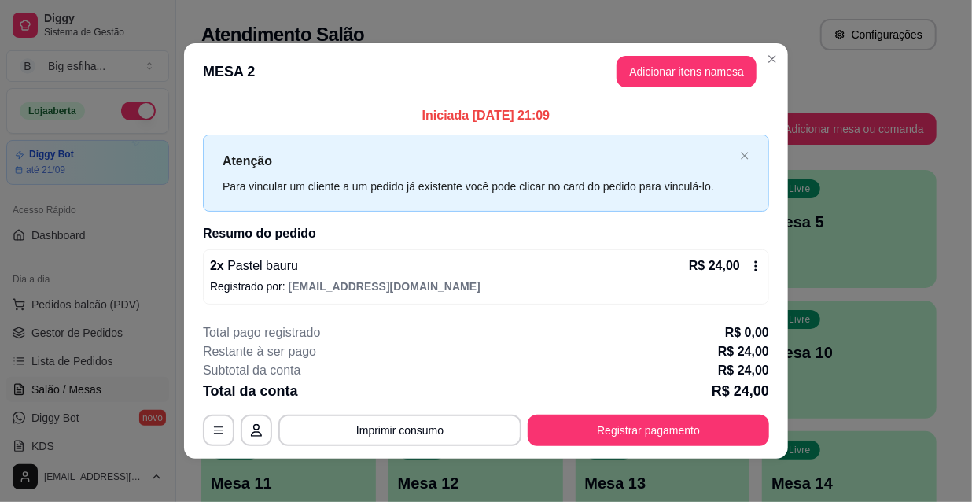
scroll to position [6, 0]
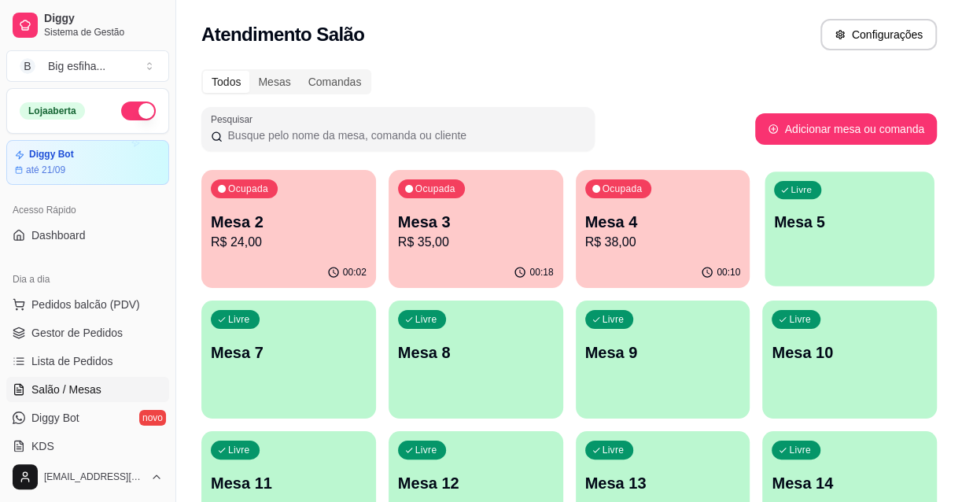
click at [766, 253] on div "Livre Mesa 5" at bounding box center [849, 219] width 169 height 96
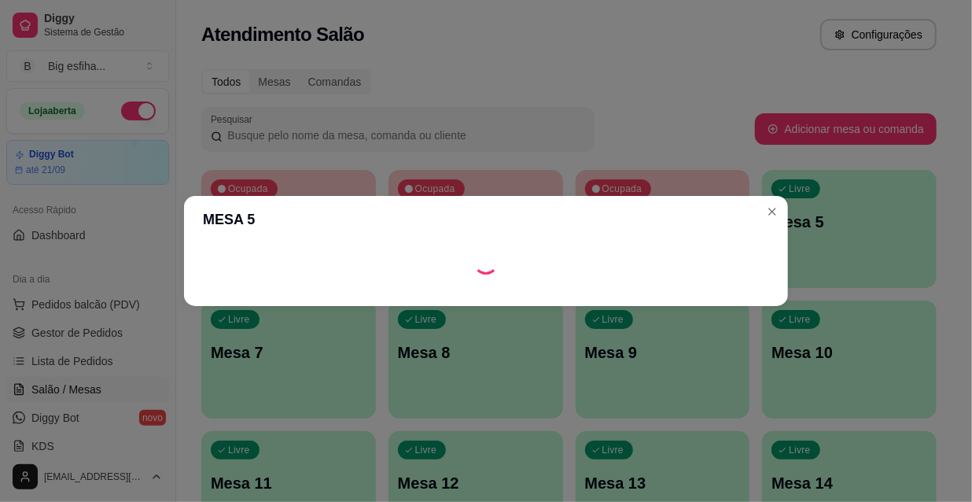
click at [693, 285] on footer at bounding box center [486, 293] width 604 height 25
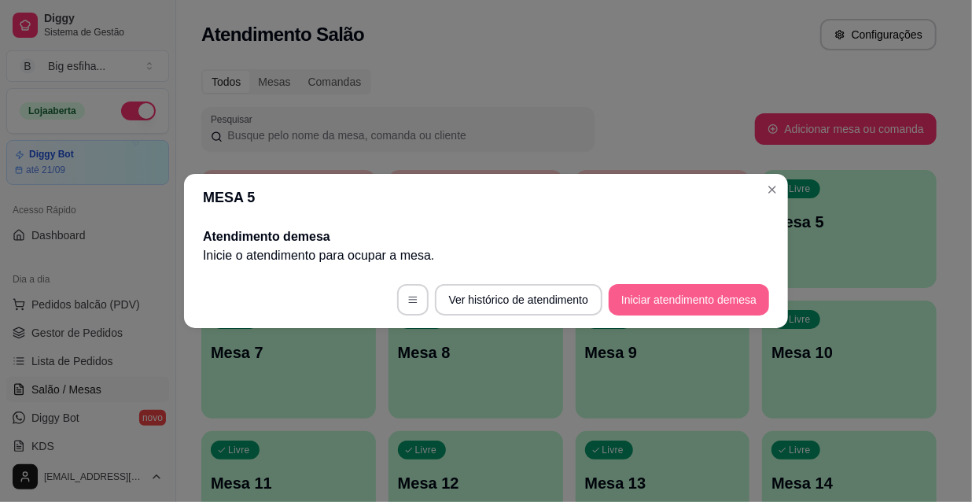
click at [698, 291] on button "Iniciar atendimento de mesa" at bounding box center [689, 299] width 160 height 31
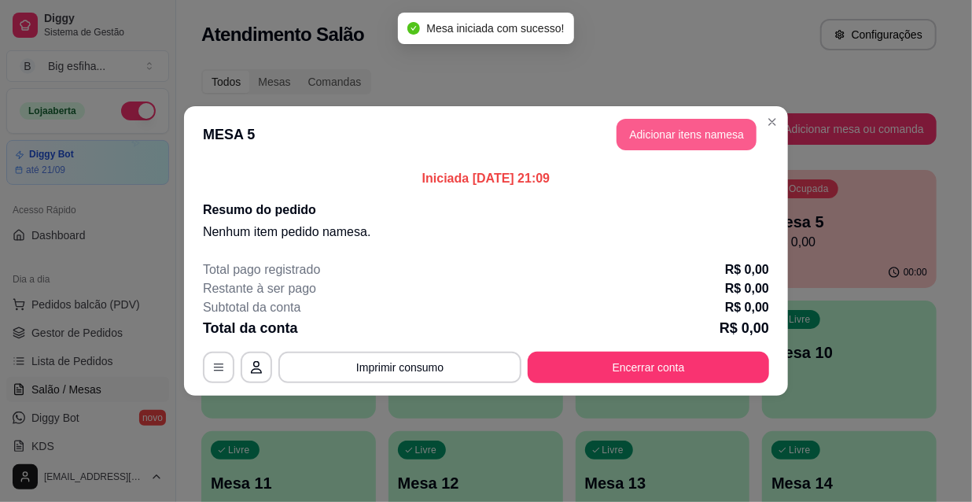
click at [653, 147] on button "Adicionar itens na mesa" at bounding box center [687, 134] width 140 height 31
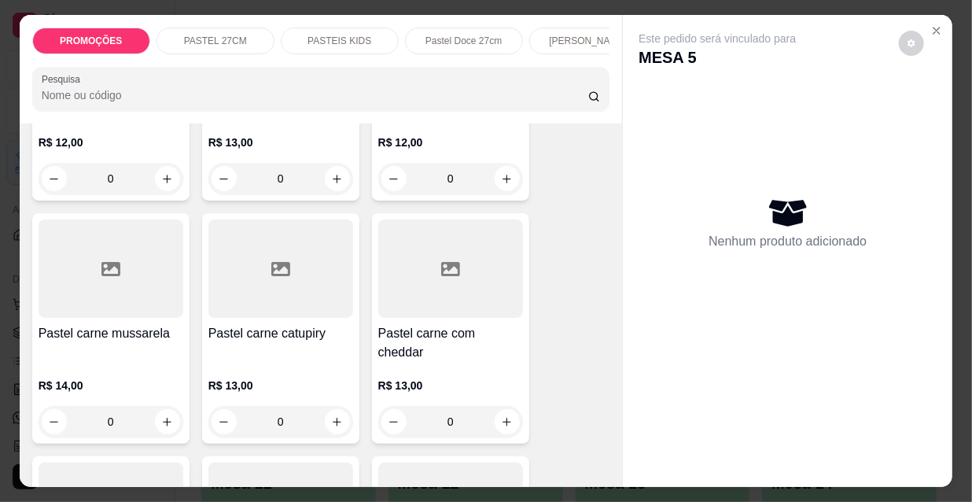
scroll to position [1715, 0]
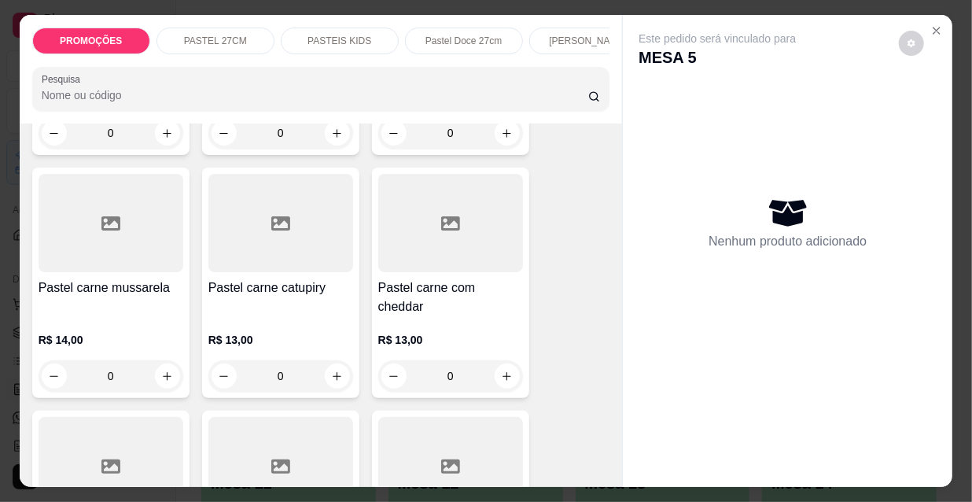
click at [94, 254] on div at bounding box center [111, 223] width 145 height 98
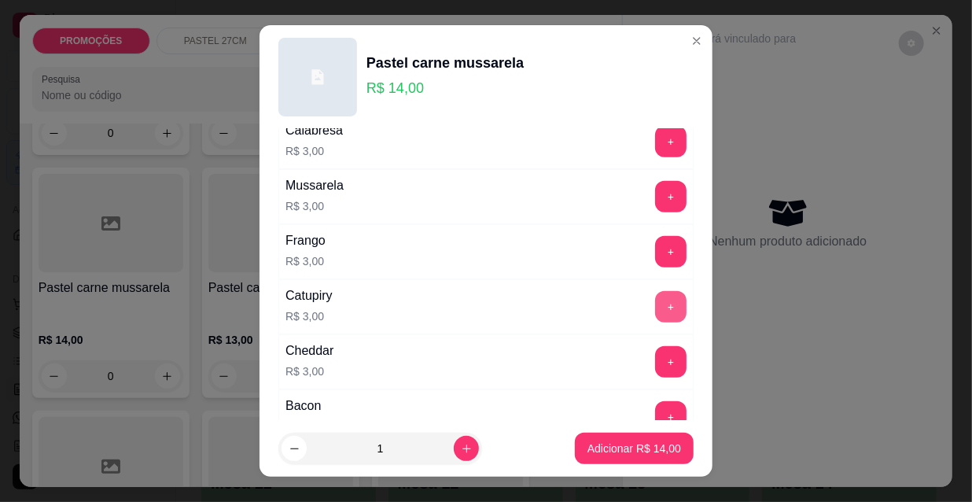
scroll to position [429, 0]
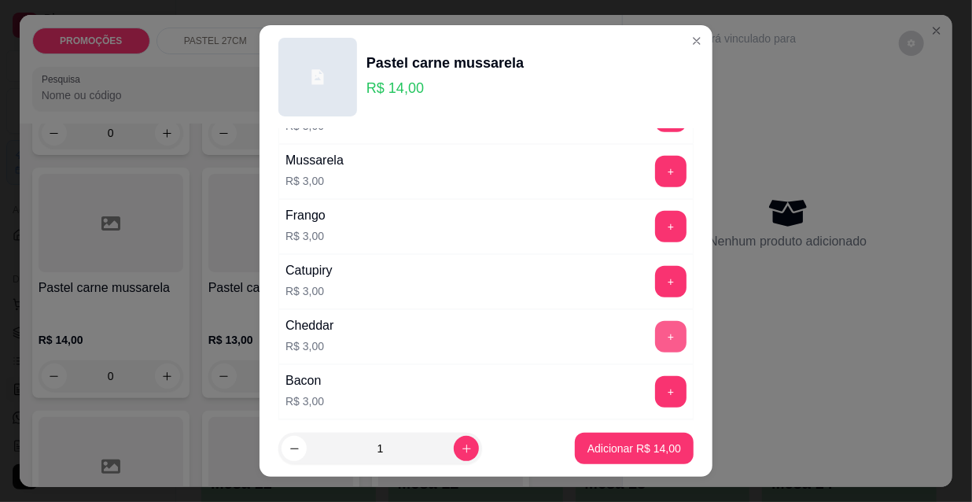
click at [655, 339] on button "+" at bounding box center [670, 336] width 31 height 31
click at [622, 450] on p "Adicionar R$ 17,00" at bounding box center [634, 448] width 94 height 16
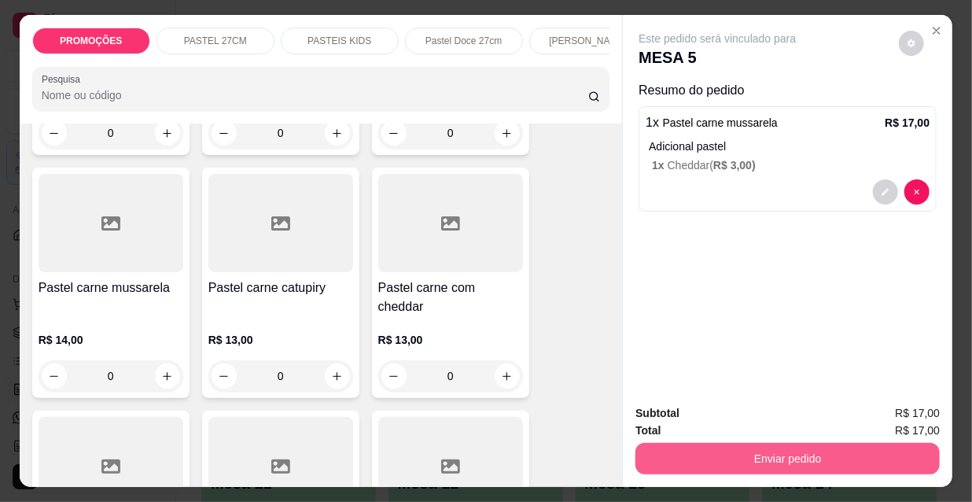
click at [787, 460] on button "Enviar pedido" at bounding box center [787, 458] width 304 height 31
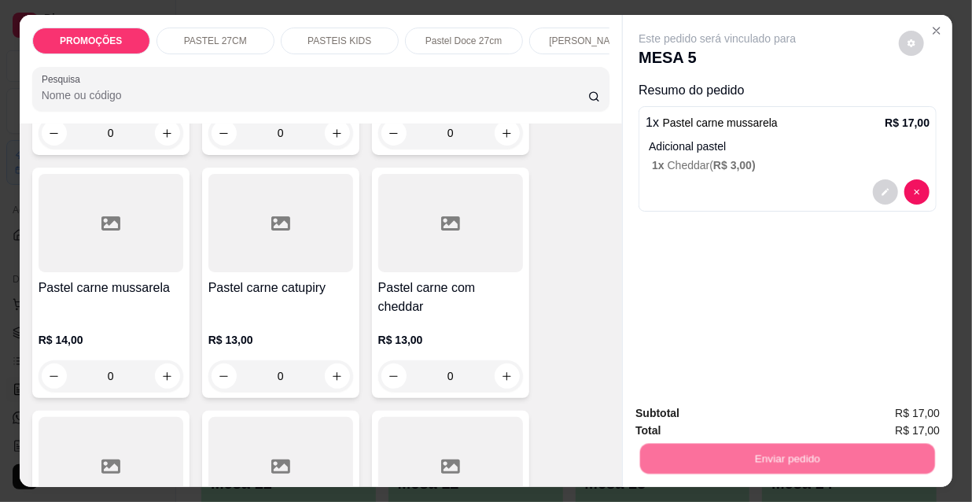
click at [752, 403] on button "Não registrar e enviar pedido" at bounding box center [737, 414] width 164 height 30
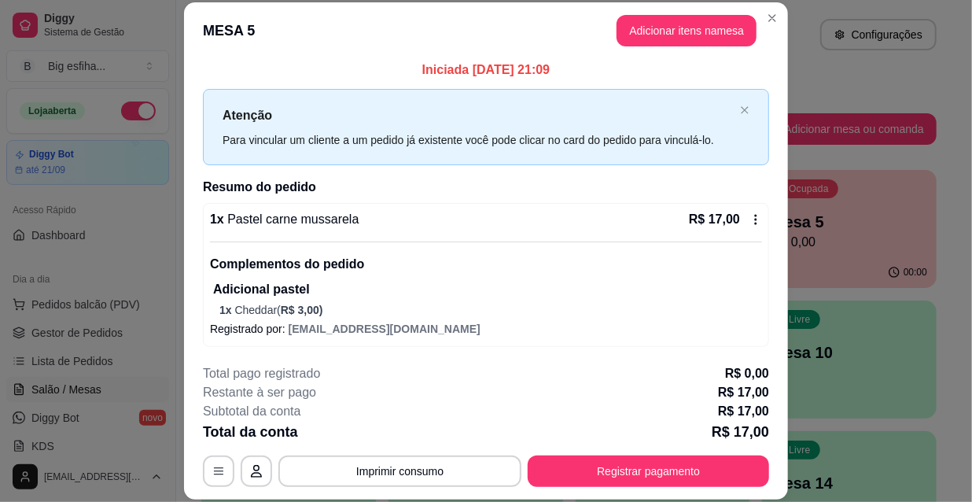
scroll to position [6, 0]
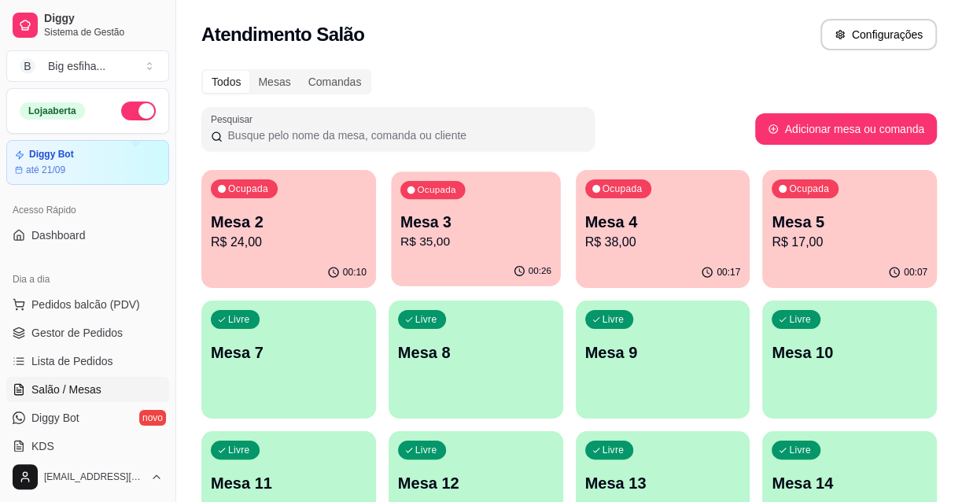
click at [480, 219] on p "Mesa 3" at bounding box center [475, 222] width 151 height 21
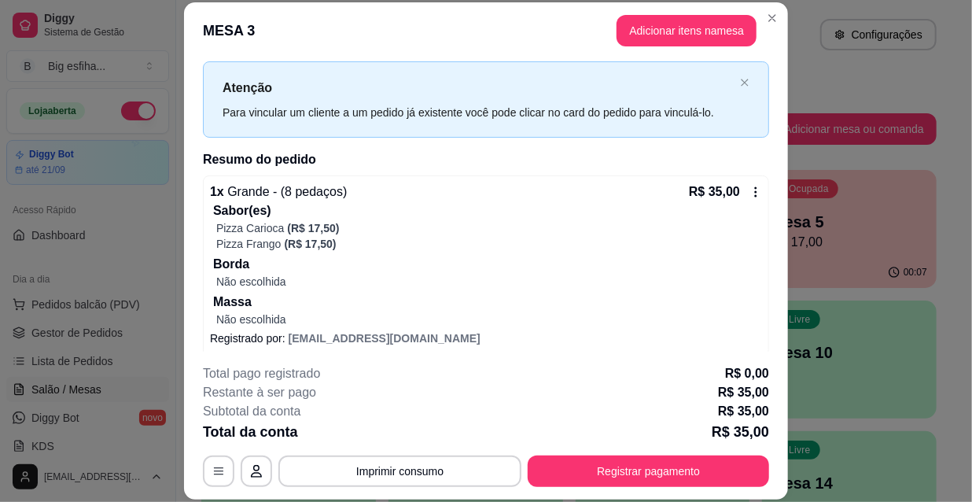
scroll to position [42, 0]
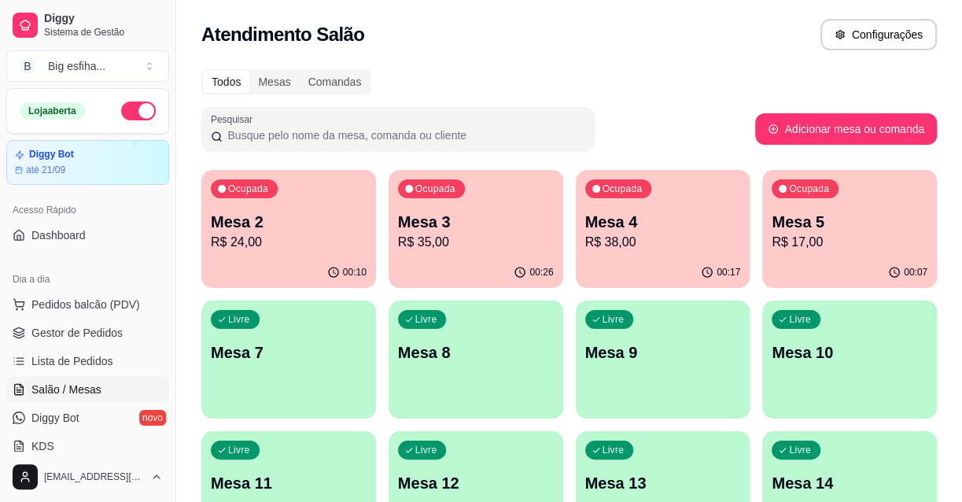
click at [650, 242] on p "R$ 38,00" at bounding box center [663, 242] width 156 height 19
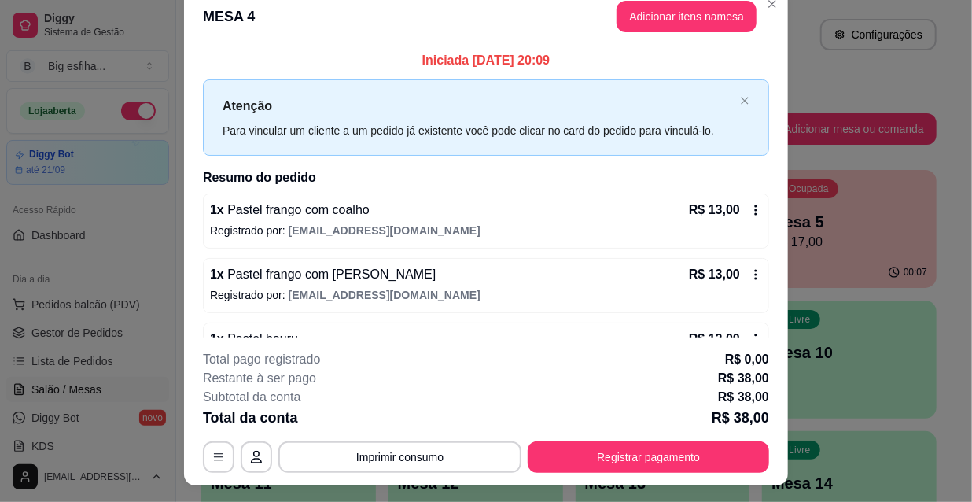
scroll to position [0, 0]
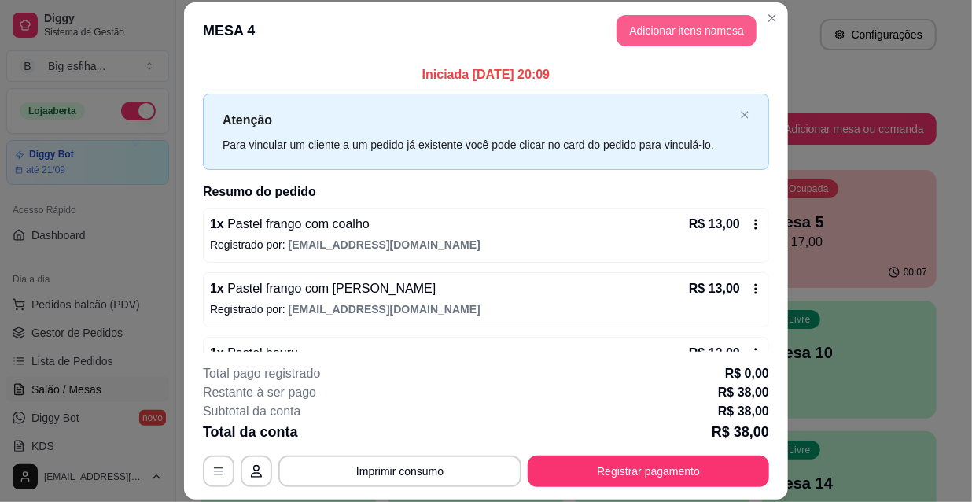
click at [695, 29] on button "Adicionar itens na mesa" at bounding box center [687, 30] width 140 height 31
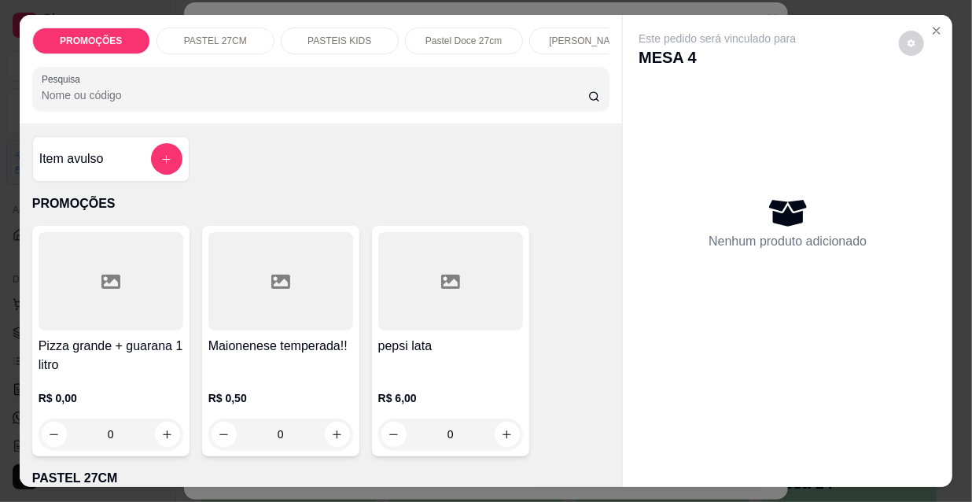
scroll to position [0, 906]
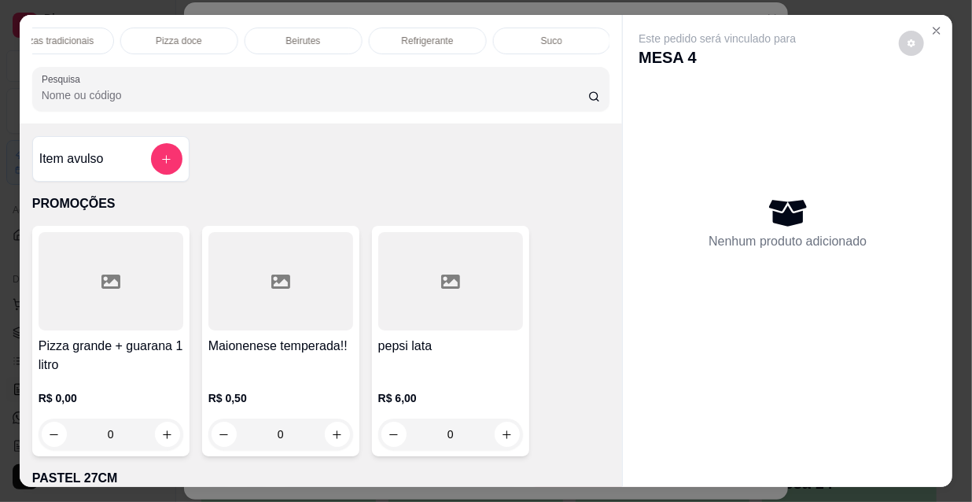
click at [402, 35] on p "Refrigerante" at bounding box center [428, 41] width 52 height 13
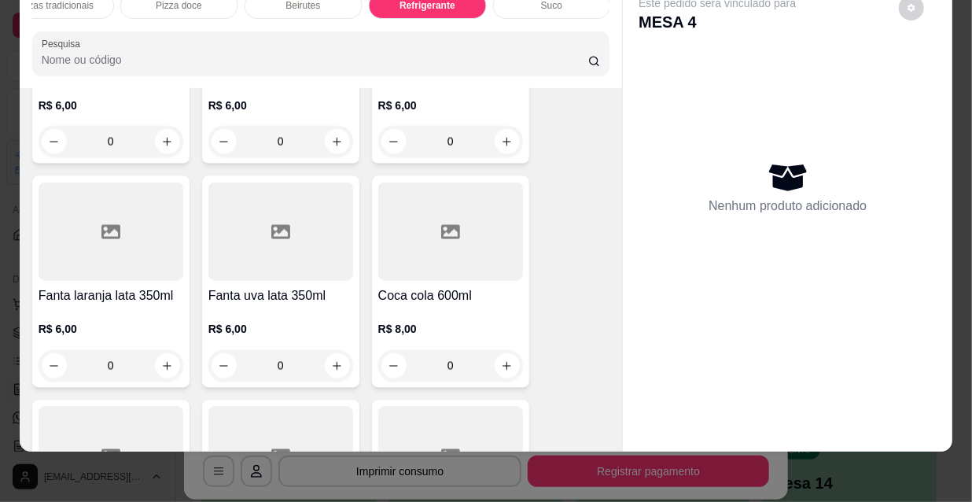
scroll to position [14459, 0]
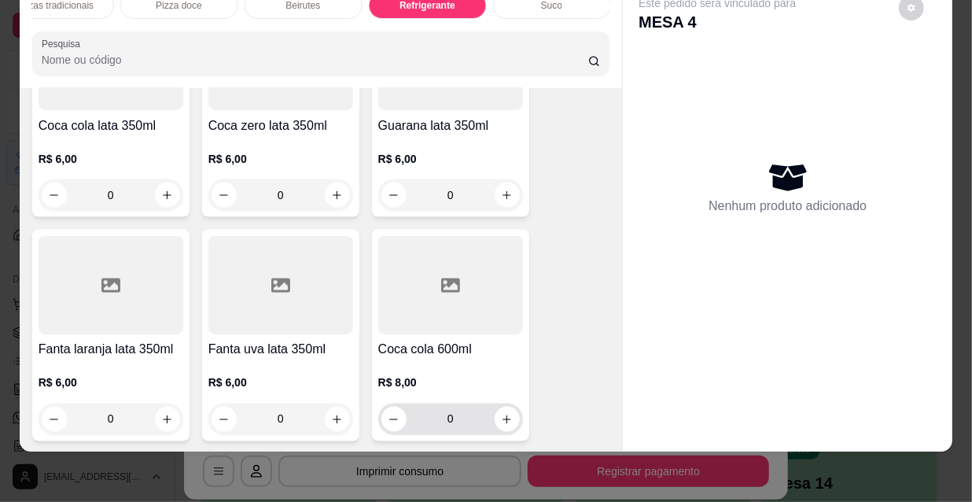
click at [508, 403] on div "0" at bounding box center [450, 418] width 138 height 31
click at [503, 415] on icon "increase-product-quantity" at bounding box center [507, 419] width 9 height 9
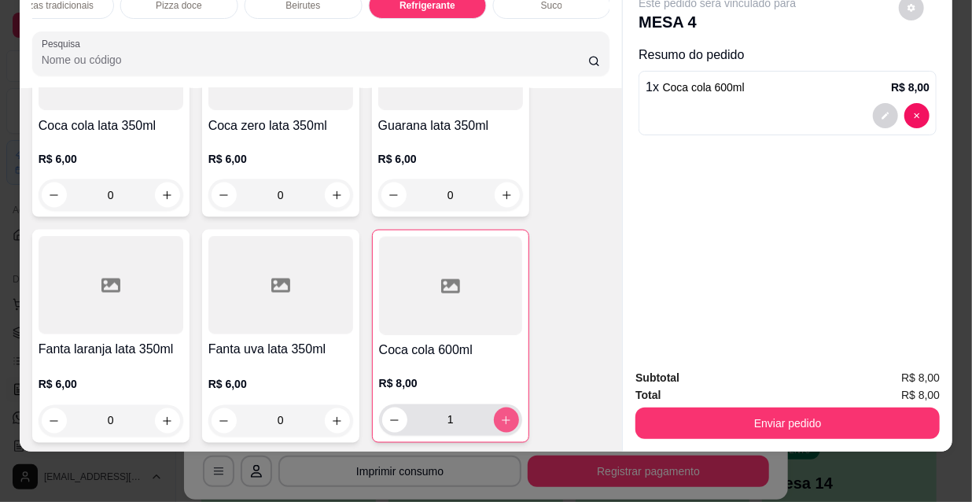
type input "1"
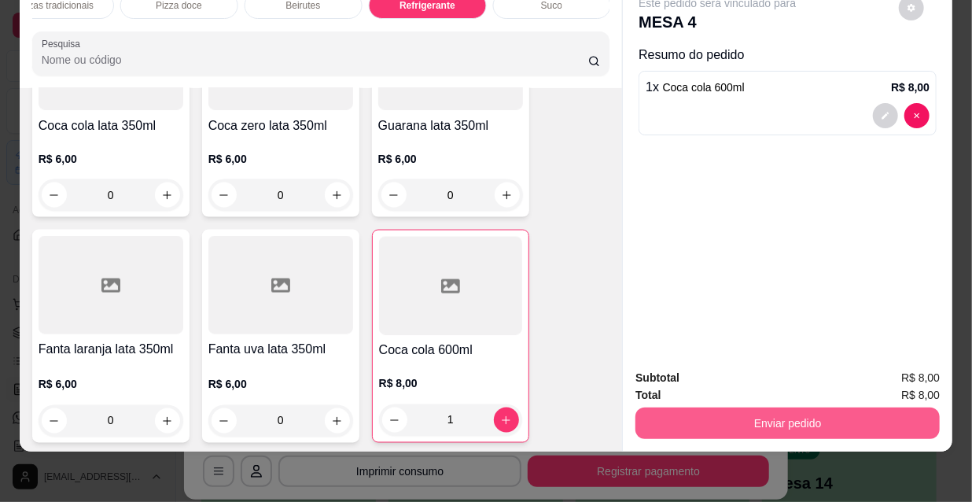
click at [711, 424] on button "Enviar pedido" at bounding box center [787, 422] width 304 height 31
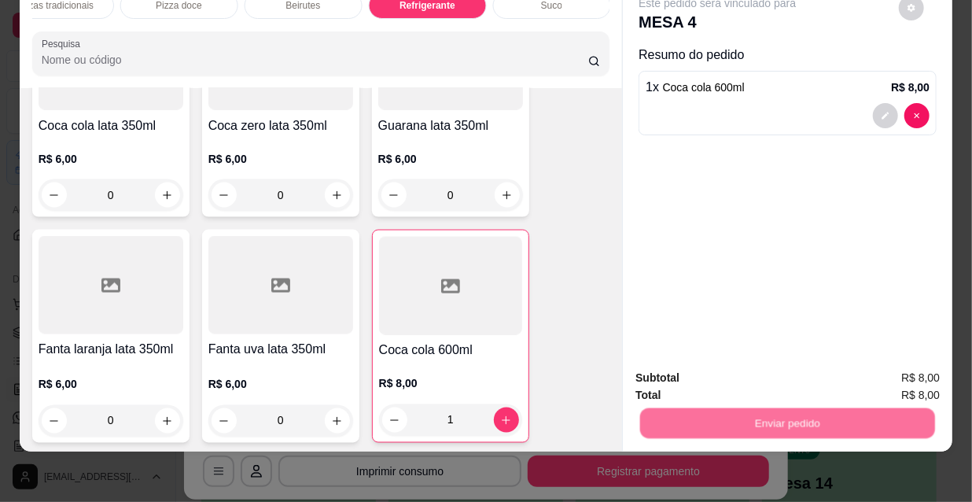
click at [691, 376] on button "Não registrar e enviar pedido" at bounding box center [736, 373] width 159 height 29
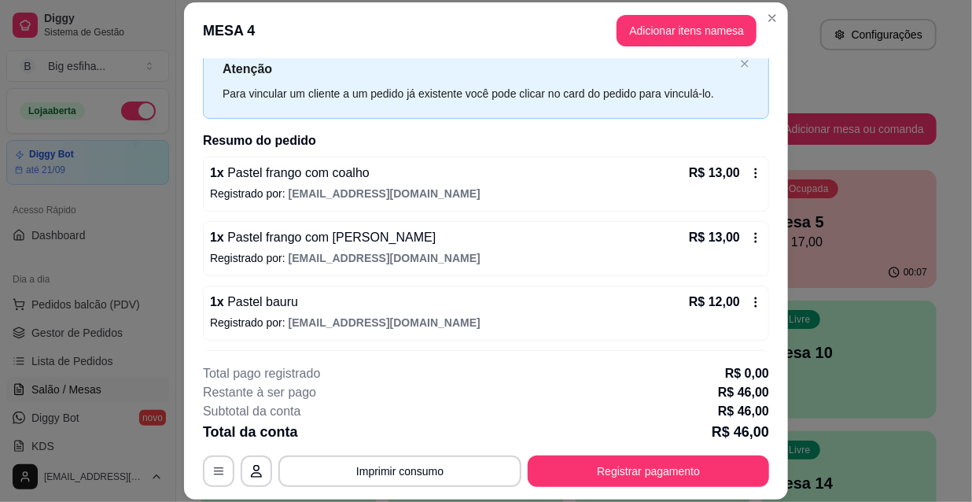
scroll to position [110, 0]
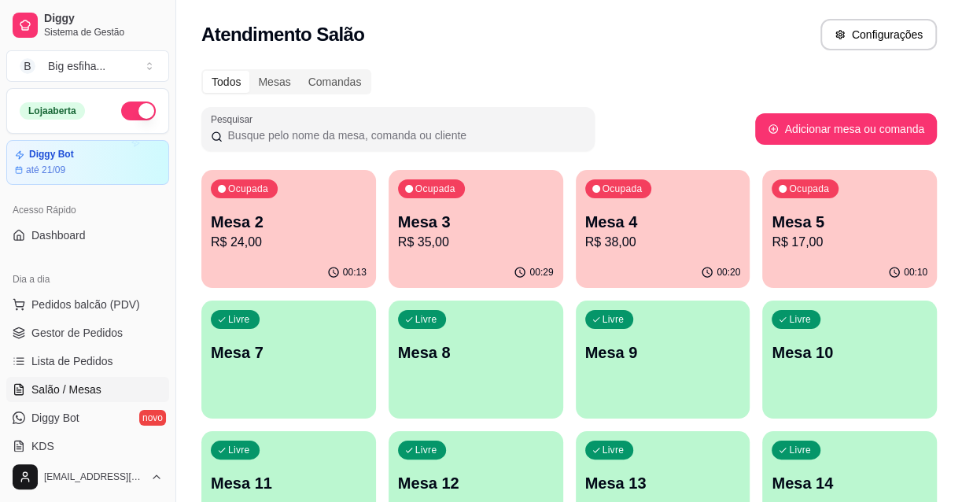
click at [827, 252] on div "Ocupada Mesa 5 R$ 17,00" at bounding box center [849, 213] width 175 height 87
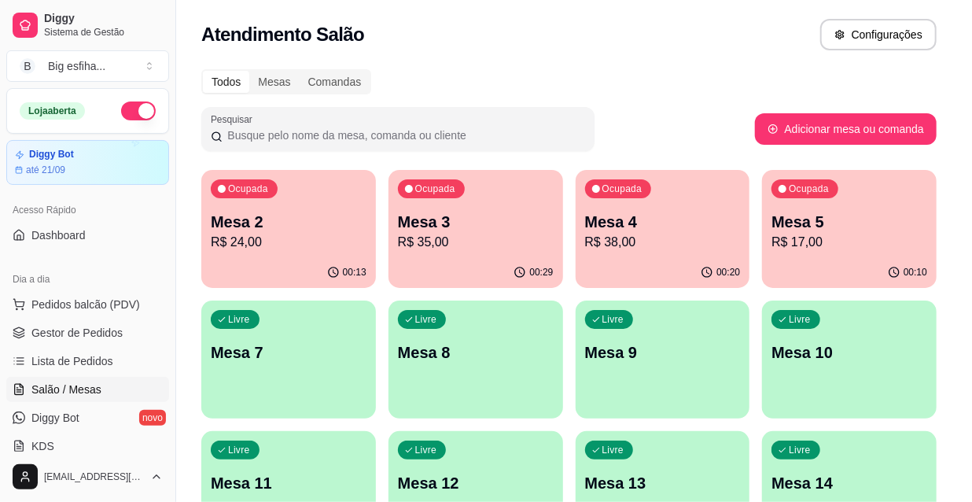
scroll to position [6, 0]
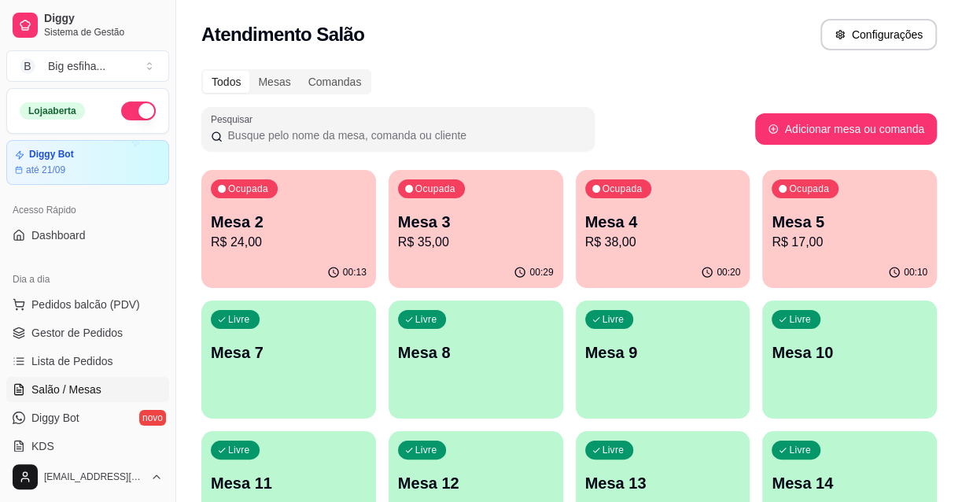
click at [503, 221] on p "Mesa 3" at bounding box center [476, 222] width 156 height 22
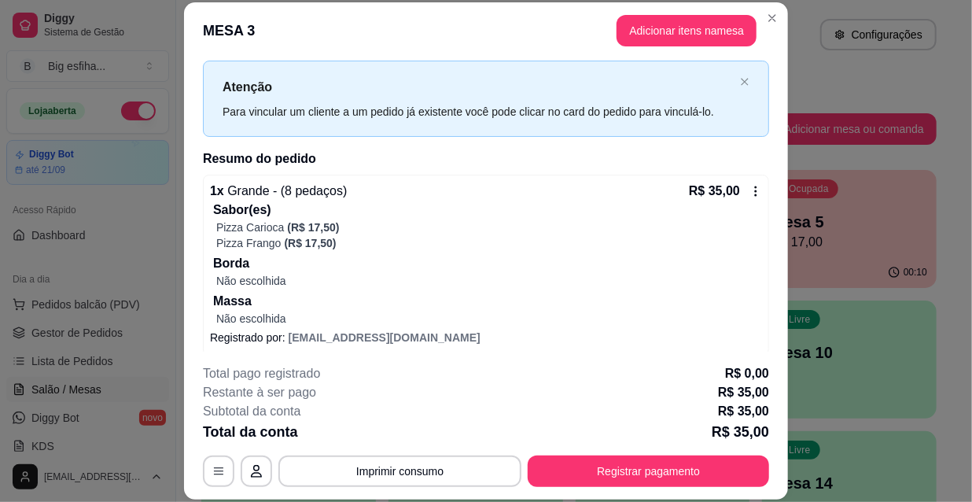
scroll to position [42, 0]
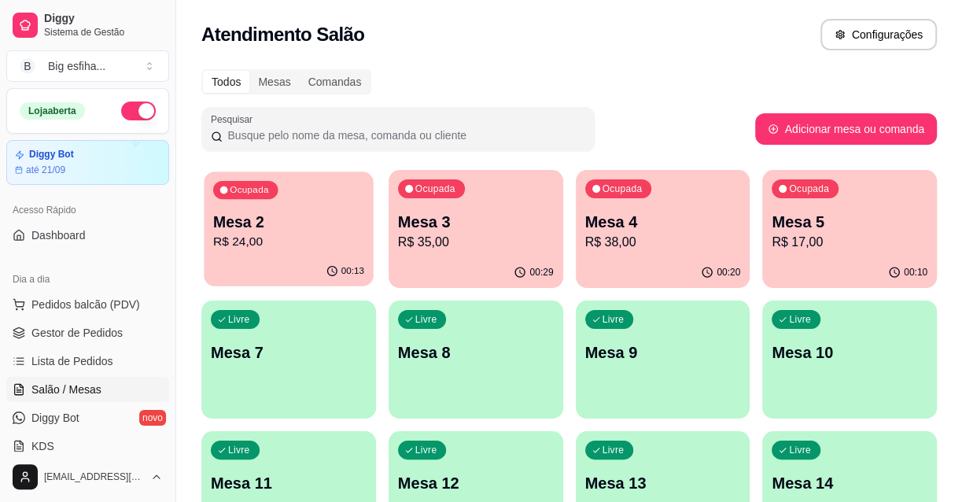
click at [332, 227] on p "Mesa 2" at bounding box center [288, 222] width 151 height 21
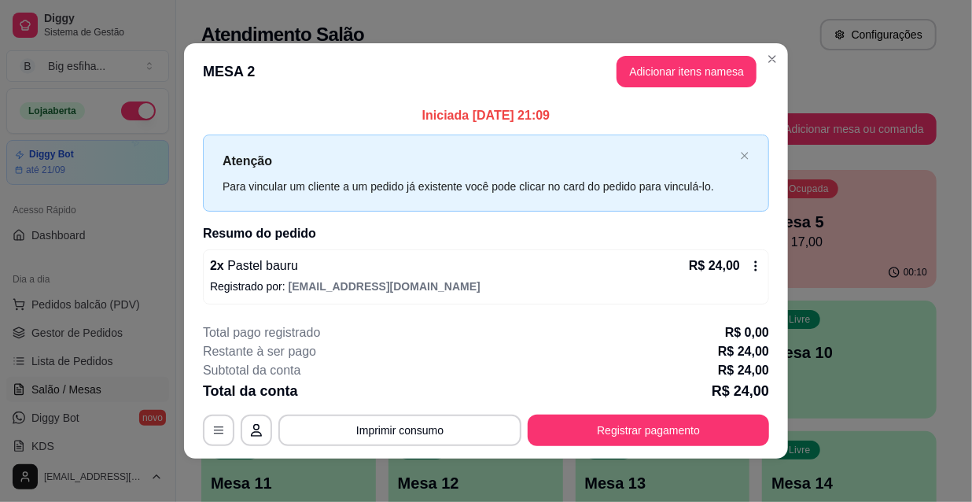
scroll to position [6, 0]
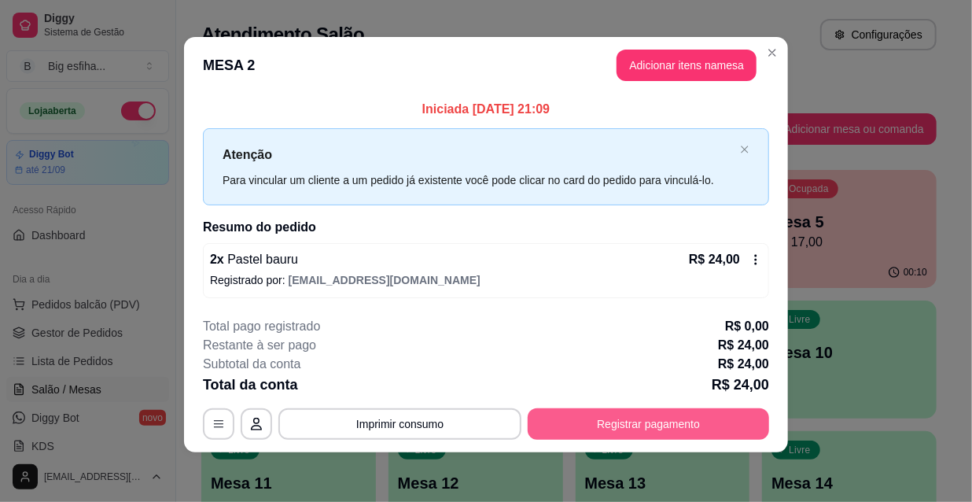
click at [593, 431] on button "Registrar pagamento" at bounding box center [648, 423] width 241 height 31
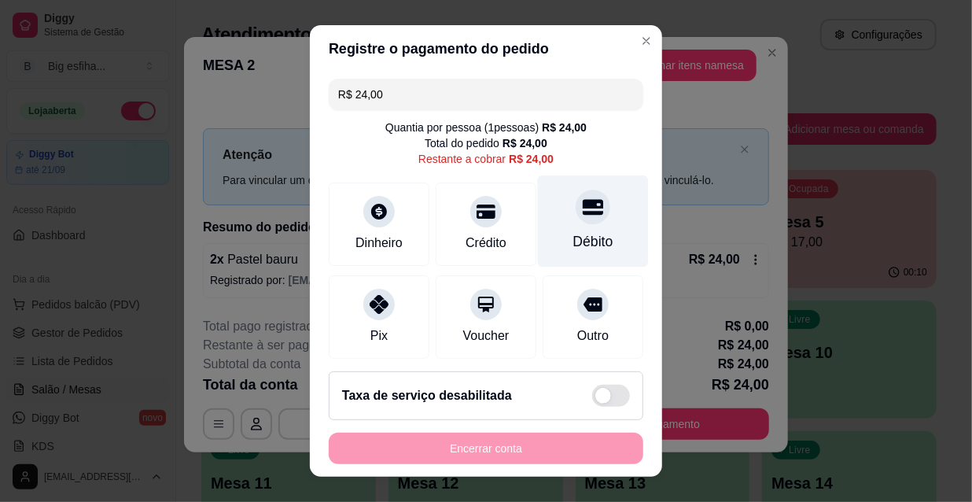
click at [590, 237] on div "Débito" at bounding box center [593, 221] width 111 height 92
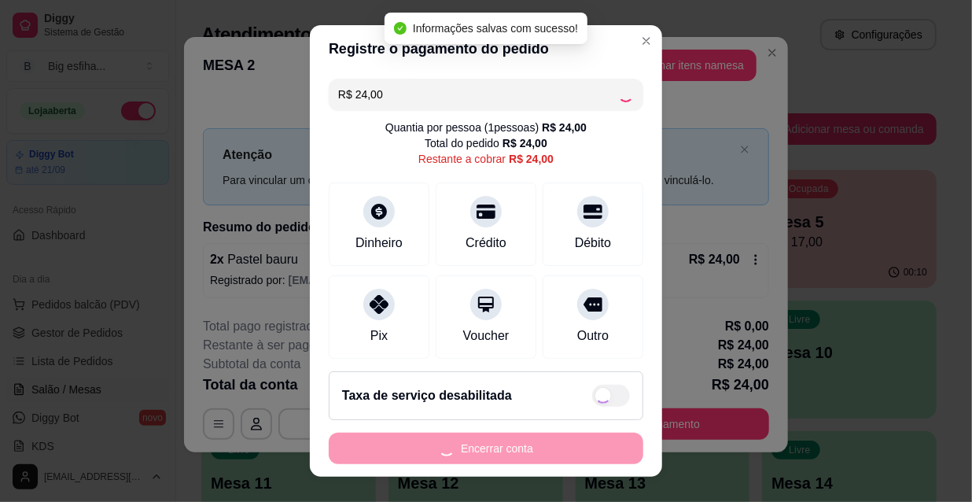
type input "R$ 0,00"
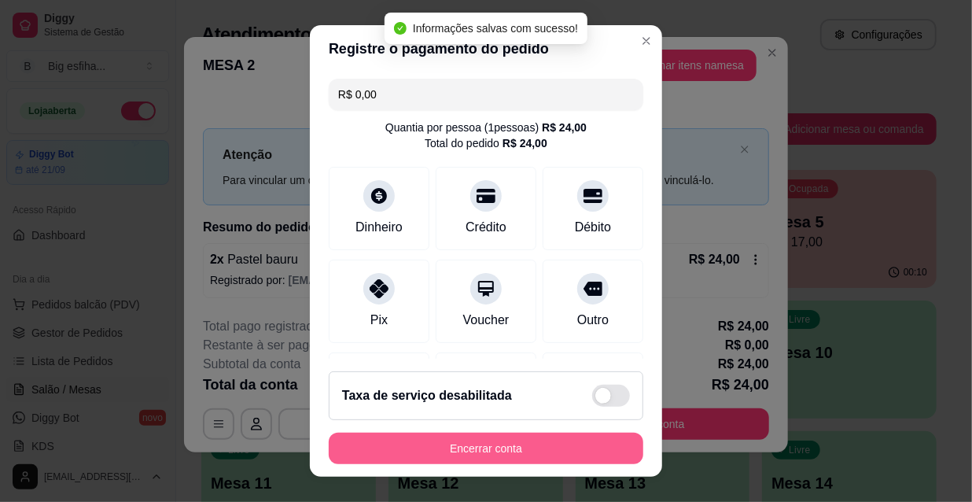
click at [468, 448] on button "Encerrar conta" at bounding box center [486, 448] width 315 height 31
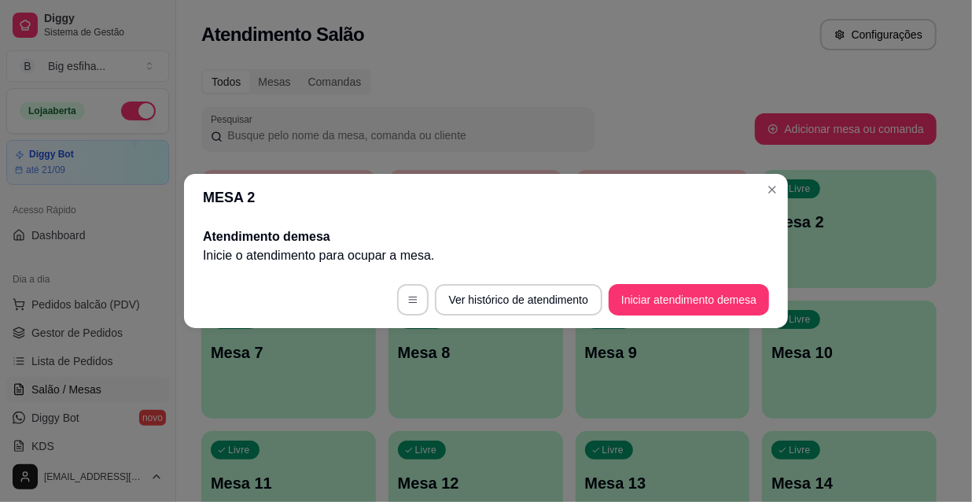
scroll to position [0, 0]
